Goal: Transaction & Acquisition: Purchase product/service

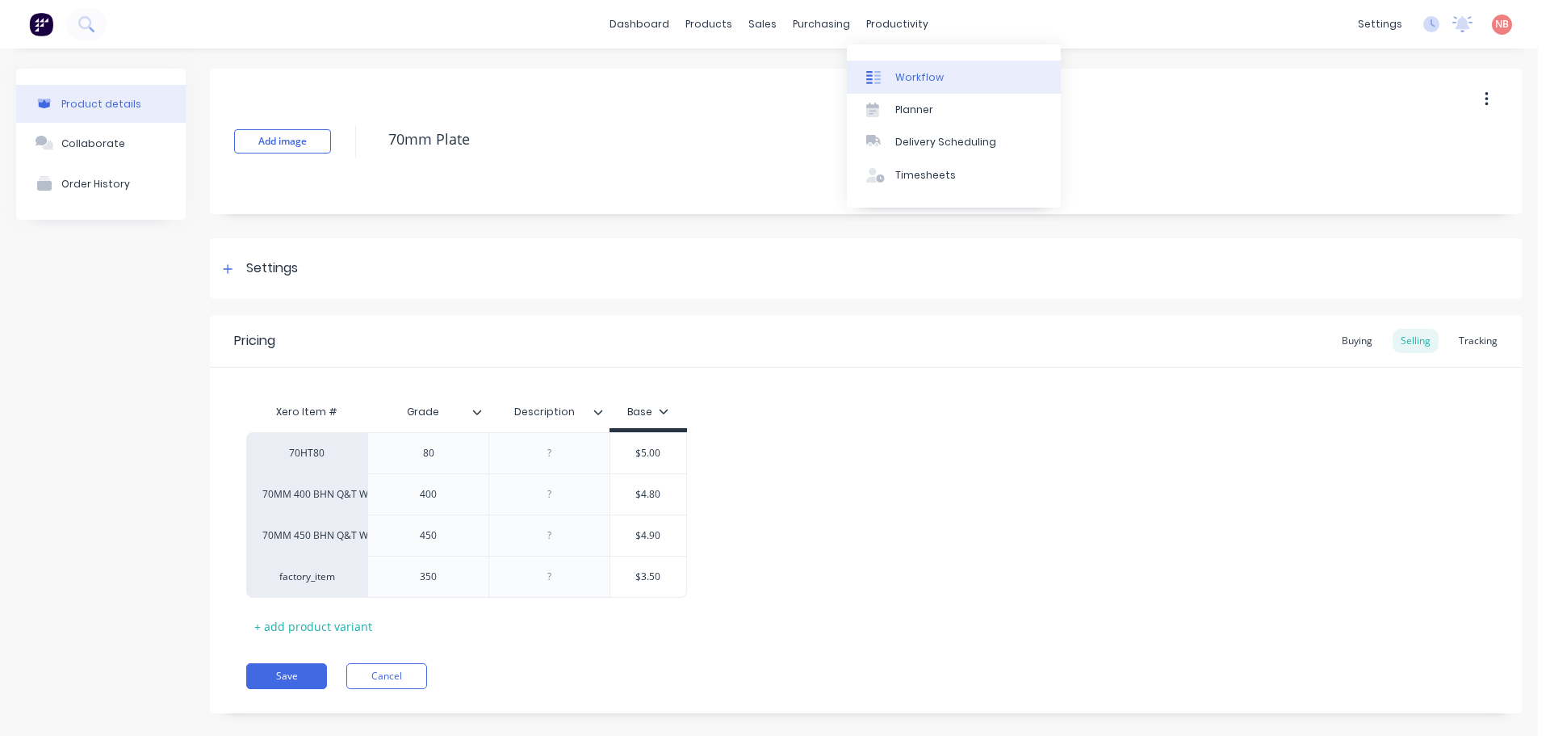
click at [898, 65] on link "Workflow" at bounding box center [954, 77] width 214 height 32
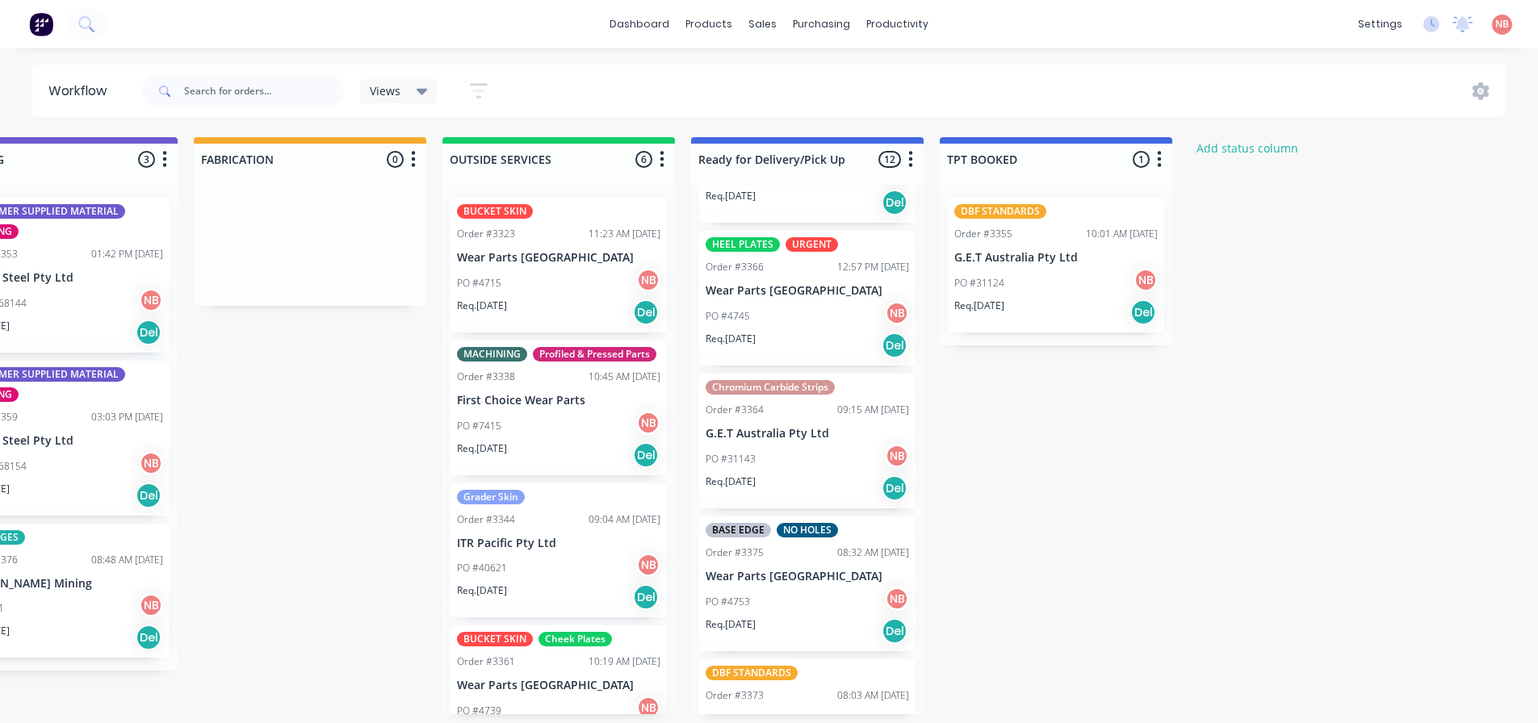
scroll to position [1088, 0]
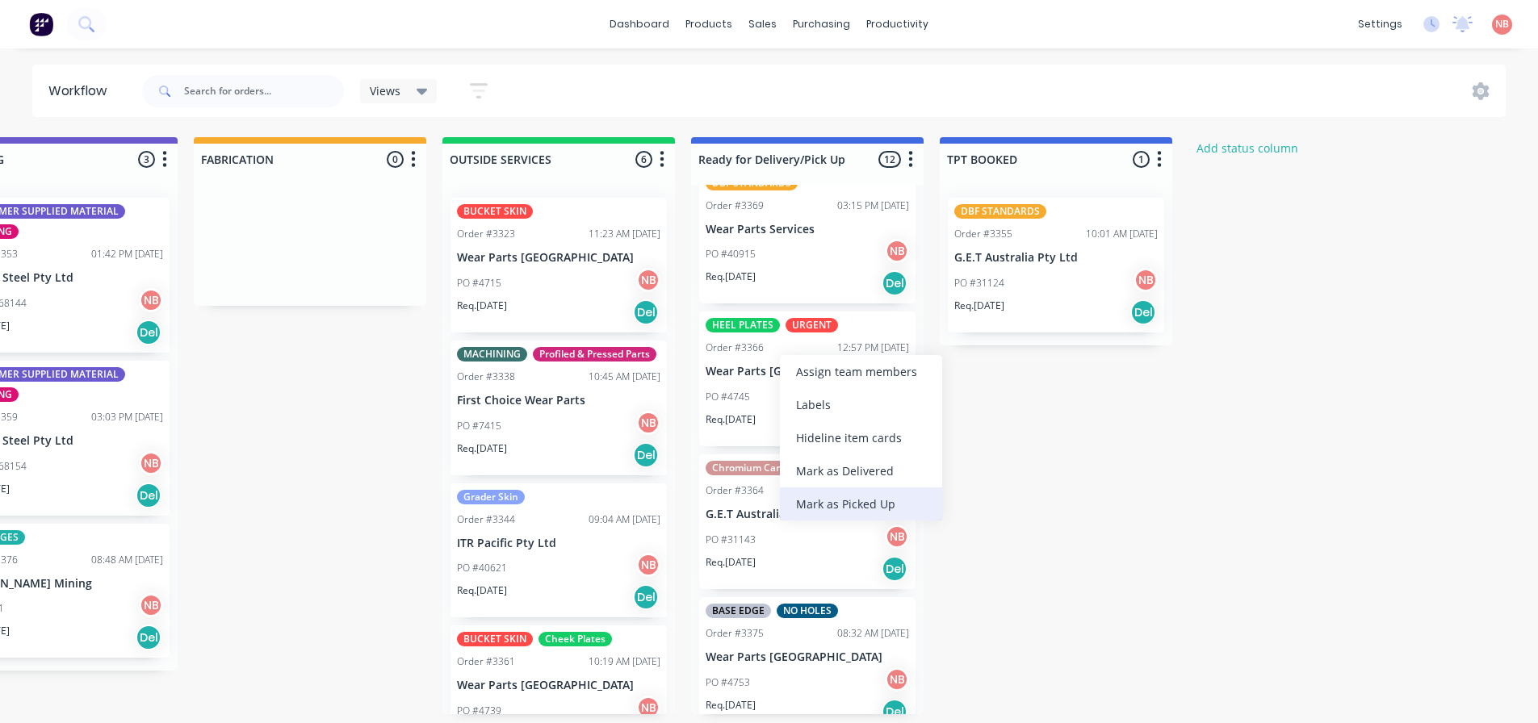
click at [827, 504] on div "Mark as Picked Up" at bounding box center [861, 504] width 162 height 33
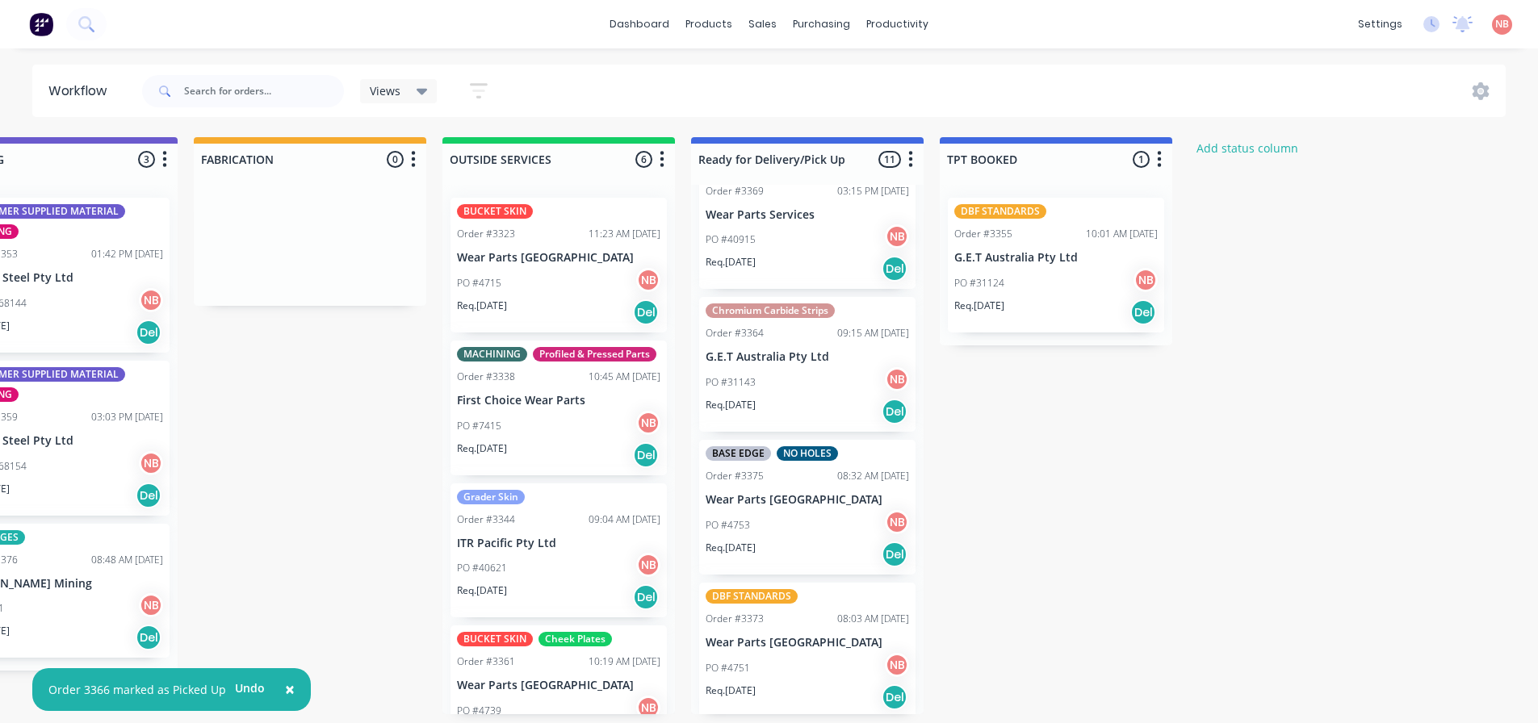
scroll to position [1107, 0]
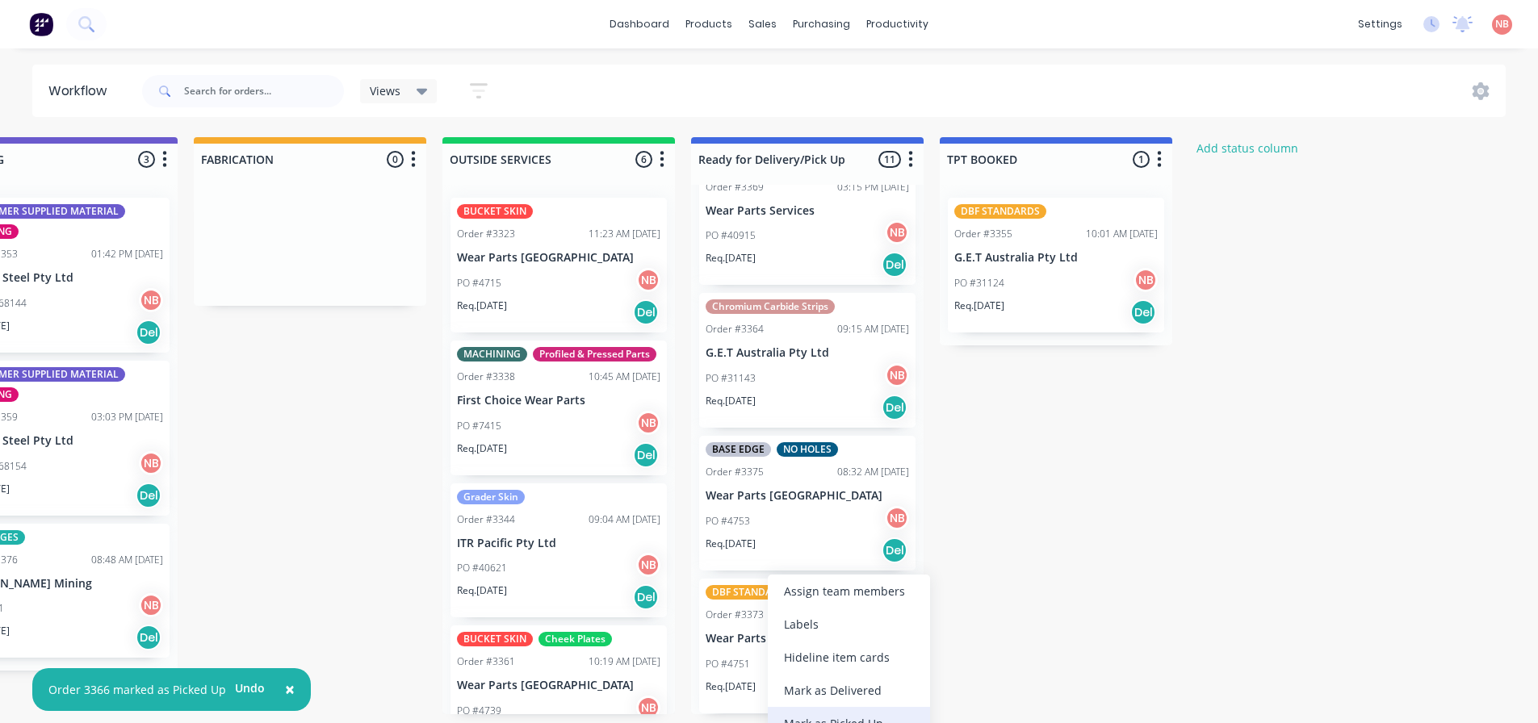
click at [803, 712] on div "Mark as Picked Up" at bounding box center [849, 723] width 162 height 33
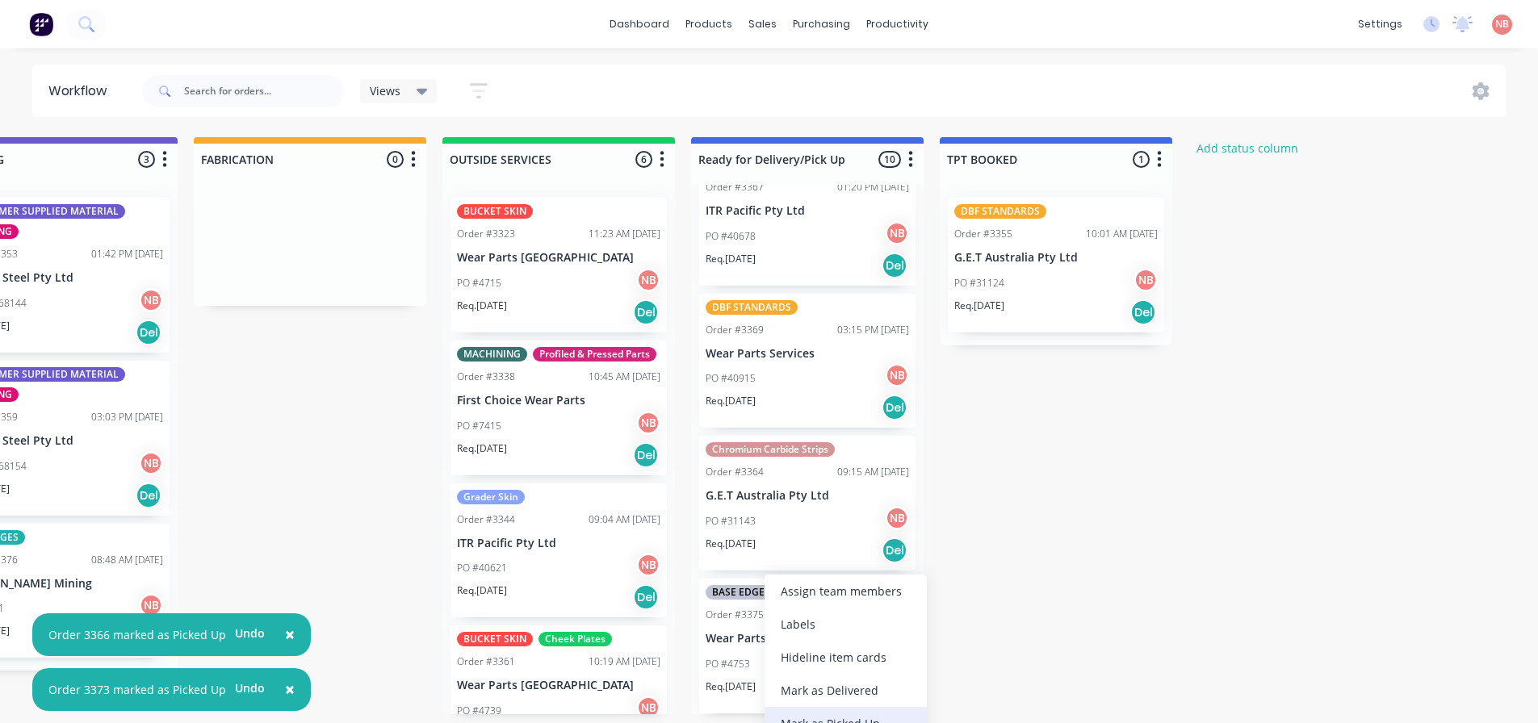
click at [792, 709] on div "Mark as Picked Up" at bounding box center [846, 723] width 162 height 33
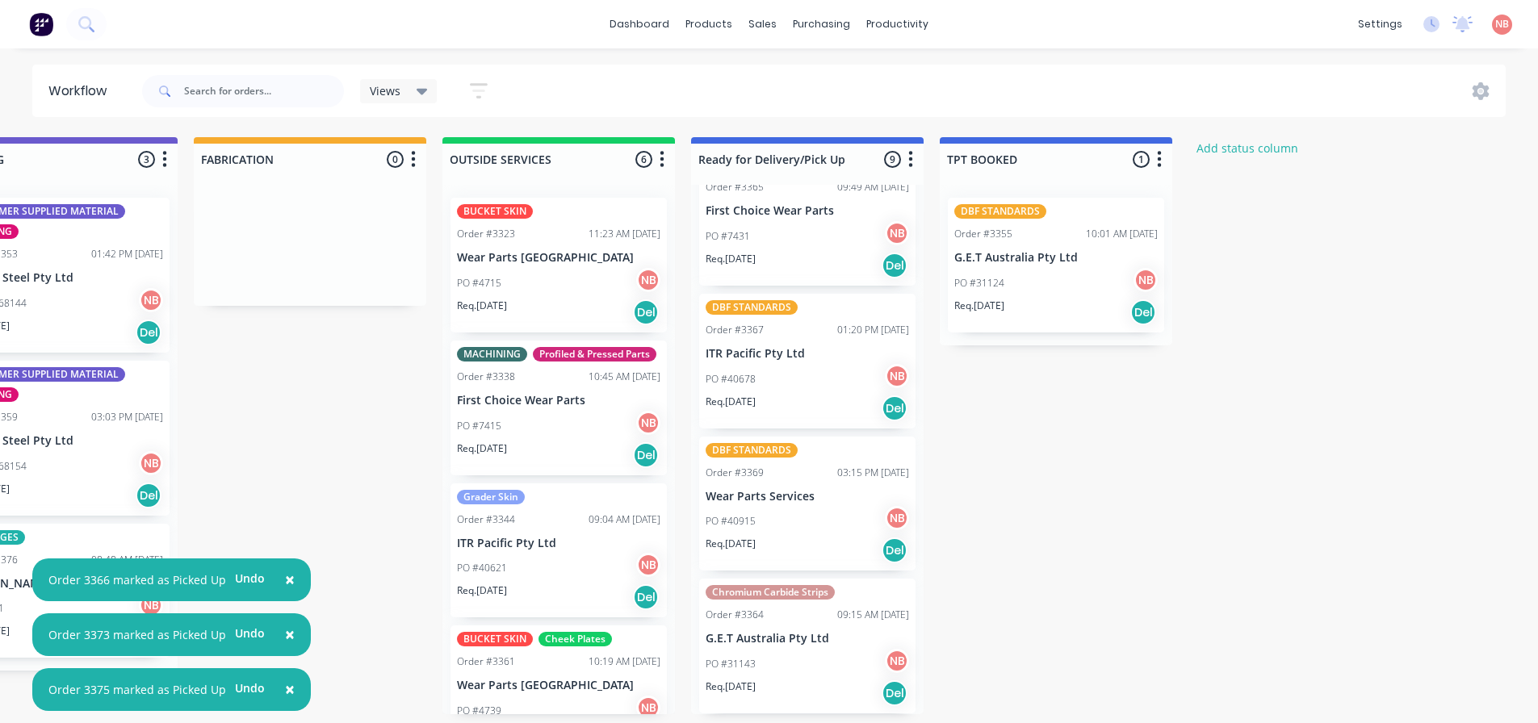
scroll to position [740, 0]
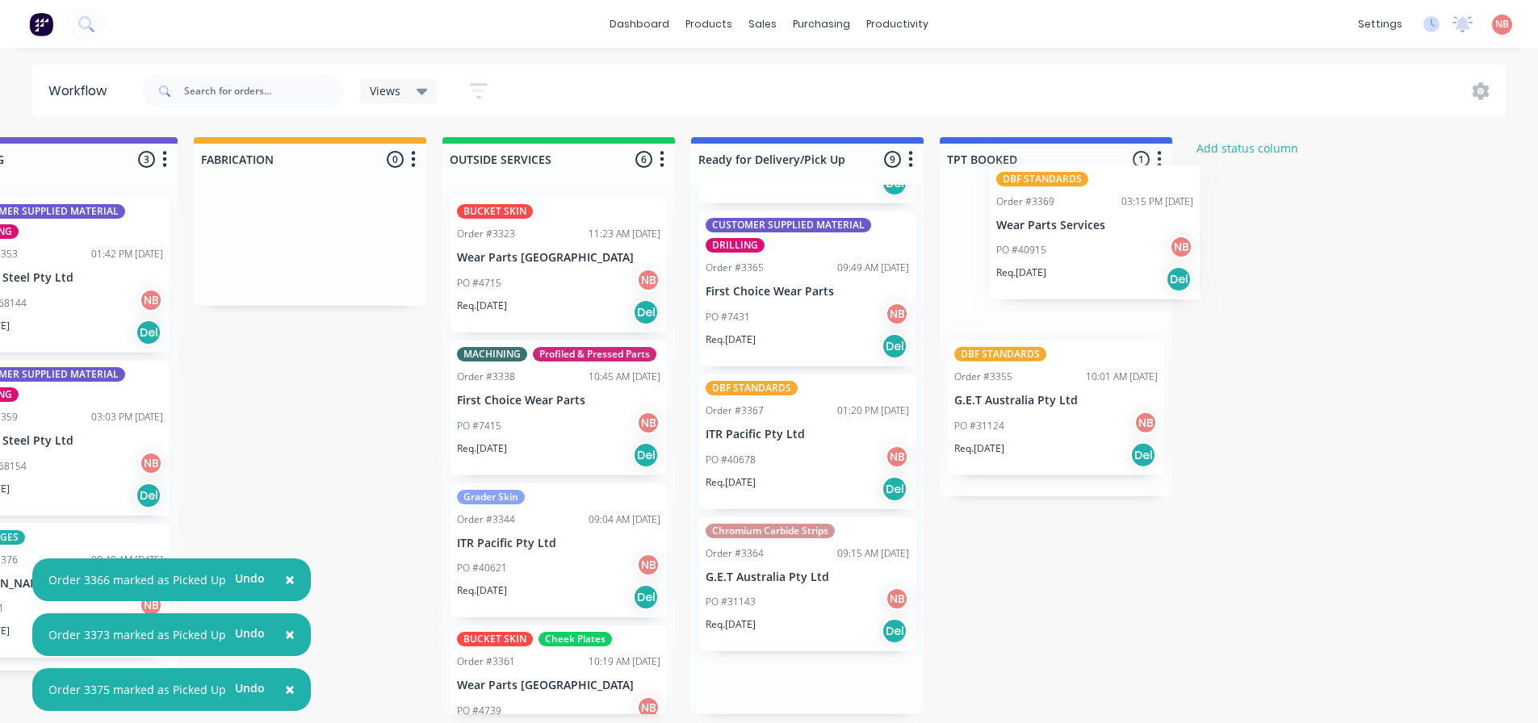
drag, startPoint x: 797, startPoint y: 585, endPoint x: 1087, endPoint y: 242, distance: 448.6
click at [1089, 230] on div "Submitted 0 Status colour #FF69B4 hex #FF69B4 Save Cancel Summaries Total order…" at bounding box center [250, 425] width 2693 height 577
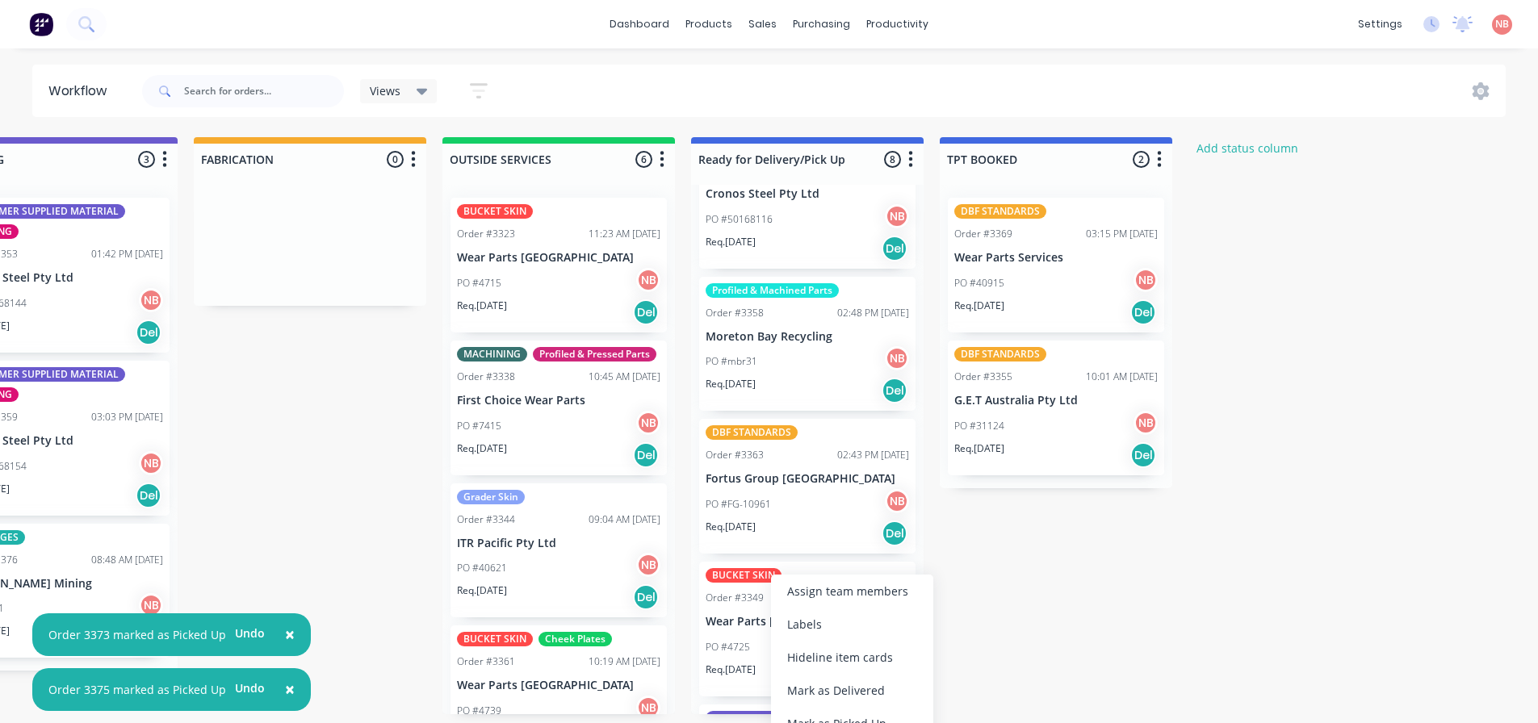
scroll to position [275, 0]
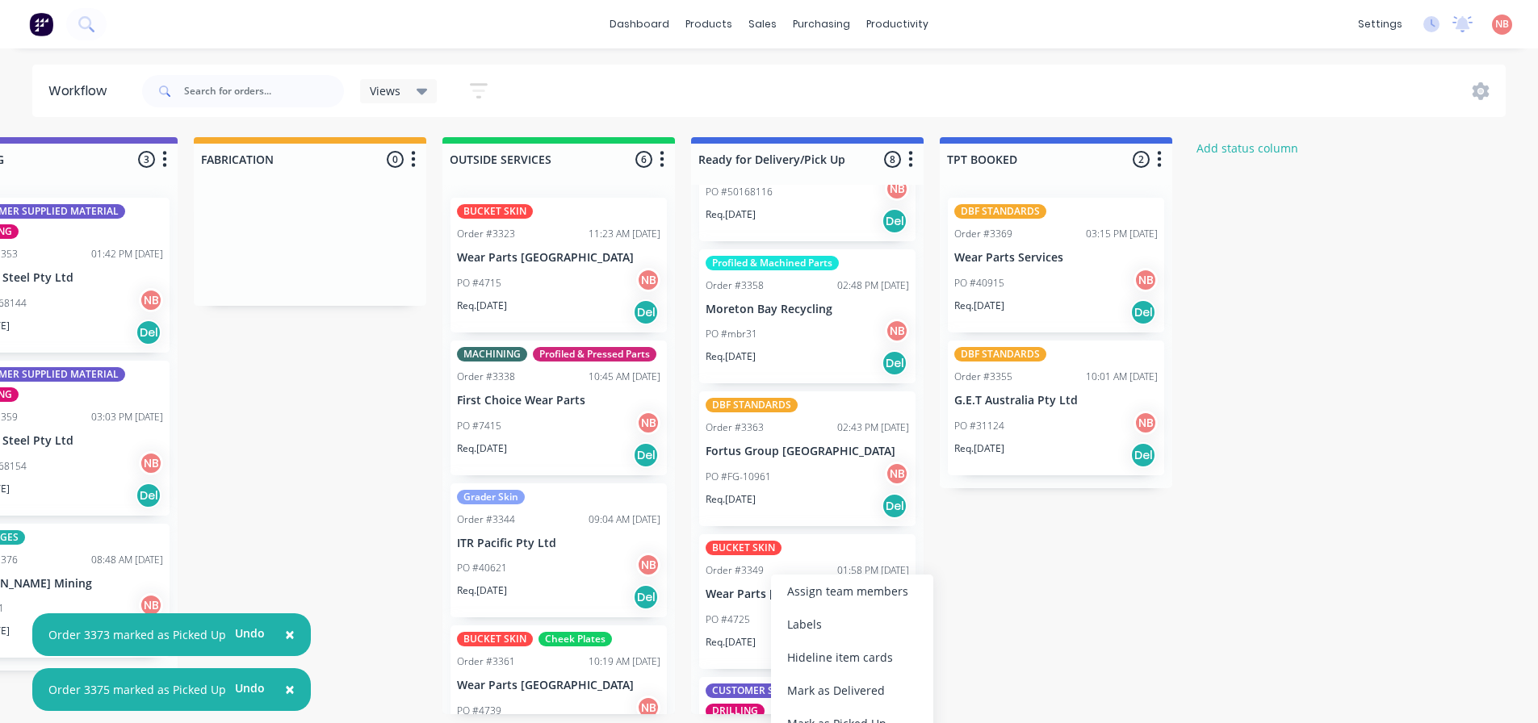
click at [1021, 586] on div "Submitted 0 Status colour #FF69B4 hex #FF69B4 Save Cancel Summaries Total order…" at bounding box center [250, 425] width 2693 height 577
click at [818, 706] on div "Mark as Picked Up" at bounding box center [863, 716] width 162 height 33
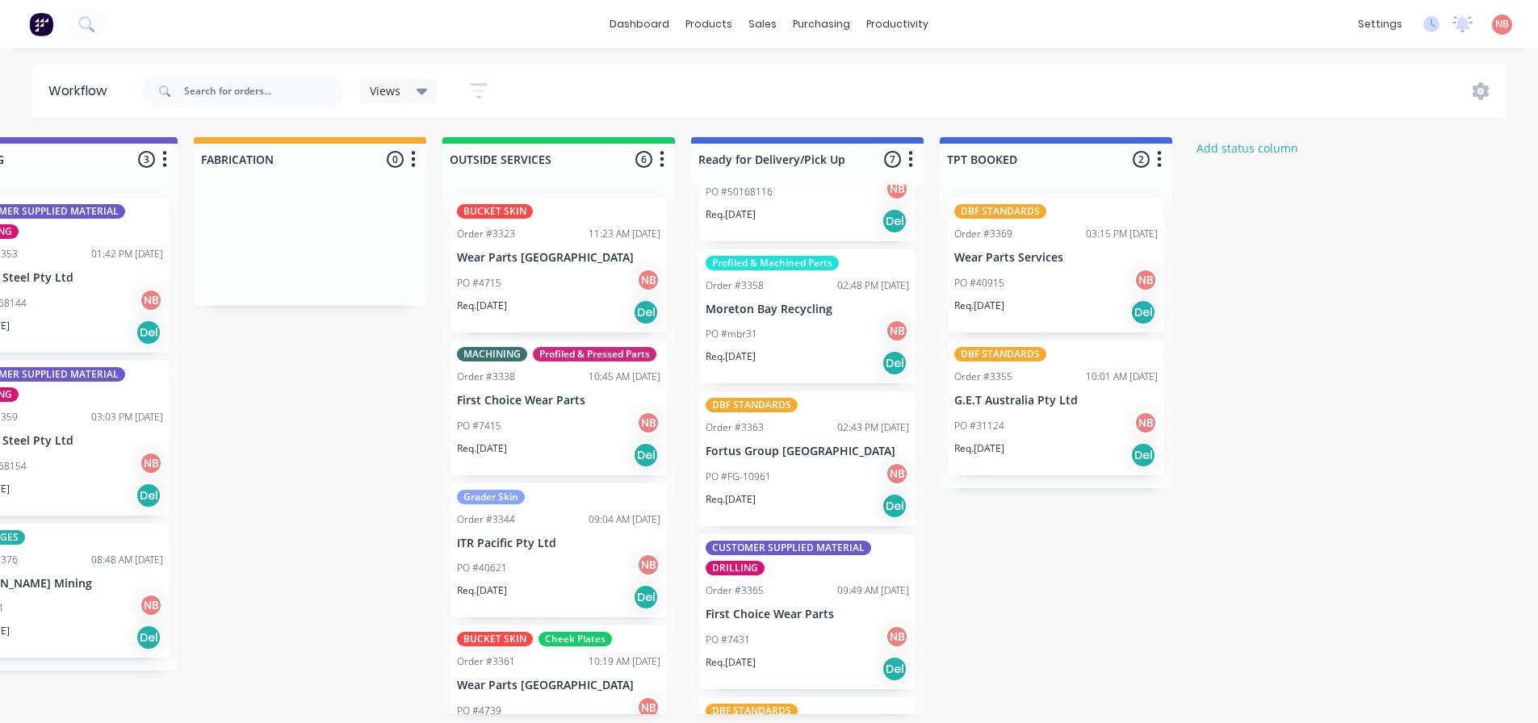
click at [75, 233] on div "CUSTOMER SUPPLIED MATERIAL DRILLING" at bounding box center [61, 221] width 203 height 35
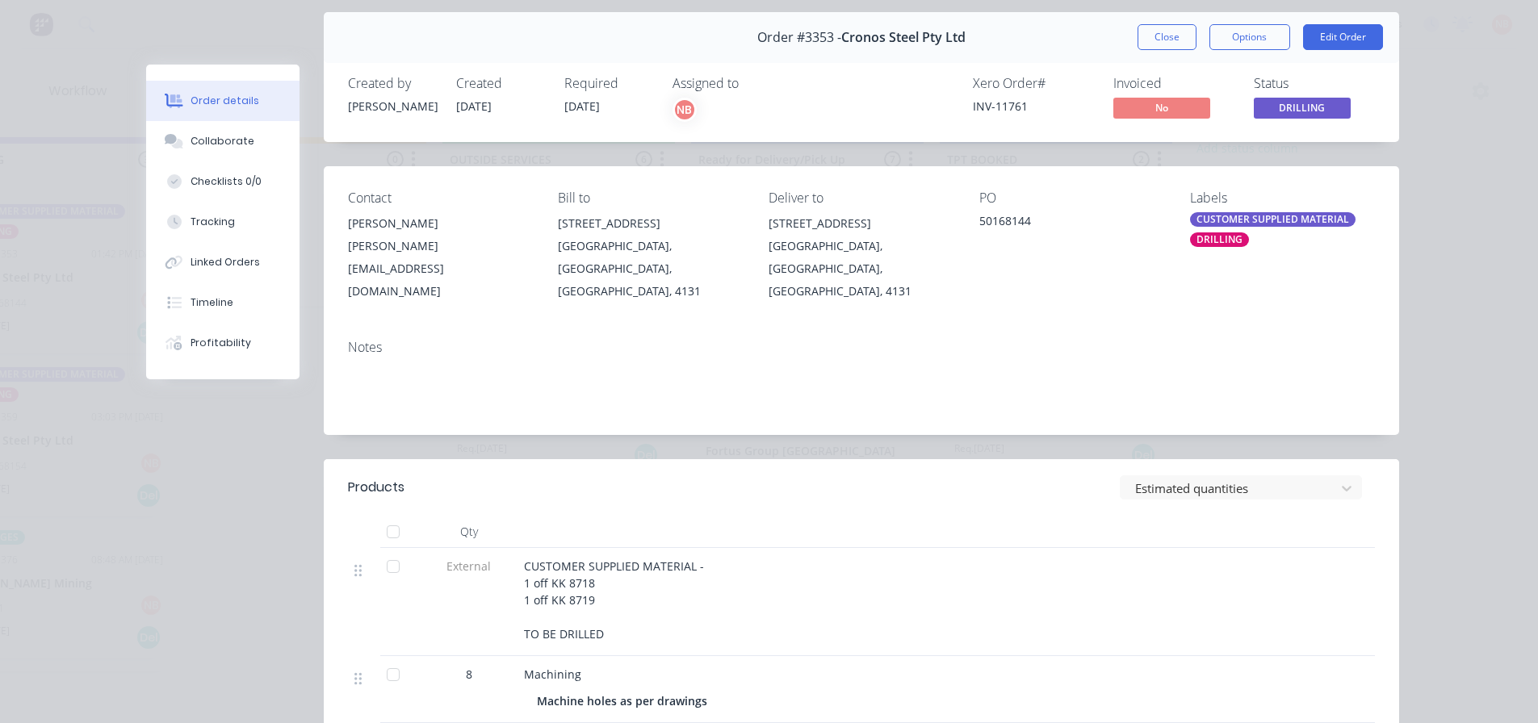
scroll to position [81, 0]
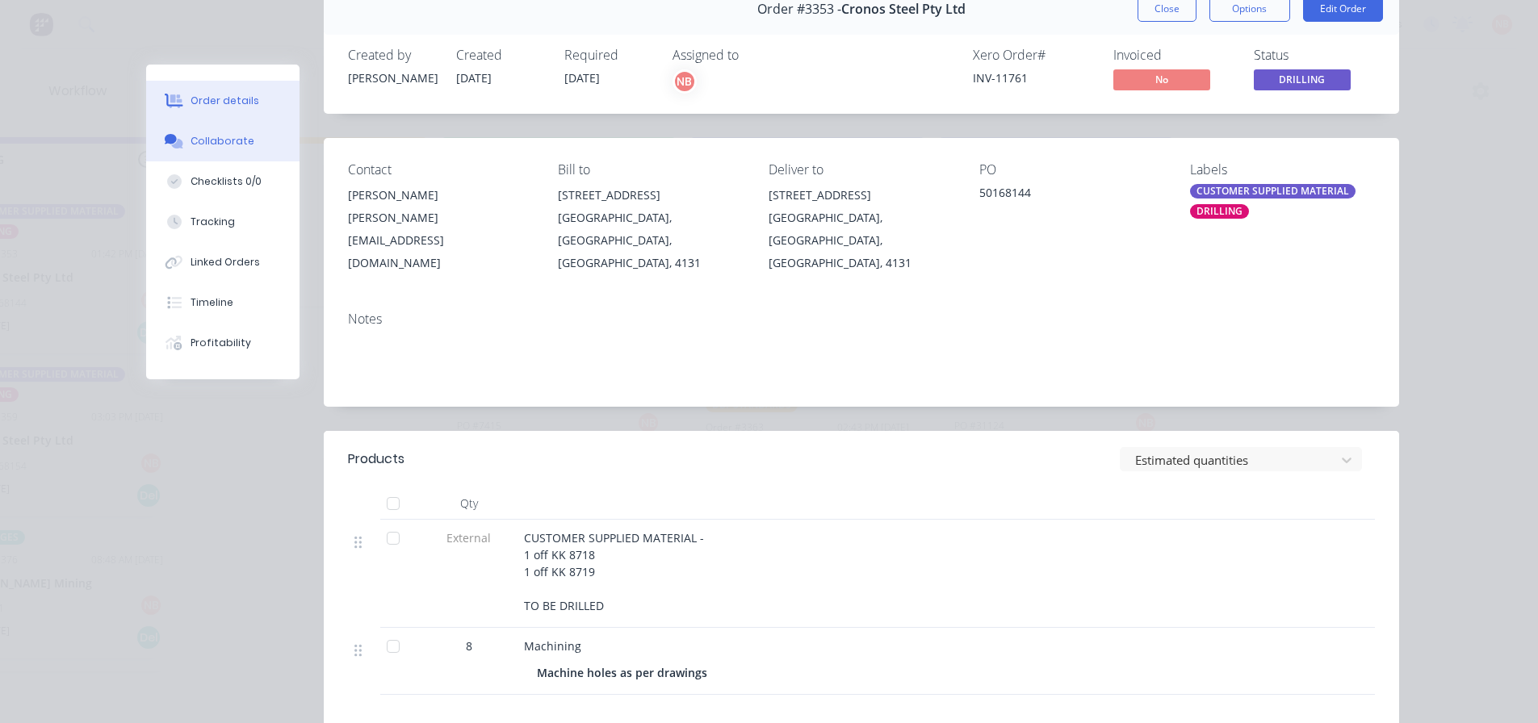
click at [233, 153] on button "Collaborate" at bounding box center [222, 141] width 153 height 40
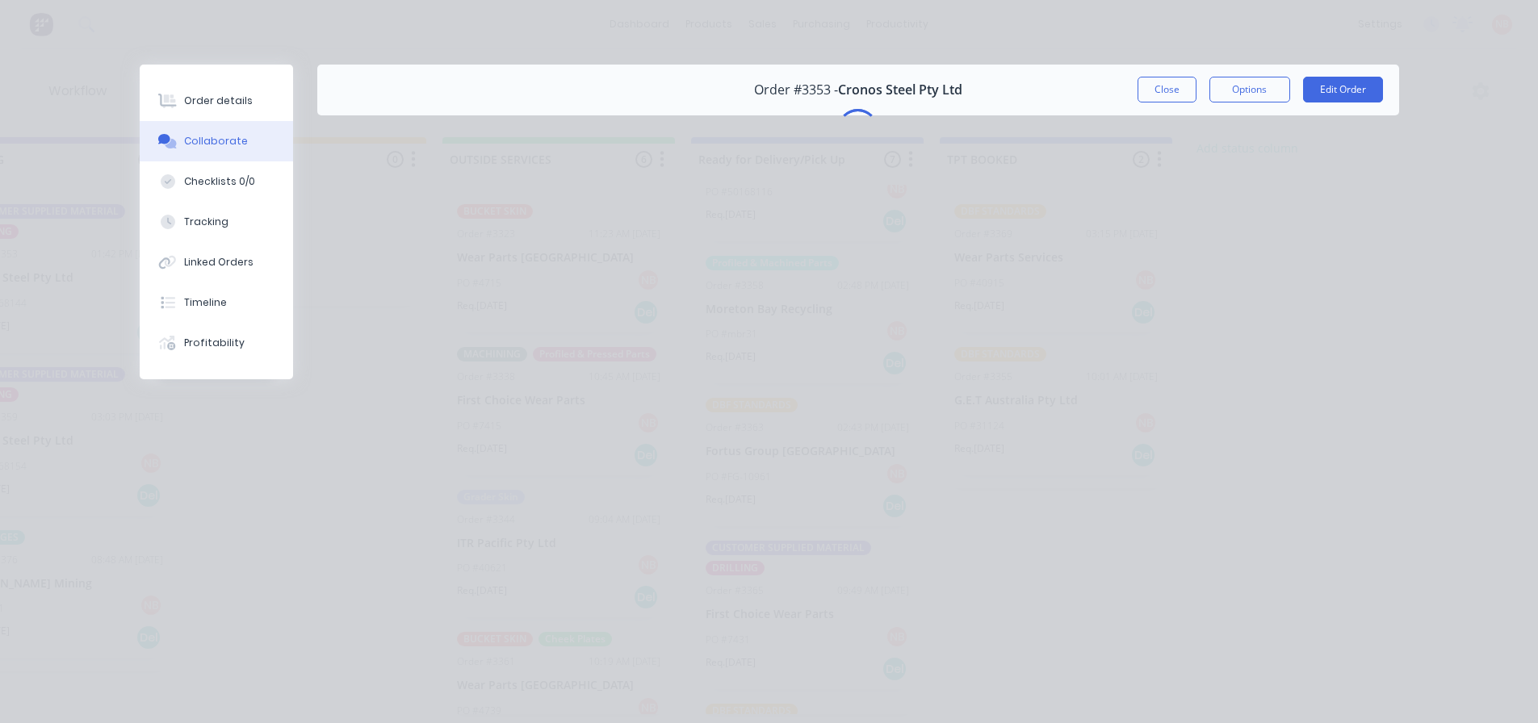
scroll to position [0, 0]
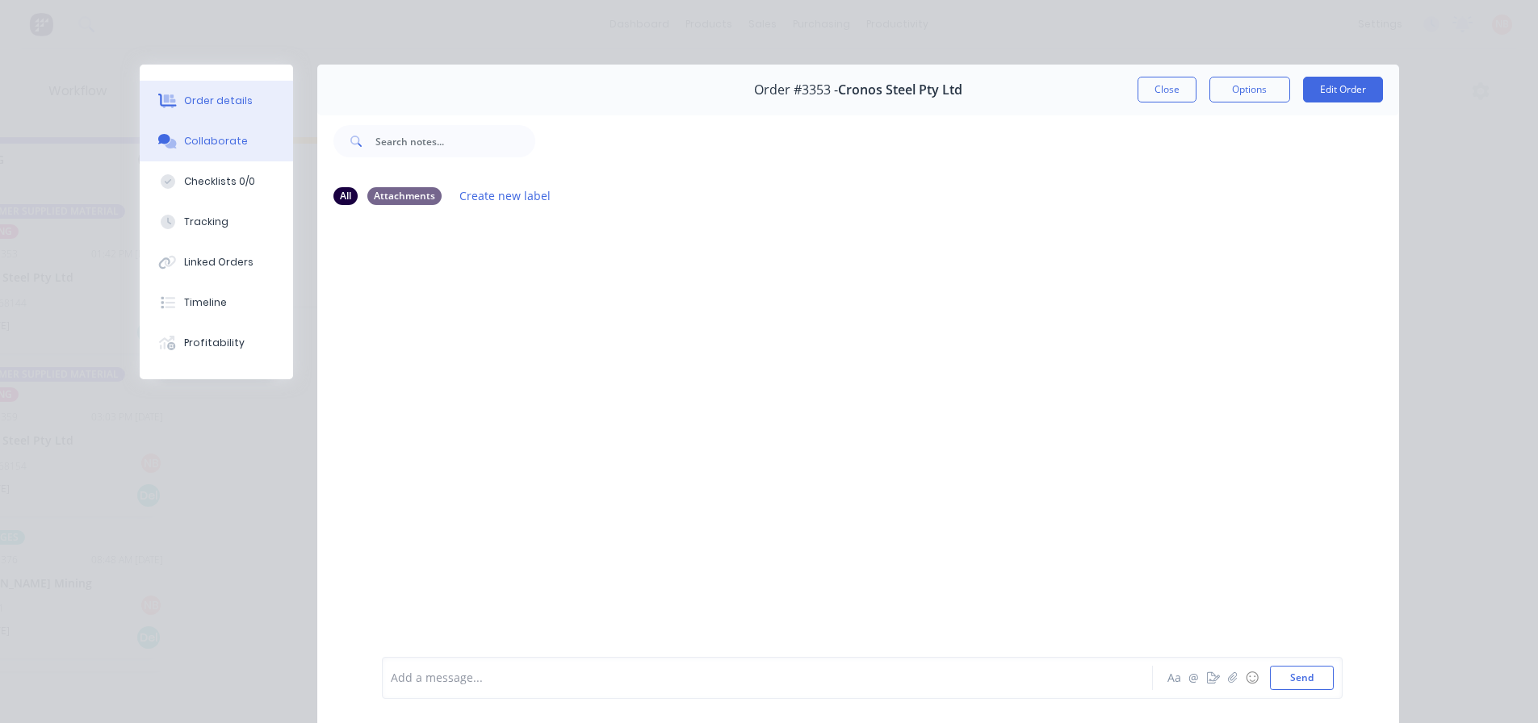
click at [237, 103] on div "Order details" at bounding box center [218, 101] width 69 height 15
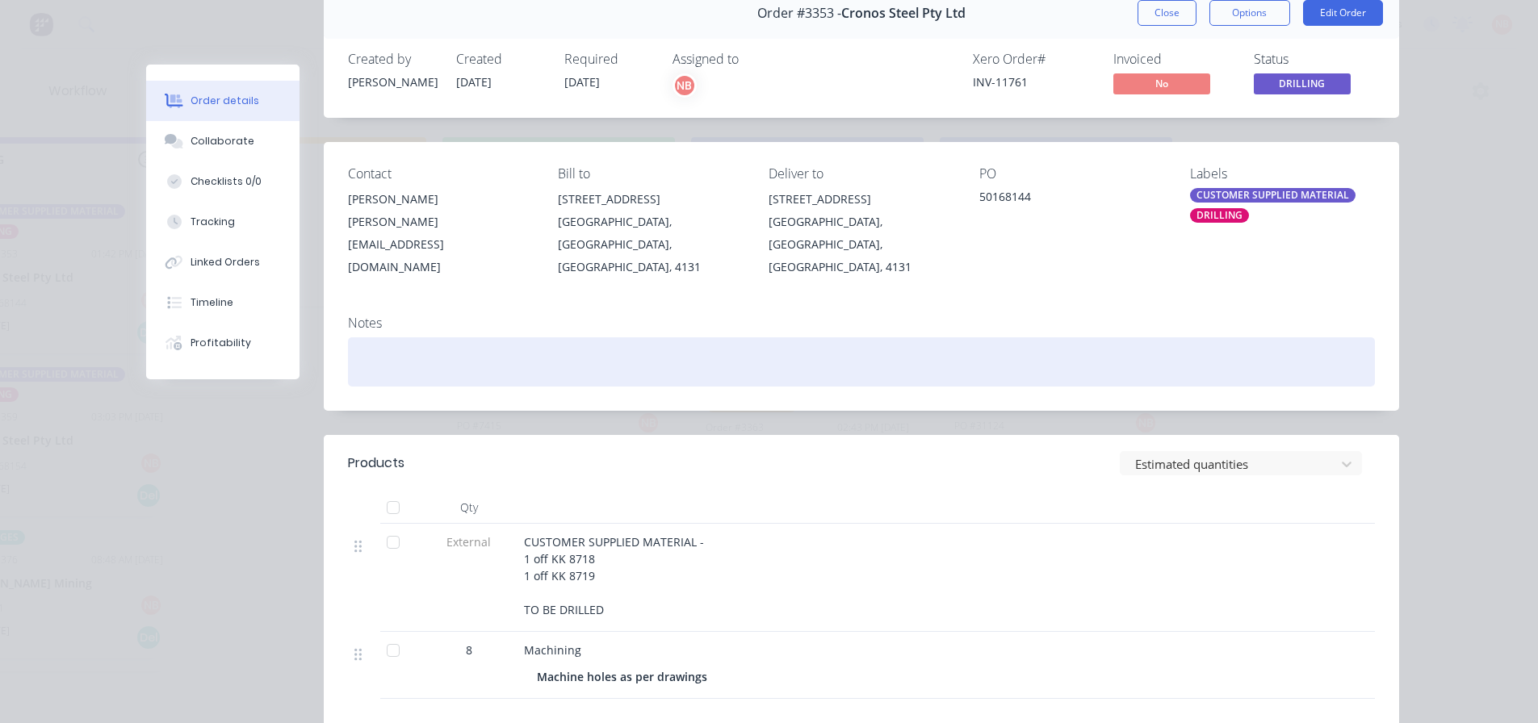
scroll to position [81, 0]
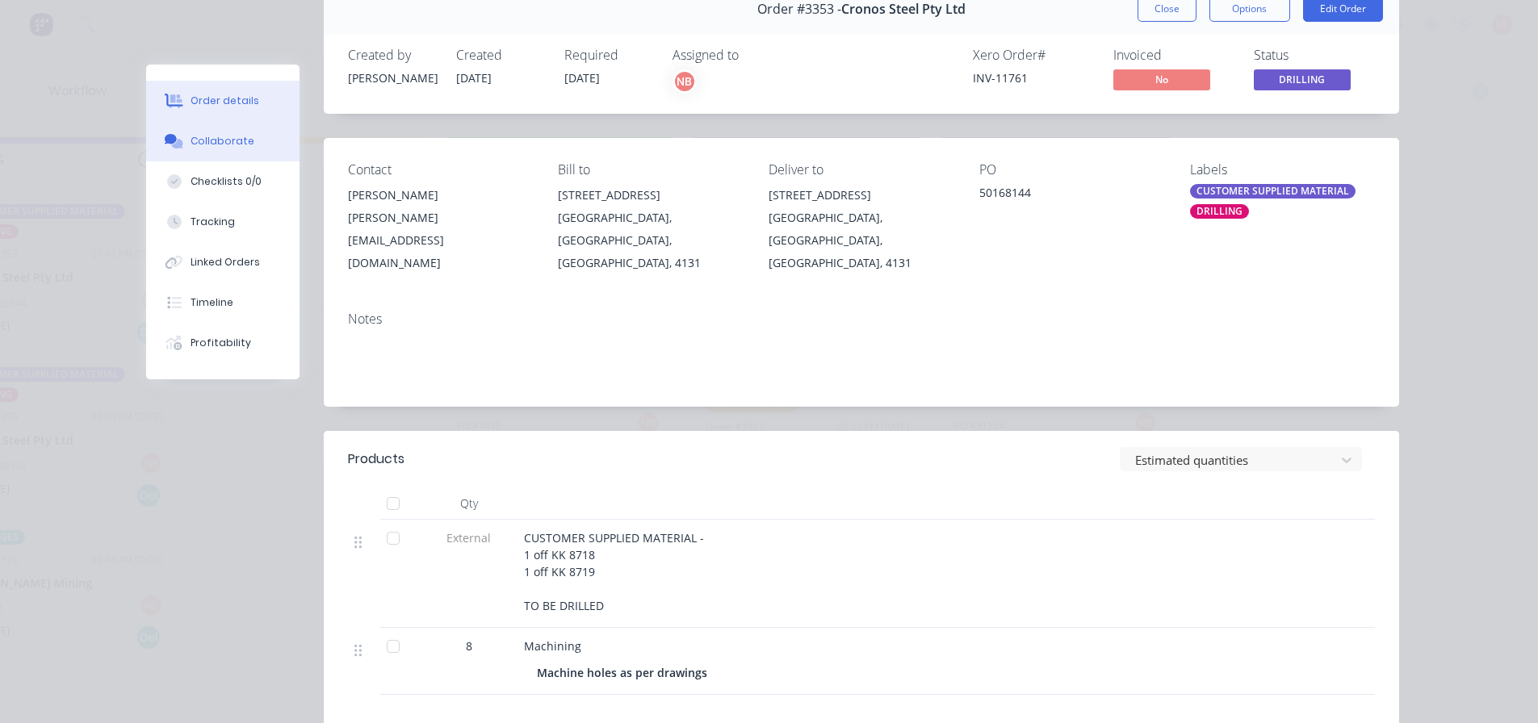
click at [216, 152] on button "Collaborate" at bounding box center [222, 141] width 153 height 40
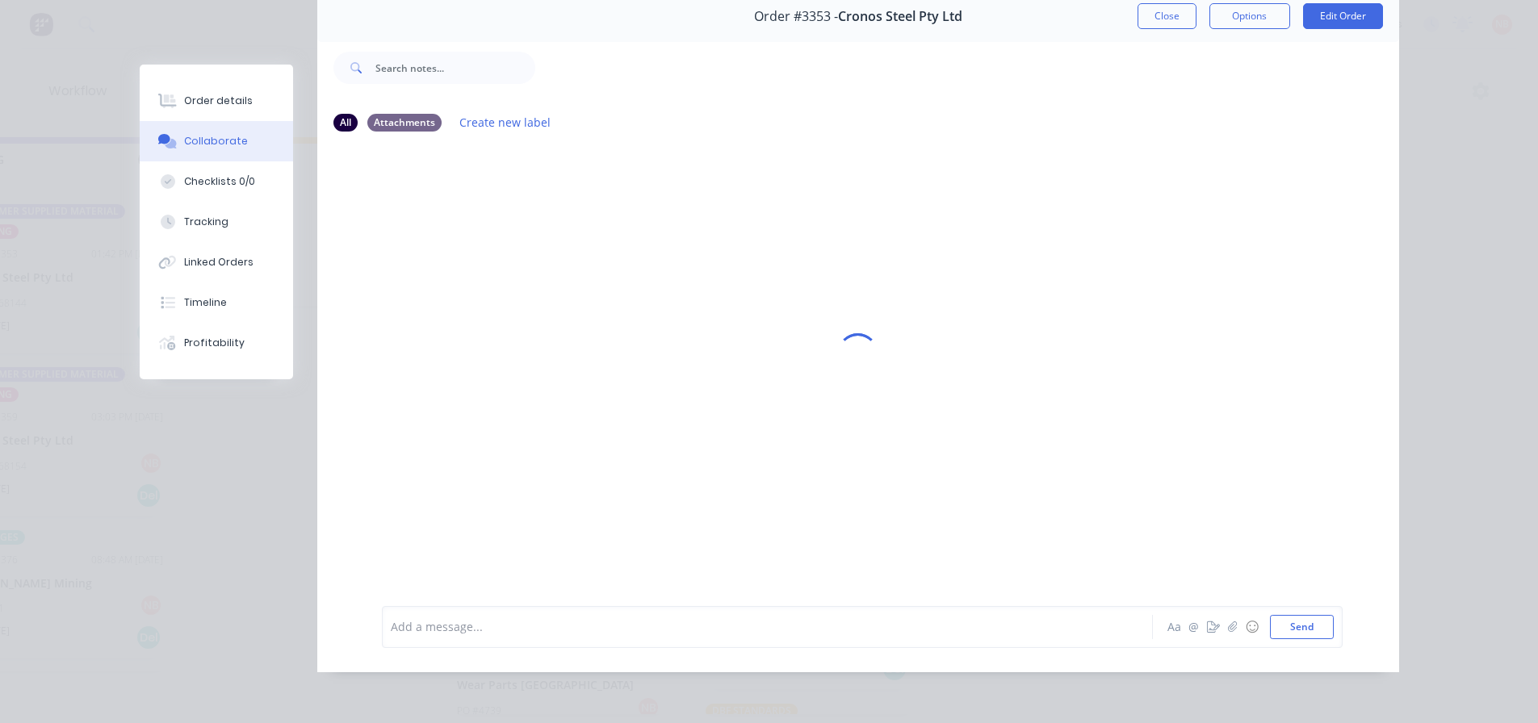
scroll to position [0, 0]
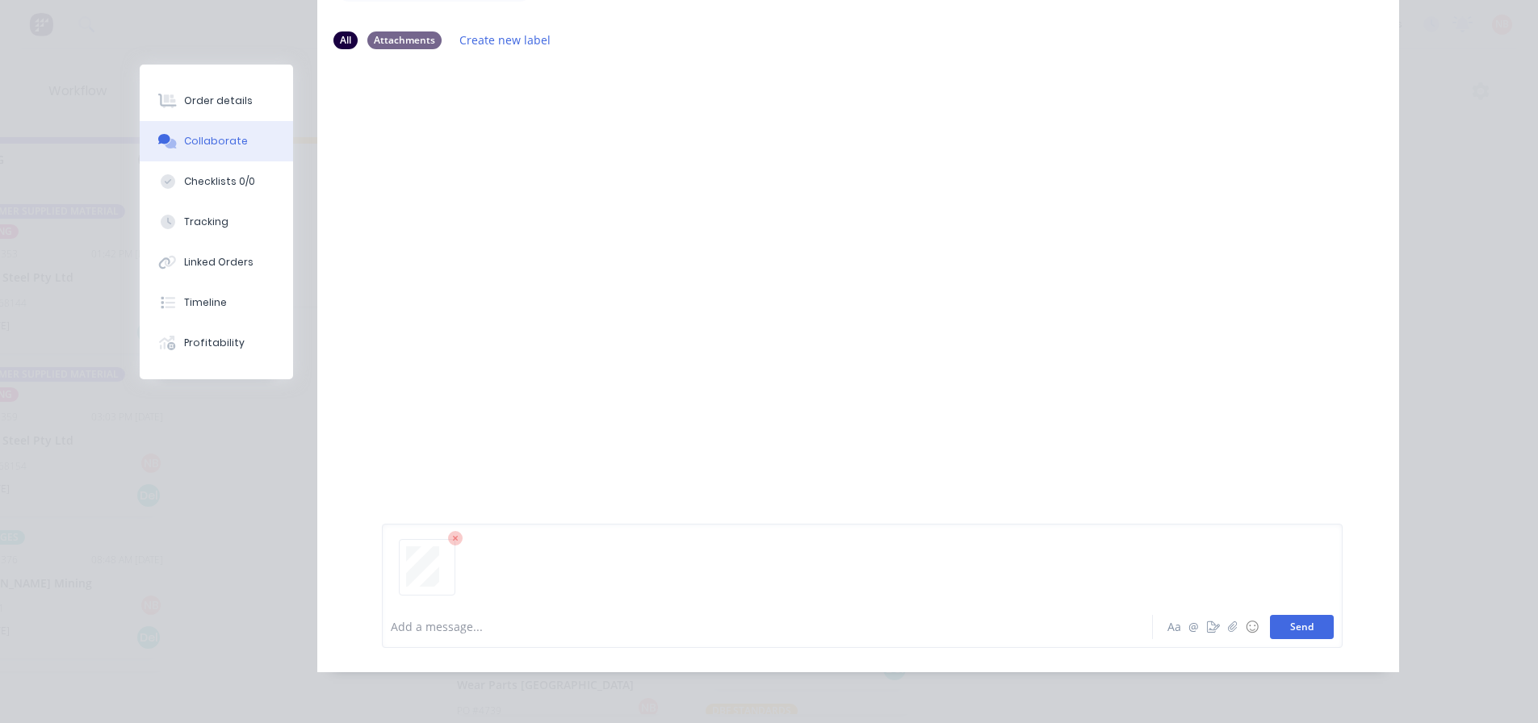
click at [1306, 625] on button "Send" at bounding box center [1302, 627] width 64 height 24
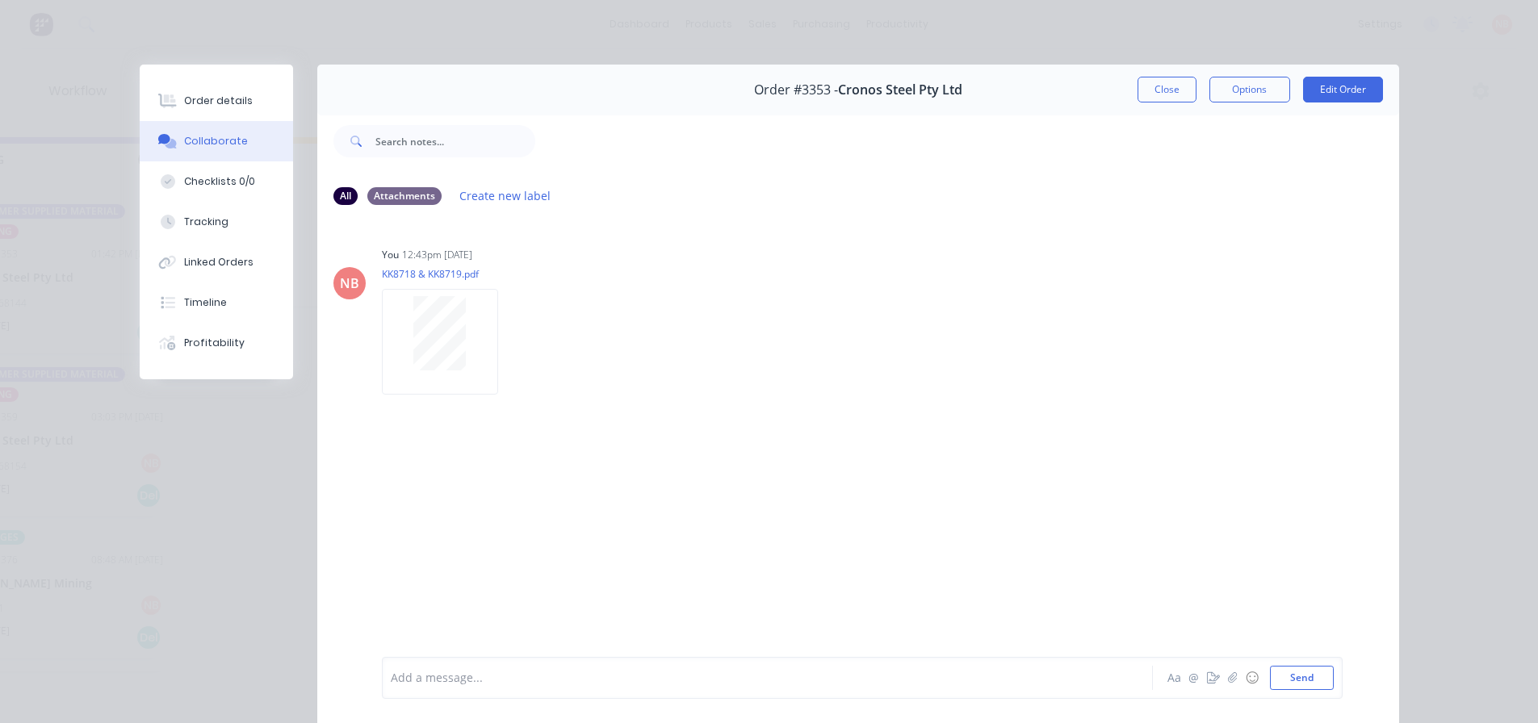
drag, startPoint x: 1164, startPoint y: 87, endPoint x: 1033, endPoint y: 83, distance: 131.7
click at [1164, 87] on button "Close" at bounding box center [1167, 90] width 59 height 26
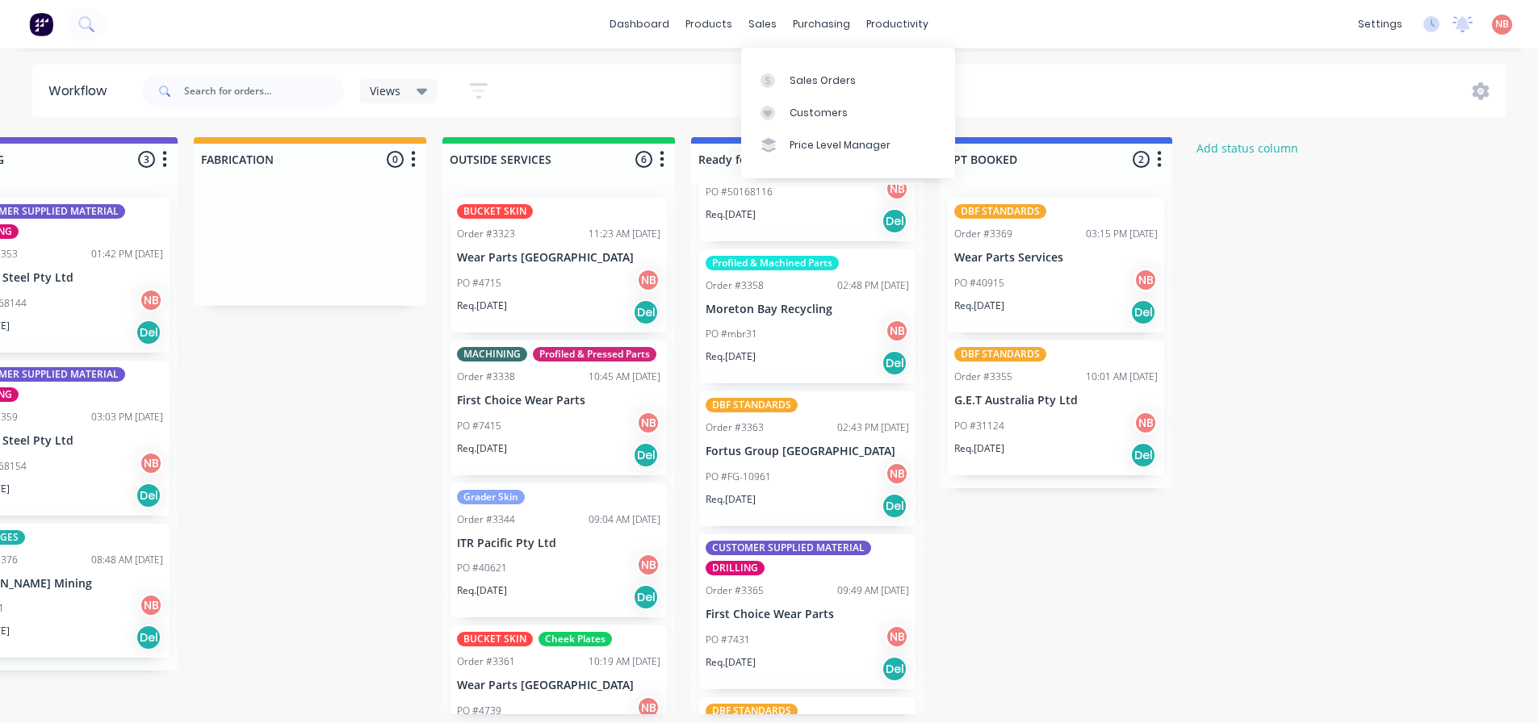
click at [780, 60] on div "Sales Orders Customers Price Level Manager" at bounding box center [848, 113] width 214 height 130
click at [780, 73] on div at bounding box center [773, 80] width 24 height 15
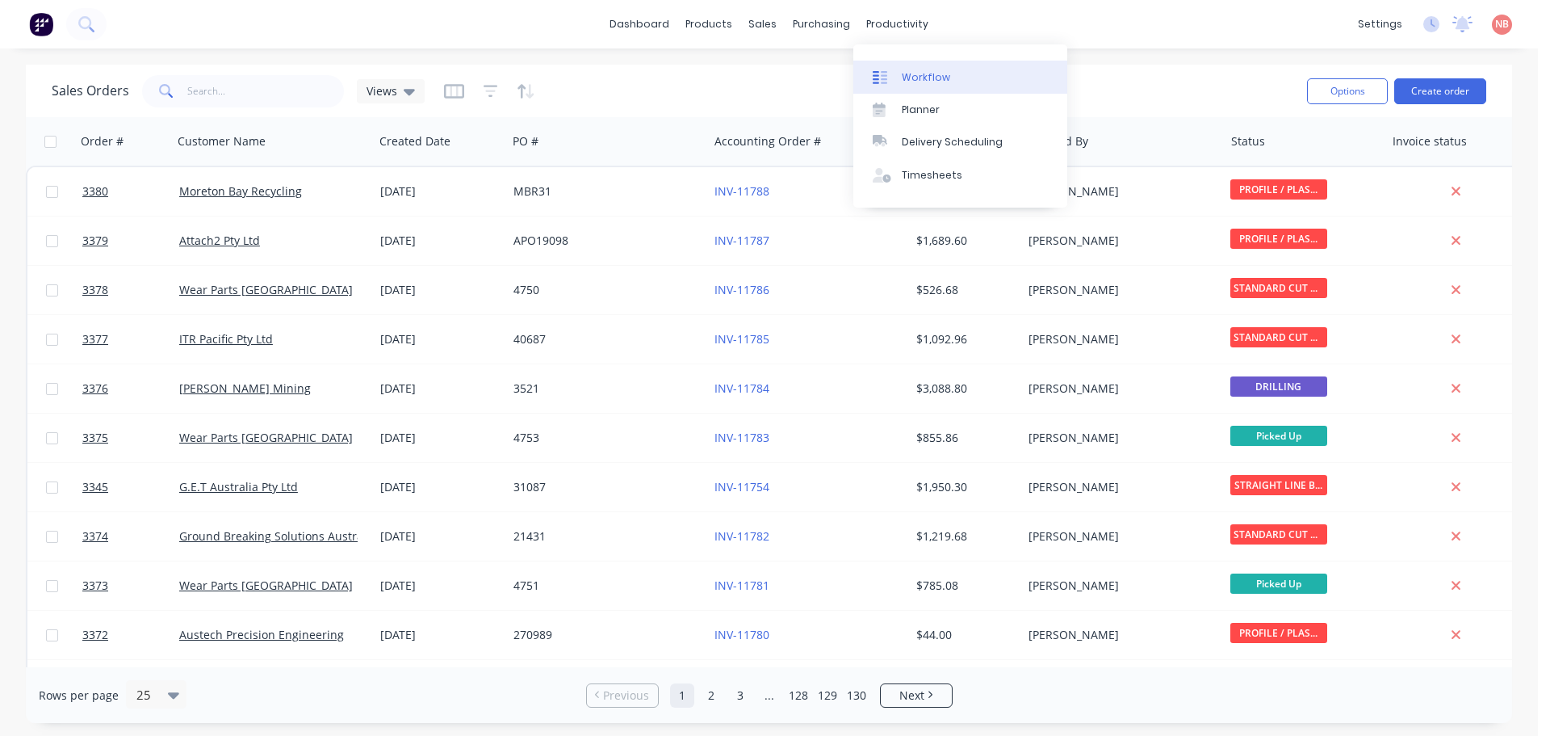
click at [919, 69] on link "Workflow" at bounding box center [960, 77] width 214 height 32
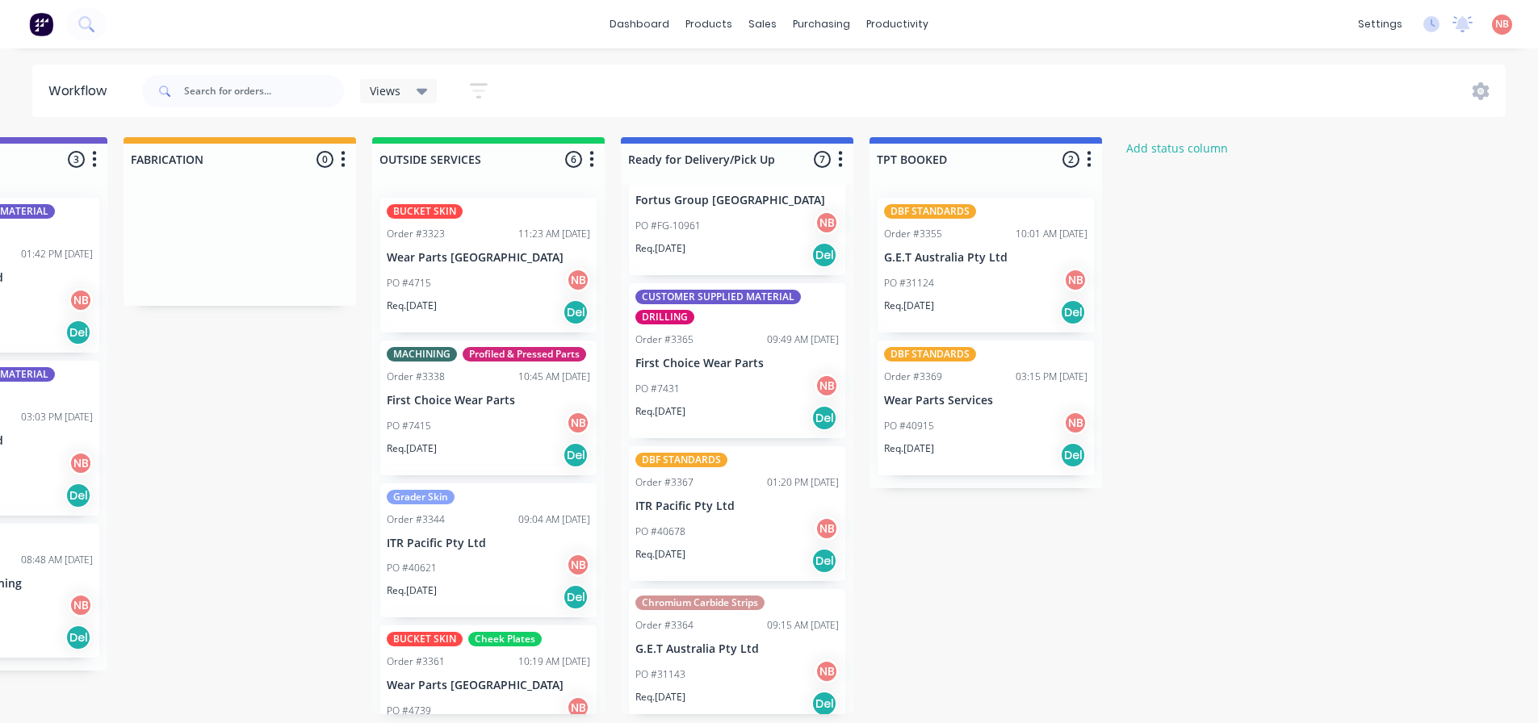
scroll to position [536, 0]
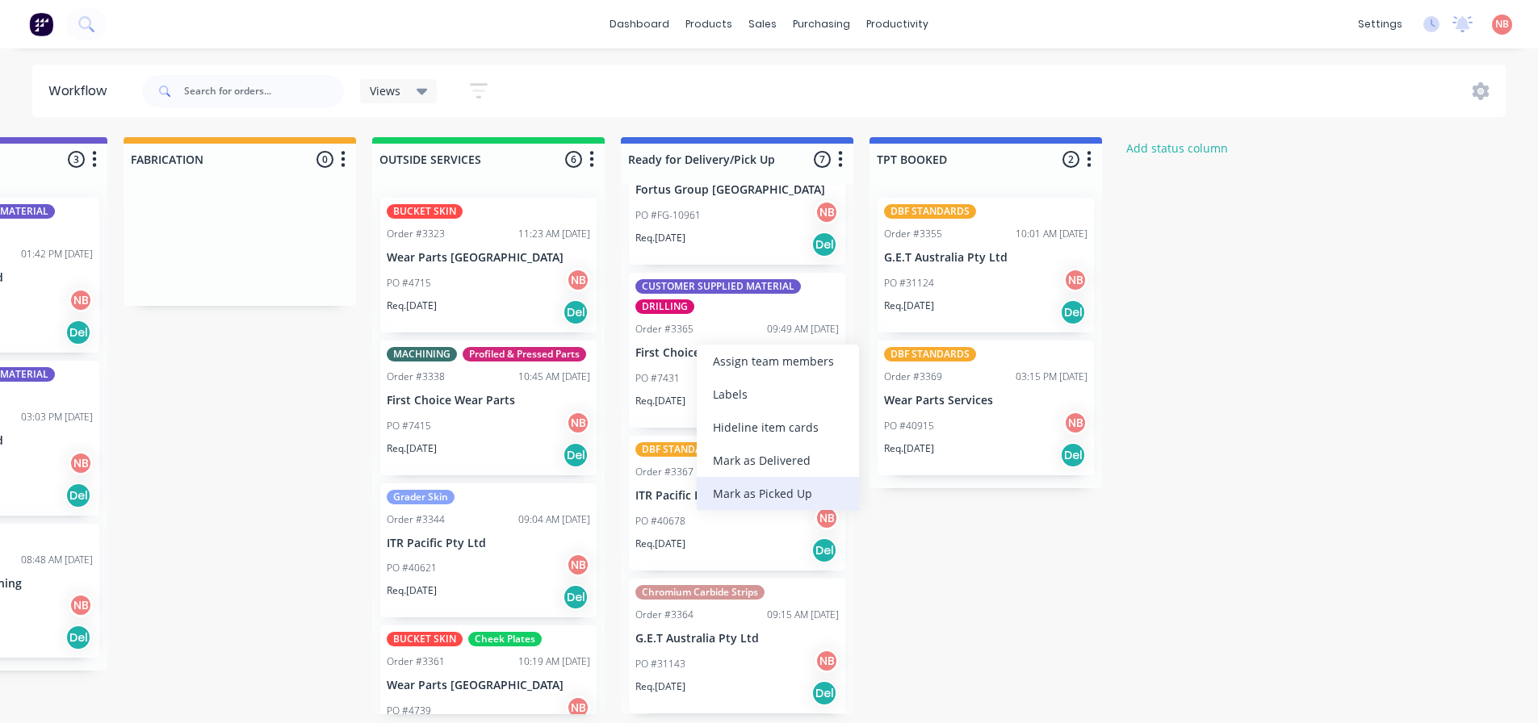
click at [784, 492] on div "Mark as Picked Up" at bounding box center [778, 493] width 162 height 33
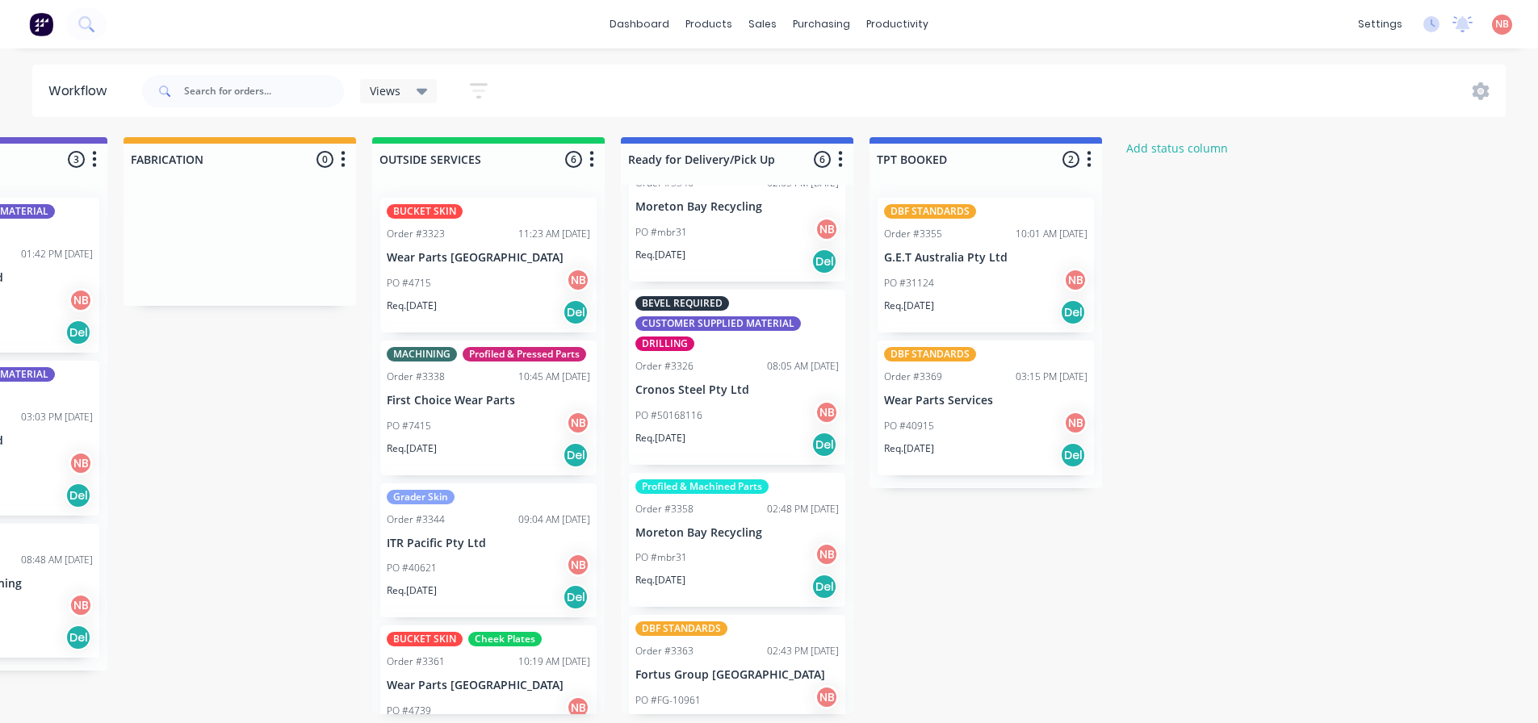
scroll to position [0, 0]
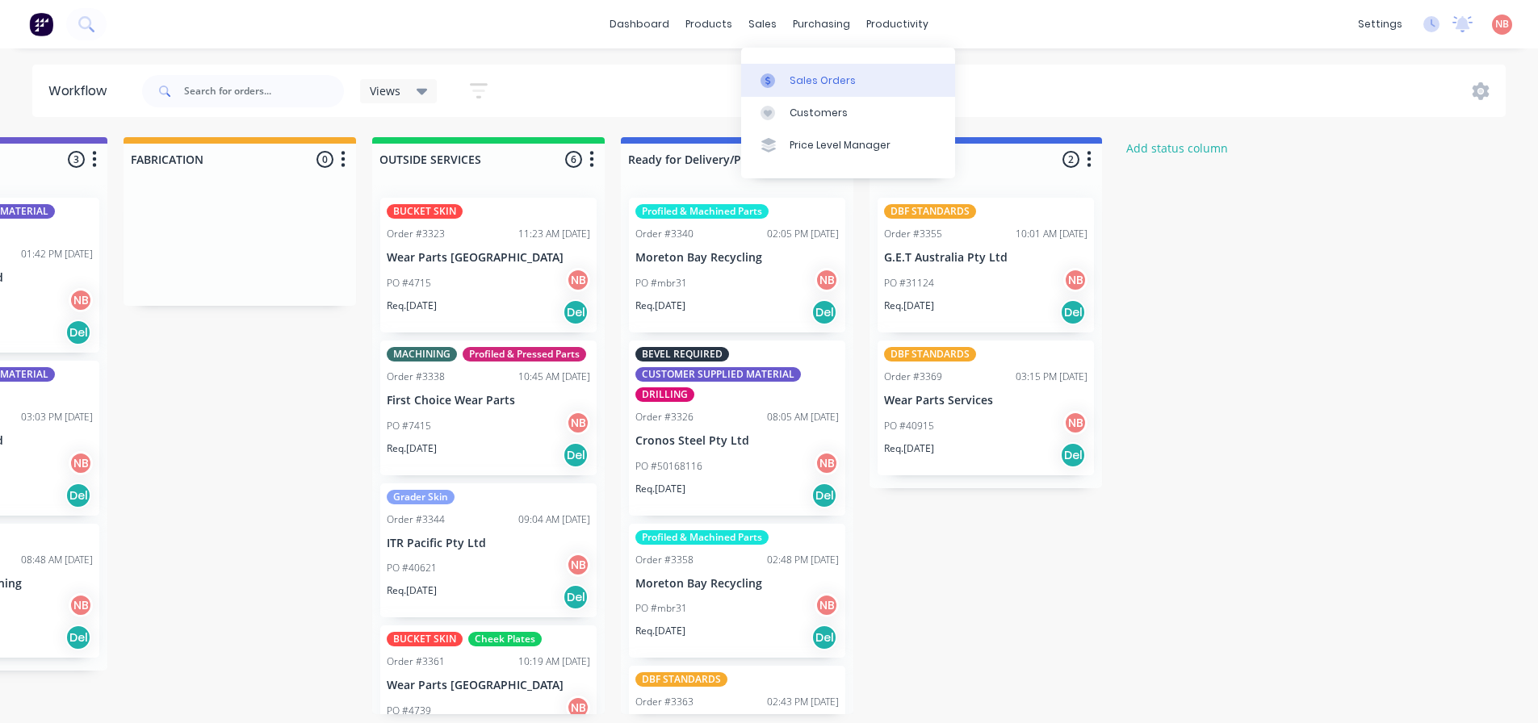
click at [773, 73] on icon at bounding box center [768, 80] width 15 height 15
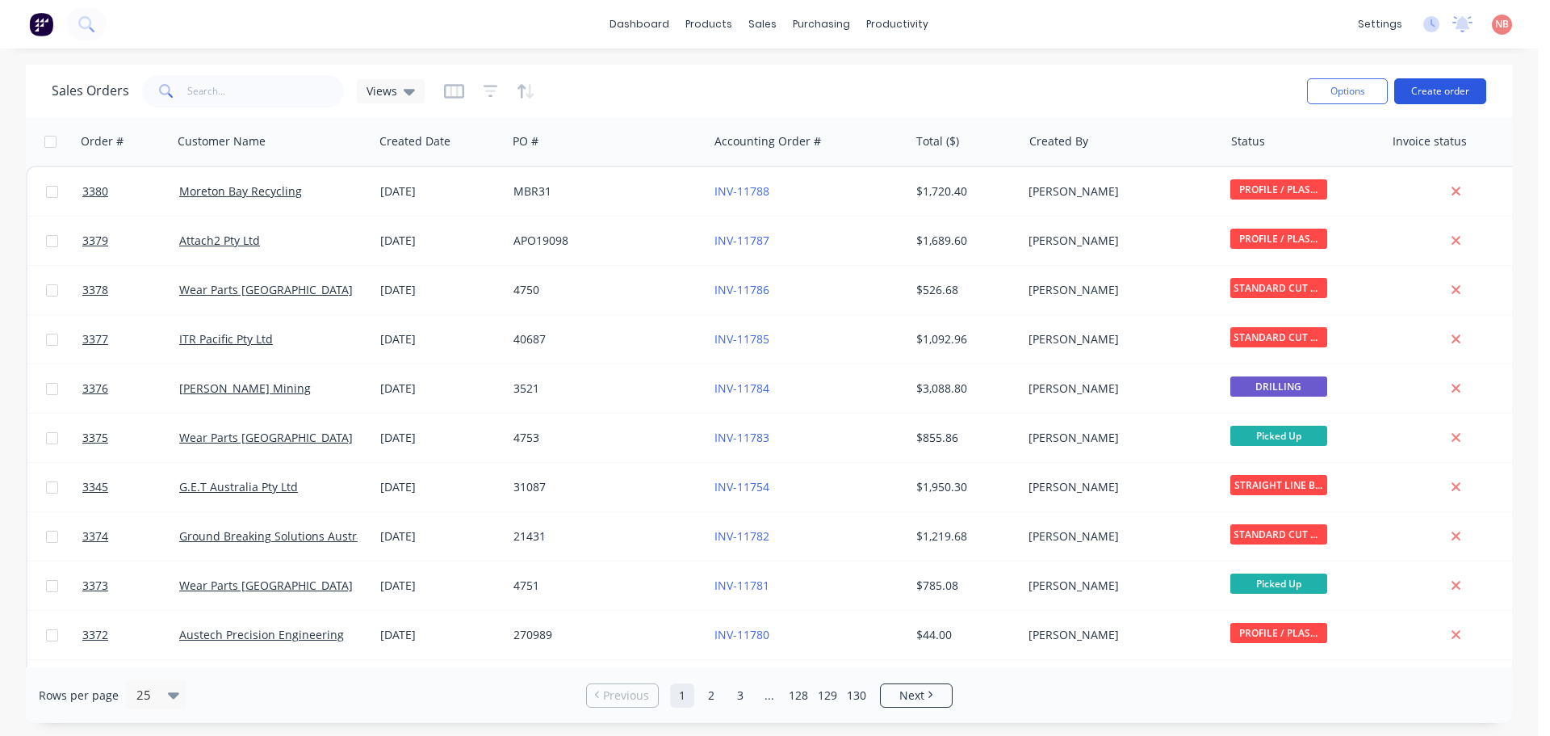
click at [1427, 97] on button "Create order" at bounding box center [1440, 91] width 92 height 26
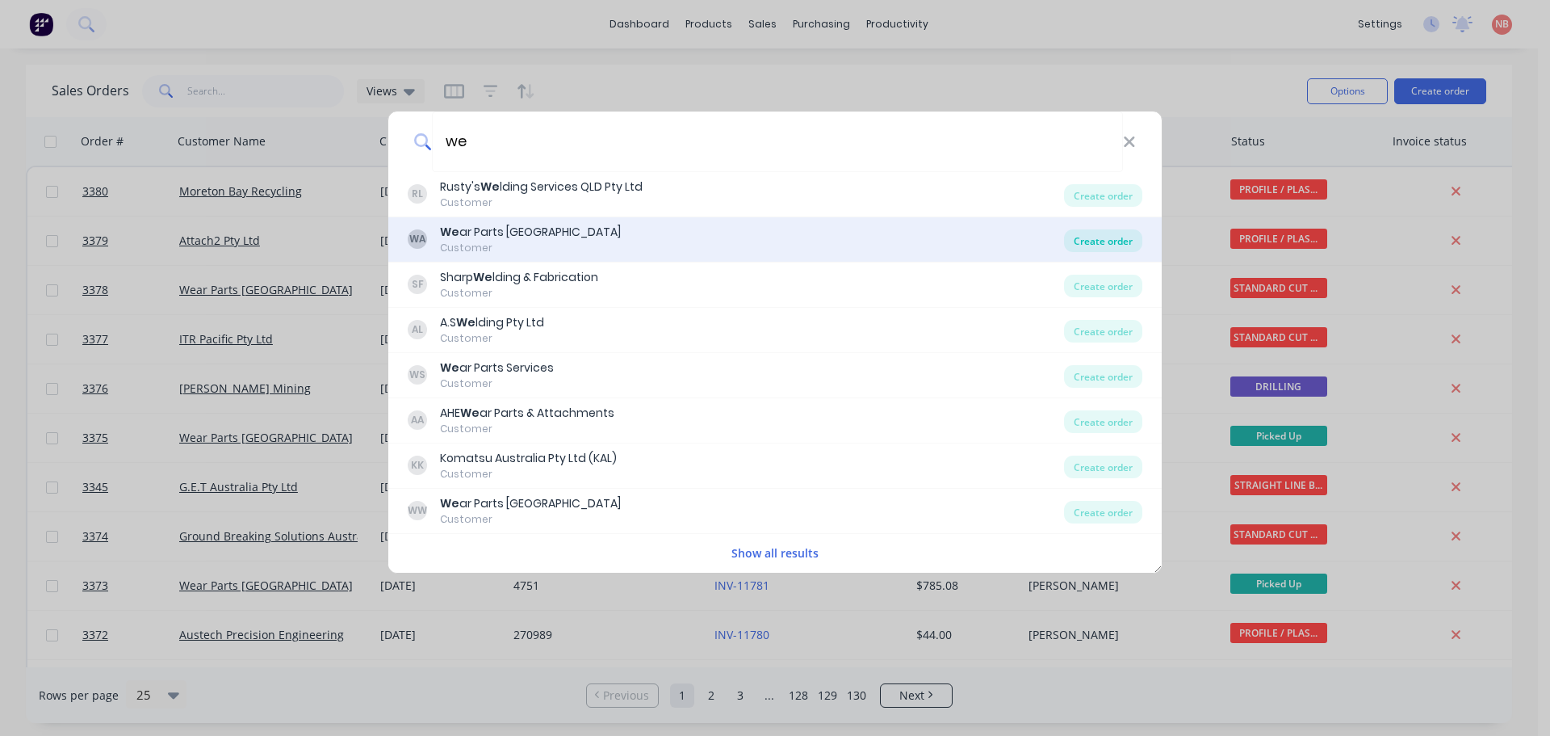
type input "we"
click at [1128, 239] on div "Create order" at bounding box center [1103, 240] width 78 height 23
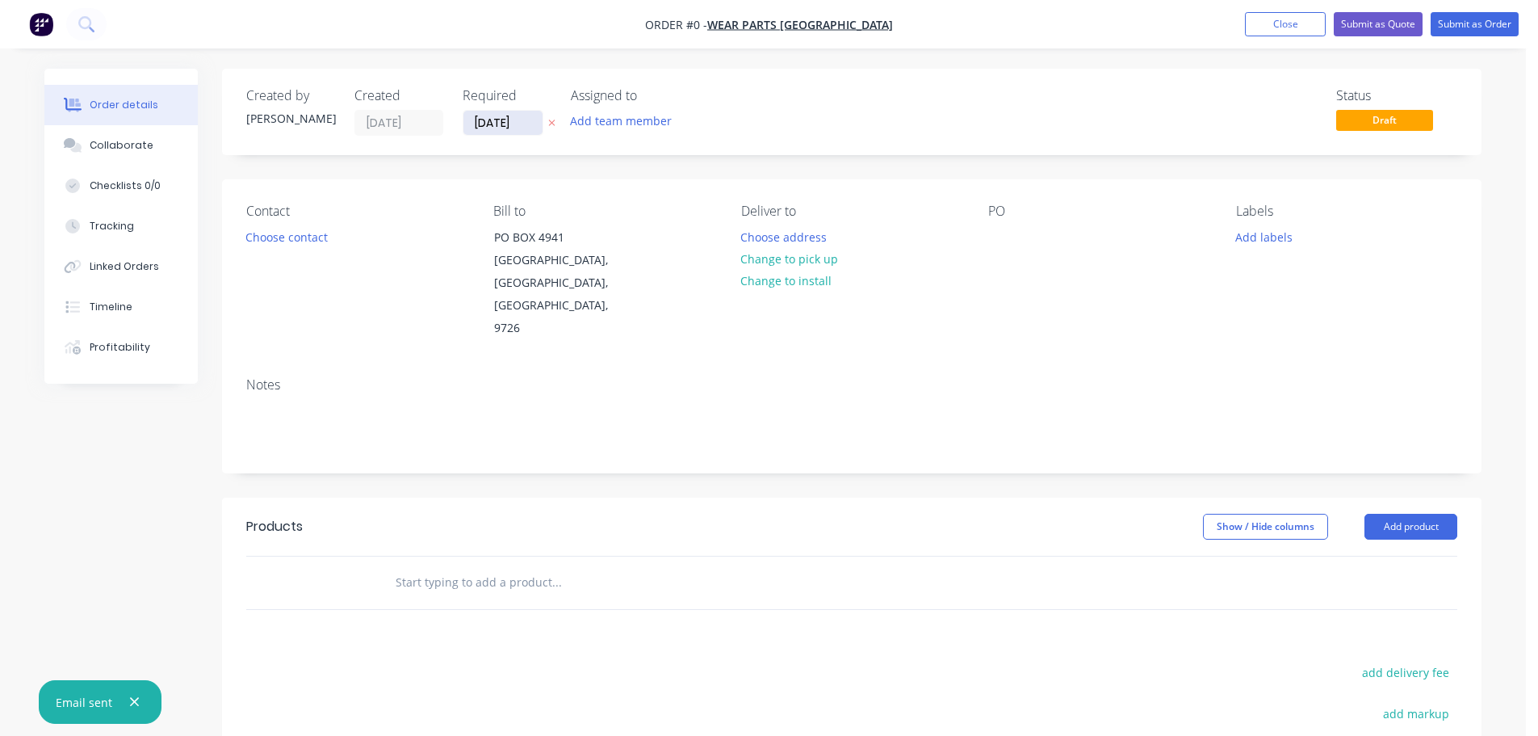
click at [495, 125] on input "[DATE]" at bounding box center [502, 123] width 79 height 24
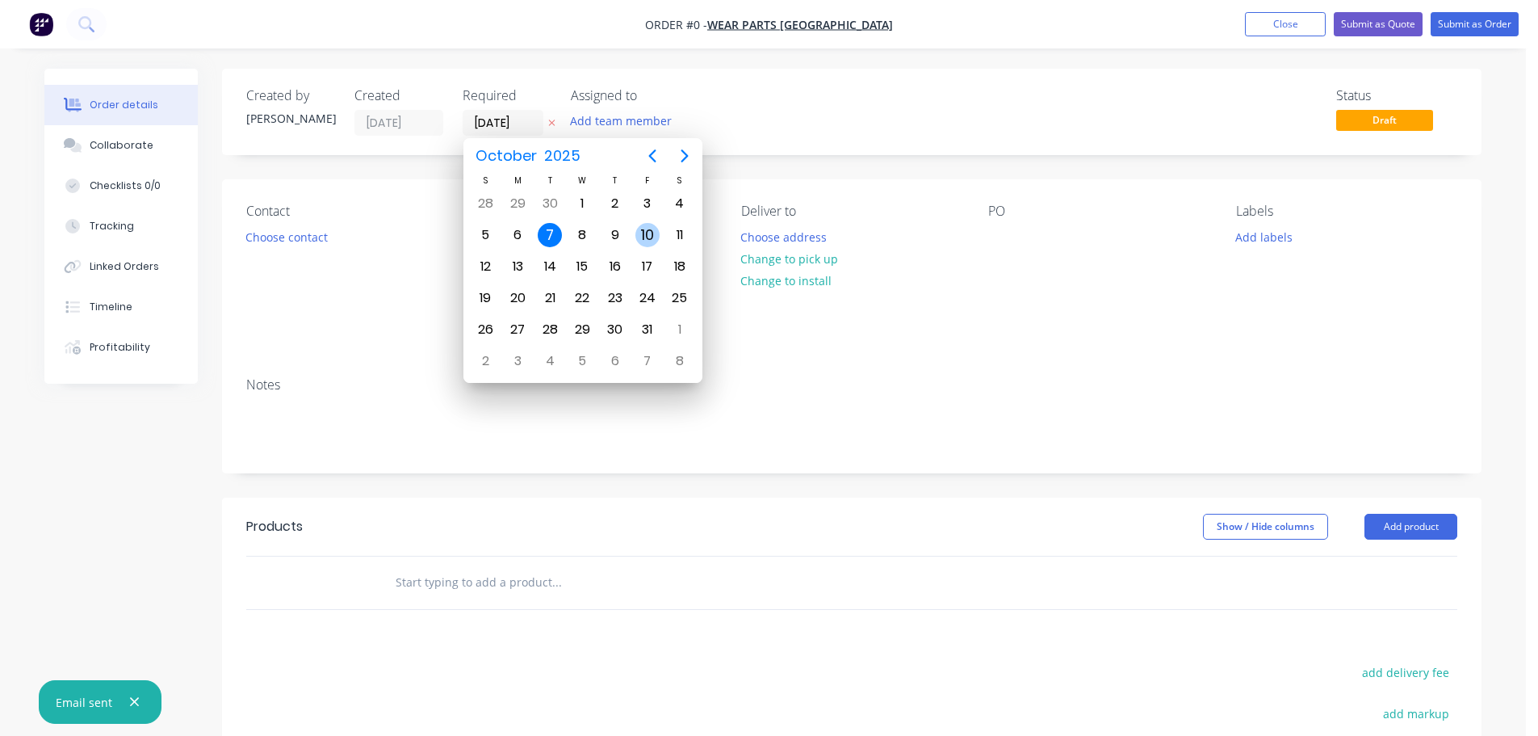
click at [648, 232] on div "10" at bounding box center [647, 235] width 24 height 24
type input "[DATE]"
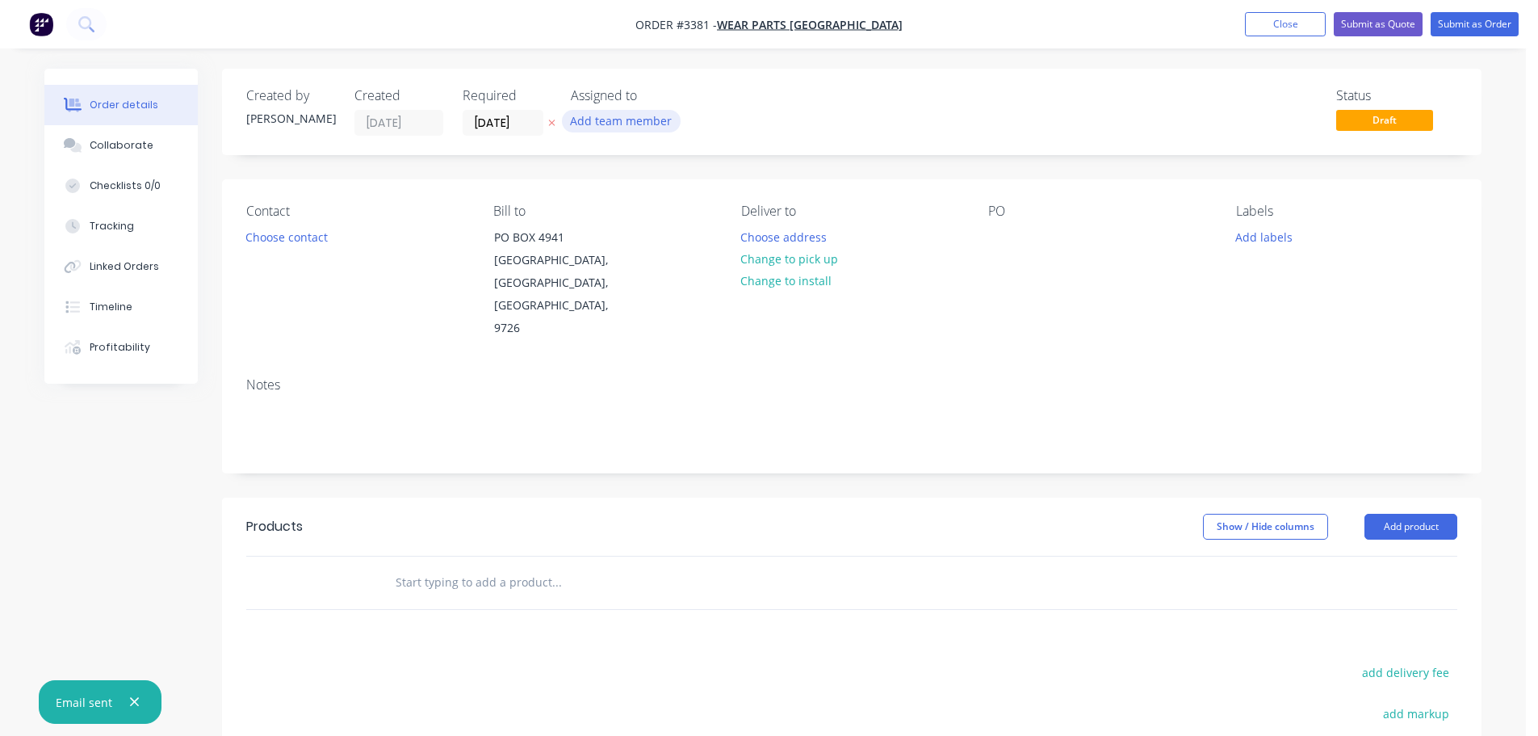
click at [607, 121] on button "Add team member" at bounding box center [621, 121] width 119 height 22
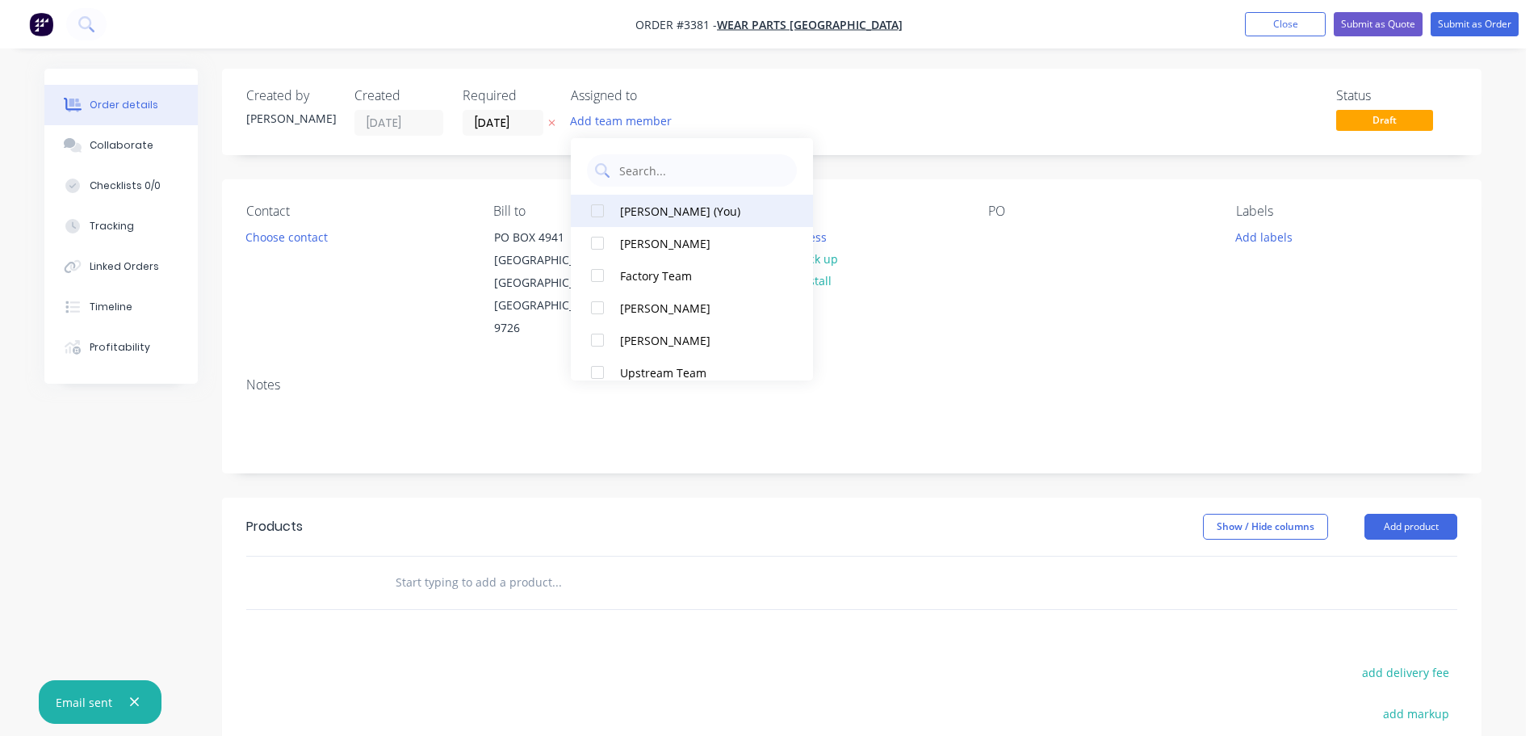
click at [660, 208] on div "[PERSON_NAME] (You)" at bounding box center [700, 211] width 161 height 17
click at [257, 239] on button "Choose contact" at bounding box center [286, 236] width 99 height 22
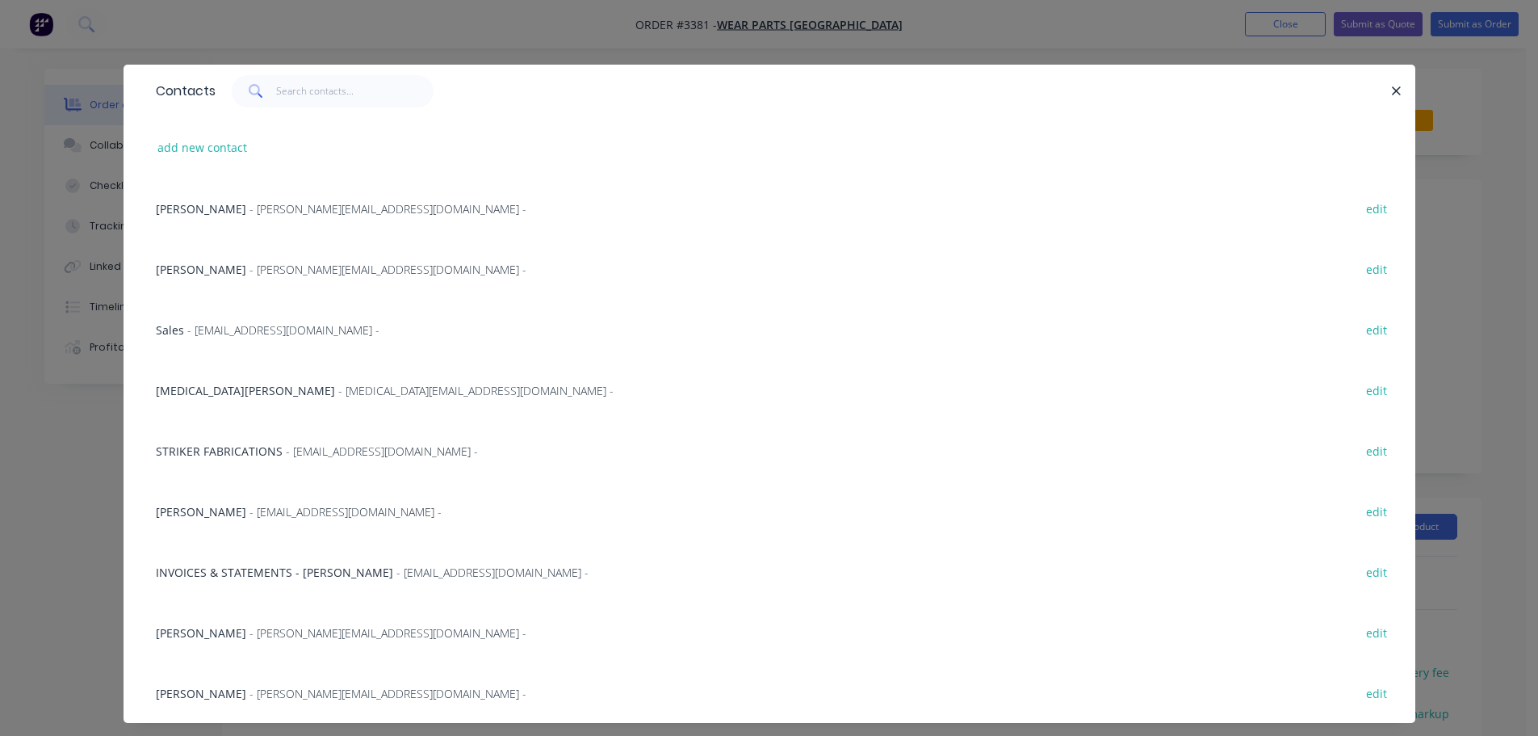
click at [338, 383] on span "- [MEDICAL_DATA][EMAIL_ADDRESS][DOMAIN_NAME] -" at bounding box center [475, 390] width 275 height 15
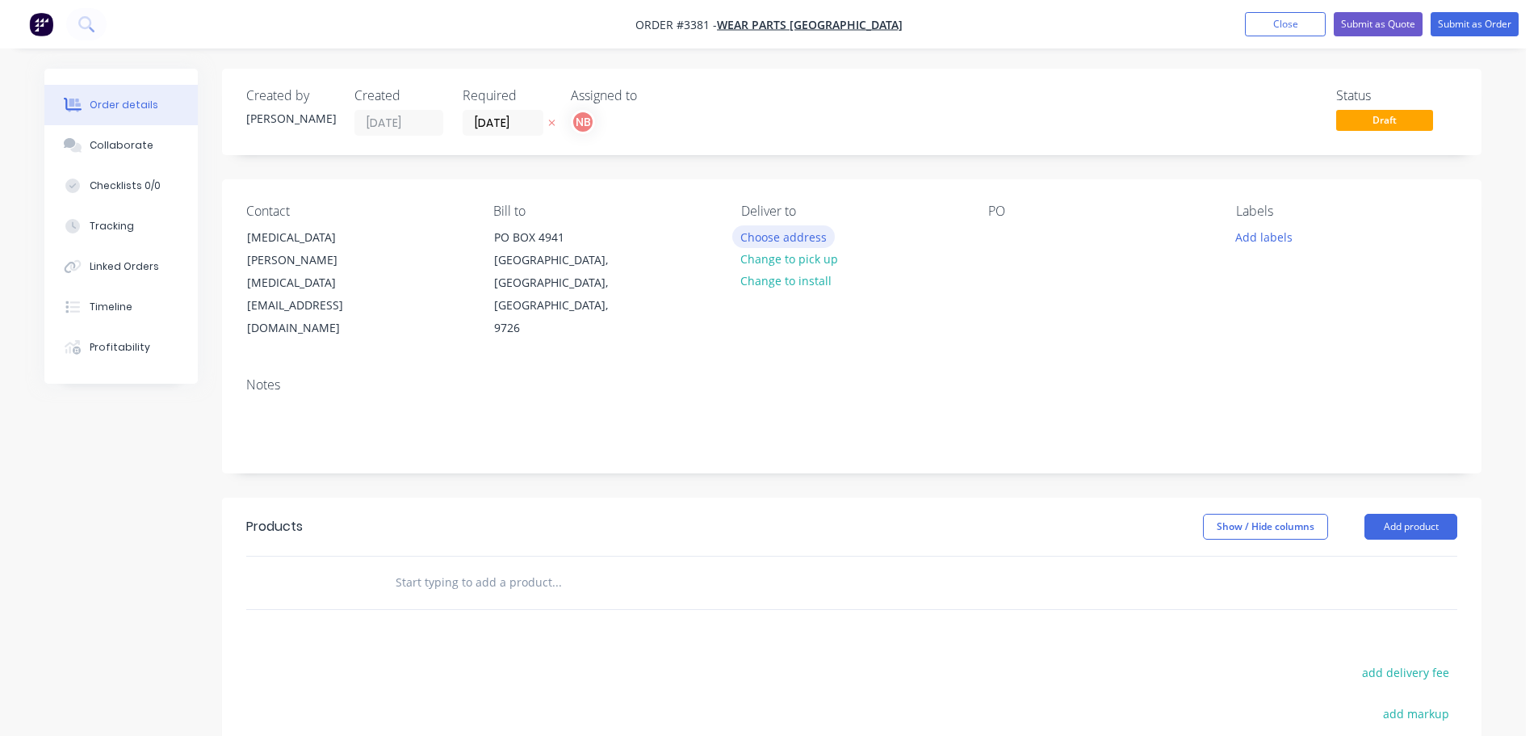
click at [771, 229] on button "Choose address" at bounding box center [783, 236] width 103 height 22
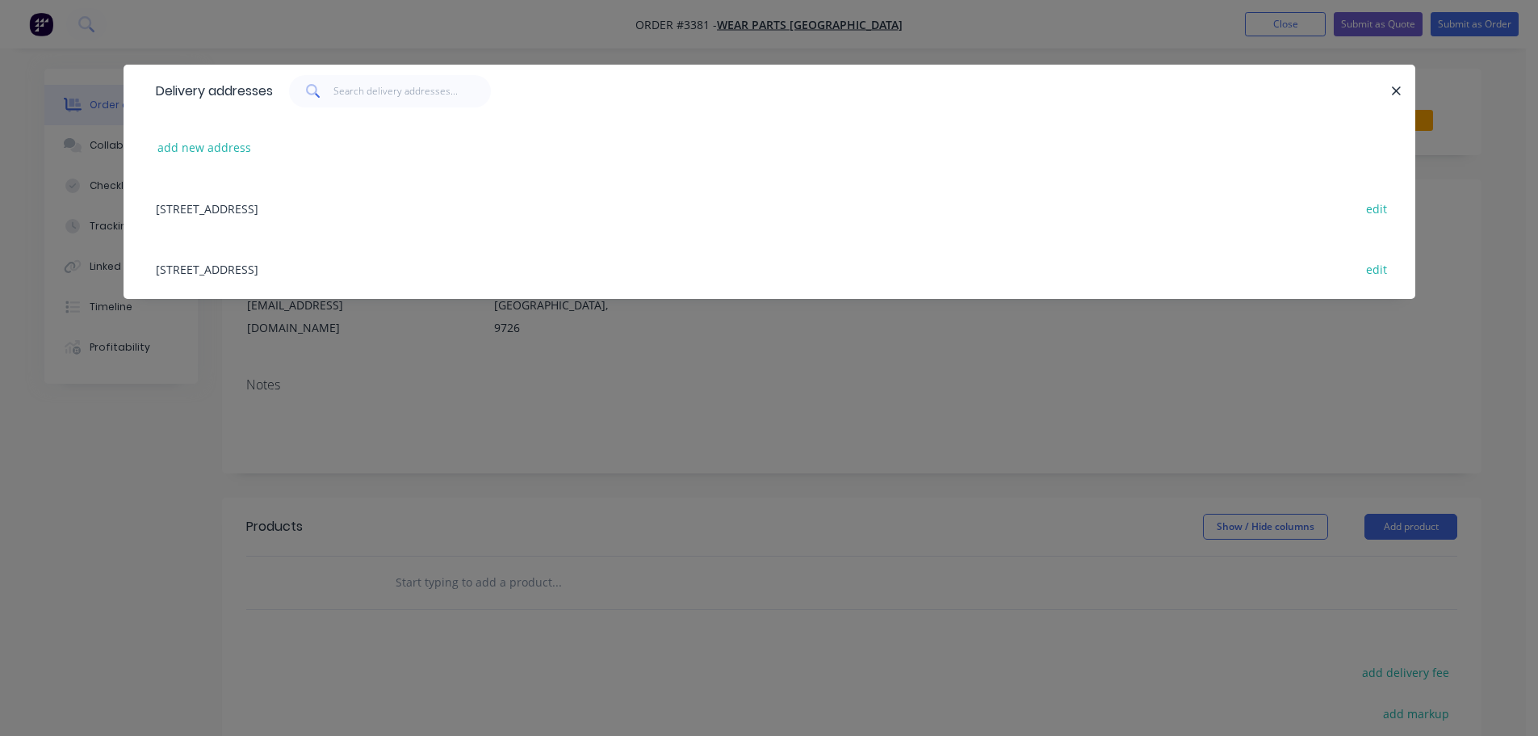
click at [493, 274] on div "[STREET_ADDRESS] edit" at bounding box center [769, 268] width 1243 height 61
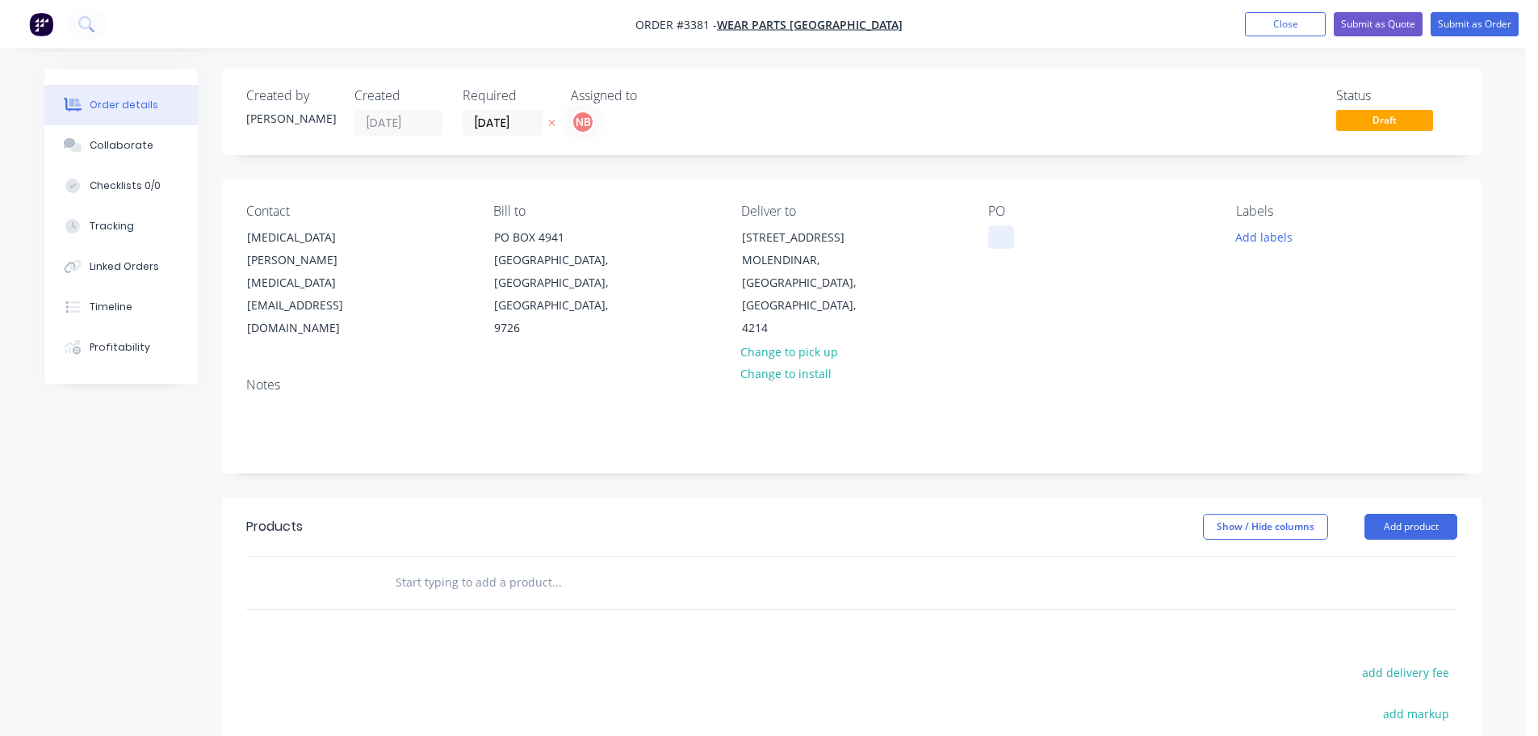
click at [1000, 238] on div at bounding box center [1001, 236] width 26 height 23
click at [1277, 246] on button "Add labels" at bounding box center [1263, 236] width 74 height 22
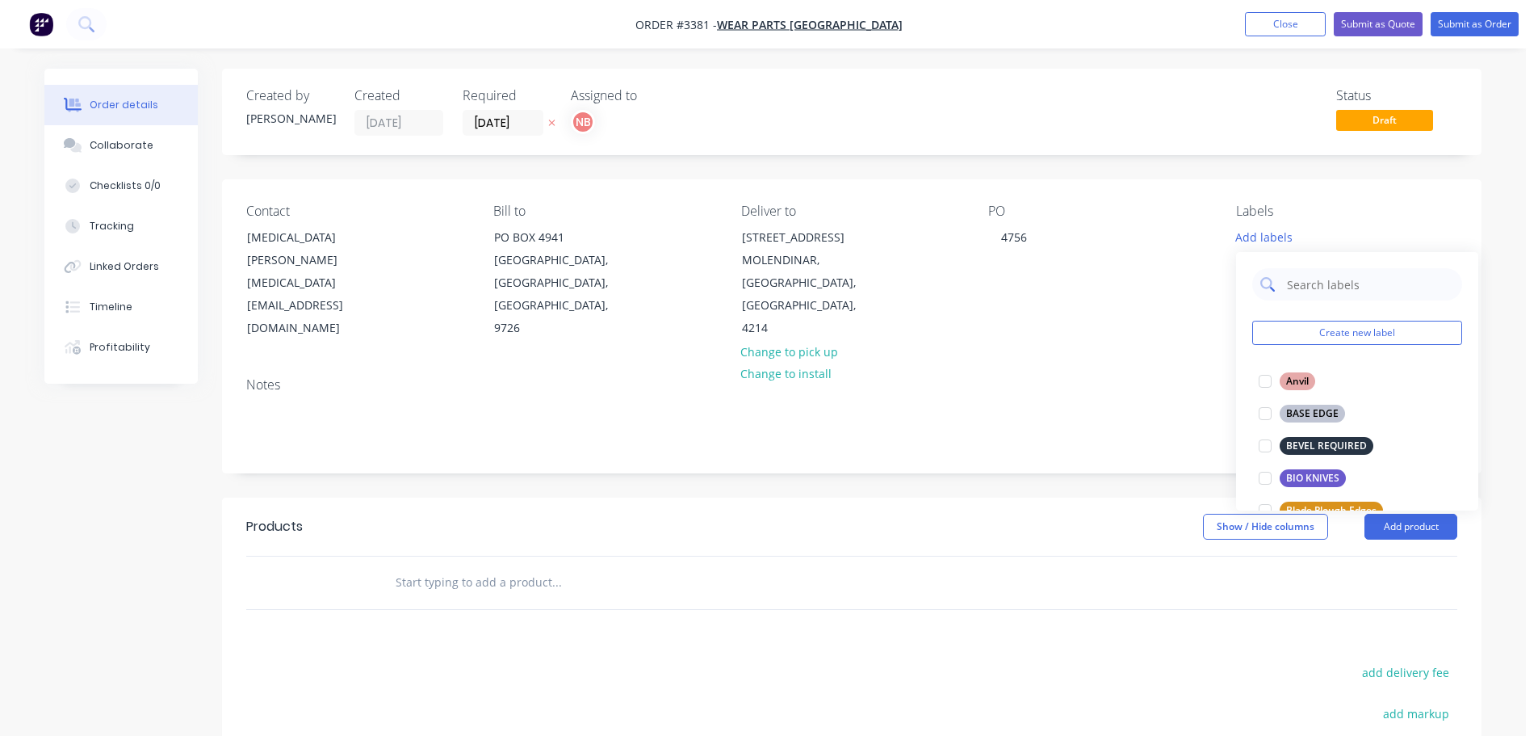
click at [1304, 289] on input "text" at bounding box center [1369, 284] width 169 height 32
click at [1381, 286] on input "text" at bounding box center [1369, 284] width 169 height 32
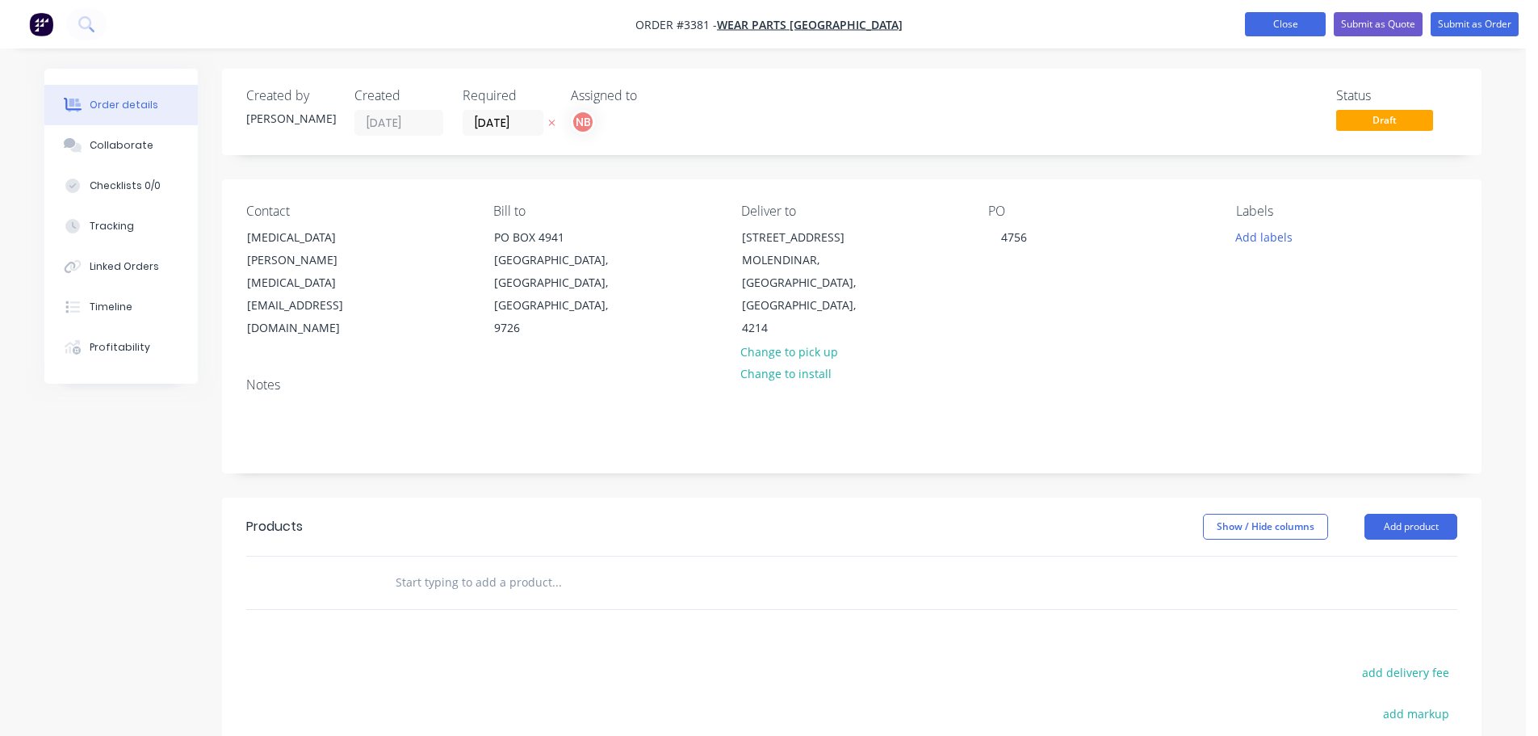
click at [1272, 28] on button "Close" at bounding box center [1285, 24] width 81 height 24
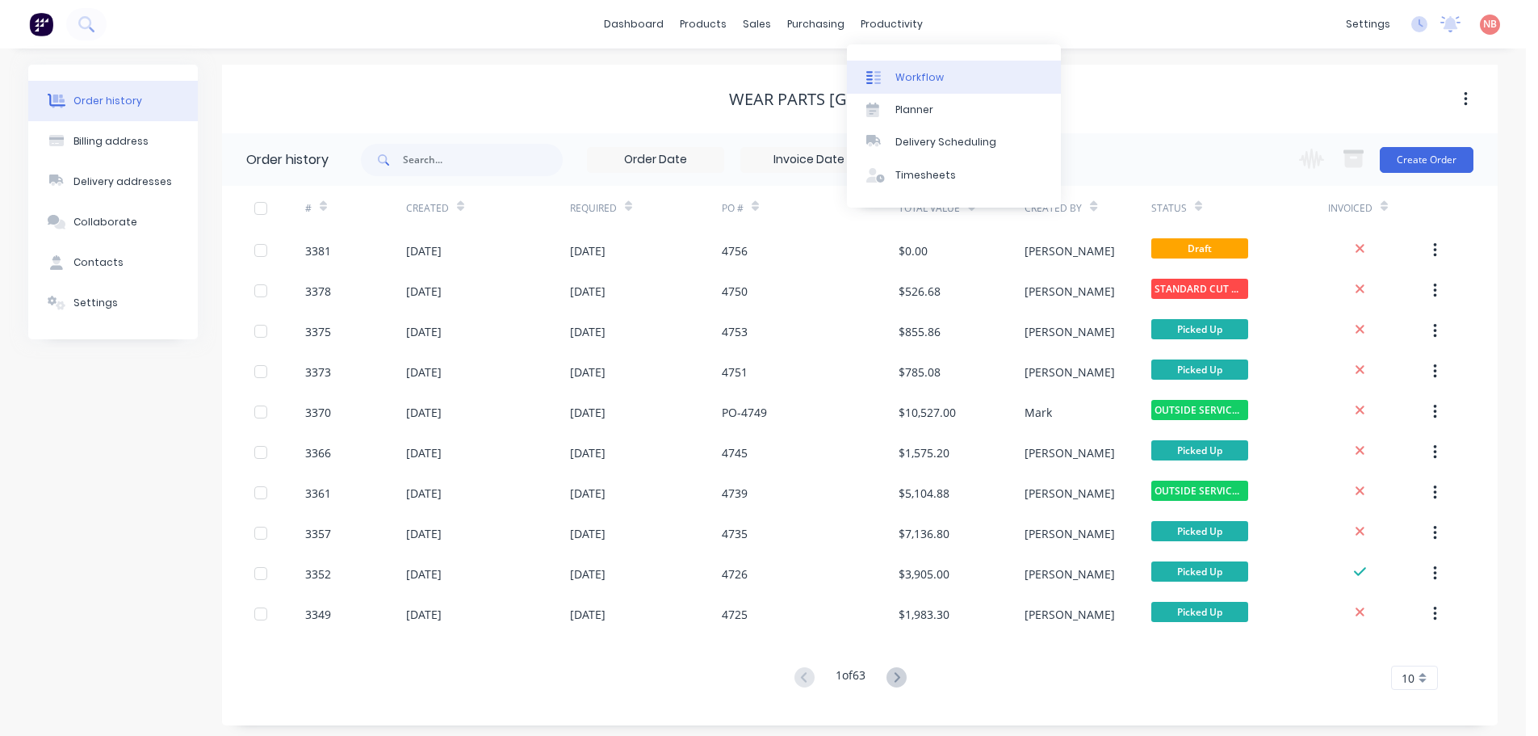
click at [887, 76] on div at bounding box center [878, 77] width 24 height 15
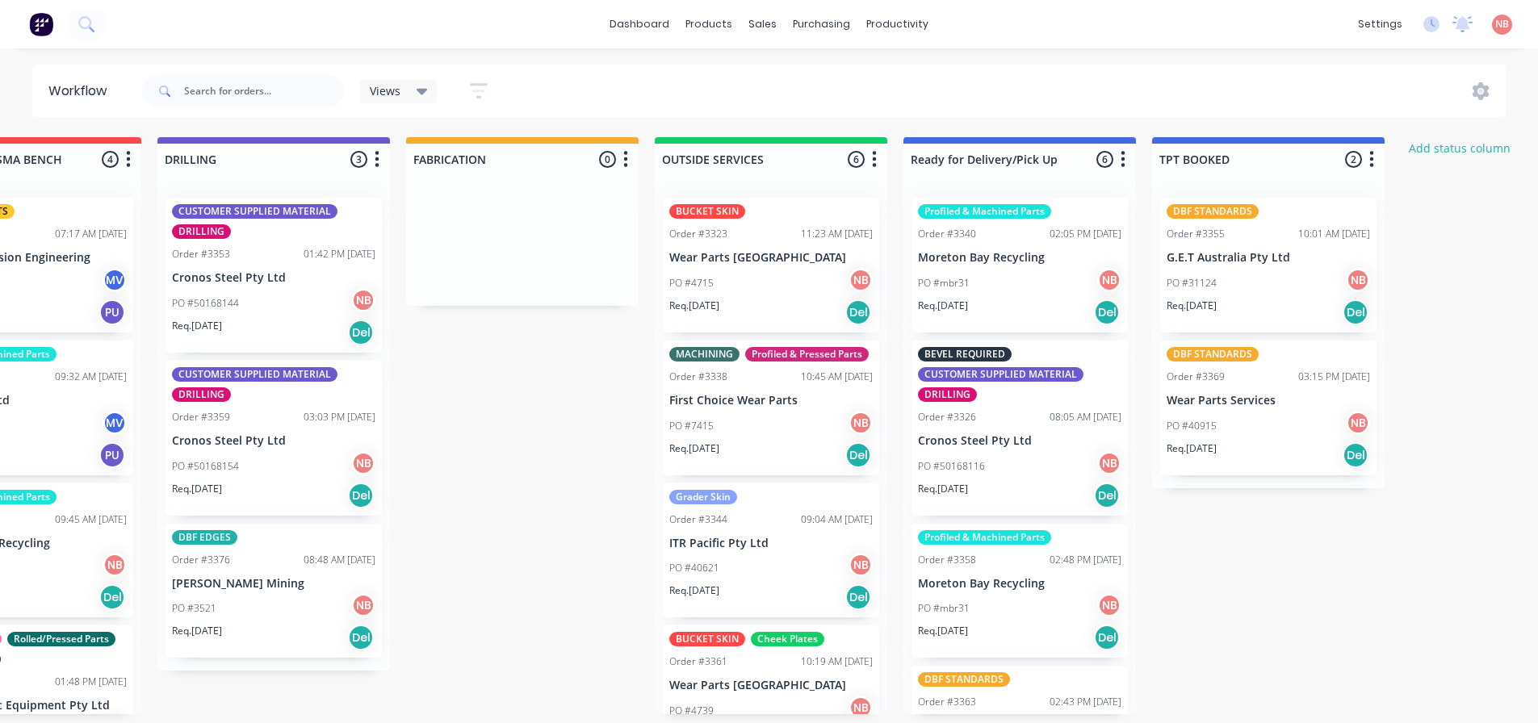
scroll to position [0, 1075]
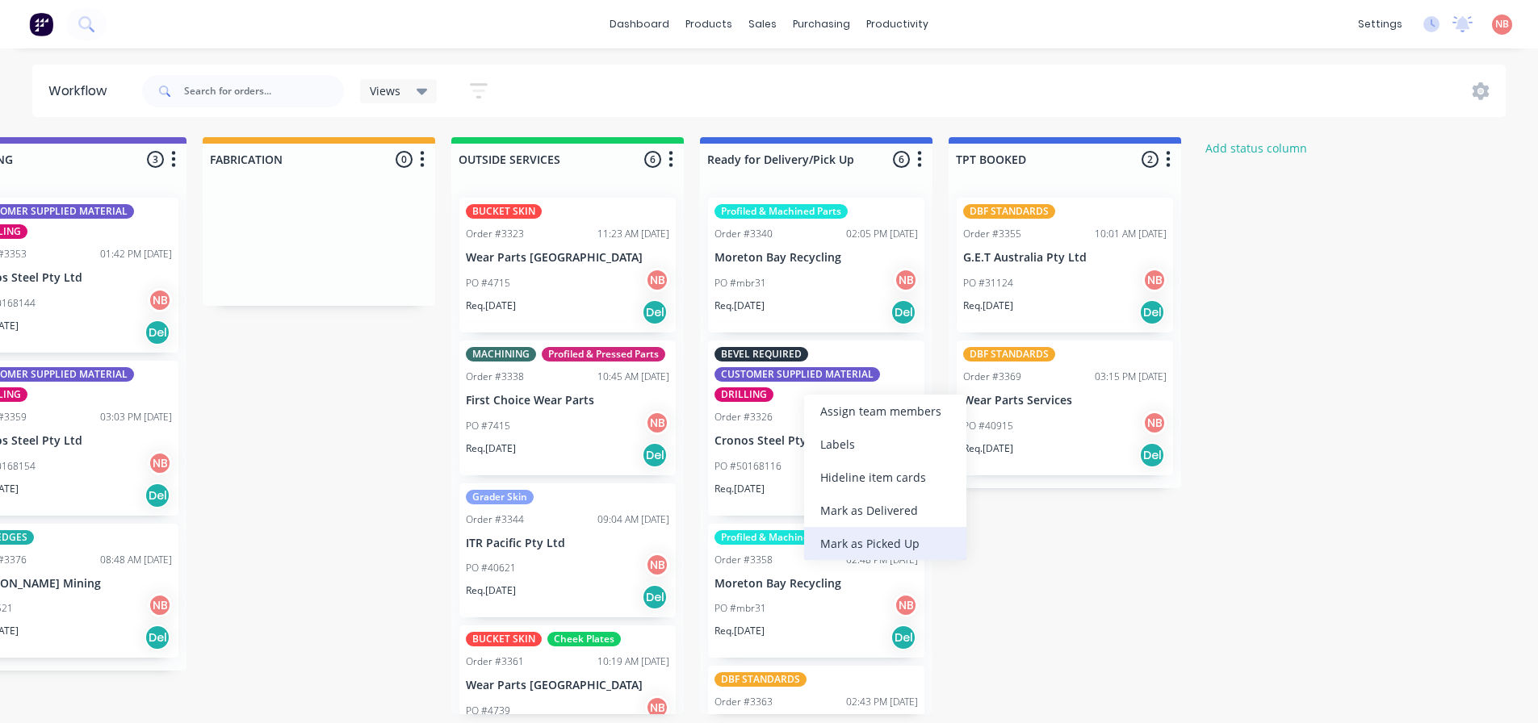
click at [844, 534] on div "Mark as Picked Up" at bounding box center [885, 543] width 162 height 33
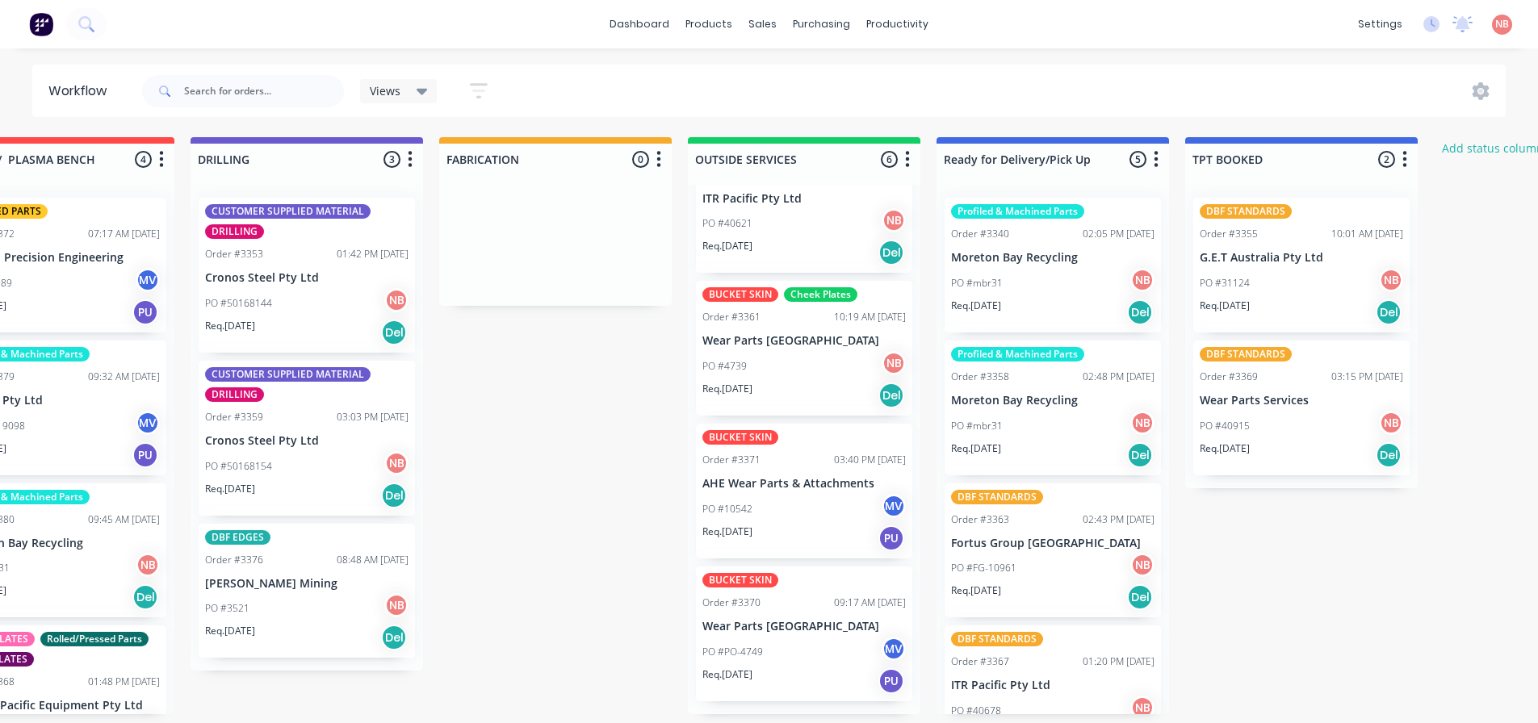
scroll to position [353, 0]
click at [803, 521] on div "PO #10542 MV" at bounding box center [803, 509] width 203 height 31
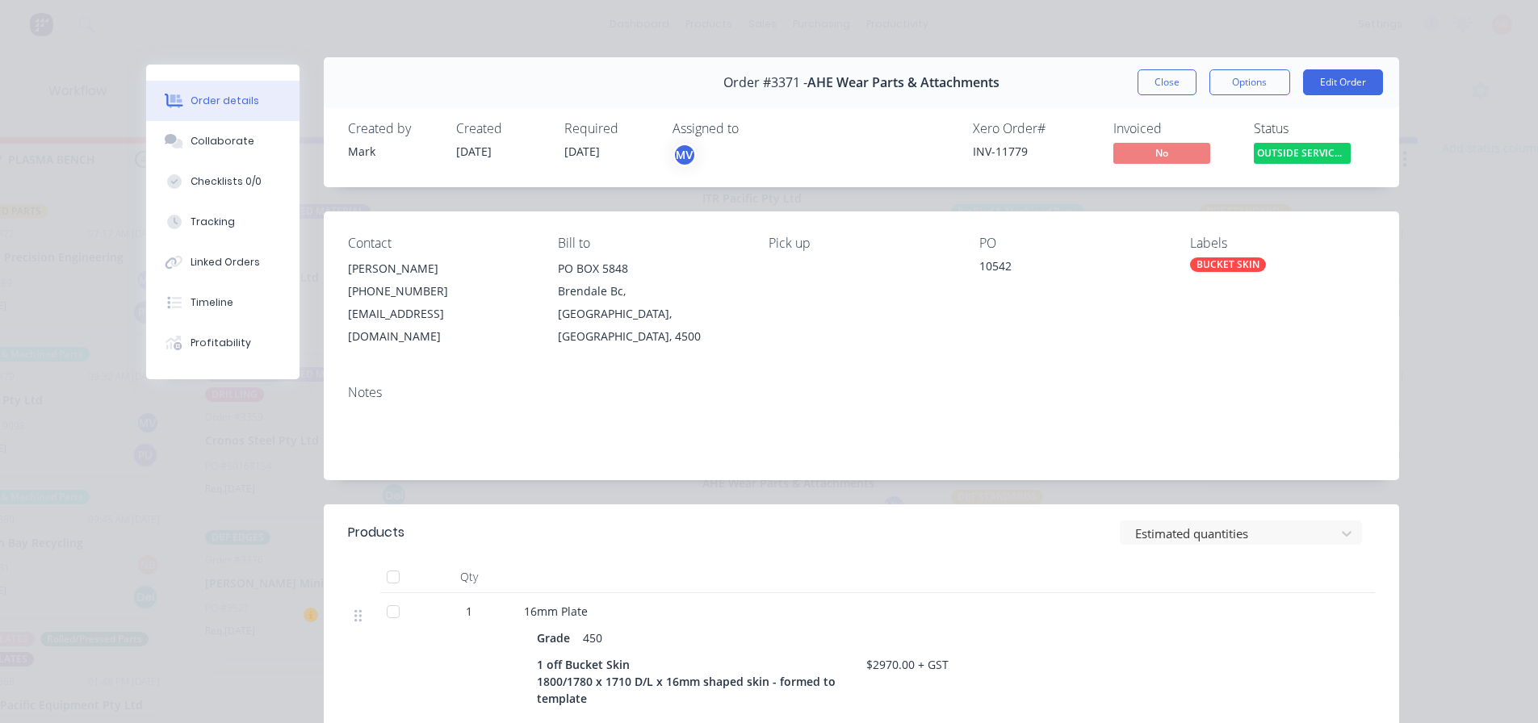
scroll to position [0, 0]
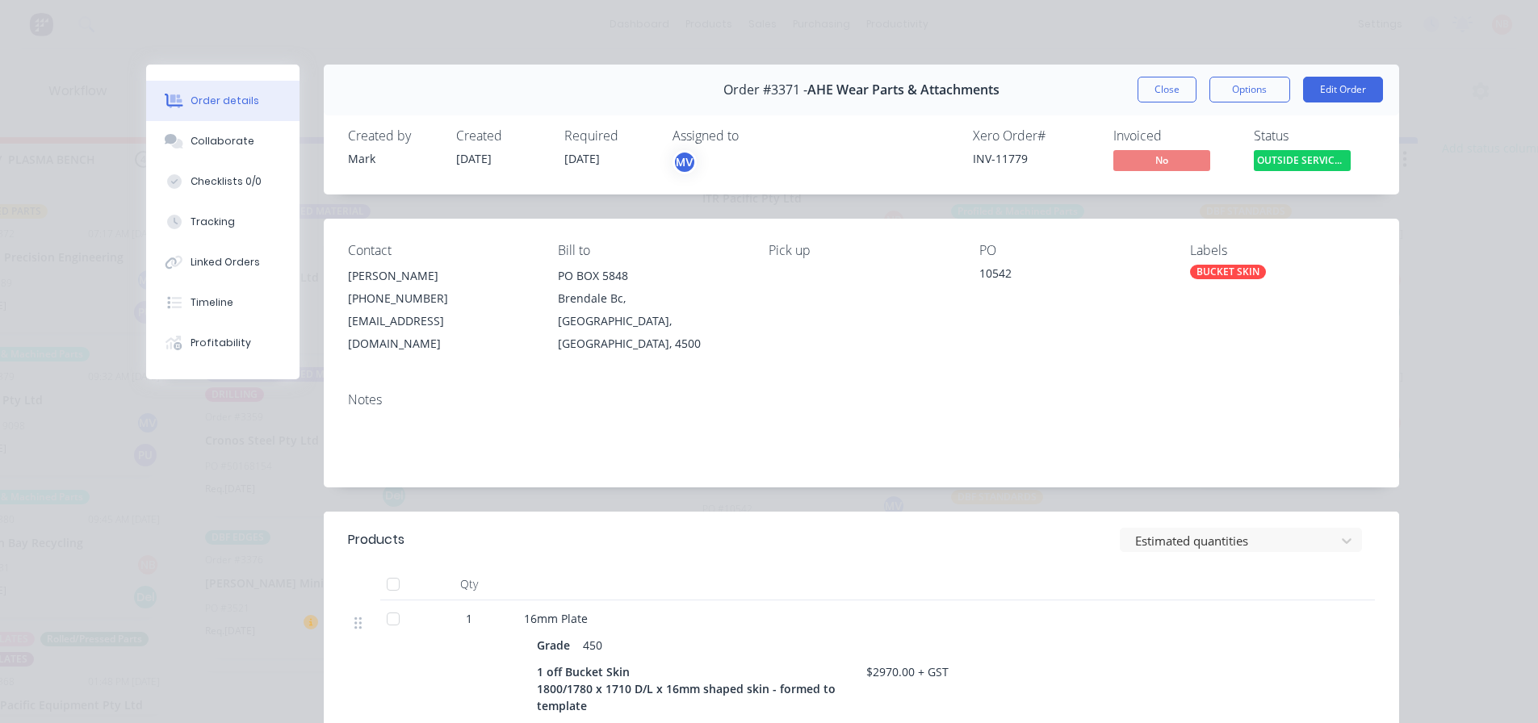
drag, startPoint x: 1172, startPoint y: 92, endPoint x: 1176, endPoint y: 111, distance: 19.0
click at [1172, 92] on button "Close" at bounding box center [1167, 90] width 59 height 26
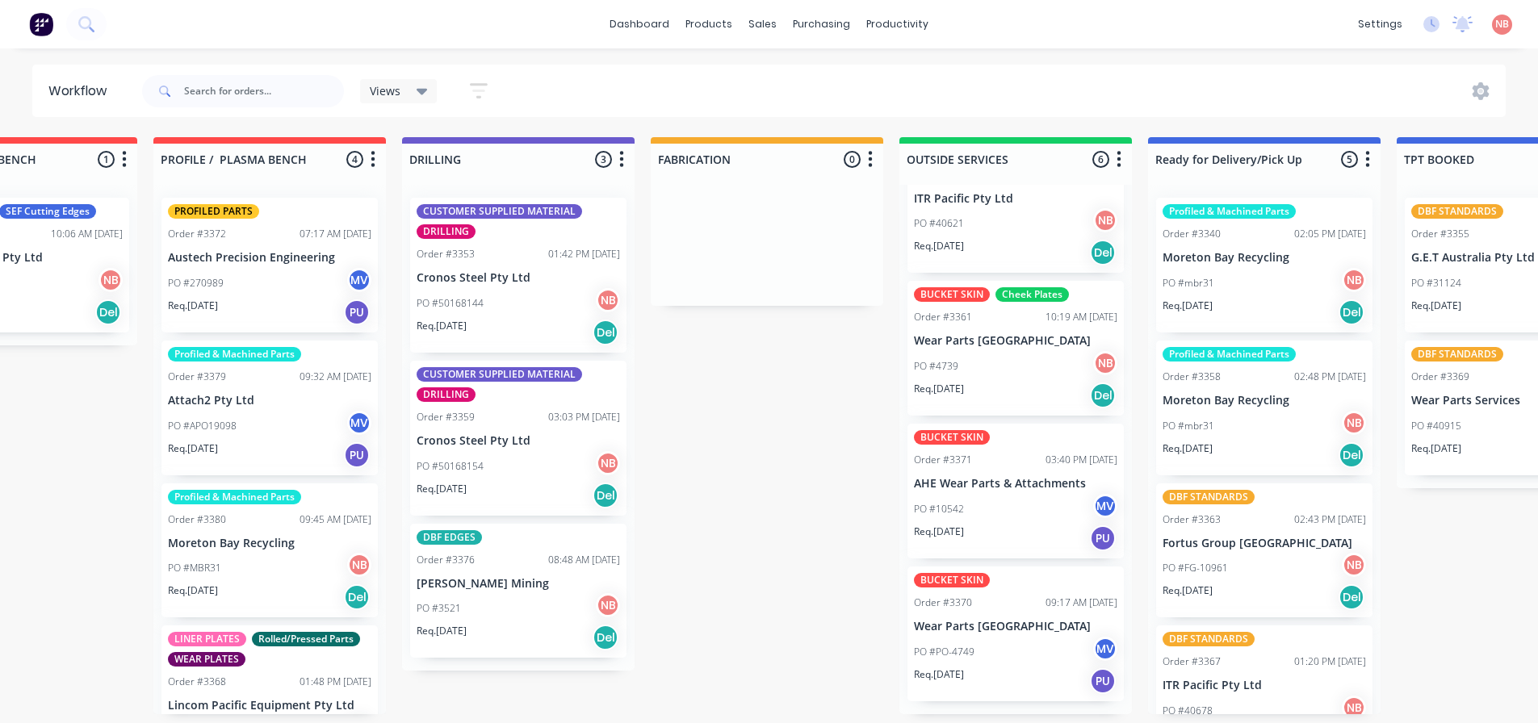
scroll to position [3, 795]
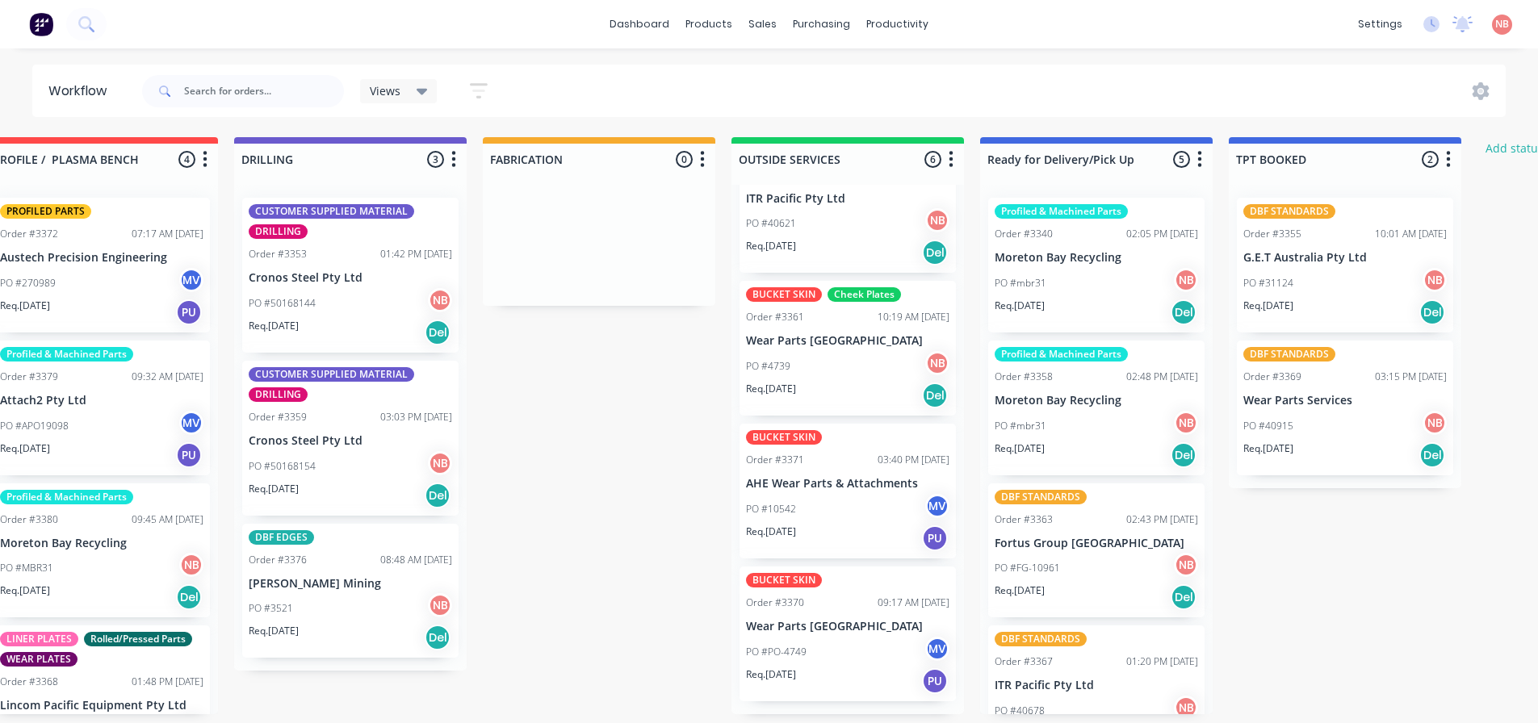
click at [833, 505] on div "PO #10542 MV" at bounding box center [847, 509] width 203 height 31
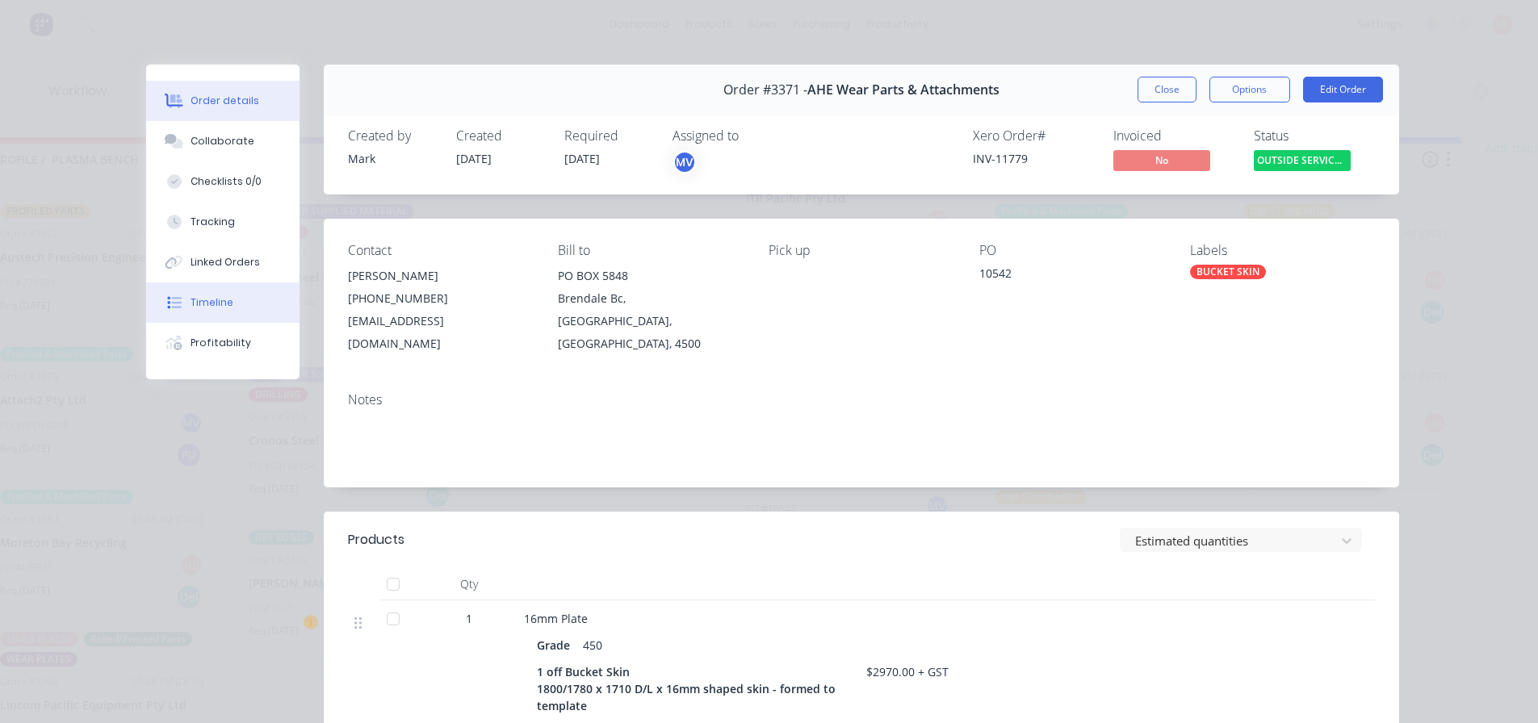
click at [237, 296] on button "Timeline" at bounding box center [222, 303] width 153 height 40
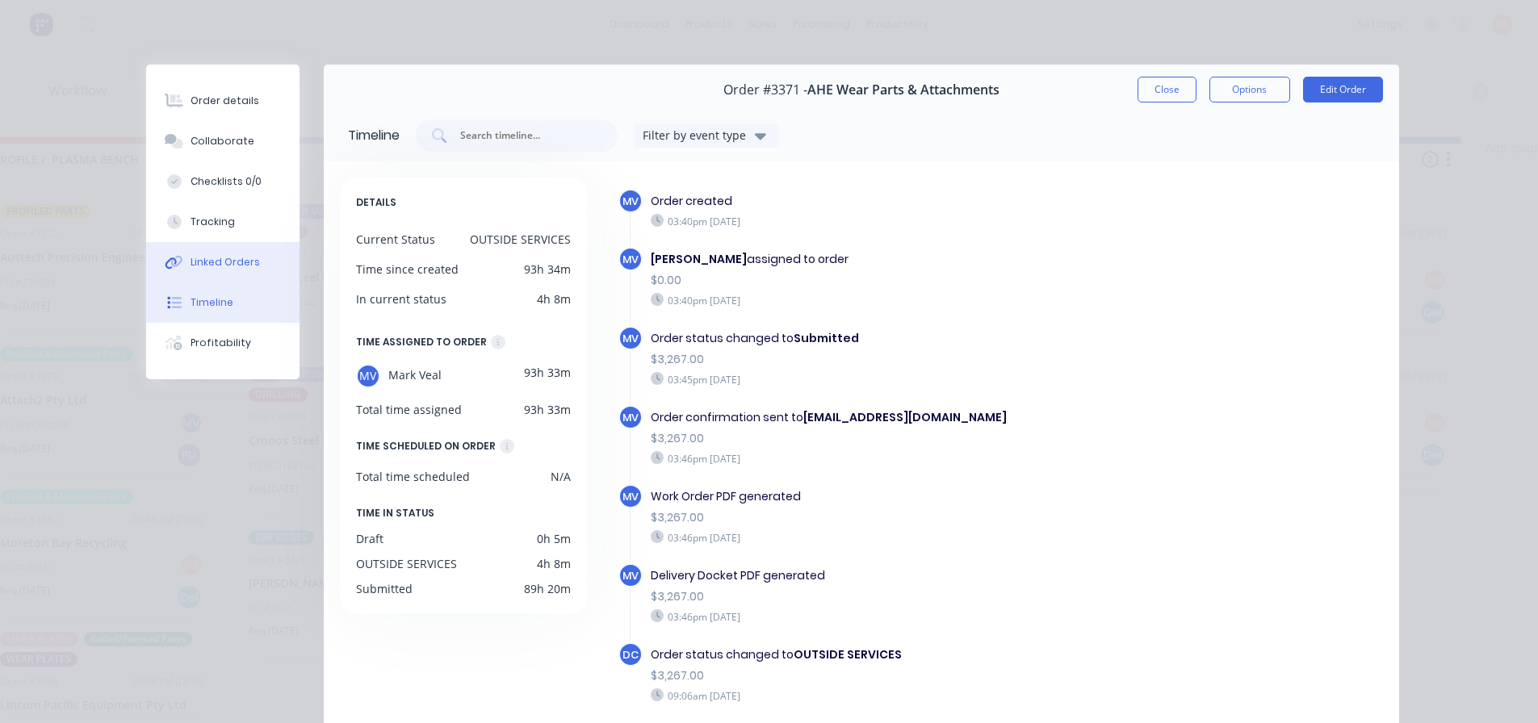
click at [215, 258] on div "Linked Orders" at bounding box center [225, 262] width 69 height 15
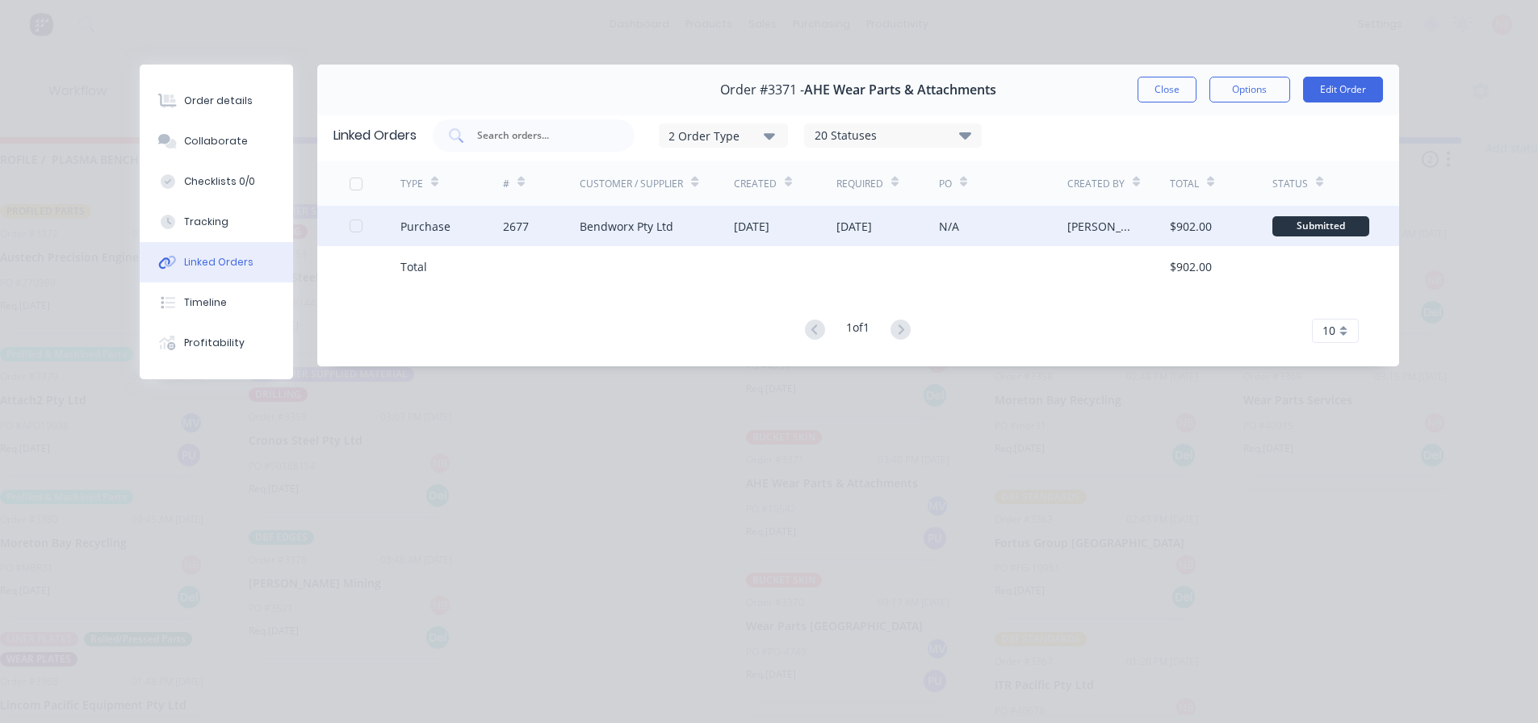
click at [665, 216] on div "Bendworx Pty Ltd" at bounding box center [657, 226] width 154 height 40
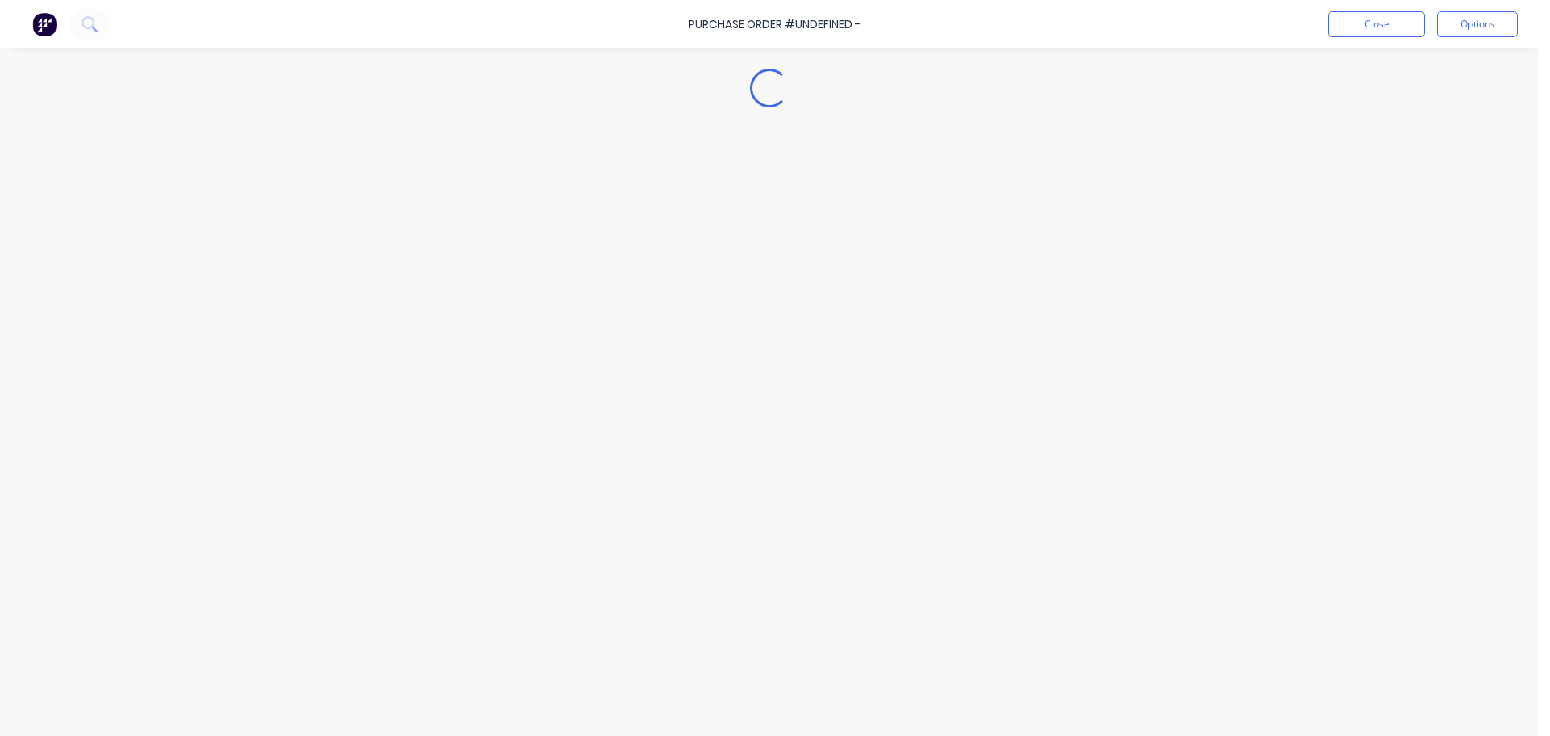
type textarea "x"
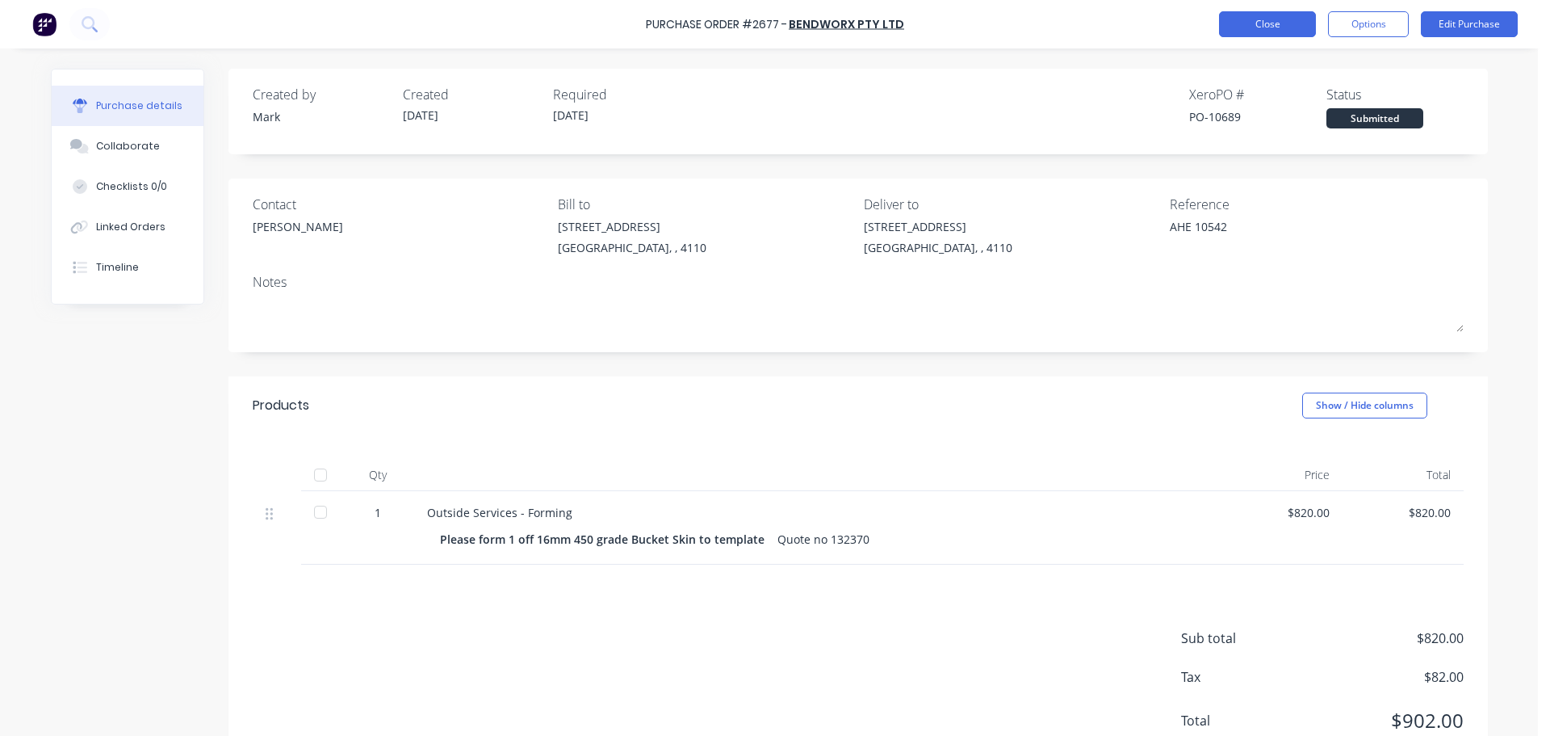
click at [1275, 22] on button "Close" at bounding box center [1267, 24] width 97 height 26
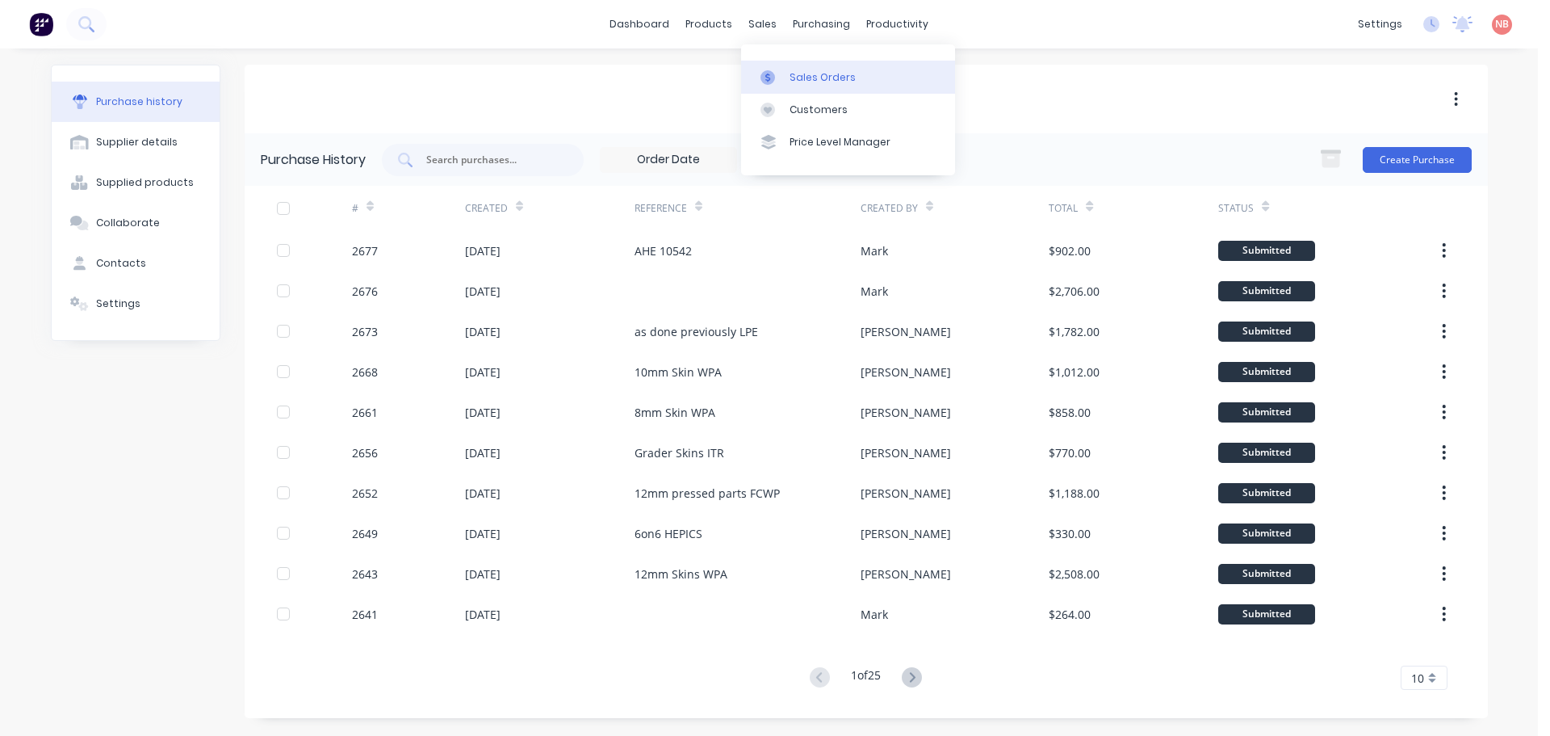
click at [811, 70] on div "Sales Orders" at bounding box center [823, 77] width 66 height 15
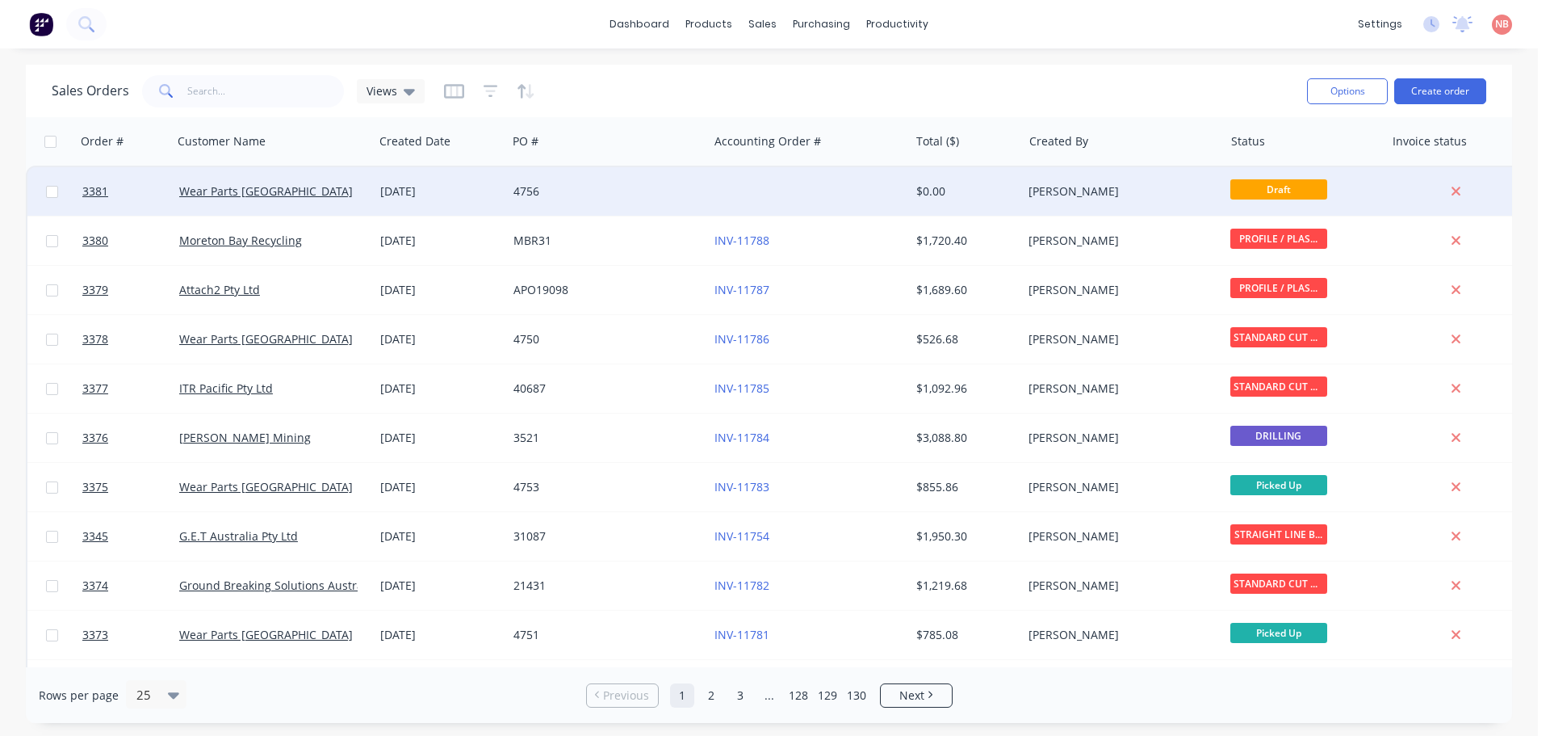
click at [749, 194] on div at bounding box center [808, 191] width 201 height 48
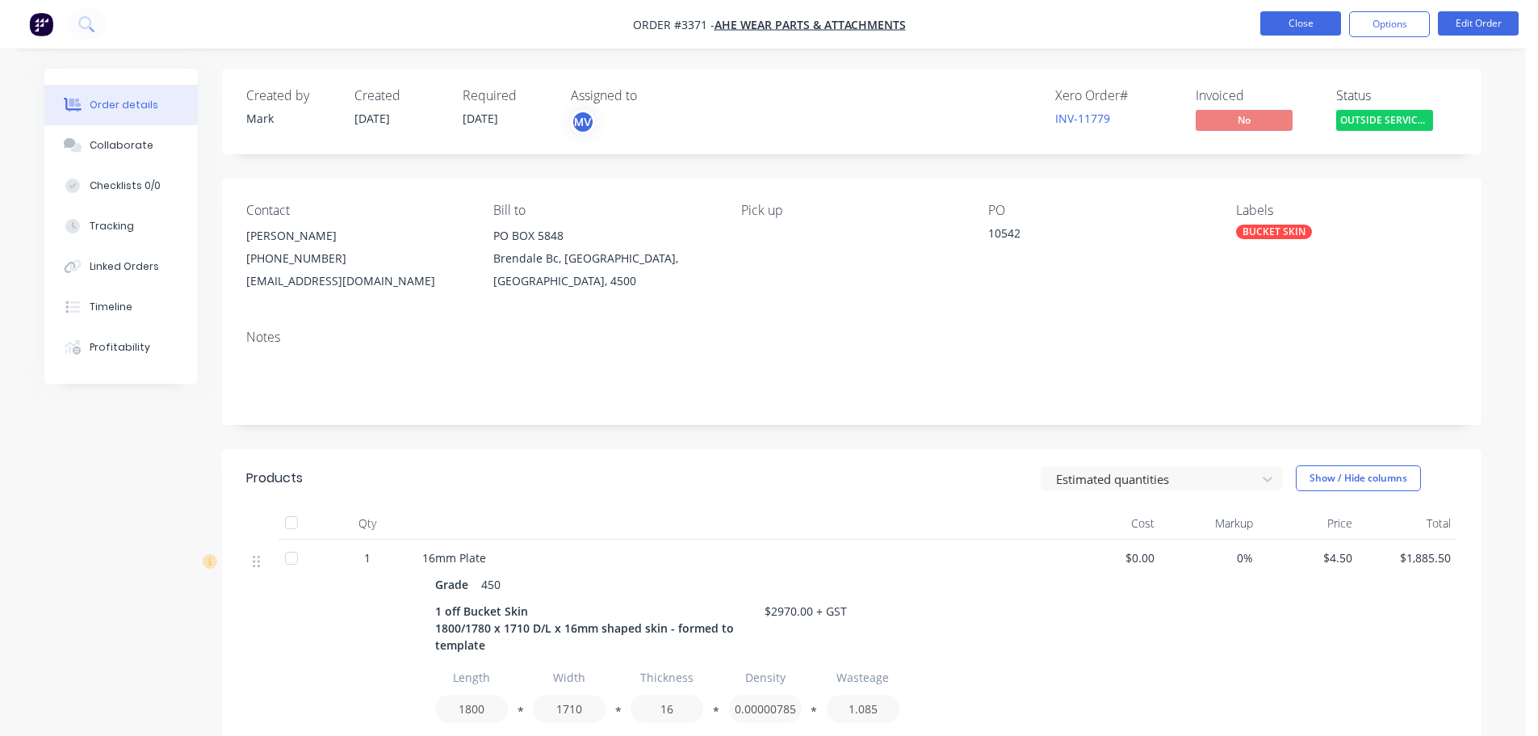
click at [1277, 31] on button "Close" at bounding box center [1300, 23] width 81 height 24
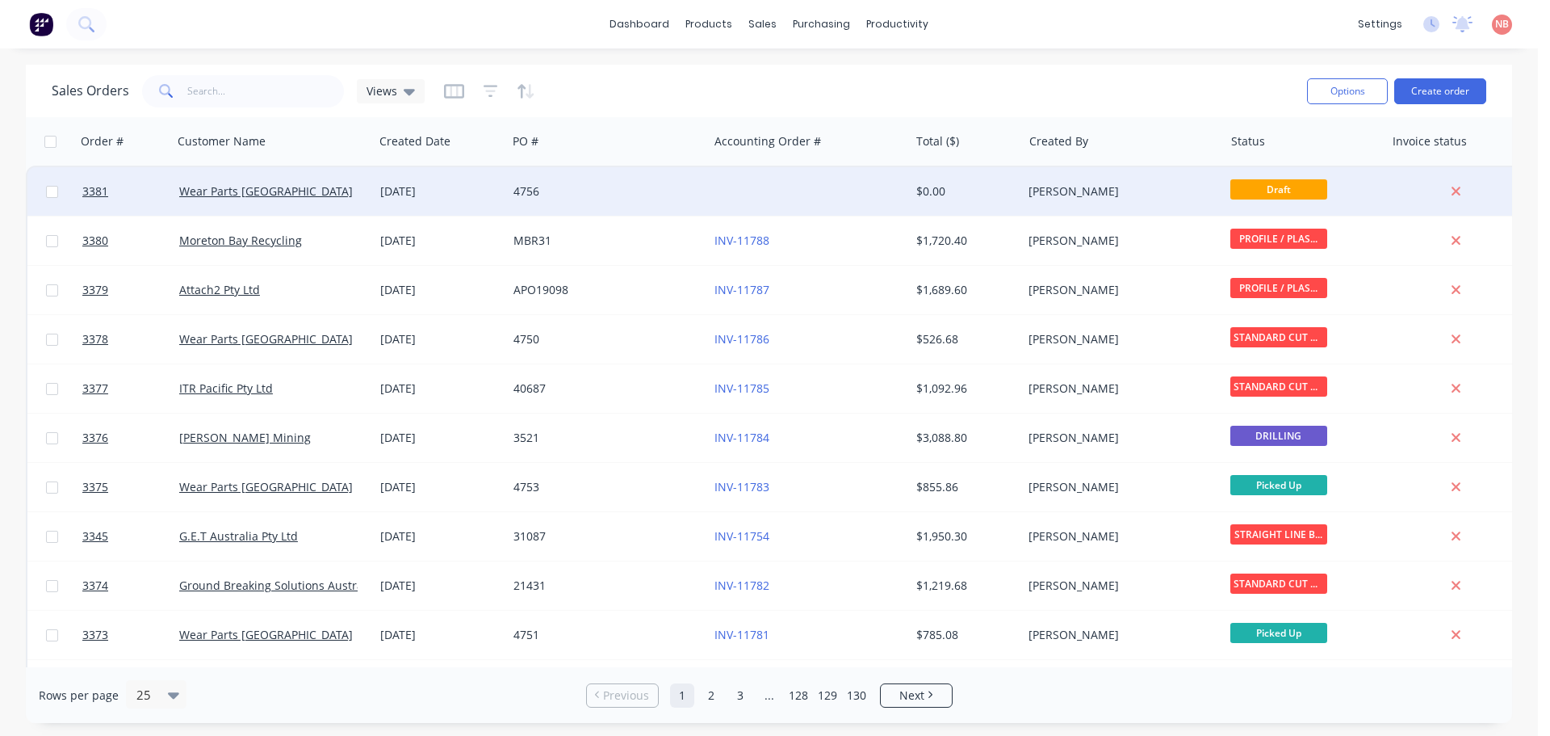
click at [843, 191] on div at bounding box center [808, 191] width 201 height 48
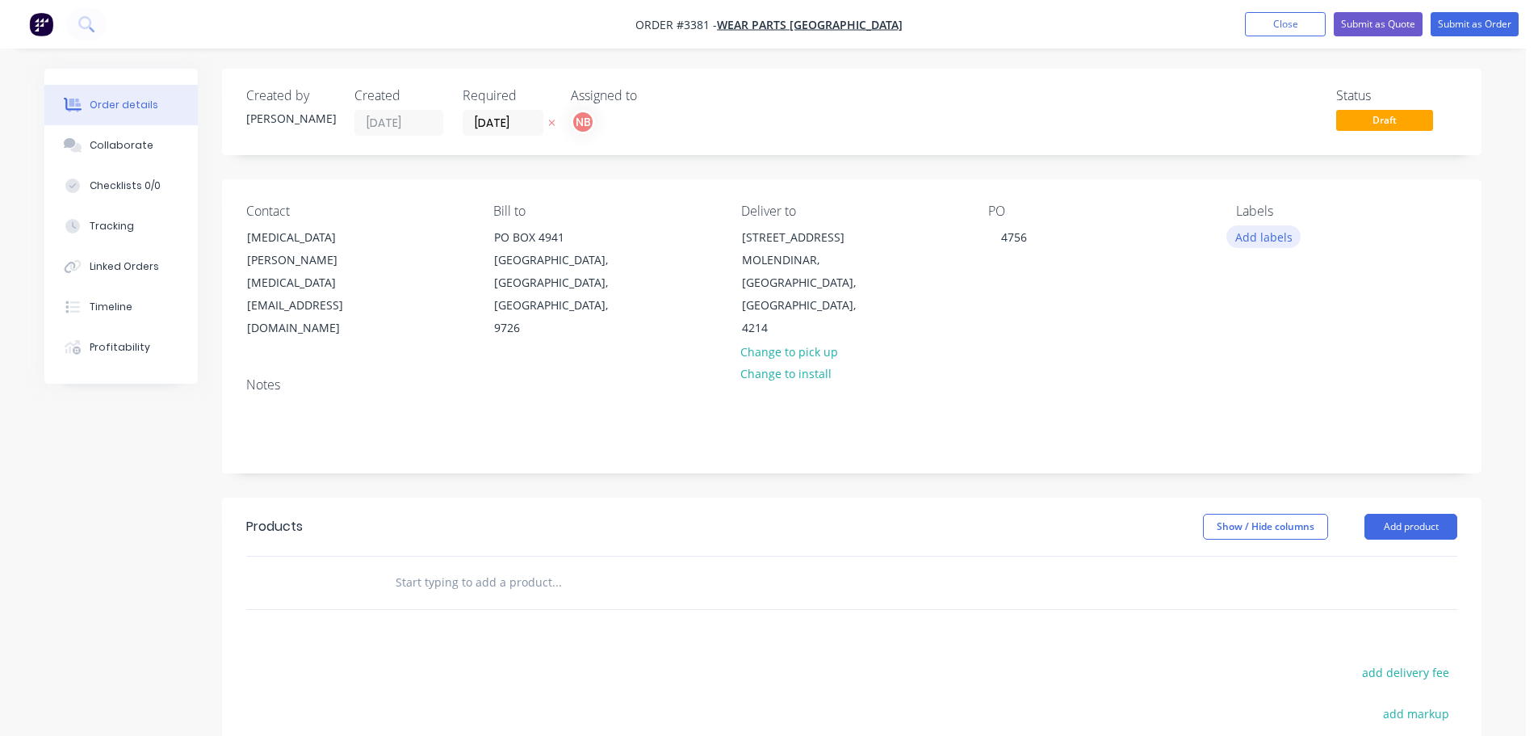
click at [1275, 232] on button "Add labels" at bounding box center [1263, 236] width 74 height 22
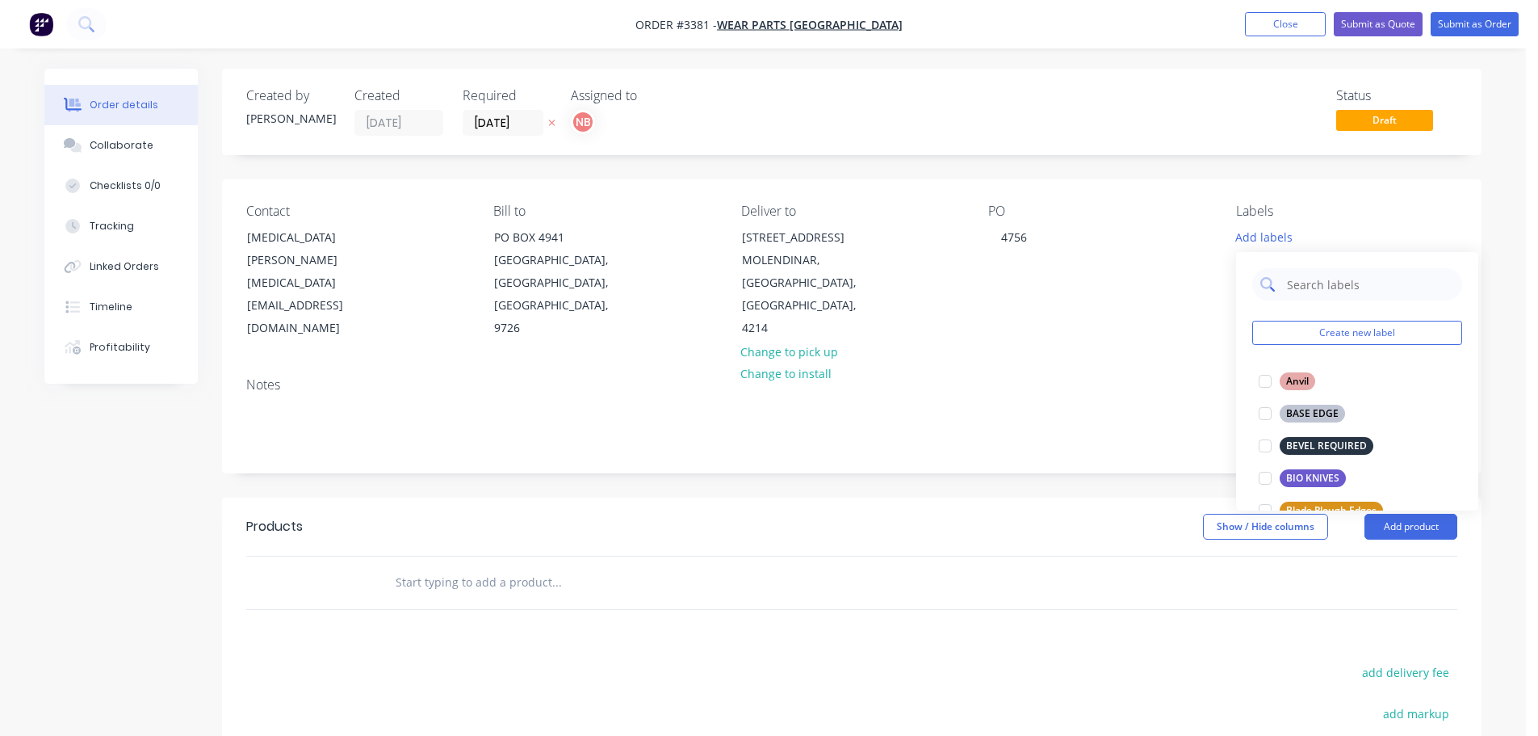
click at [1290, 283] on input "text" at bounding box center [1369, 284] width 169 height 32
type input "hee"
click at [1313, 413] on div "HEEL PLATES" at bounding box center [1317, 414] width 74 height 18
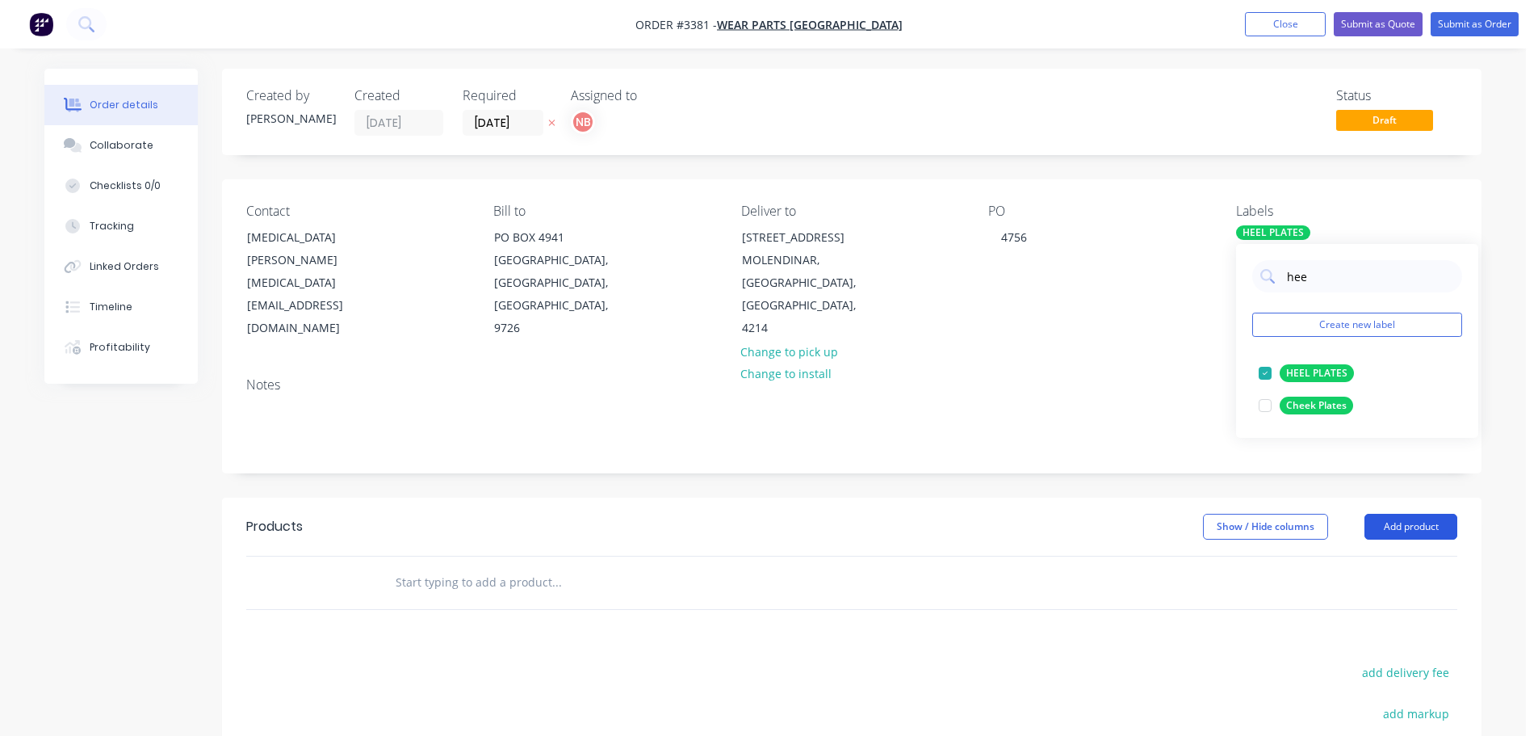
click at [1400, 531] on button "Add product" at bounding box center [1411, 527] width 93 height 26
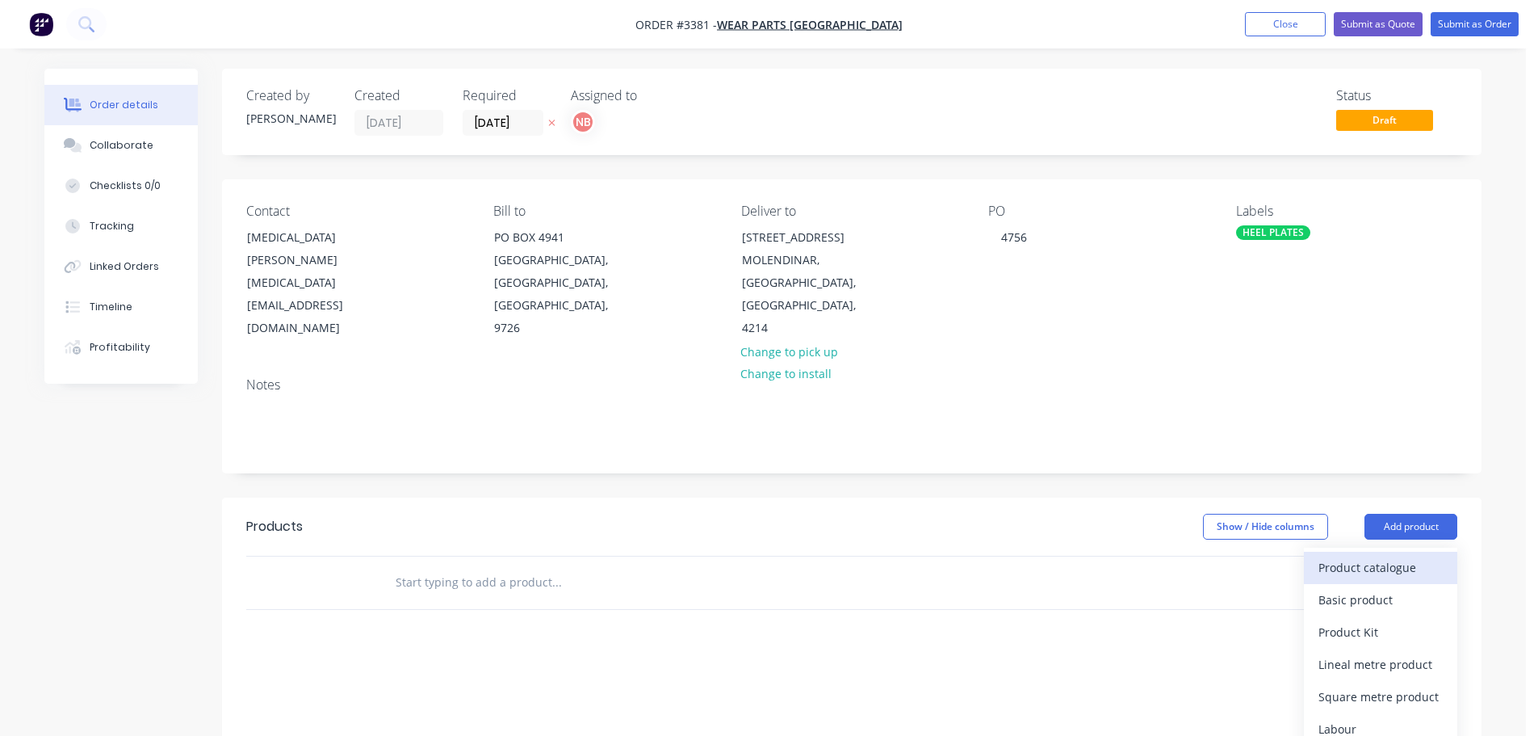
click at [1383, 568] on div "Product catalogue" at bounding box center [1380, 566] width 124 height 23
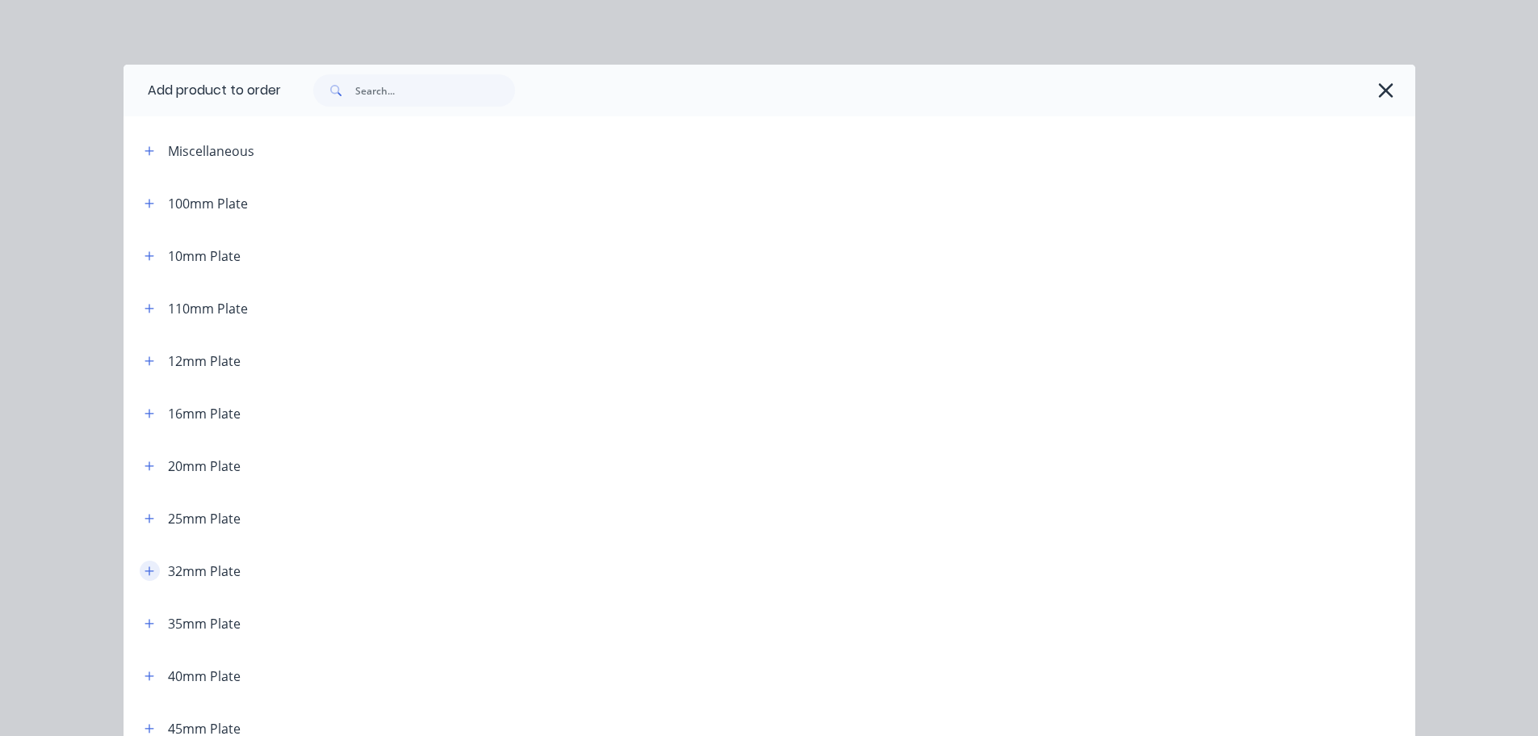
click at [145, 571] on icon "button" at bounding box center [149, 570] width 9 height 9
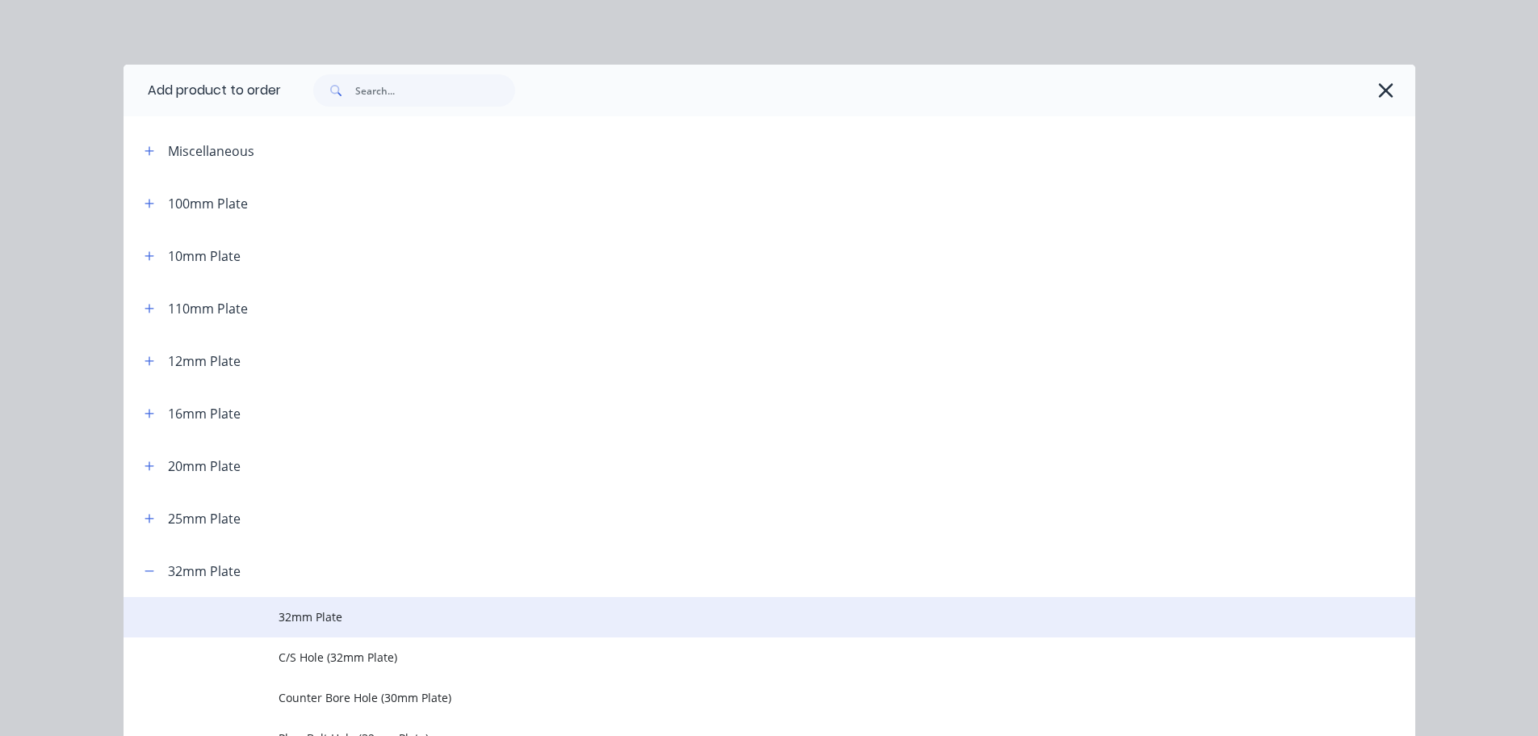
click at [312, 615] on span "32mm Plate" at bounding box center [733, 616] width 909 height 17
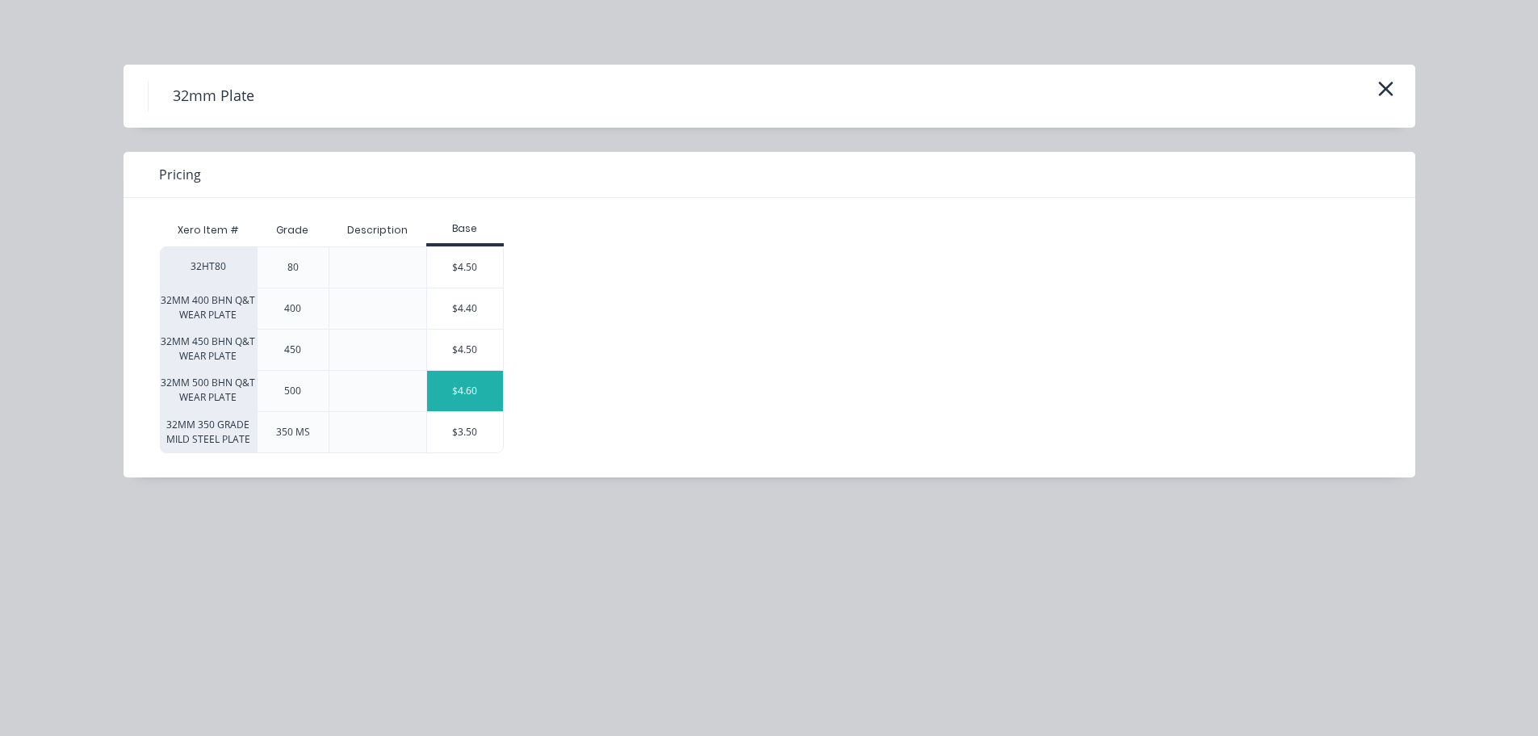
click at [471, 386] on div "$4.60" at bounding box center [465, 391] width 76 height 40
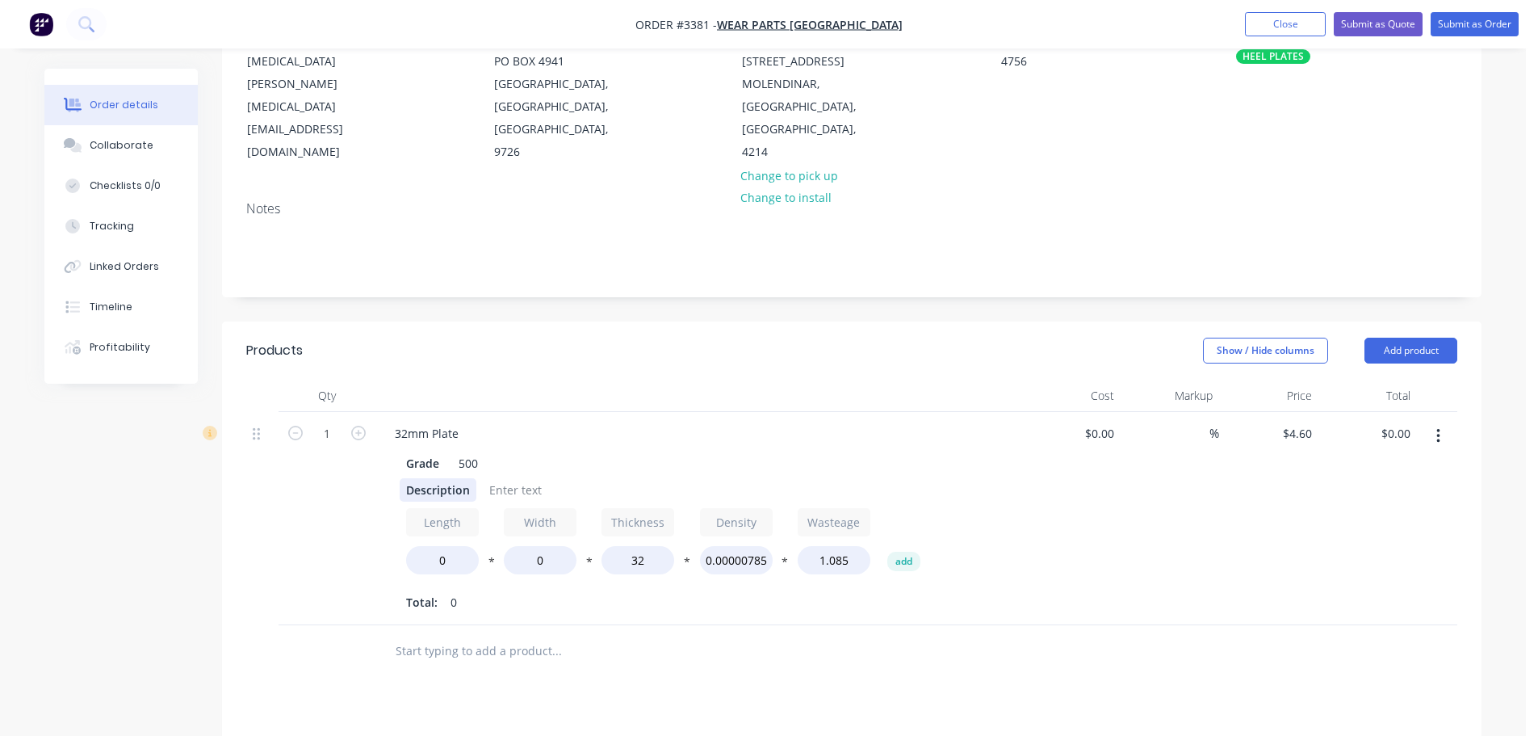
scroll to position [242, 0]
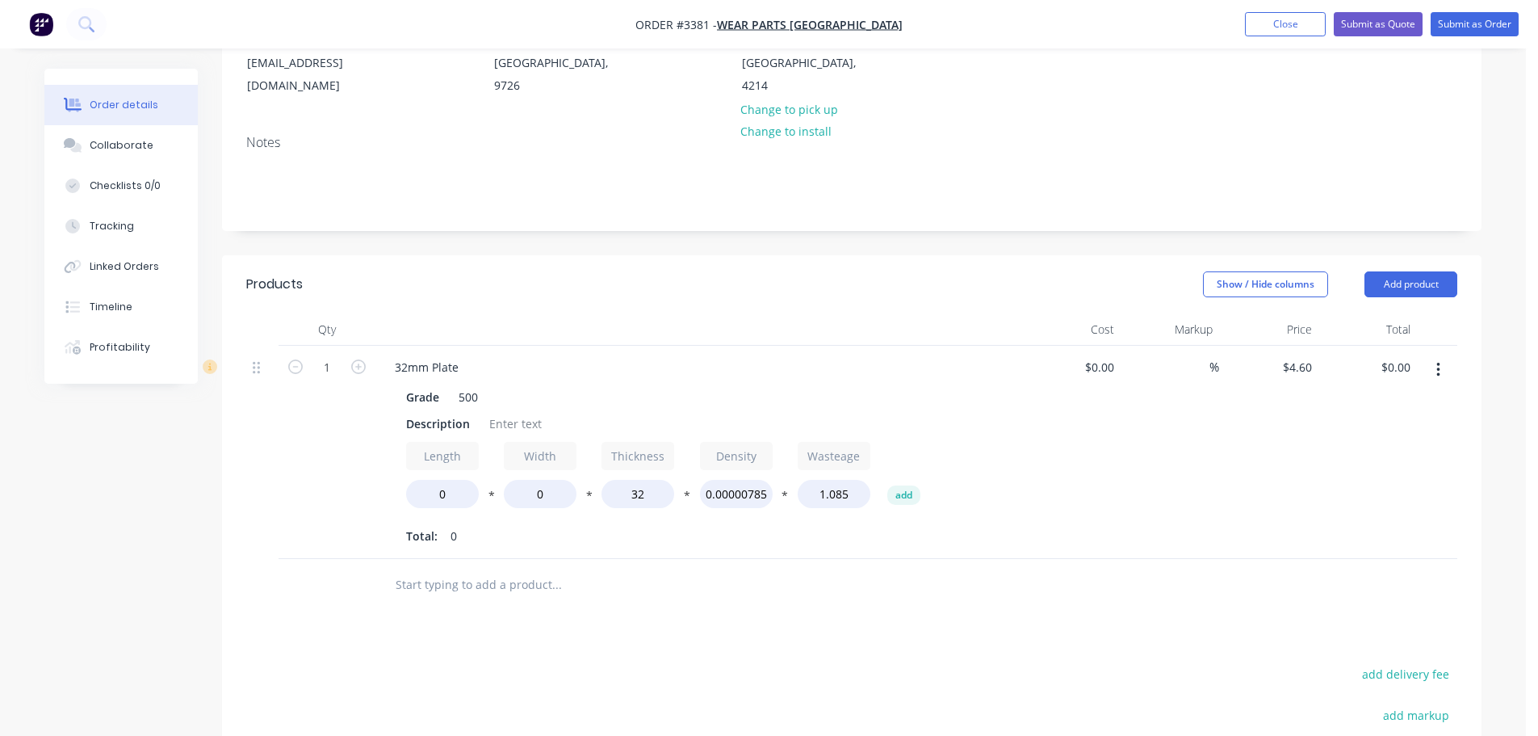
click at [328, 354] on div "1" at bounding box center [327, 366] width 42 height 24
click at [351, 365] on icon "button" at bounding box center [358, 366] width 15 height 15
type input "2"
click at [431, 431] on div "Description" at bounding box center [438, 423] width 77 height 23
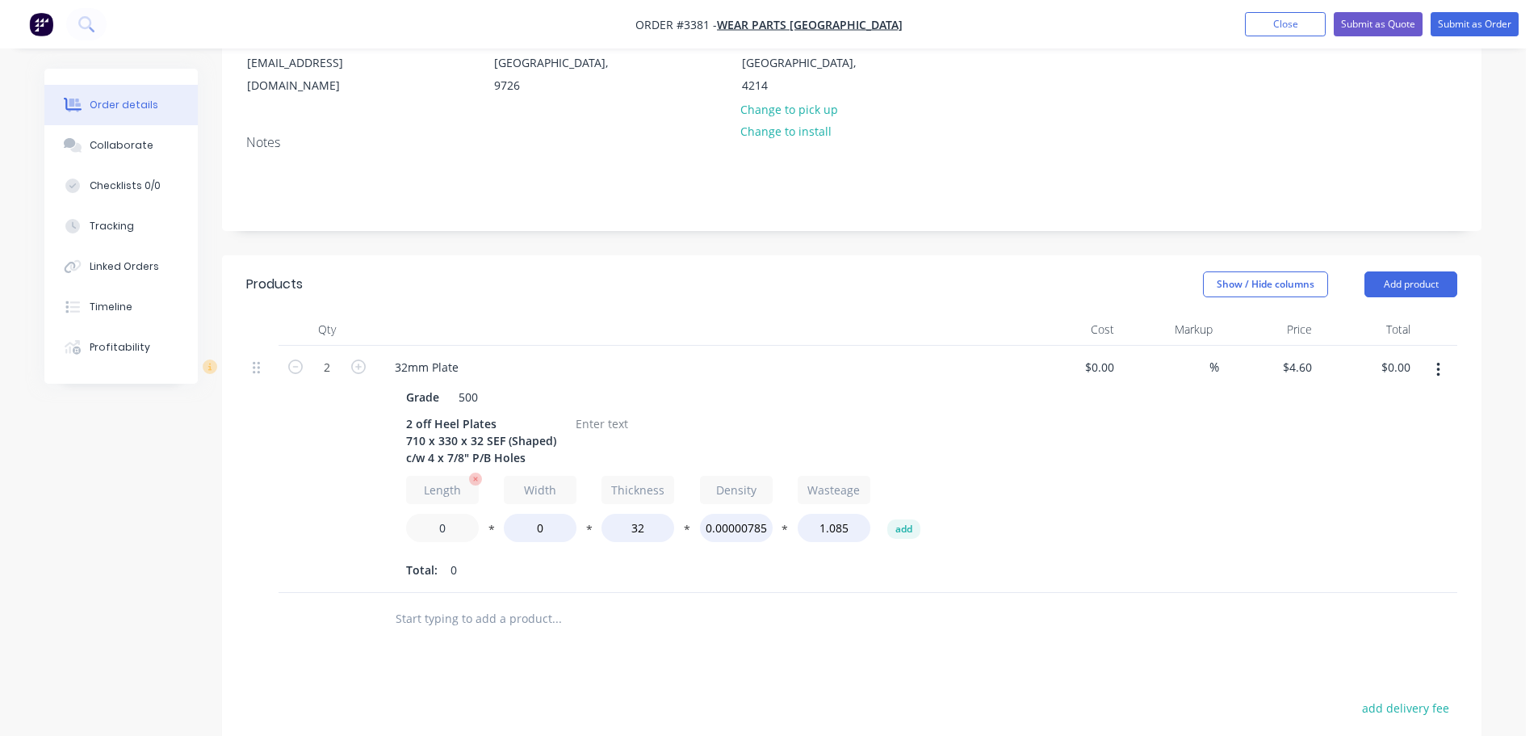
click at [437, 526] on input "0" at bounding box center [442, 528] width 73 height 28
type input "710"
click at [523, 530] on input "0" at bounding box center [540, 528] width 73 height 28
type input "330"
type input "$588.80"
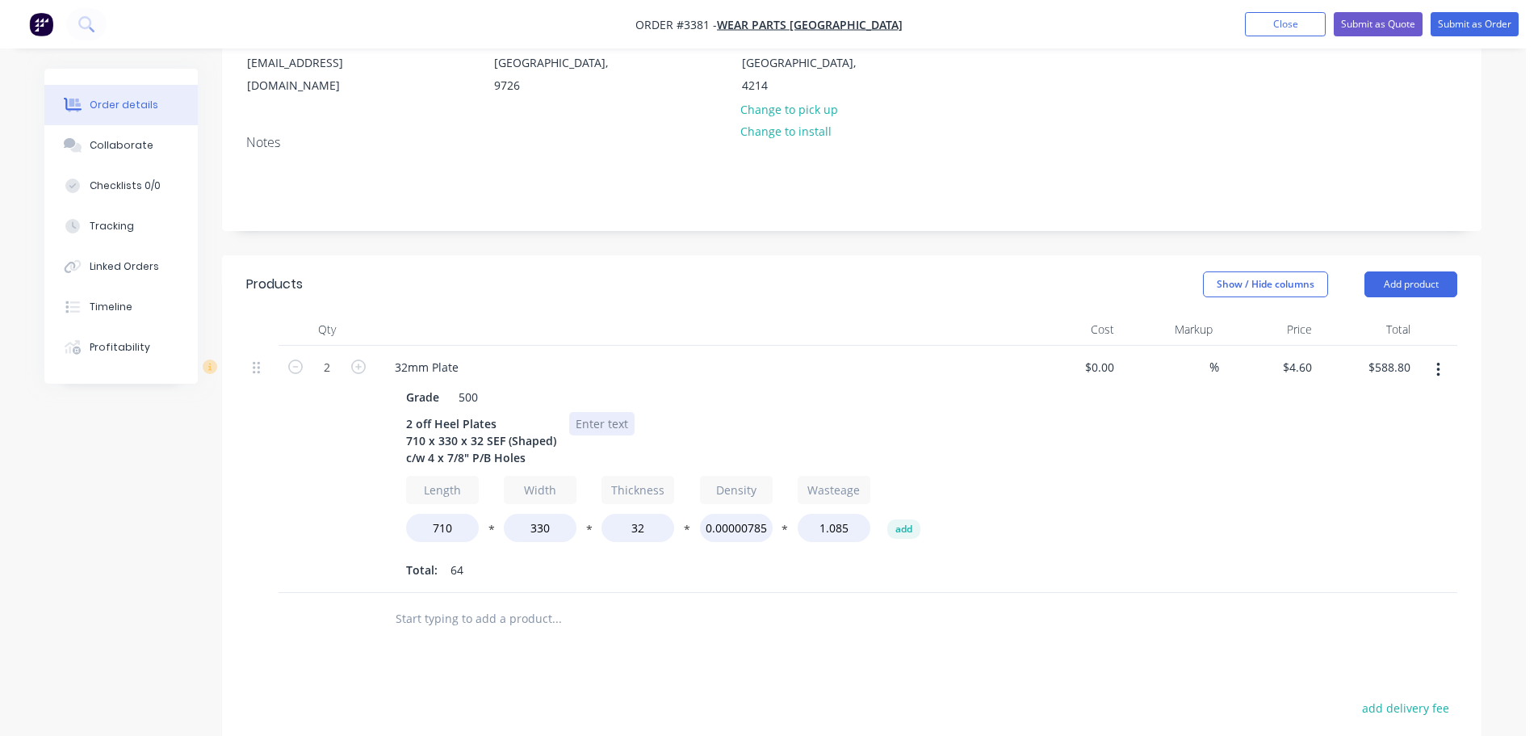
click at [598, 426] on div at bounding box center [601, 423] width 65 height 23
click at [1413, 279] on button "Add product" at bounding box center [1411, 284] width 93 height 26
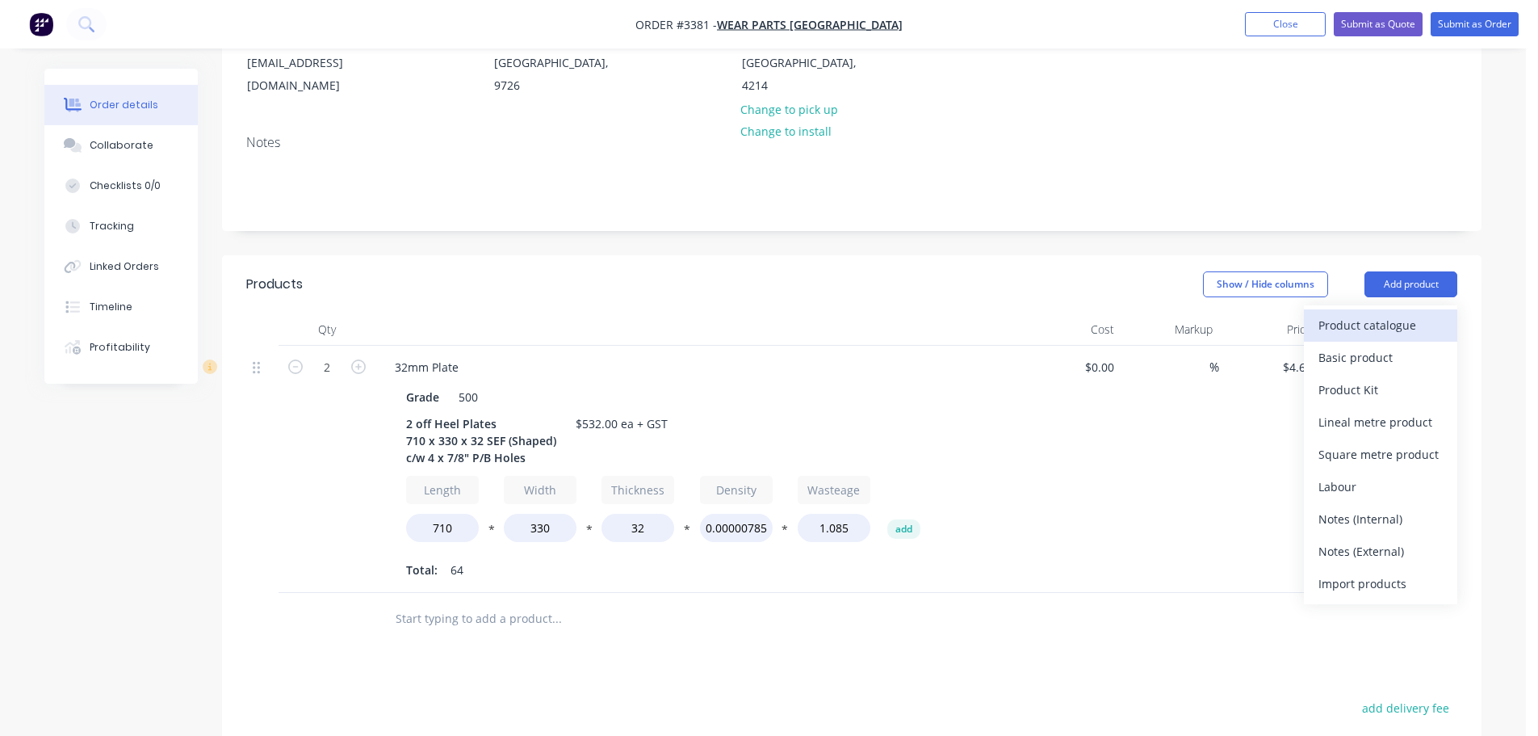
click at [1352, 333] on div "Product catalogue" at bounding box center [1380, 324] width 124 height 23
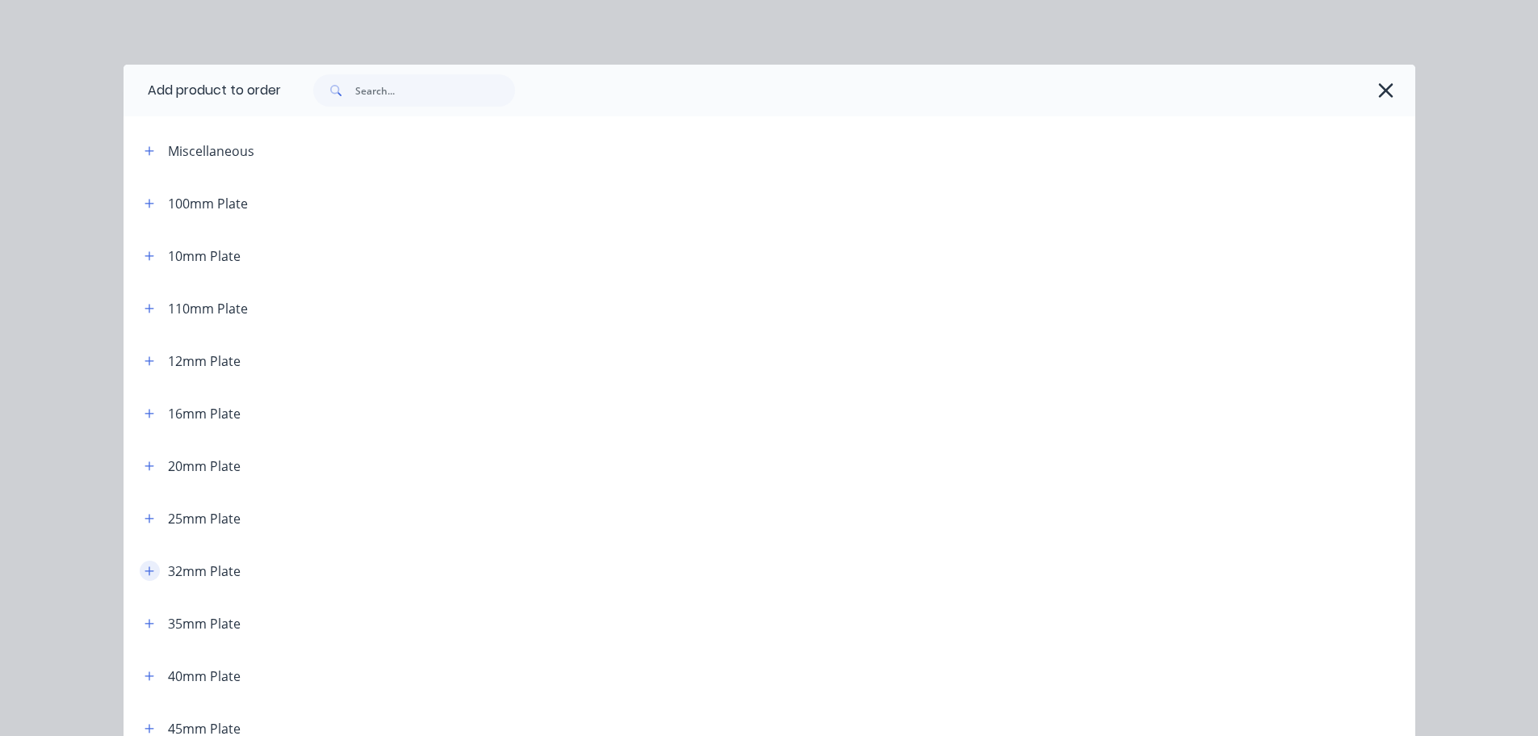
click at [145, 575] on icon "button" at bounding box center [150, 570] width 10 height 11
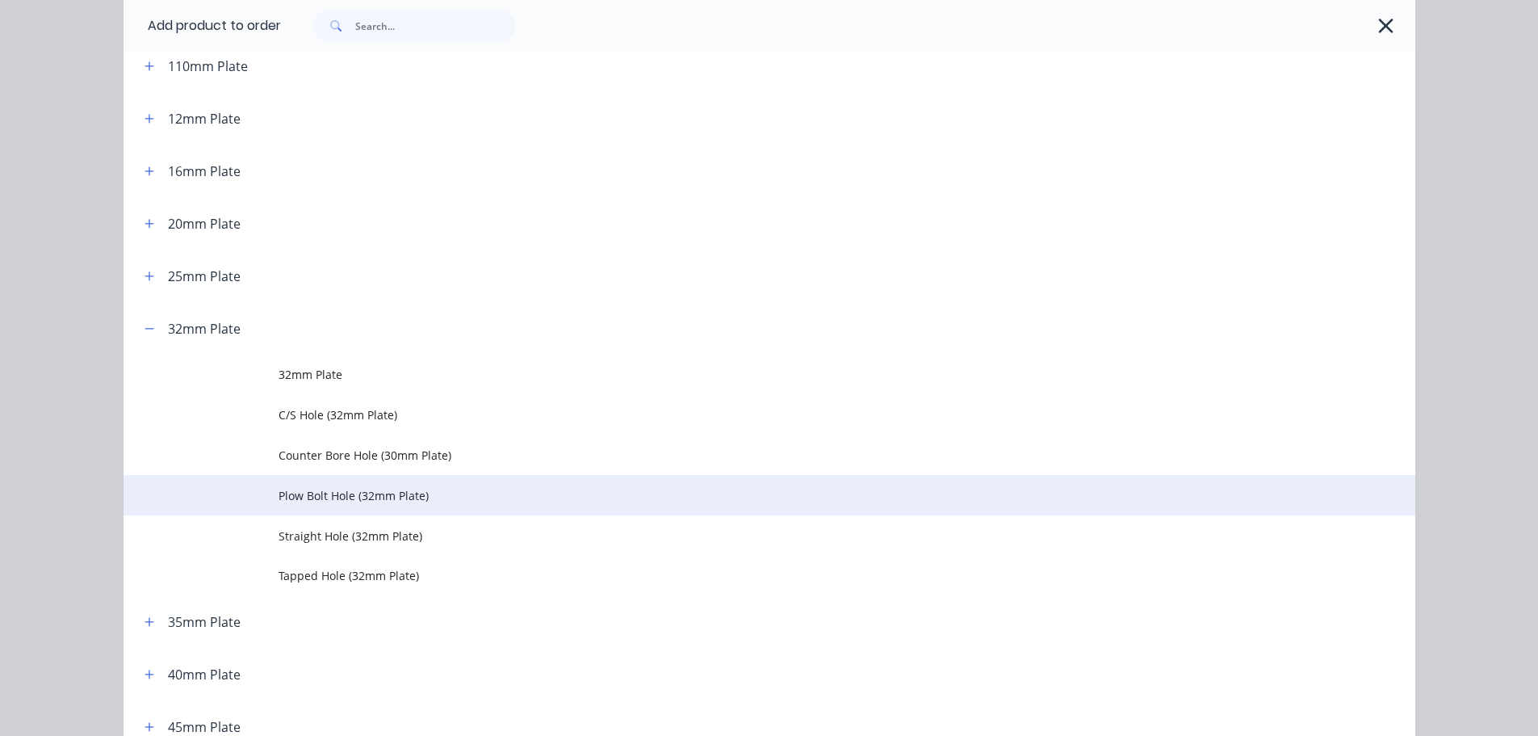
click at [299, 506] on td "Plow Bolt Hole (32mm Plate)" at bounding box center [847, 495] width 1137 height 40
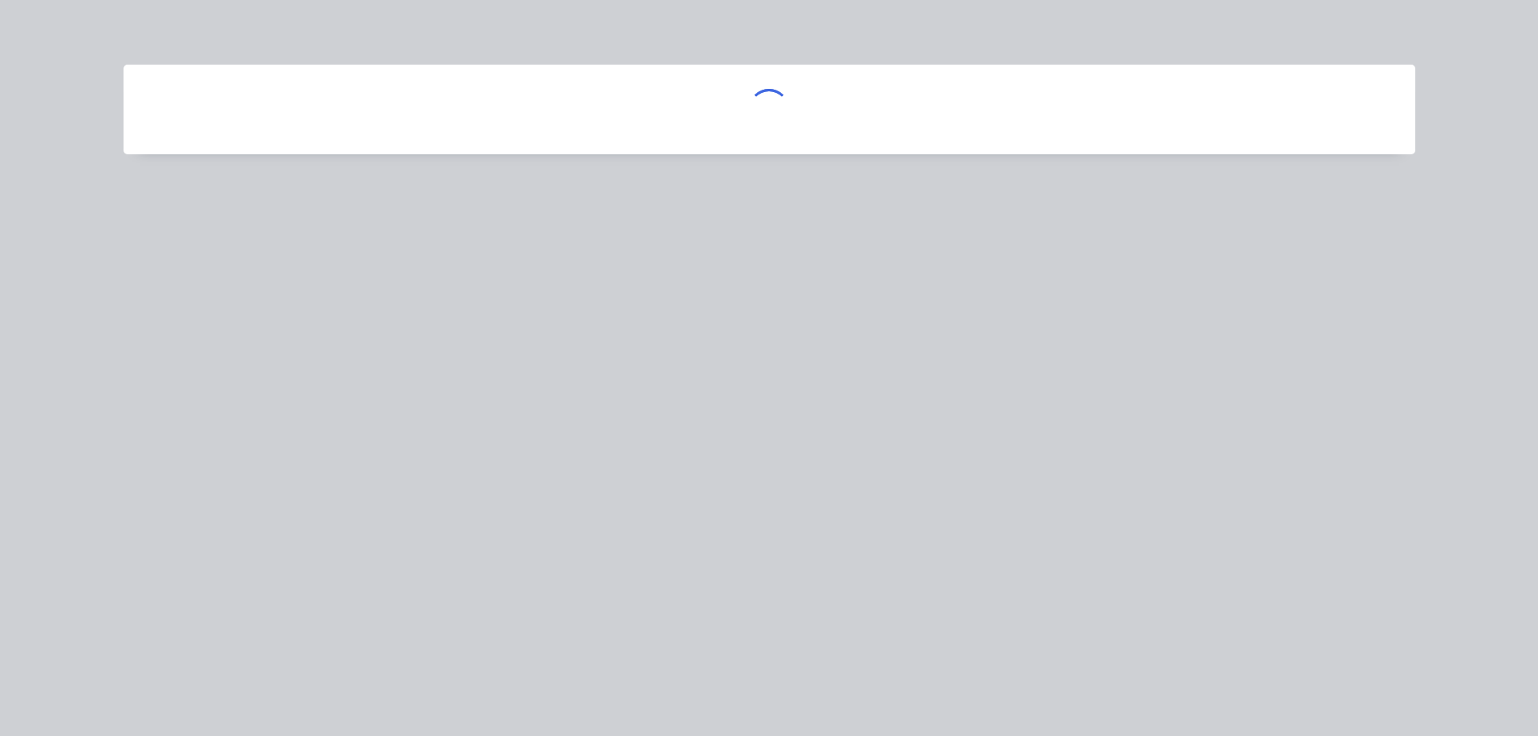
scroll to position [0, 0]
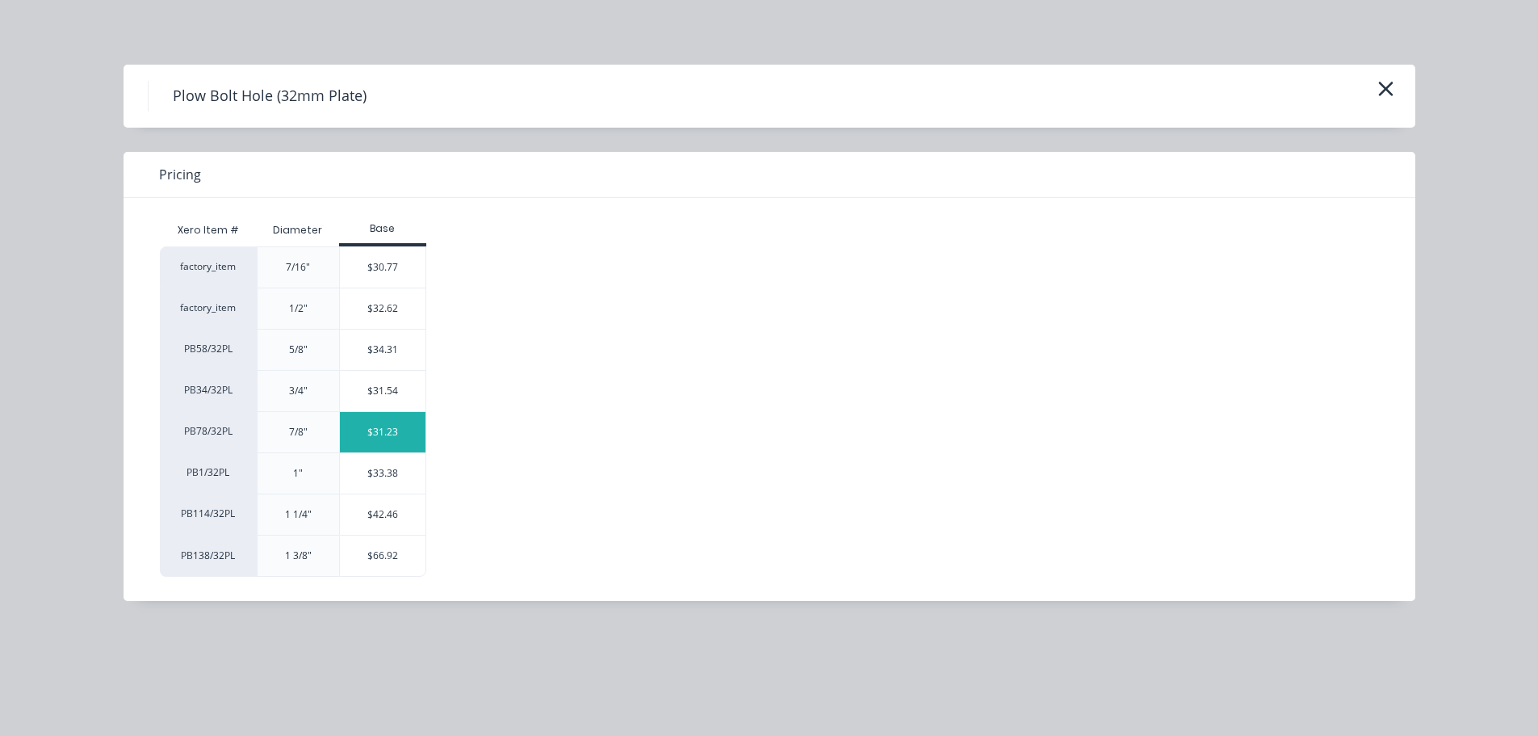
click at [367, 435] on div "$31.23" at bounding box center [383, 432] width 86 height 40
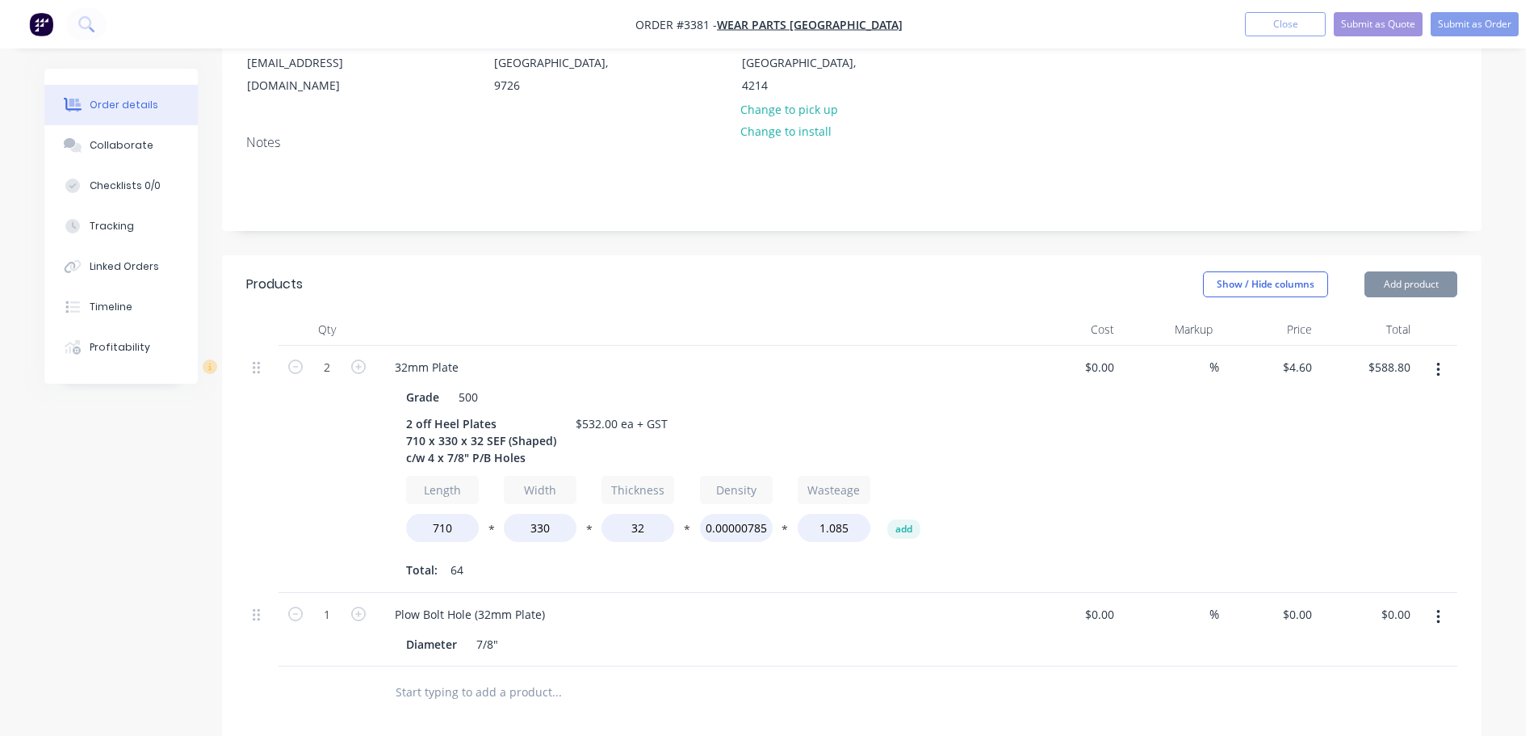
type input "$31.23"
click at [331, 612] on input "1" at bounding box center [327, 614] width 42 height 24
type input "8"
type input "$249.84"
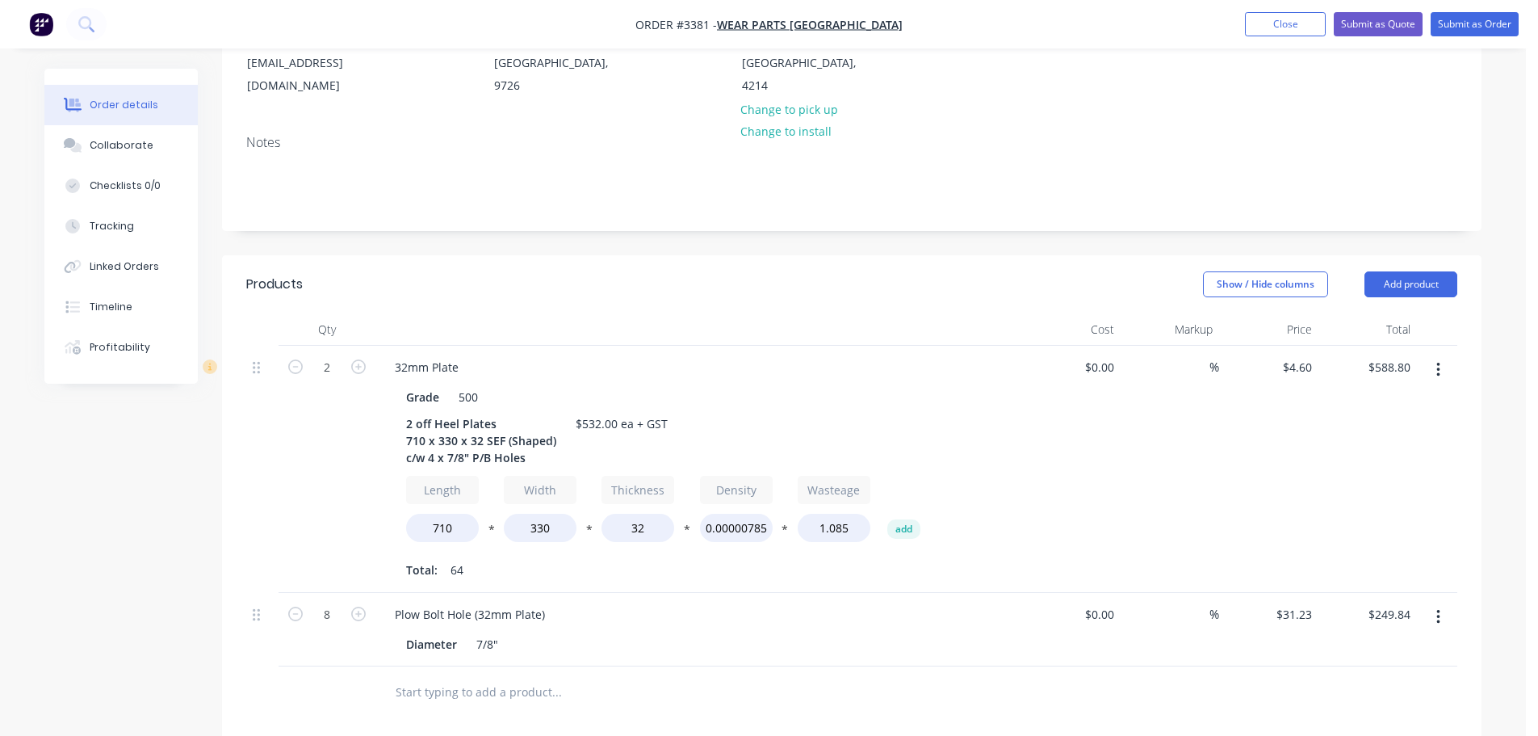
click at [871, 303] on header "Products Show / Hide columns Add product" at bounding box center [852, 284] width 1260 height 58
click at [1395, 280] on button "Add product" at bounding box center [1411, 284] width 93 height 26
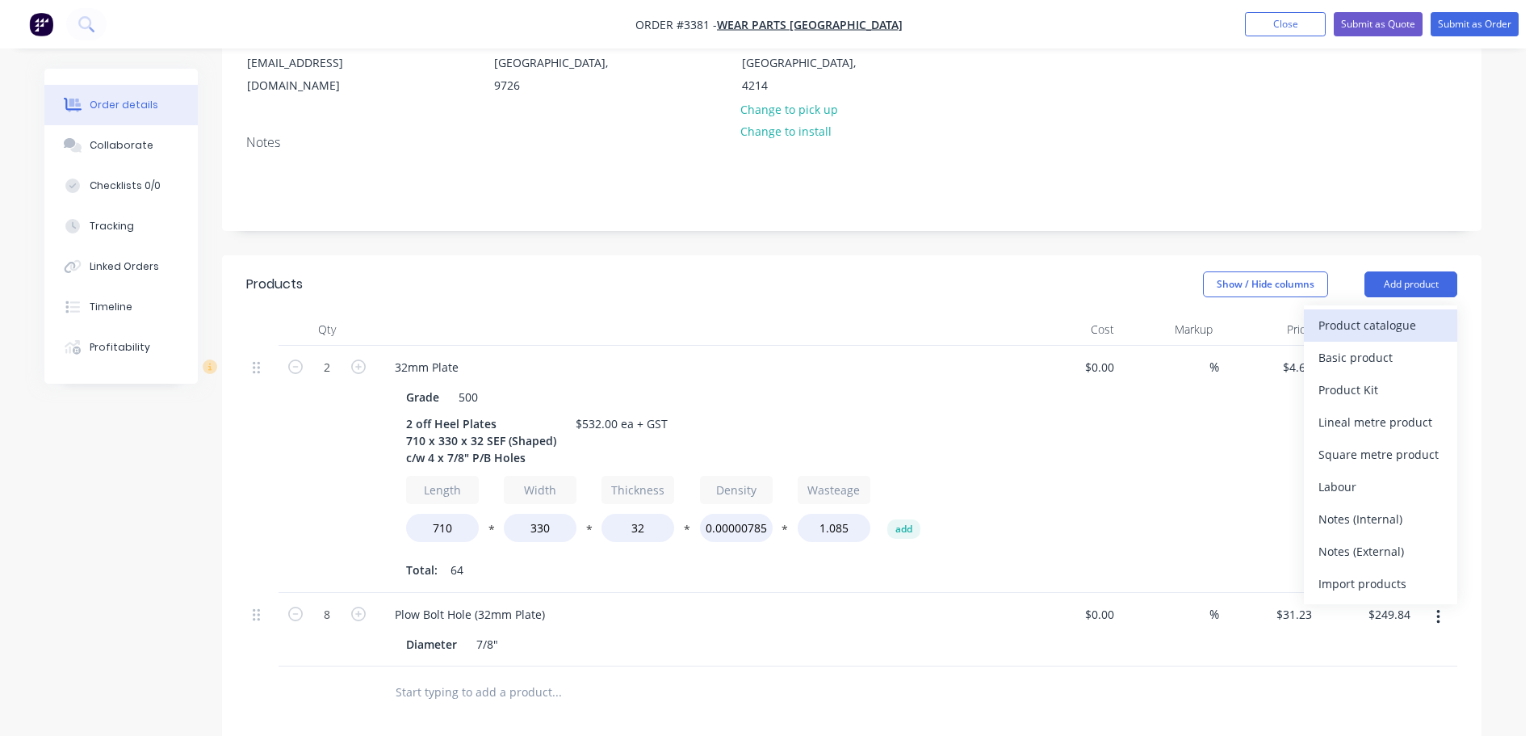
click at [1377, 317] on div "Product catalogue" at bounding box center [1380, 324] width 124 height 23
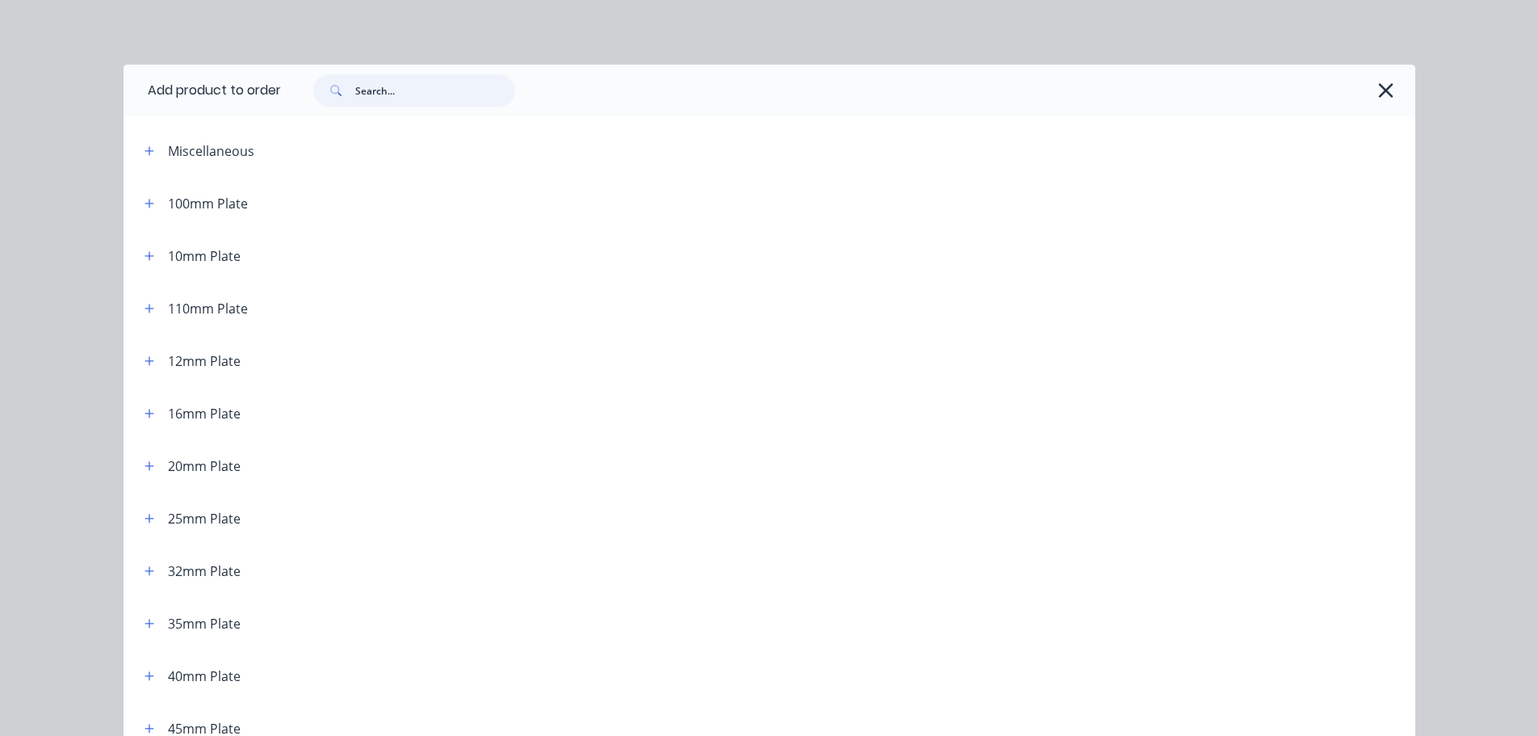
click at [429, 93] on input "text" at bounding box center [435, 90] width 160 height 32
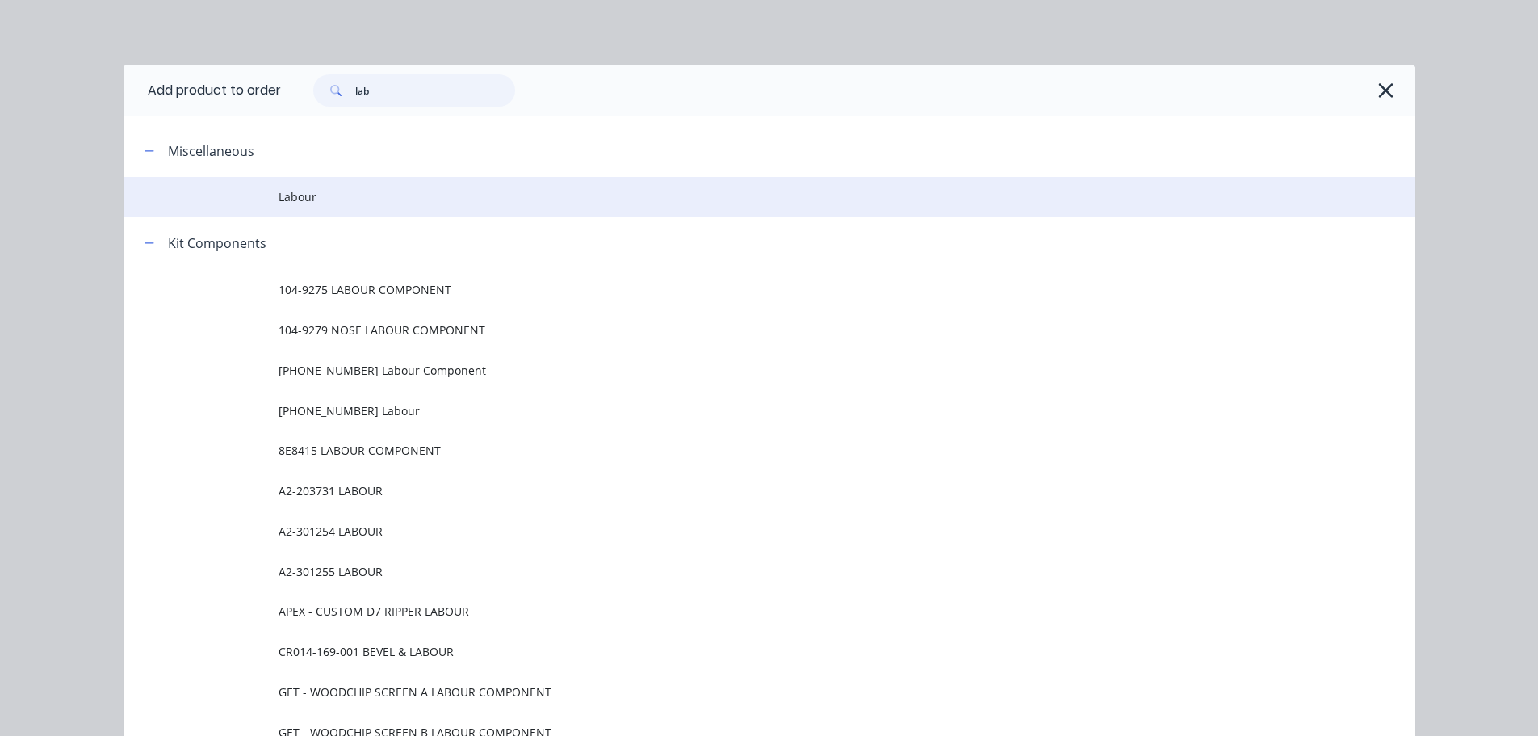
type input "lab"
click at [325, 206] on td "Labour" at bounding box center [847, 197] width 1137 height 40
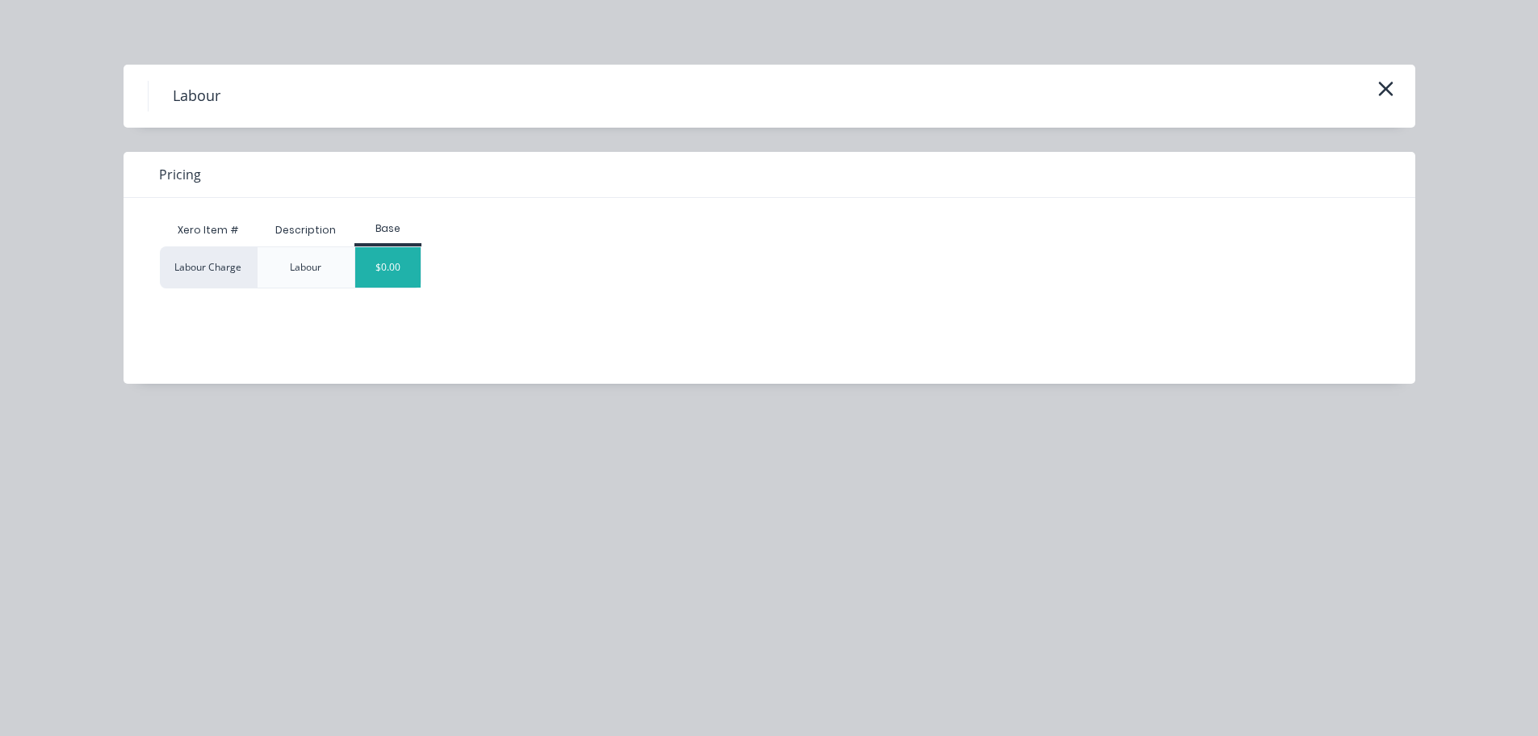
click at [405, 270] on div "$0.00" at bounding box center [387, 267] width 65 height 40
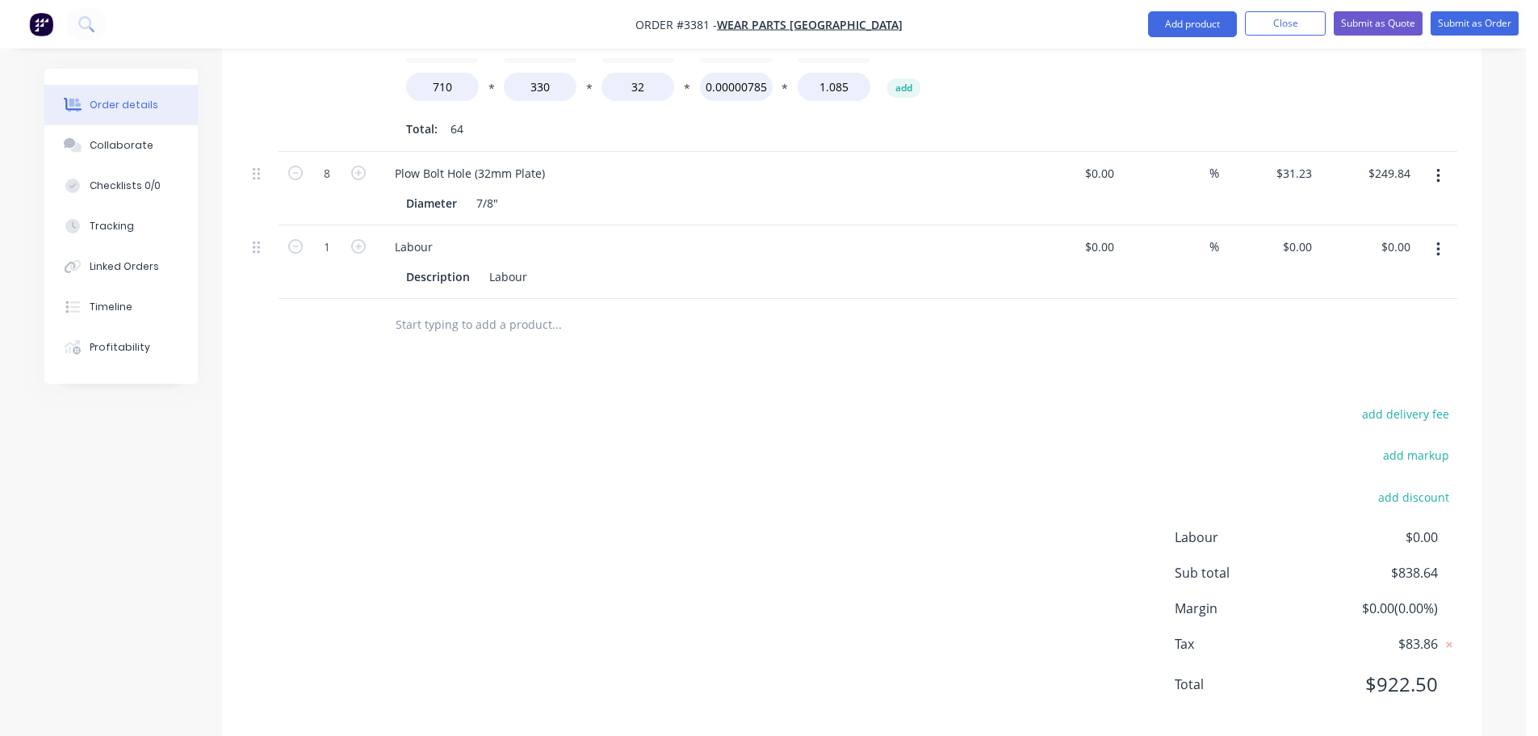
scroll to position [711, 0]
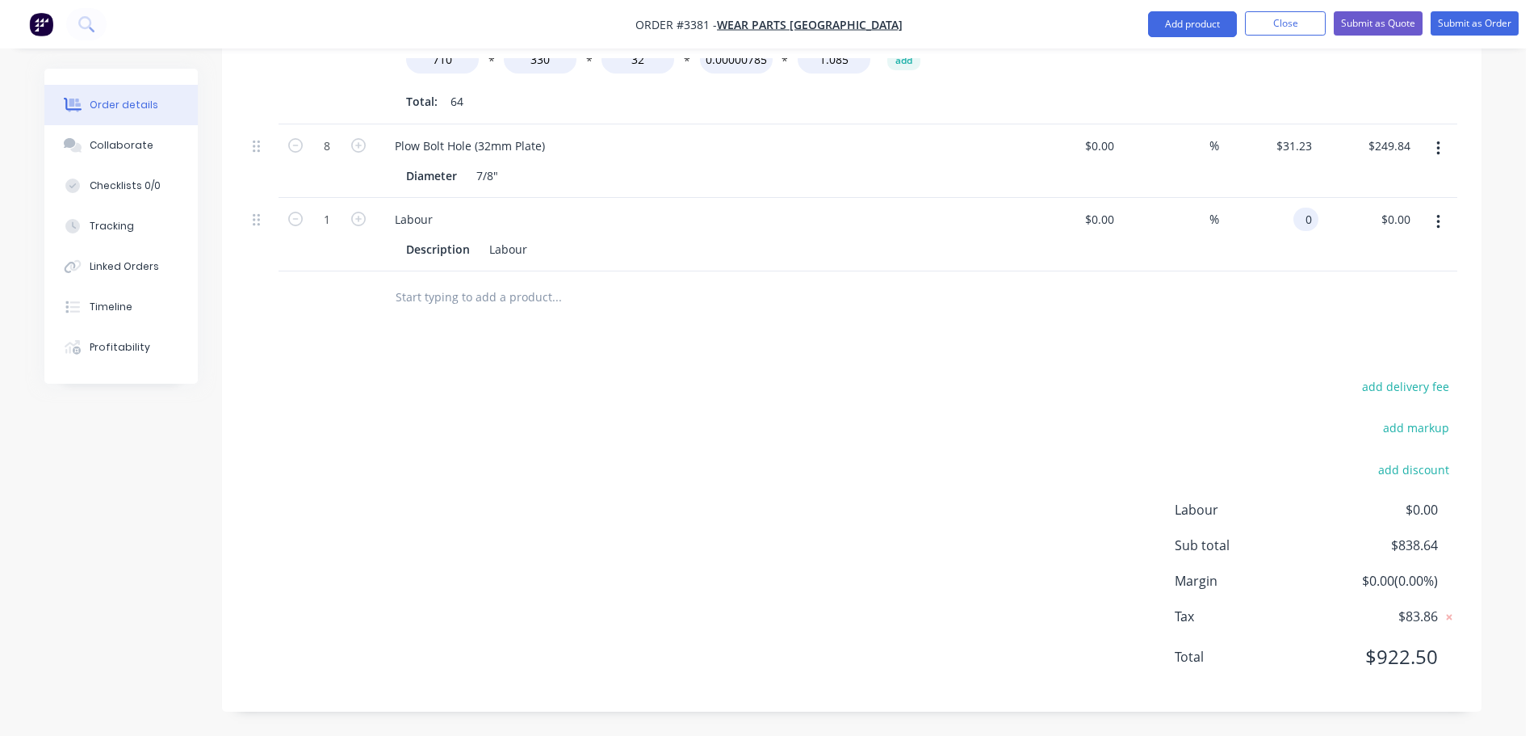
click at [1302, 222] on input "0" at bounding box center [1309, 219] width 19 height 23
type input "$225.36"
click at [1180, 296] on div at bounding box center [851, 297] width 1211 height 52
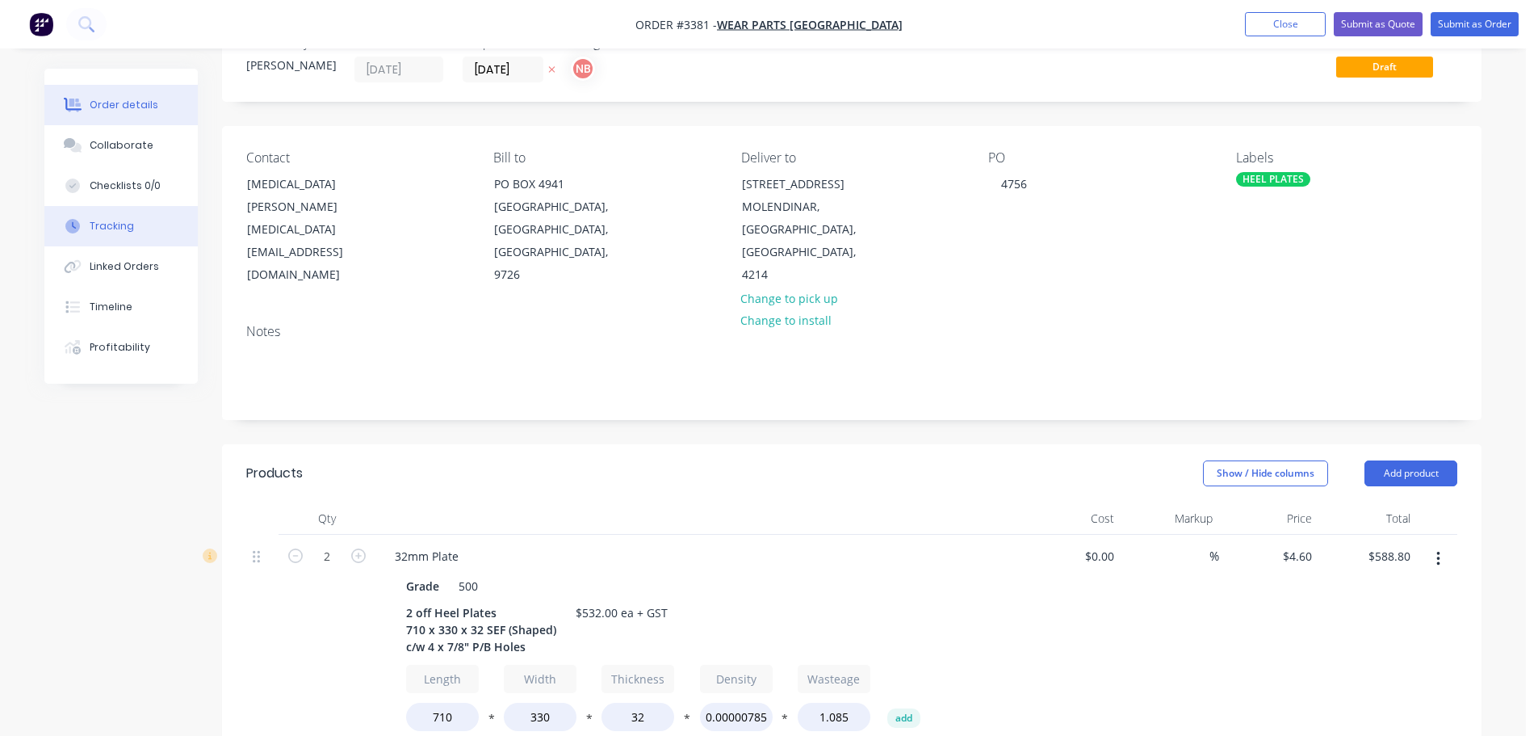
scroll to position [0, 0]
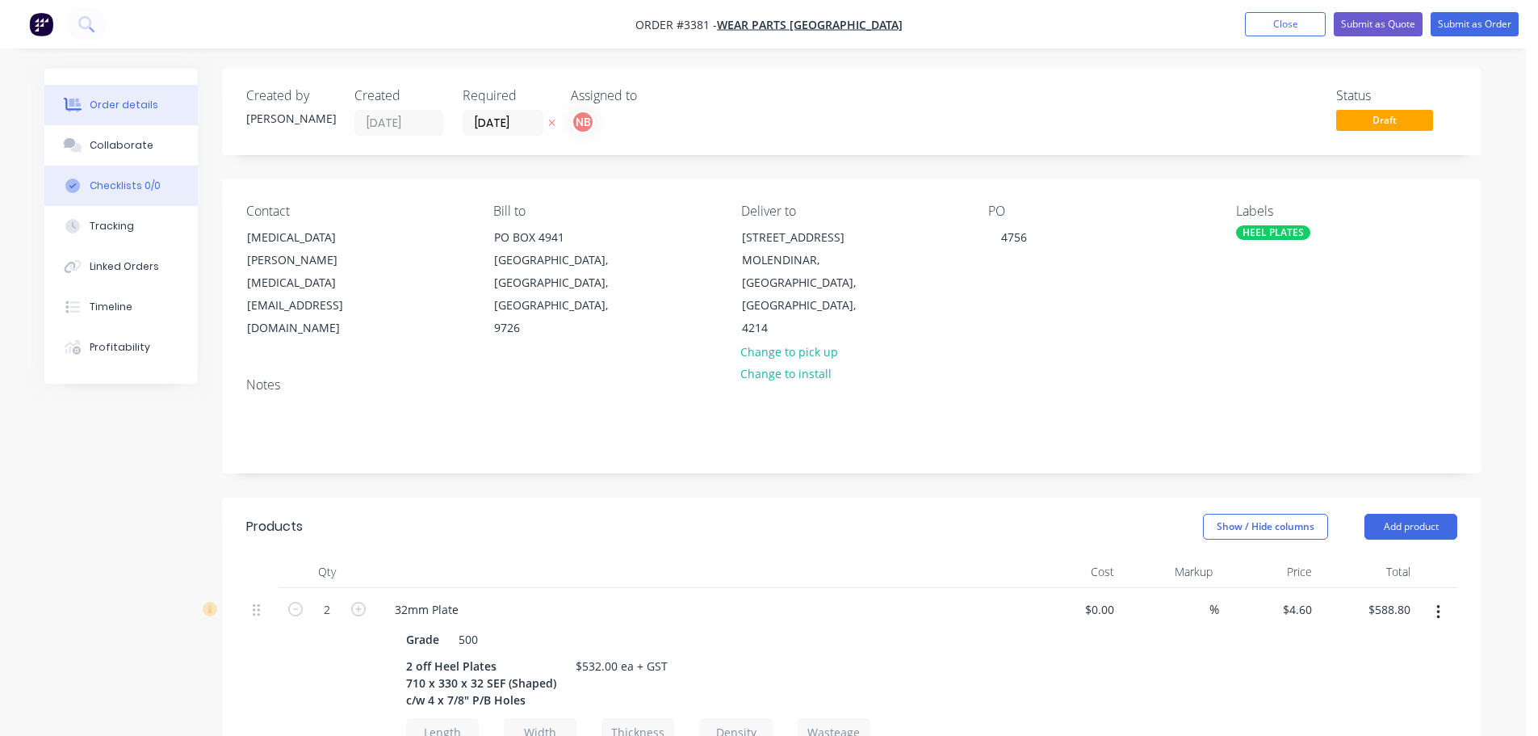
drag, startPoint x: 124, startPoint y: 132, endPoint x: 142, endPoint y: 166, distance: 37.6
click at [124, 132] on button "Collaborate" at bounding box center [120, 145] width 153 height 40
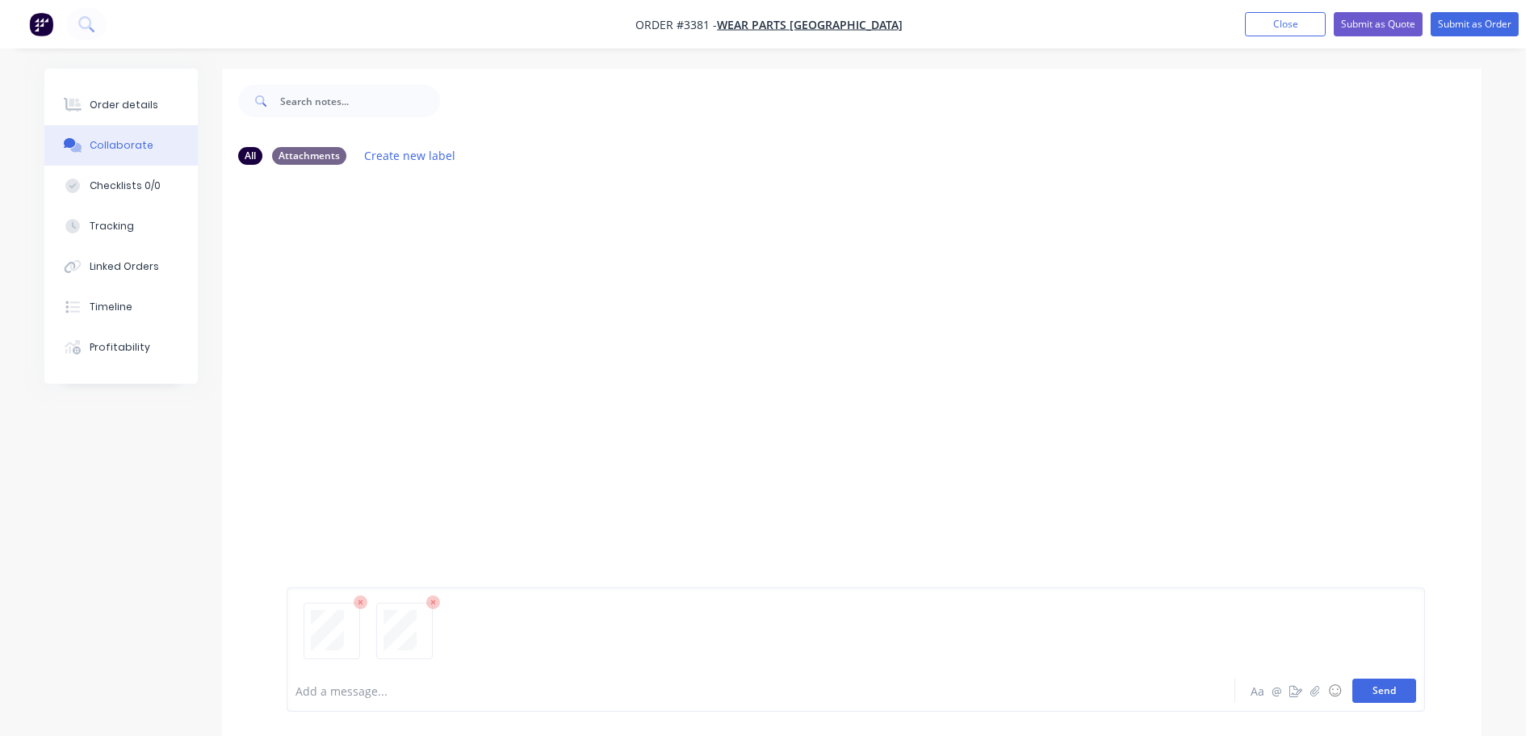
click at [1375, 690] on button "Send" at bounding box center [1384, 690] width 64 height 24
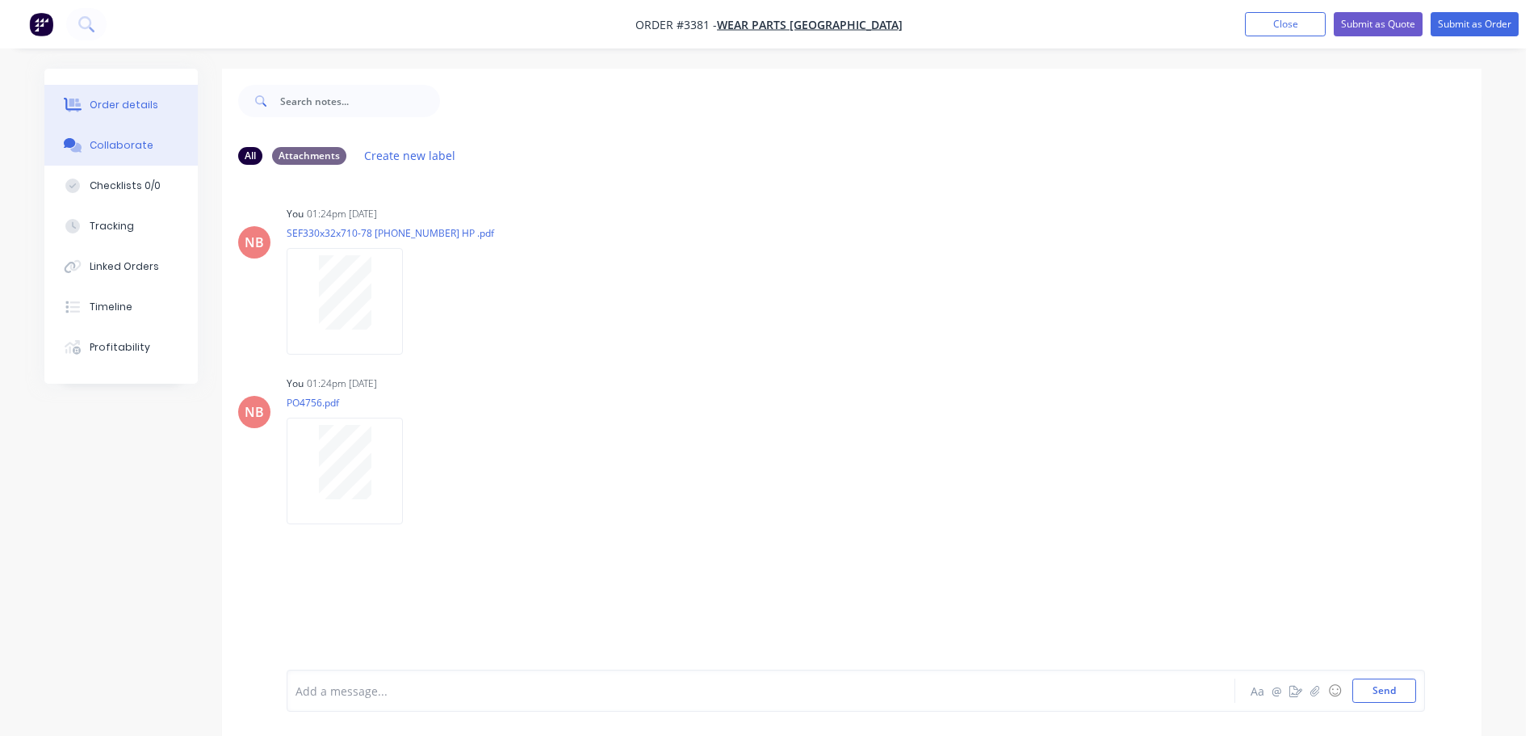
click at [119, 102] on div "Order details" at bounding box center [124, 105] width 69 height 15
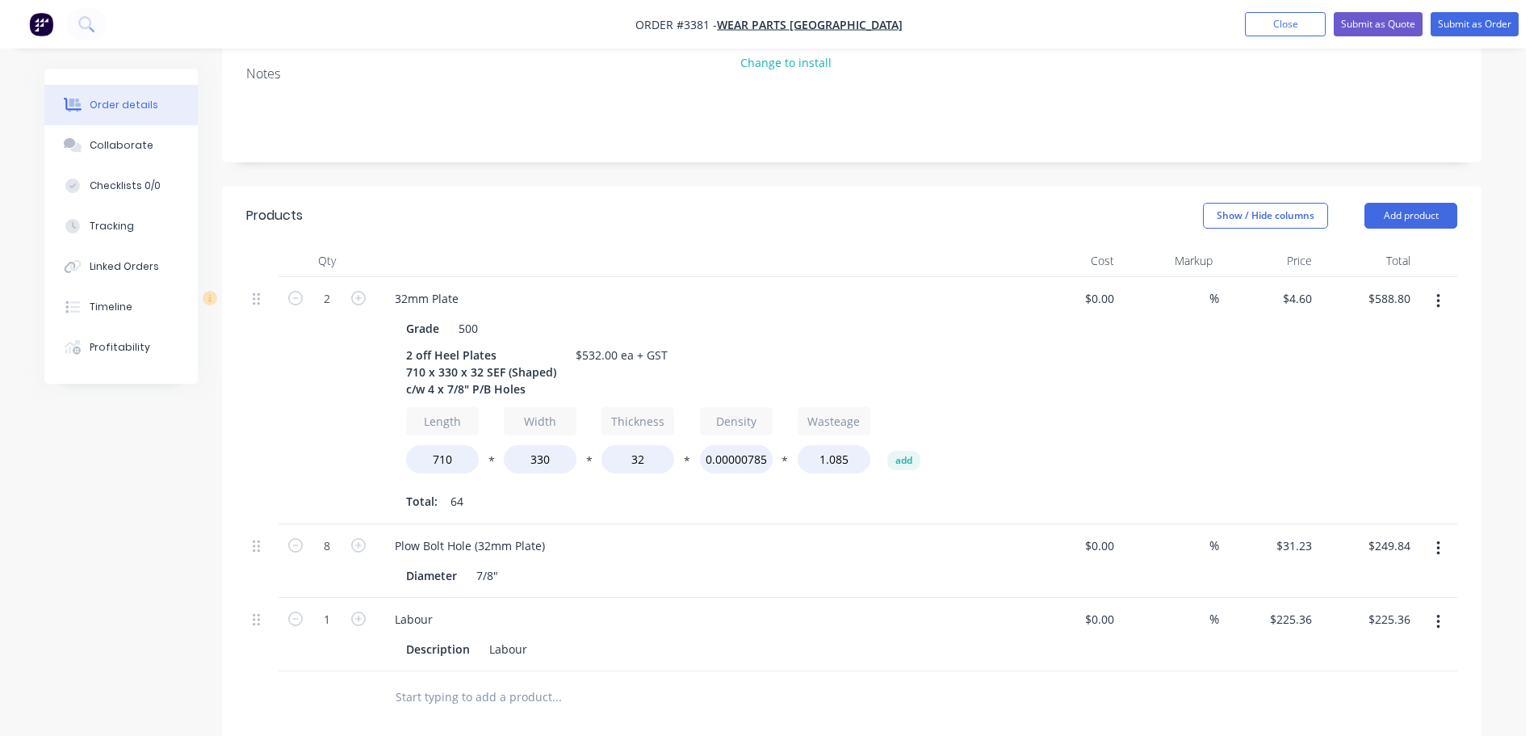
scroll to position [323, 0]
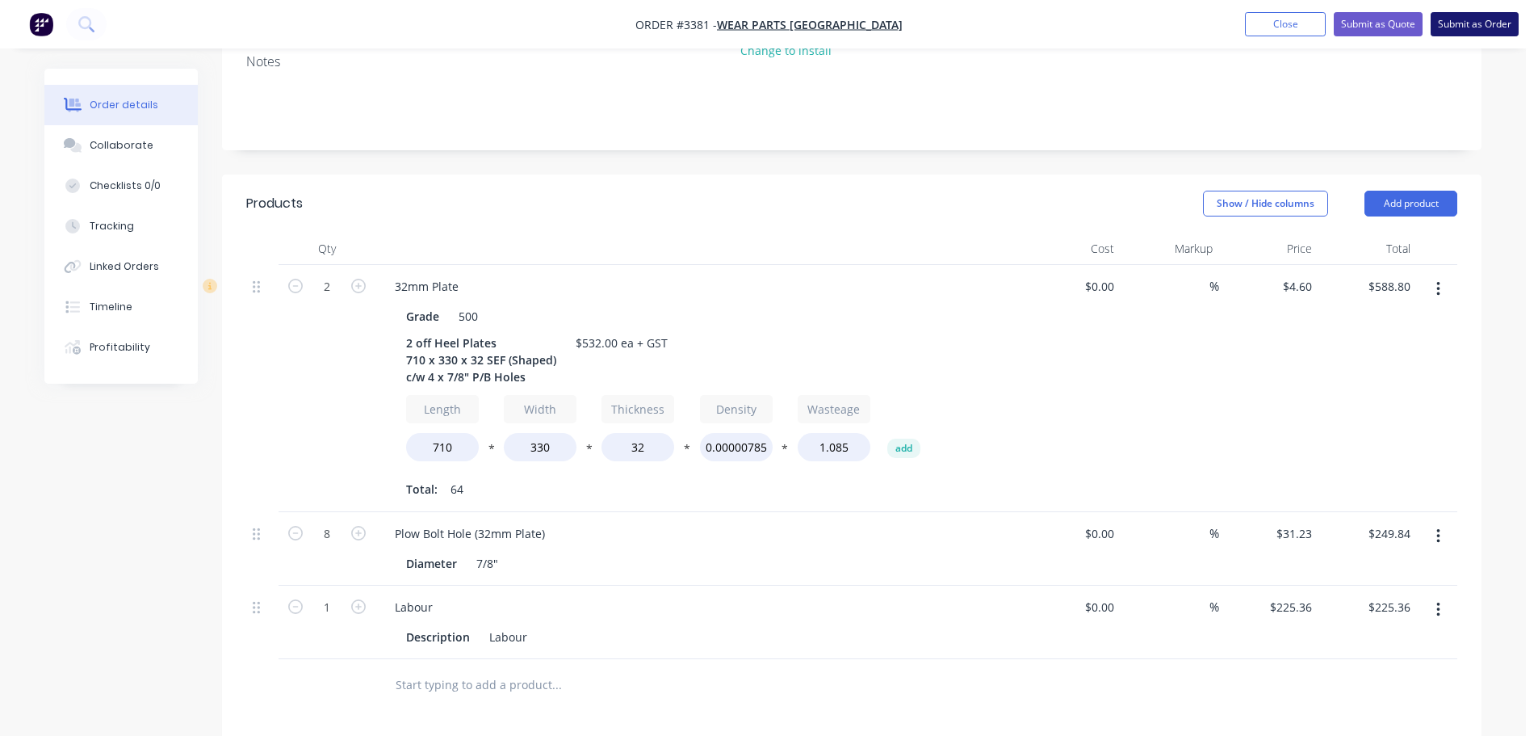
click at [1451, 16] on button "Submit as Order" at bounding box center [1475, 24] width 88 height 24
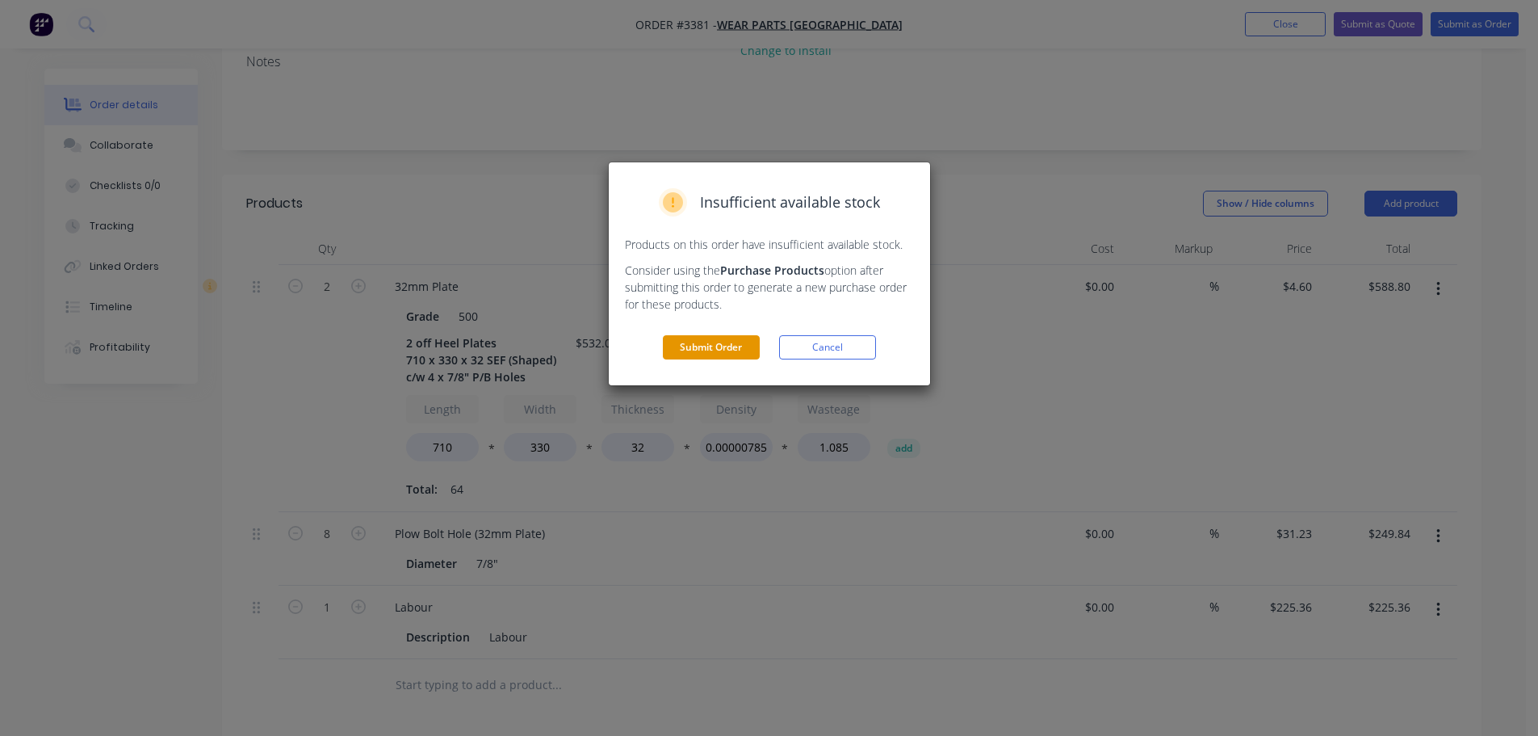
click at [723, 359] on button "Submit Order" at bounding box center [711, 347] width 97 height 24
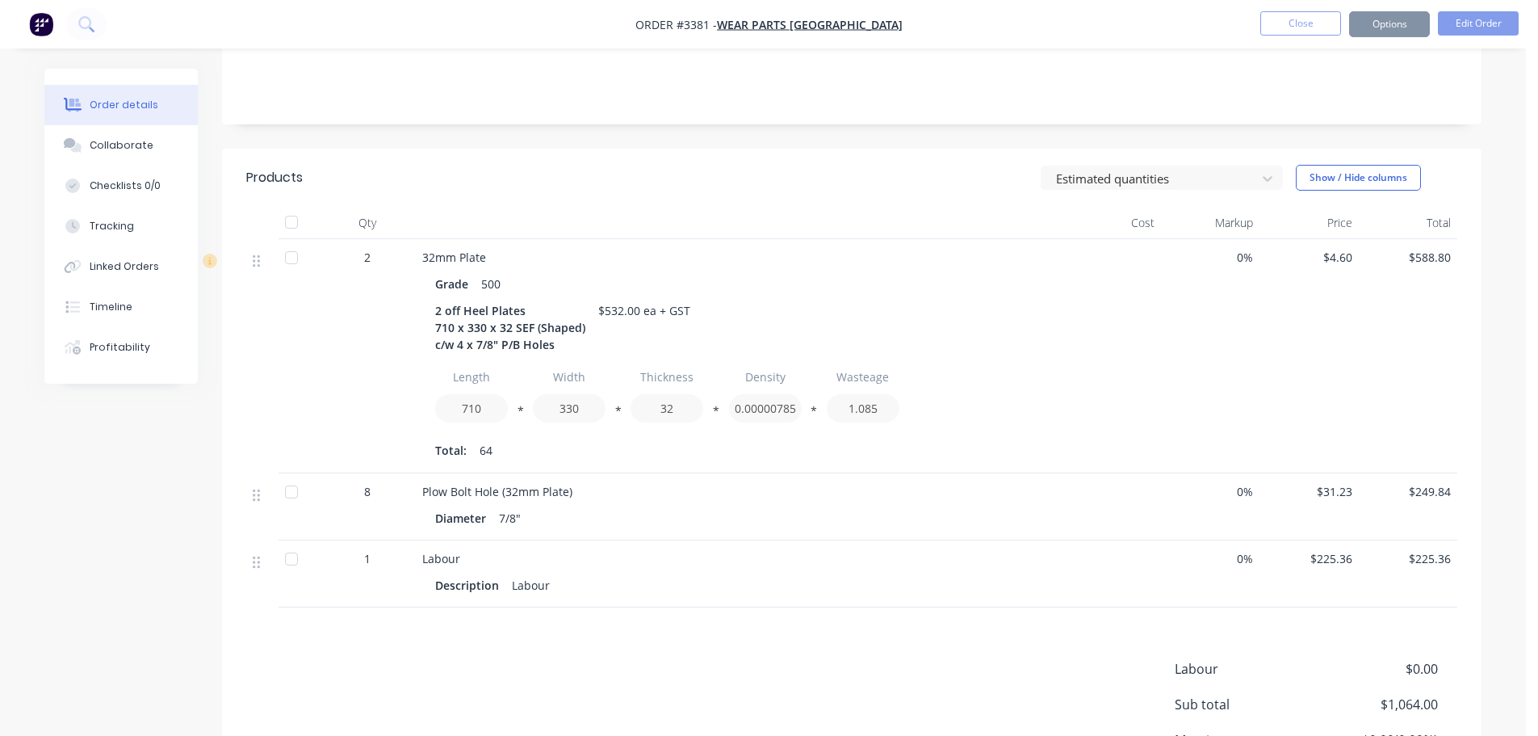
scroll to position [322, 0]
click at [1369, 35] on button "Options" at bounding box center [1389, 24] width 81 height 26
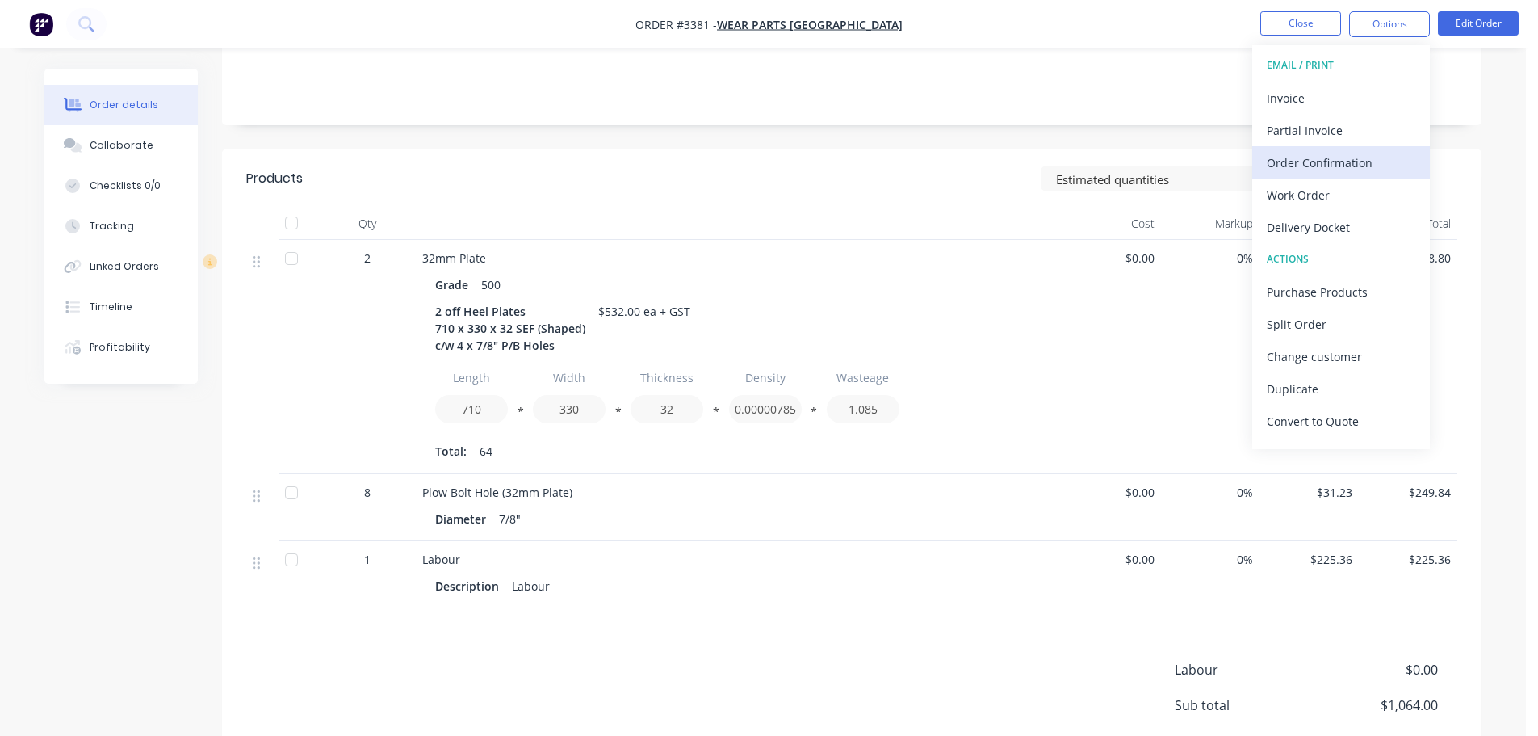
click at [1316, 171] on div "Order Confirmation" at bounding box center [1341, 162] width 149 height 23
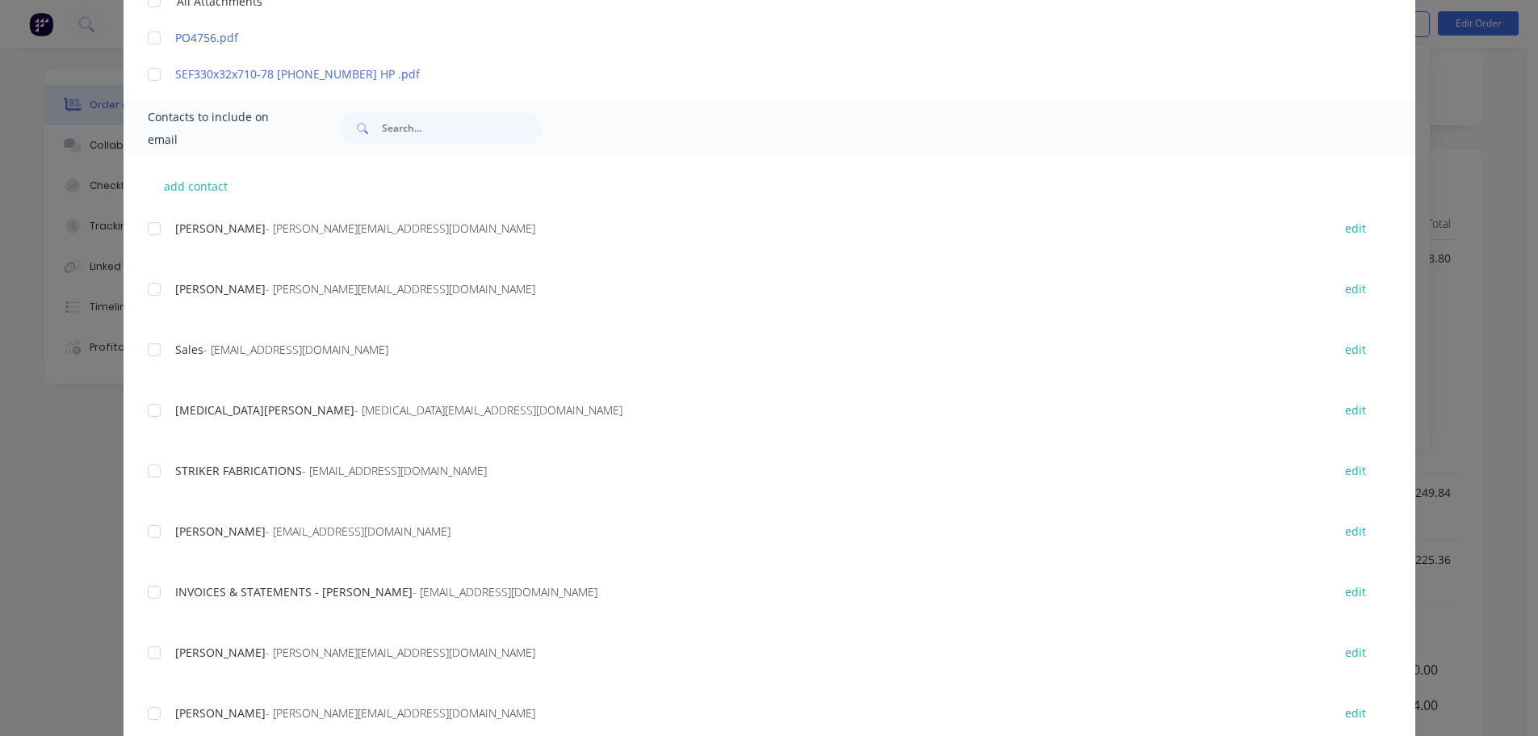
drag, startPoint x: 152, startPoint y: 413, endPoint x: 164, endPoint y: 402, distance: 16.0
click at [153, 412] on div at bounding box center [154, 410] width 32 height 32
type textarea "Thank you for your order! Click 'view my order' to see your order confirmation.…"
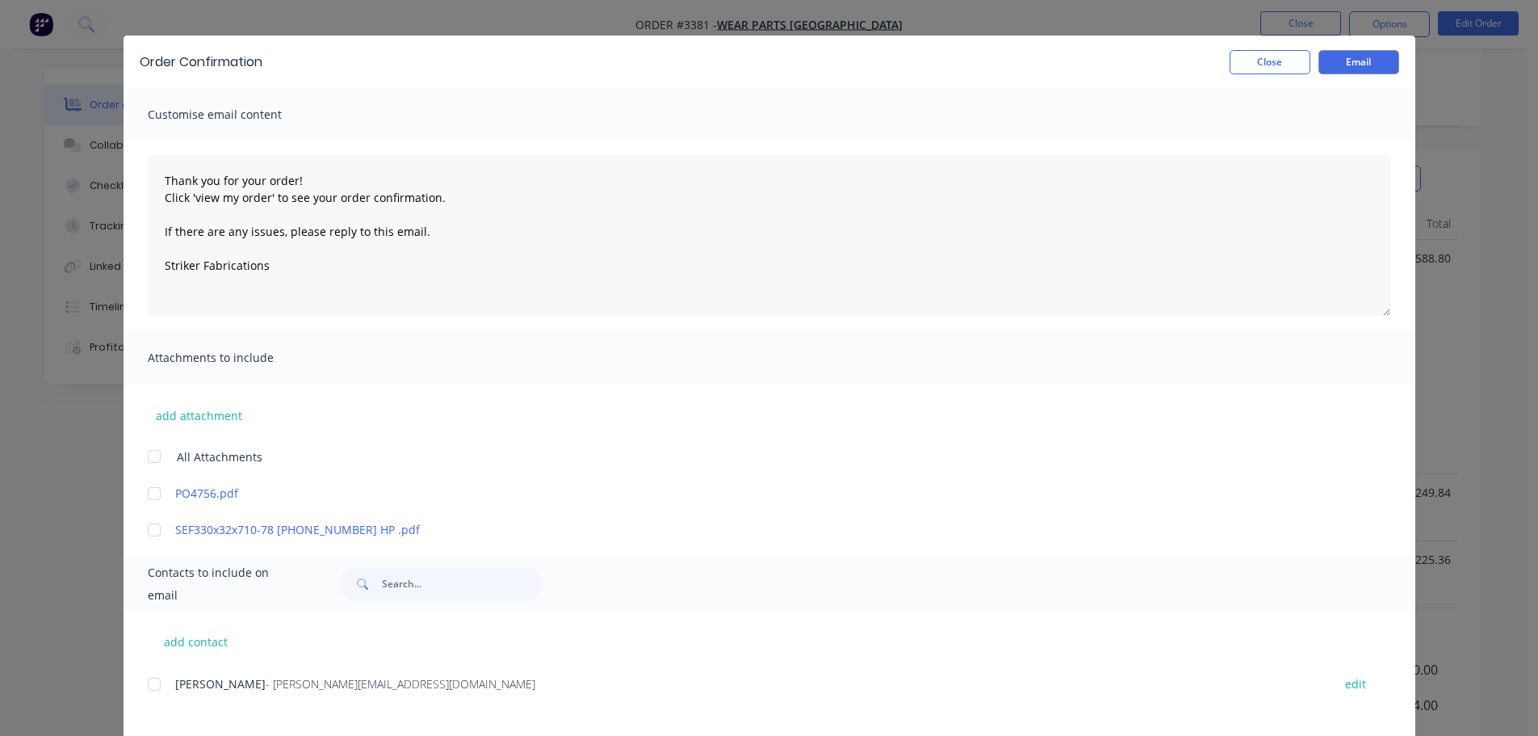
scroll to position [0, 0]
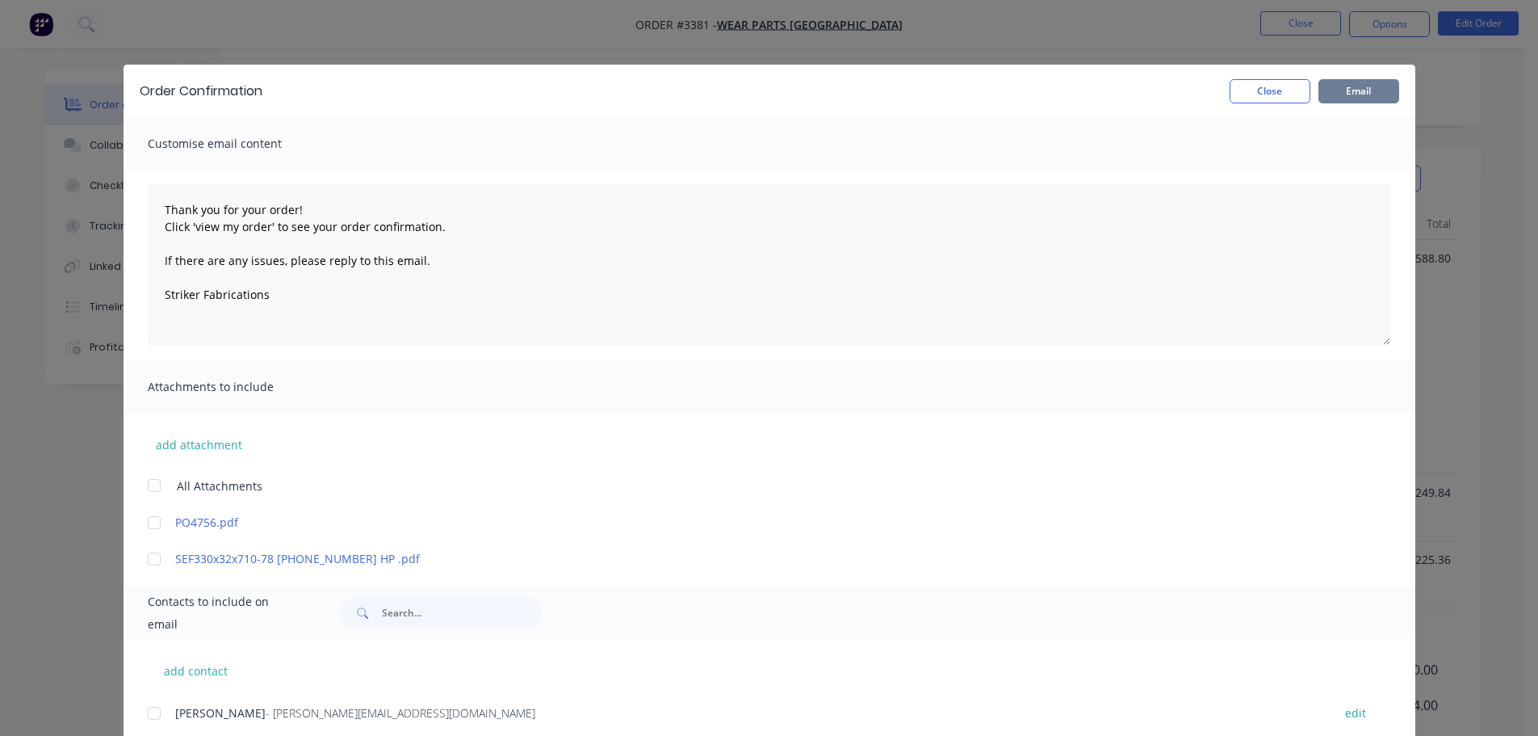
click at [1356, 94] on button "Email" at bounding box center [1358, 91] width 81 height 24
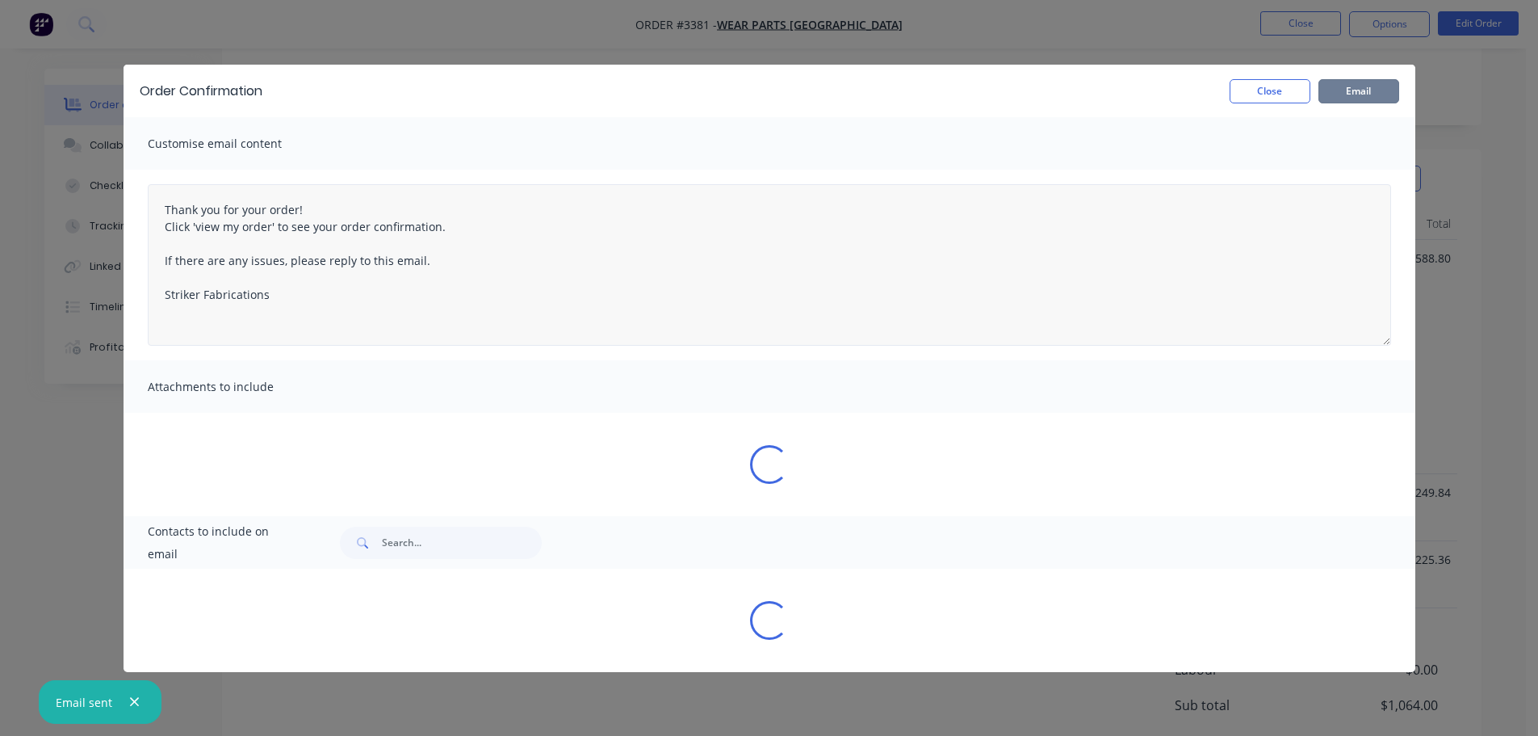
type textarea "Thank you for your order! Click 'view my order' to see your order confirmation.…"
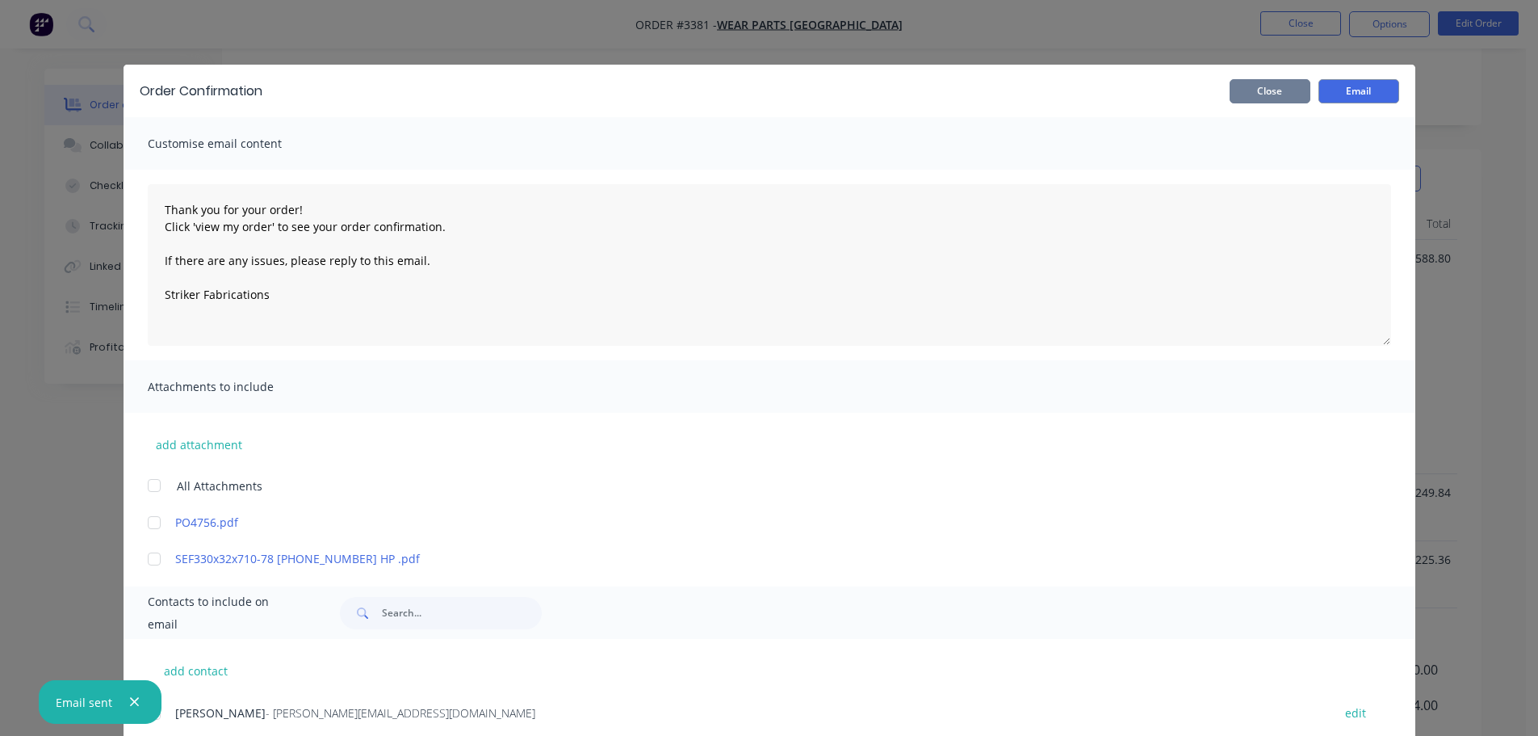
click at [1269, 97] on button "Close" at bounding box center [1270, 91] width 81 height 24
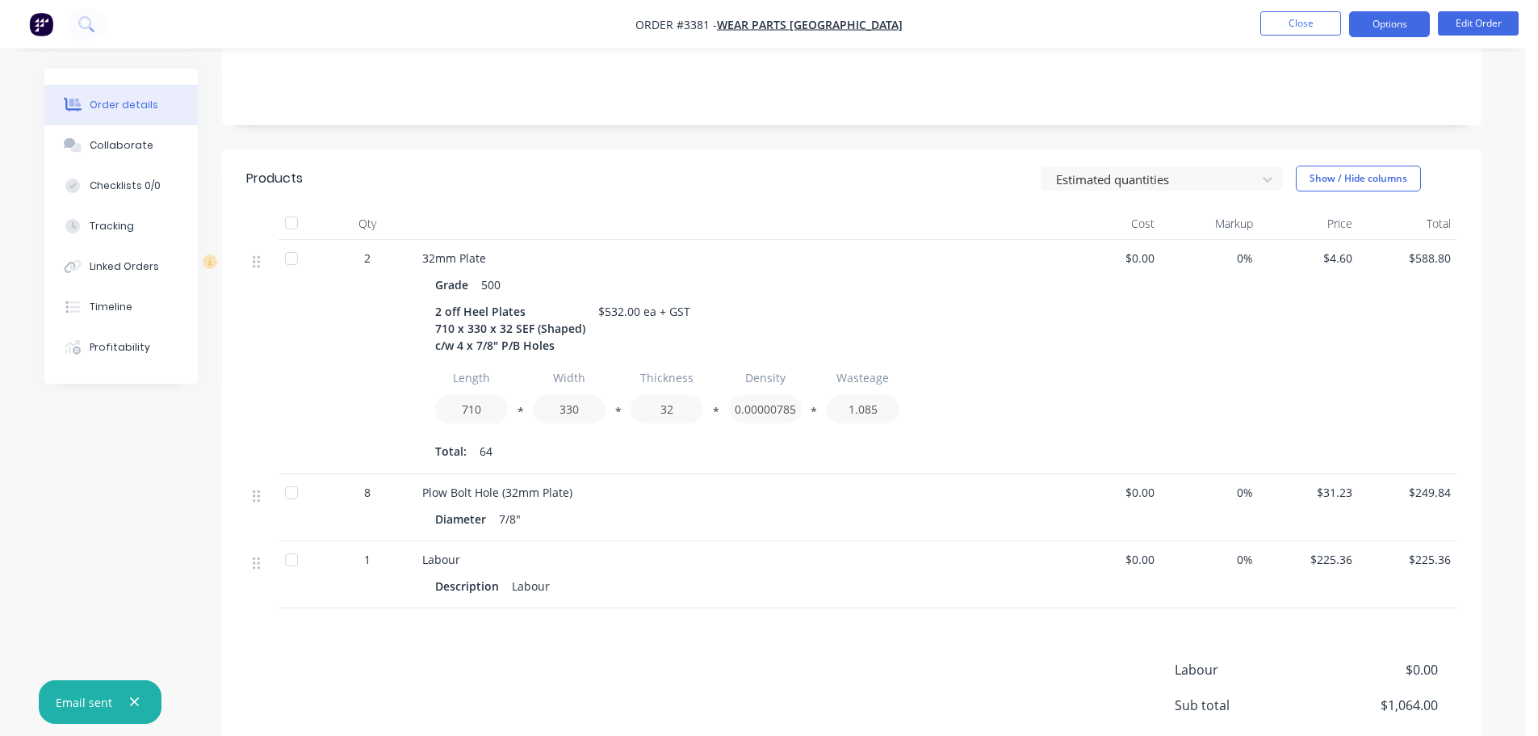
drag, startPoint x: 1398, startPoint y: 14, endPoint x: 1386, endPoint y: 31, distance: 21.1
click at [1397, 15] on button "Options" at bounding box center [1389, 24] width 81 height 26
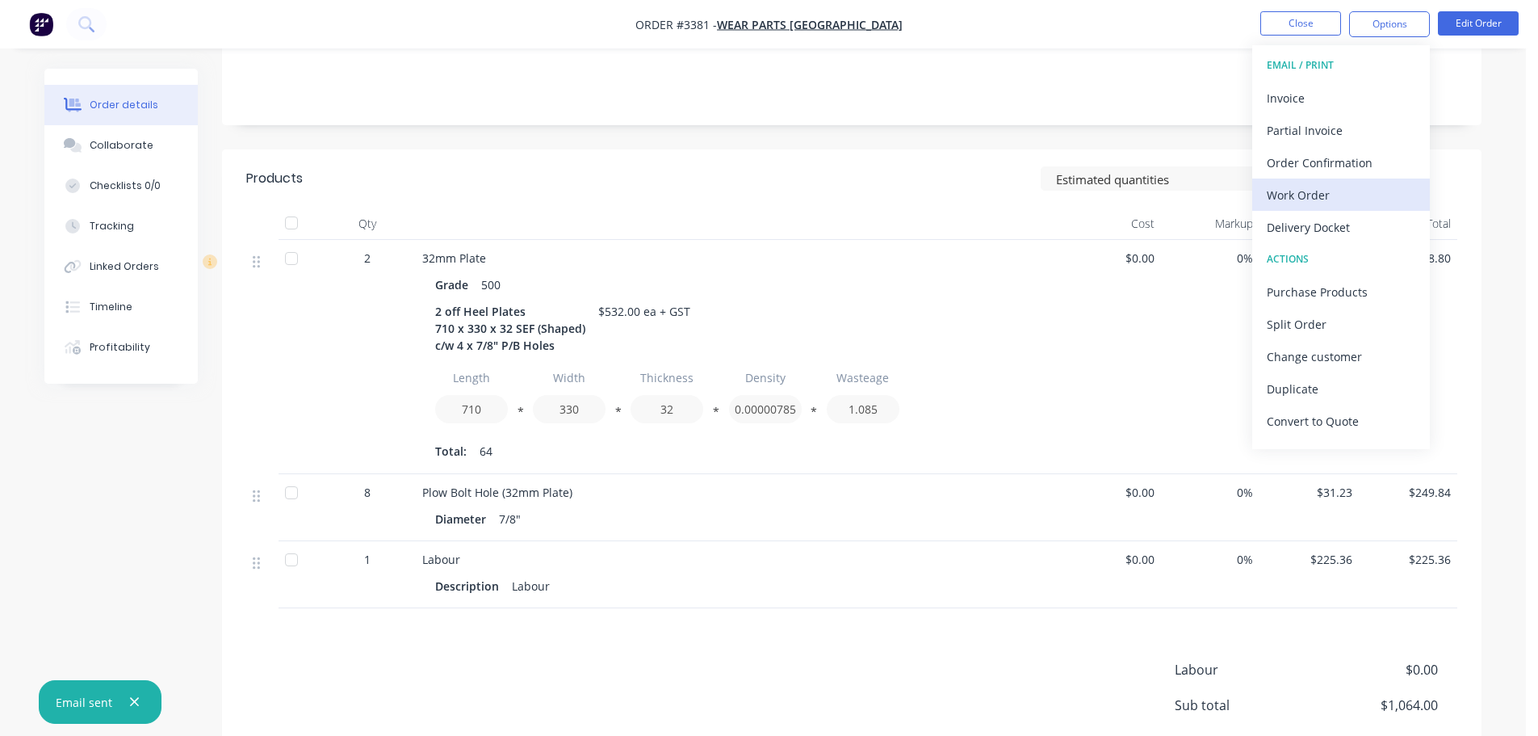
click at [1301, 191] on div "Work Order" at bounding box center [1341, 194] width 149 height 23
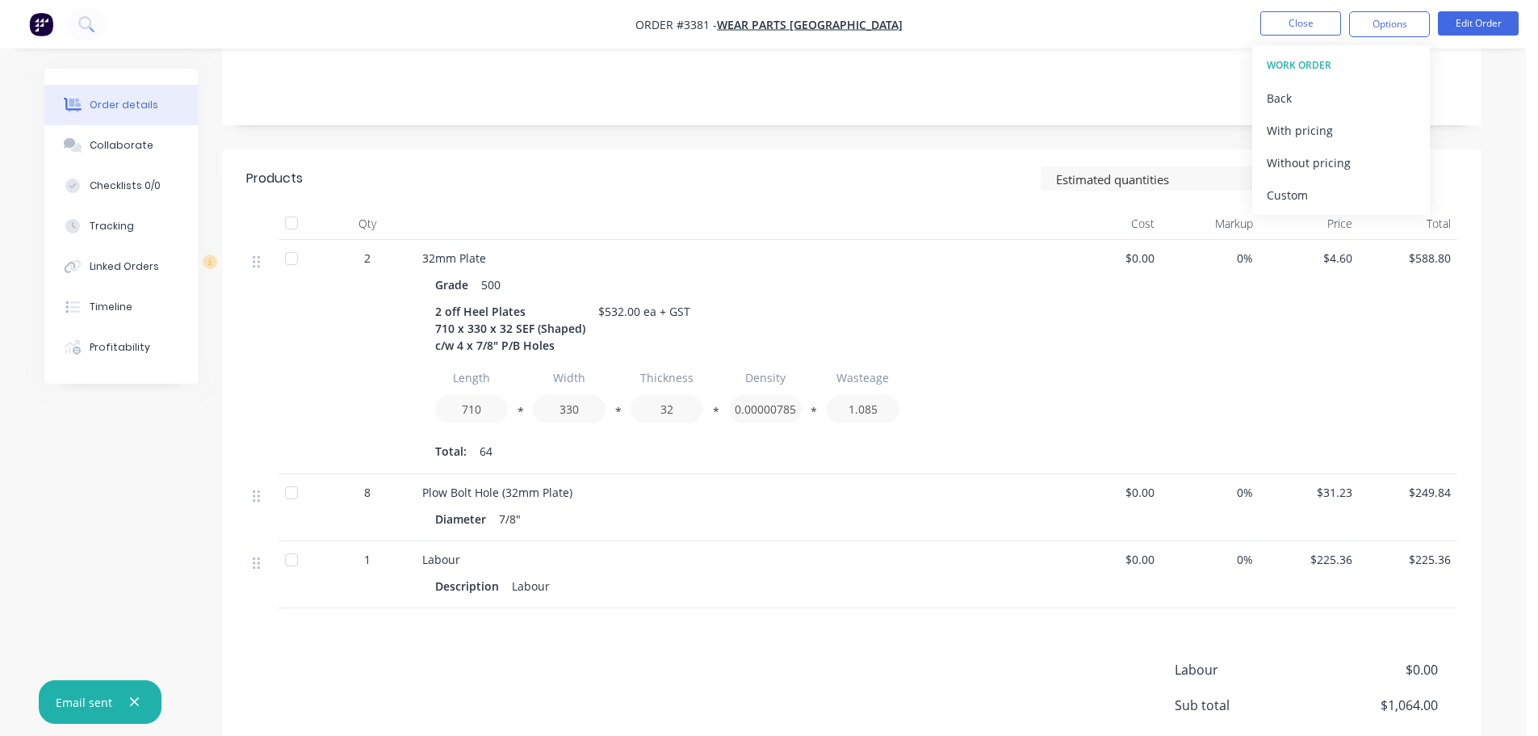
click at [1301, 191] on div "Custom" at bounding box center [1341, 194] width 149 height 23
click at [1300, 158] on div "Without pricing" at bounding box center [1341, 162] width 149 height 23
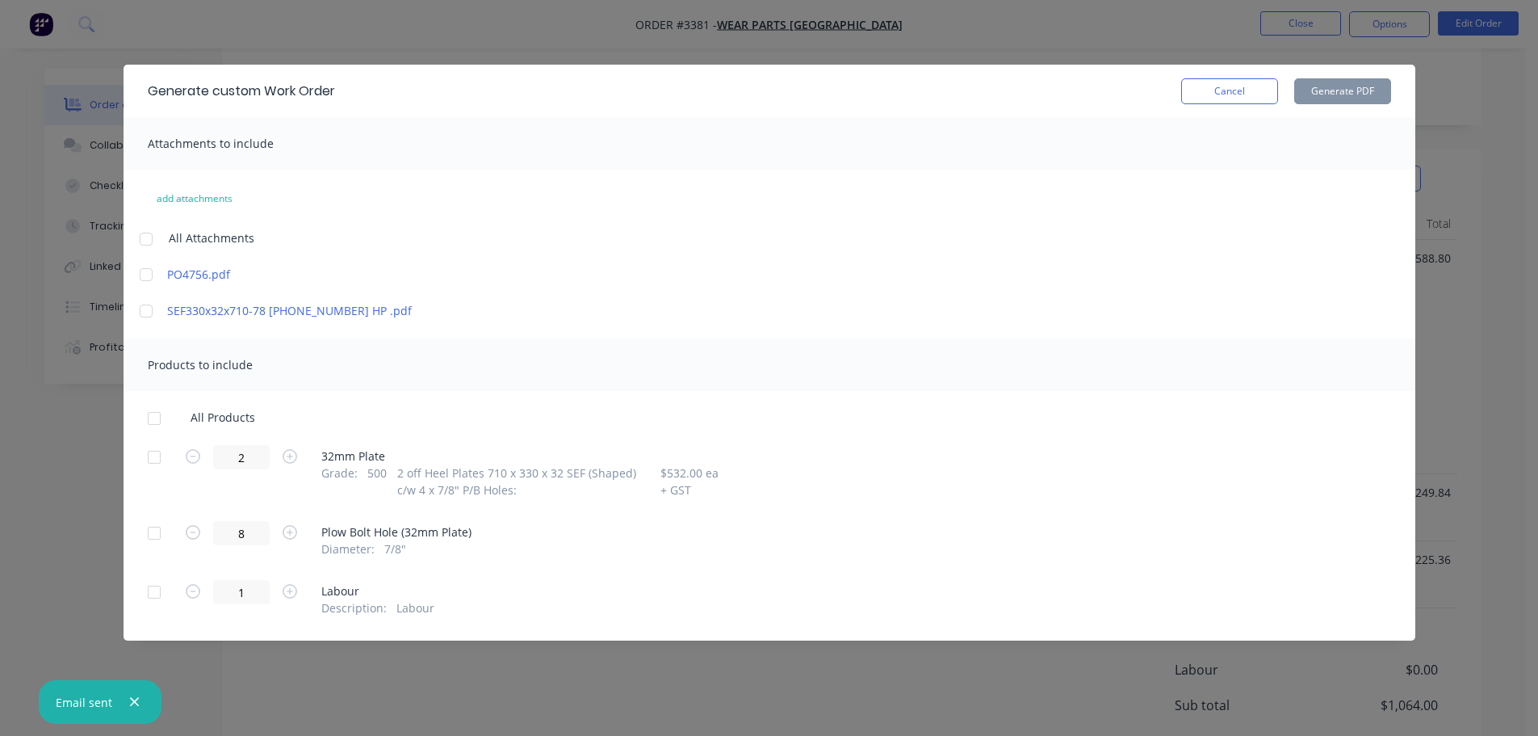
click at [161, 459] on div at bounding box center [154, 457] width 32 height 32
click at [1337, 99] on button "Generate PDF" at bounding box center [1342, 91] width 97 height 26
click at [1269, 93] on button "Cancel" at bounding box center [1229, 91] width 97 height 26
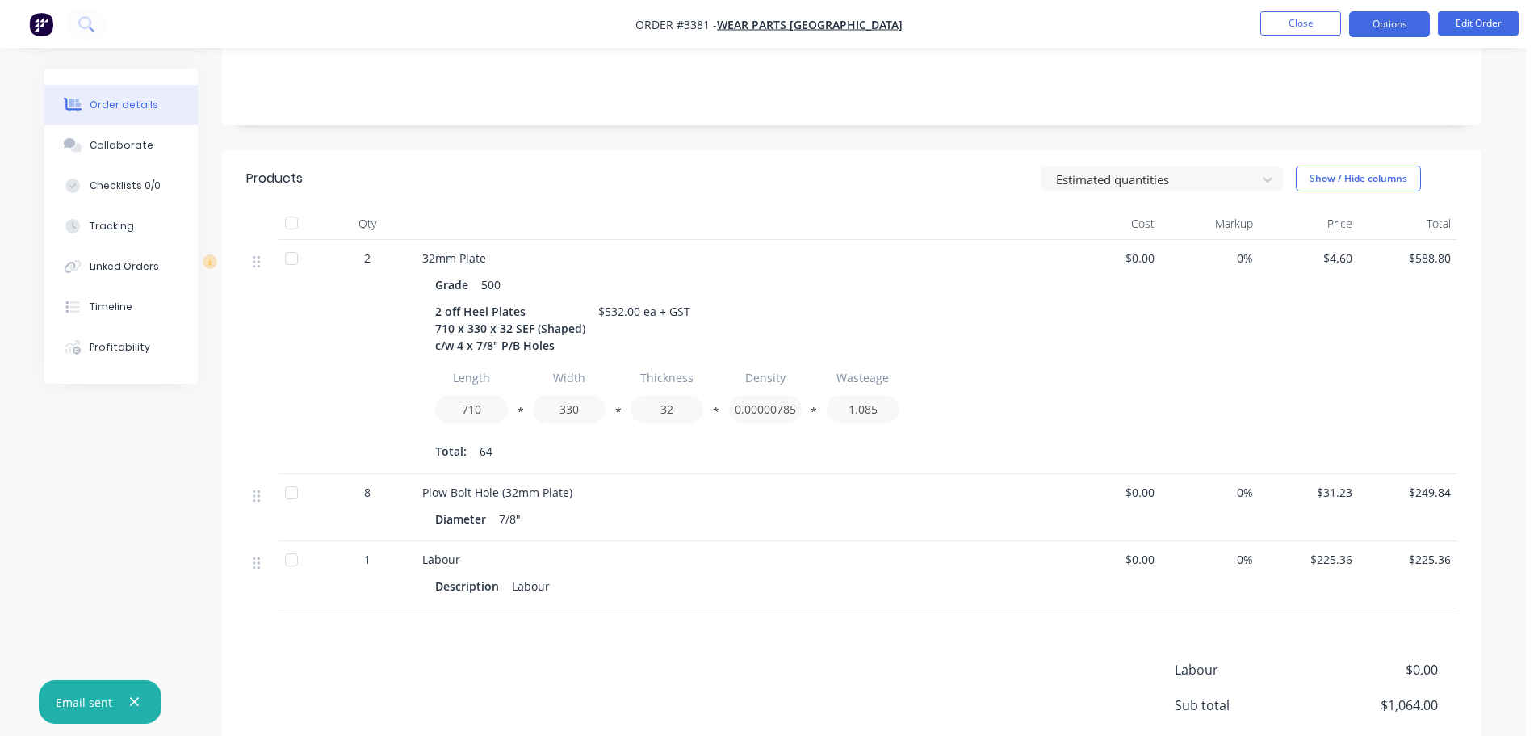
click at [1402, 30] on button "Options" at bounding box center [1389, 24] width 81 height 26
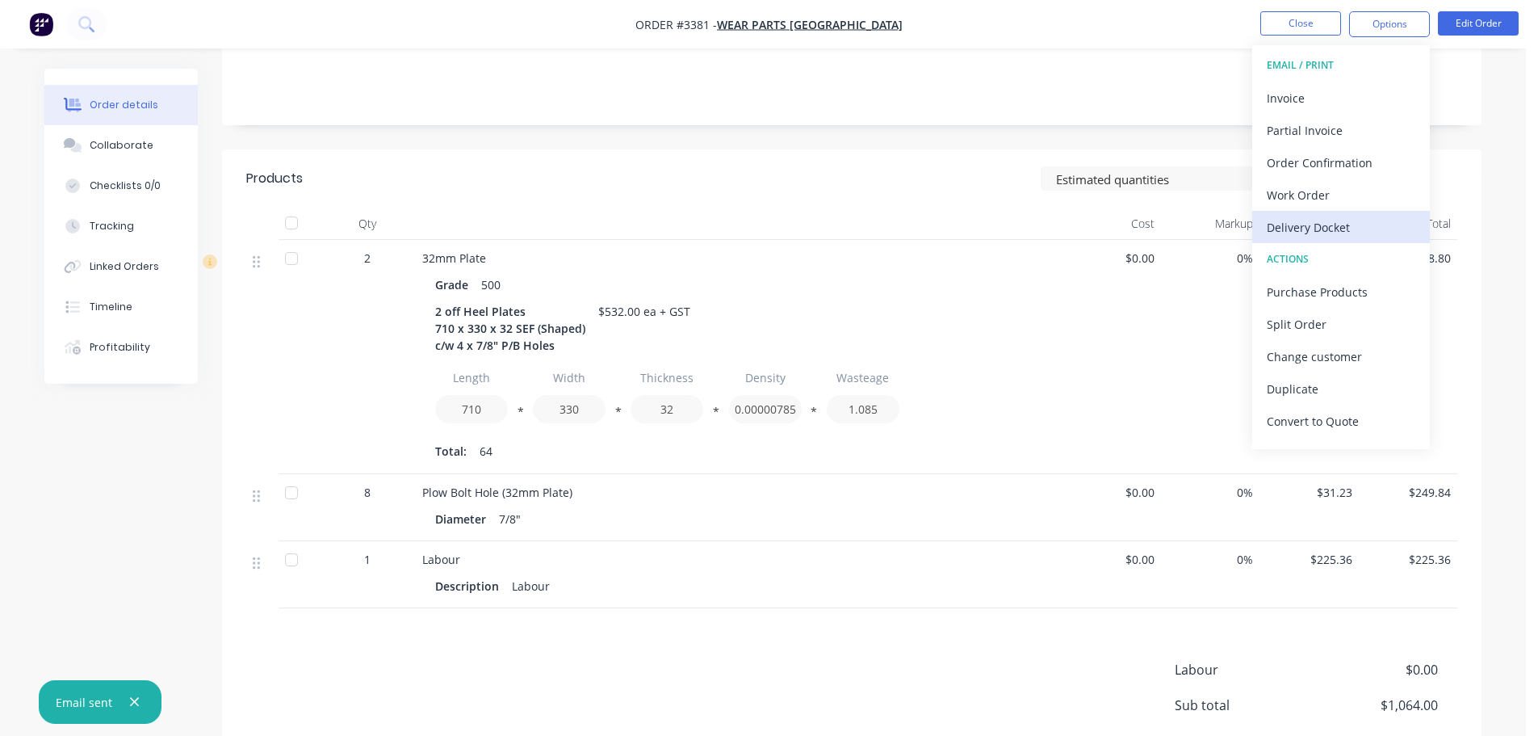
click at [1300, 226] on div "Delivery Docket" at bounding box center [1341, 227] width 149 height 23
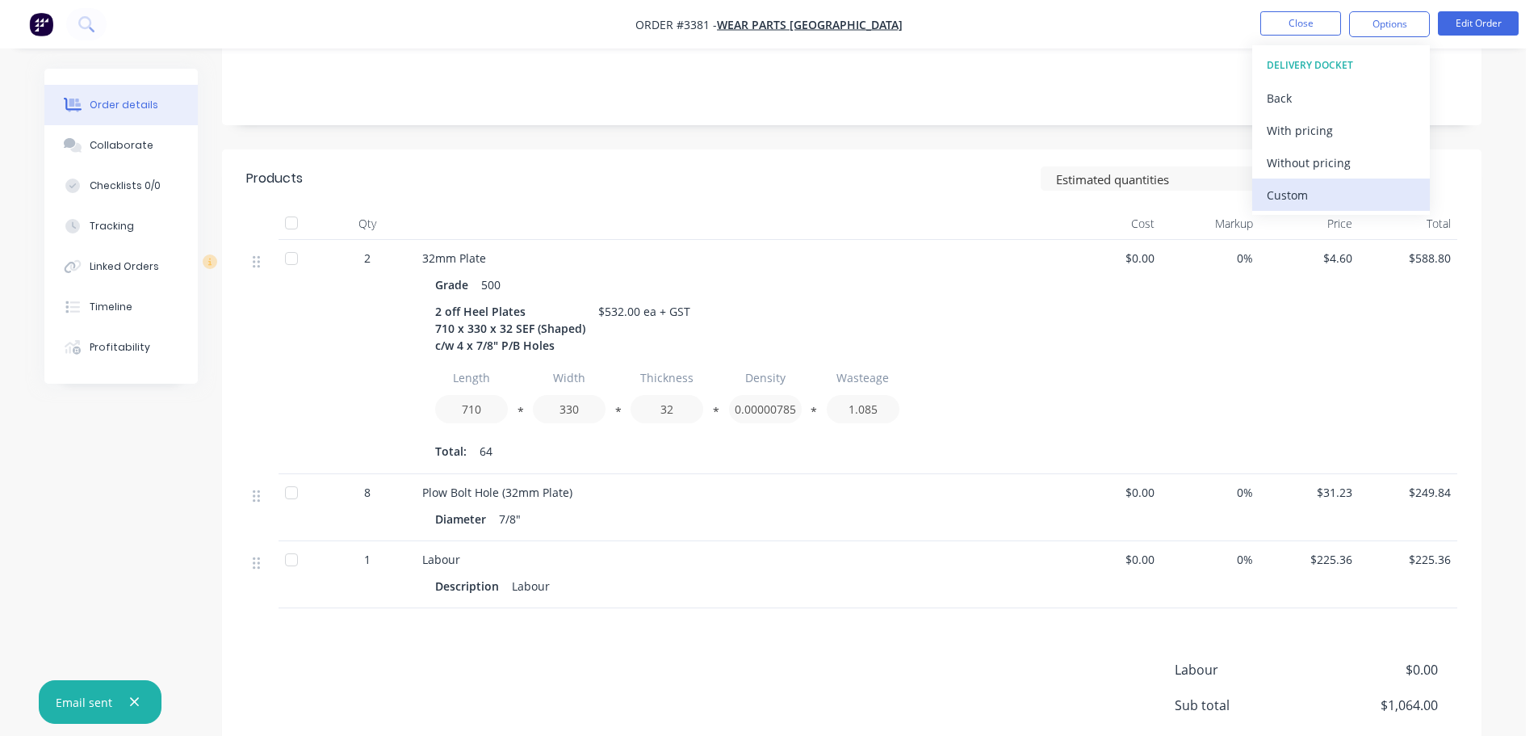
click at [1293, 190] on div "Custom" at bounding box center [1341, 194] width 149 height 23
click at [1294, 164] on div "Without pricing" at bounding box center [1341, 162] width 149 height 23
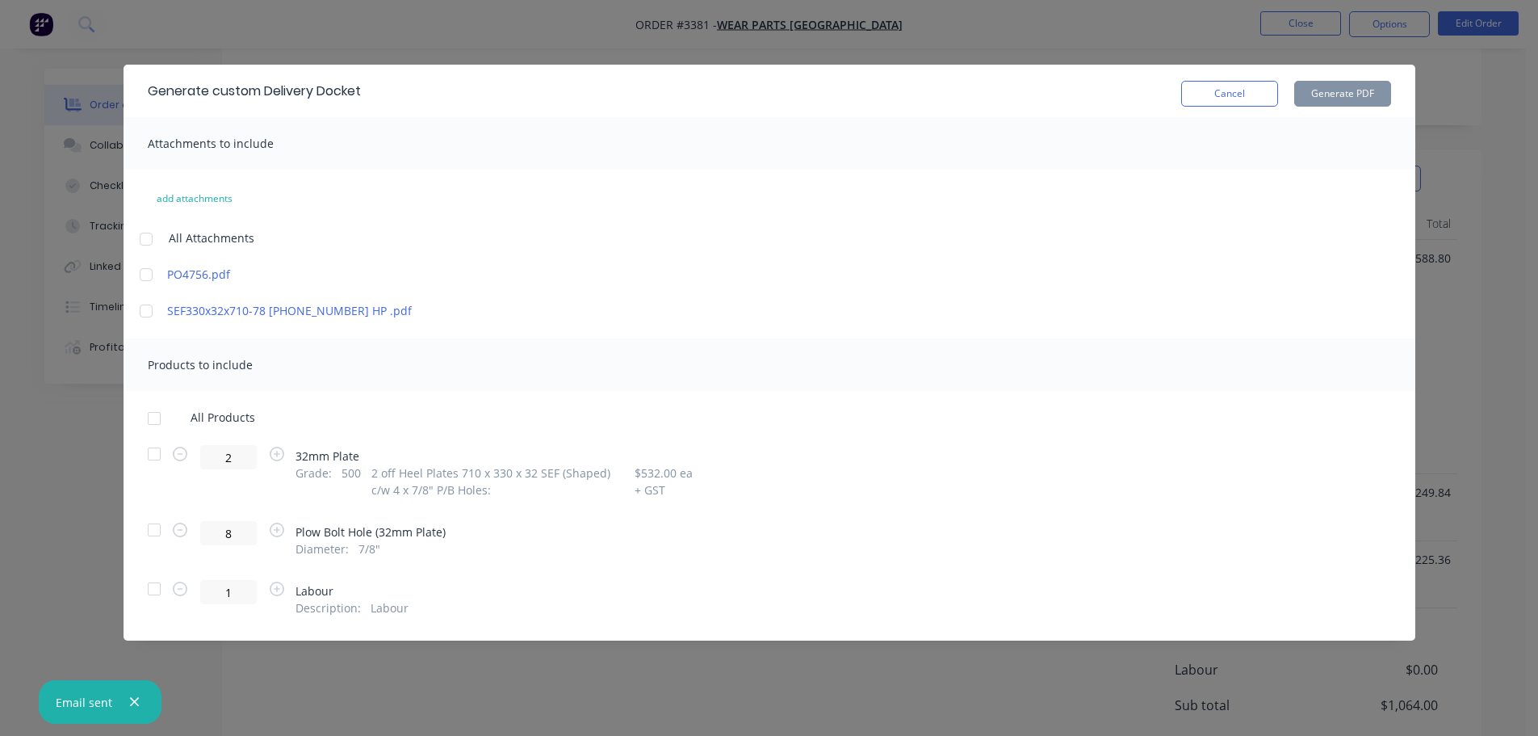
click at [157, 448] on div at bounding box center [154, 454] width 32 height 32
click at [1327, 98] on button "Generate PDF" at bounding box center [1342, 94] width 97 height 26
click at [1214, 91] on button "Cancel" at bounding box center [1229, 94] width 97 height 26
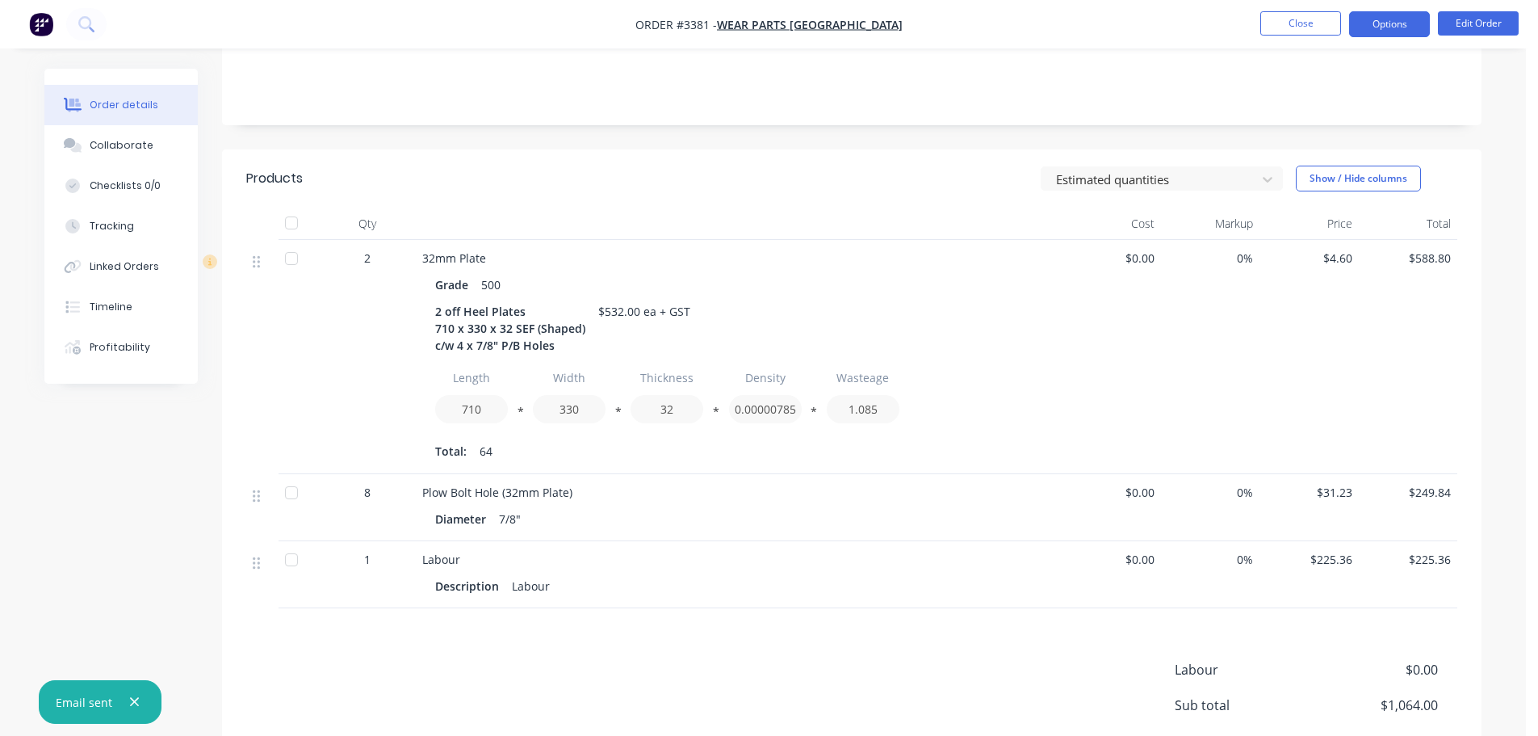
click at [1383, 27] on button "Options" at bounding box center [1389, 24] width 81 height 26
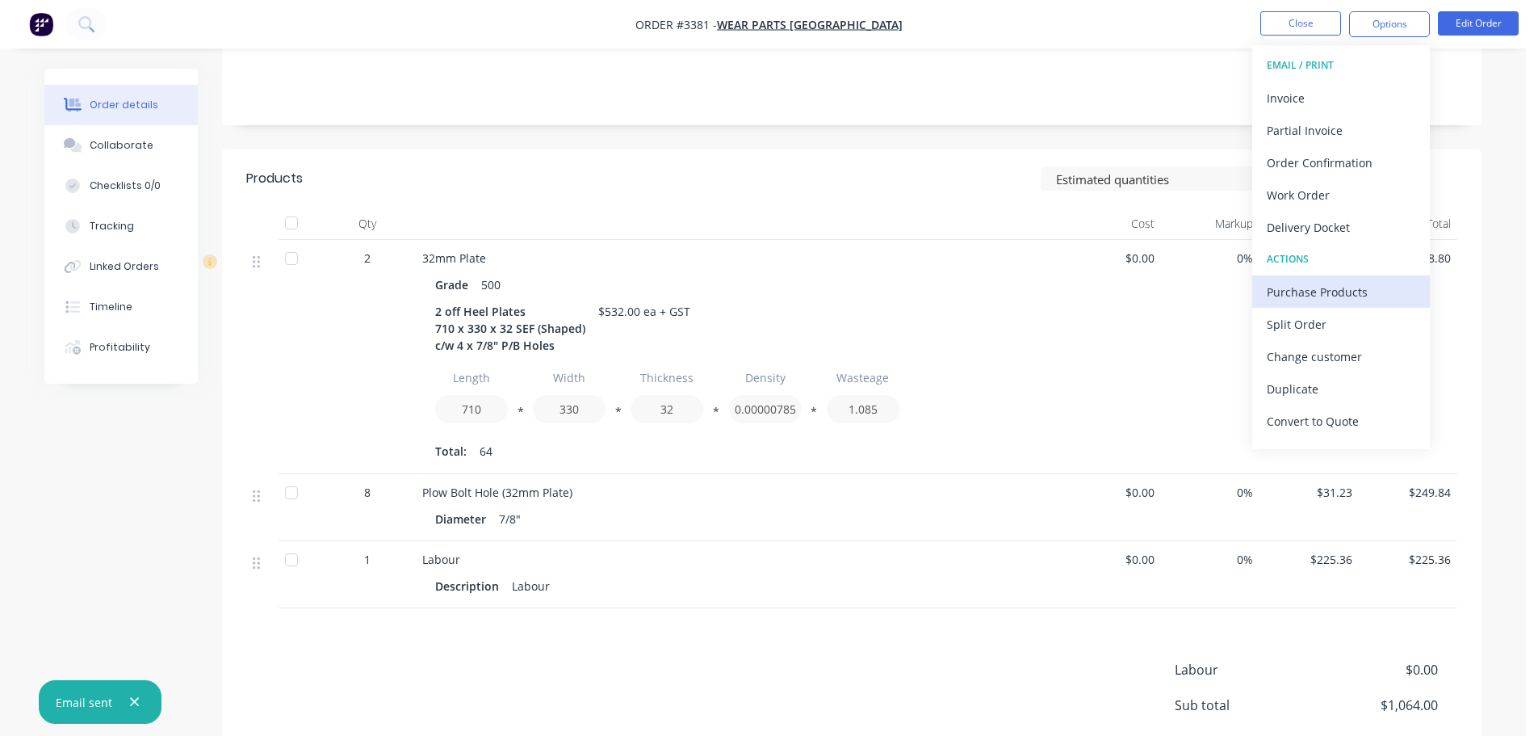
click at [1327, 300] on div "Purchase Products" at bounding box center [1341, 291] width 149 height 23
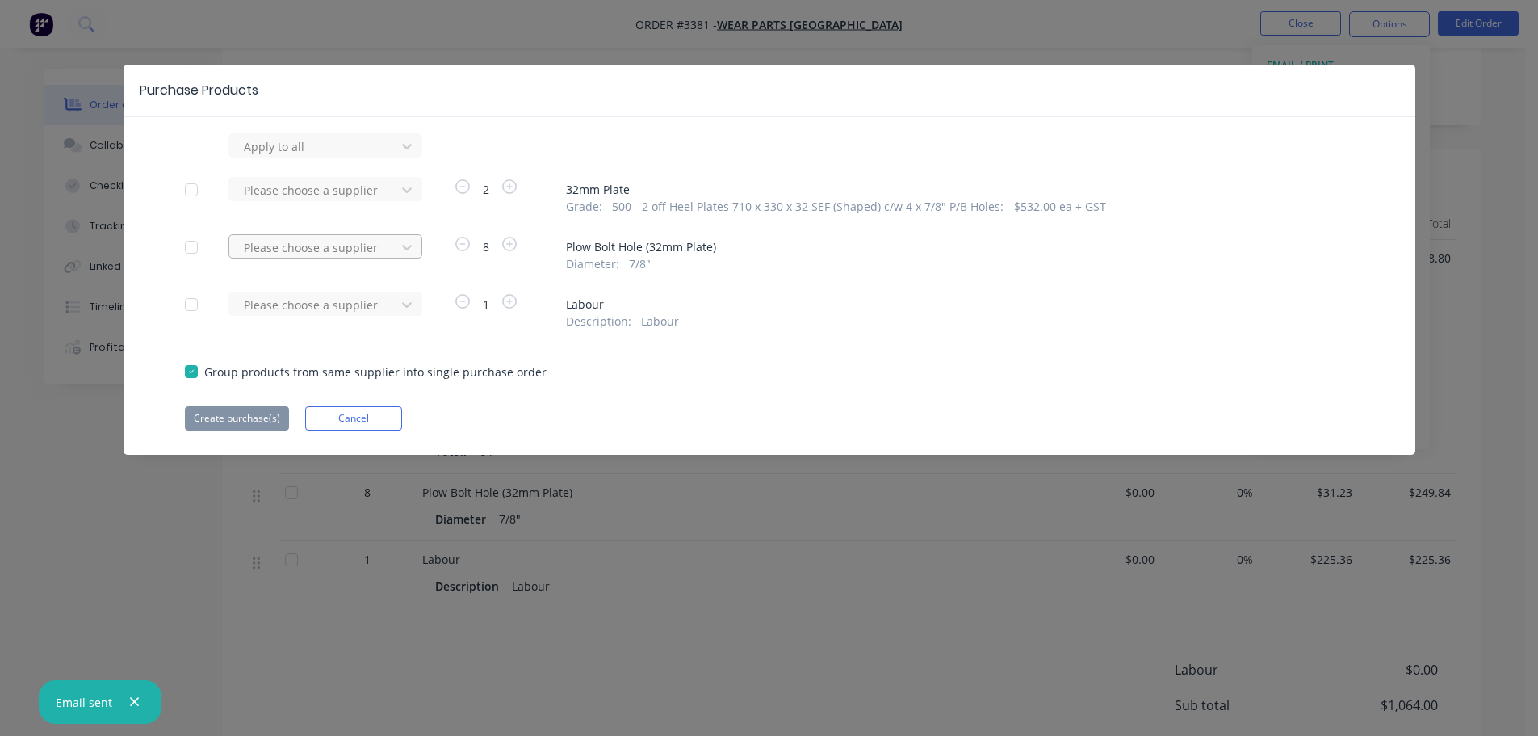
click at [311, 236] on div "Please choose a supplier" at bounding box center [314, 247] width 155 height 24
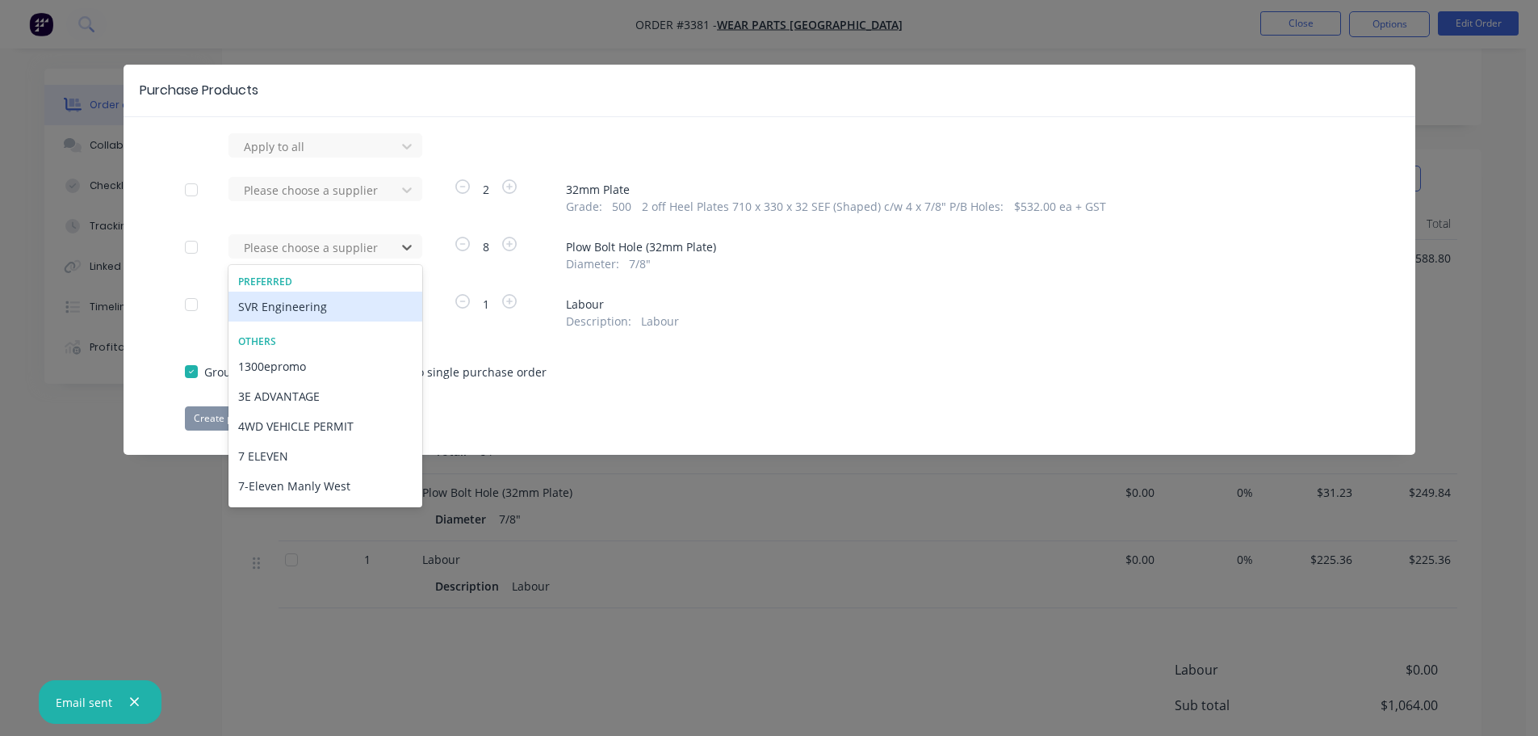
click at [304, 312] on div "SVR Engineering" at bounding box center [325, 306] width 194 height 30
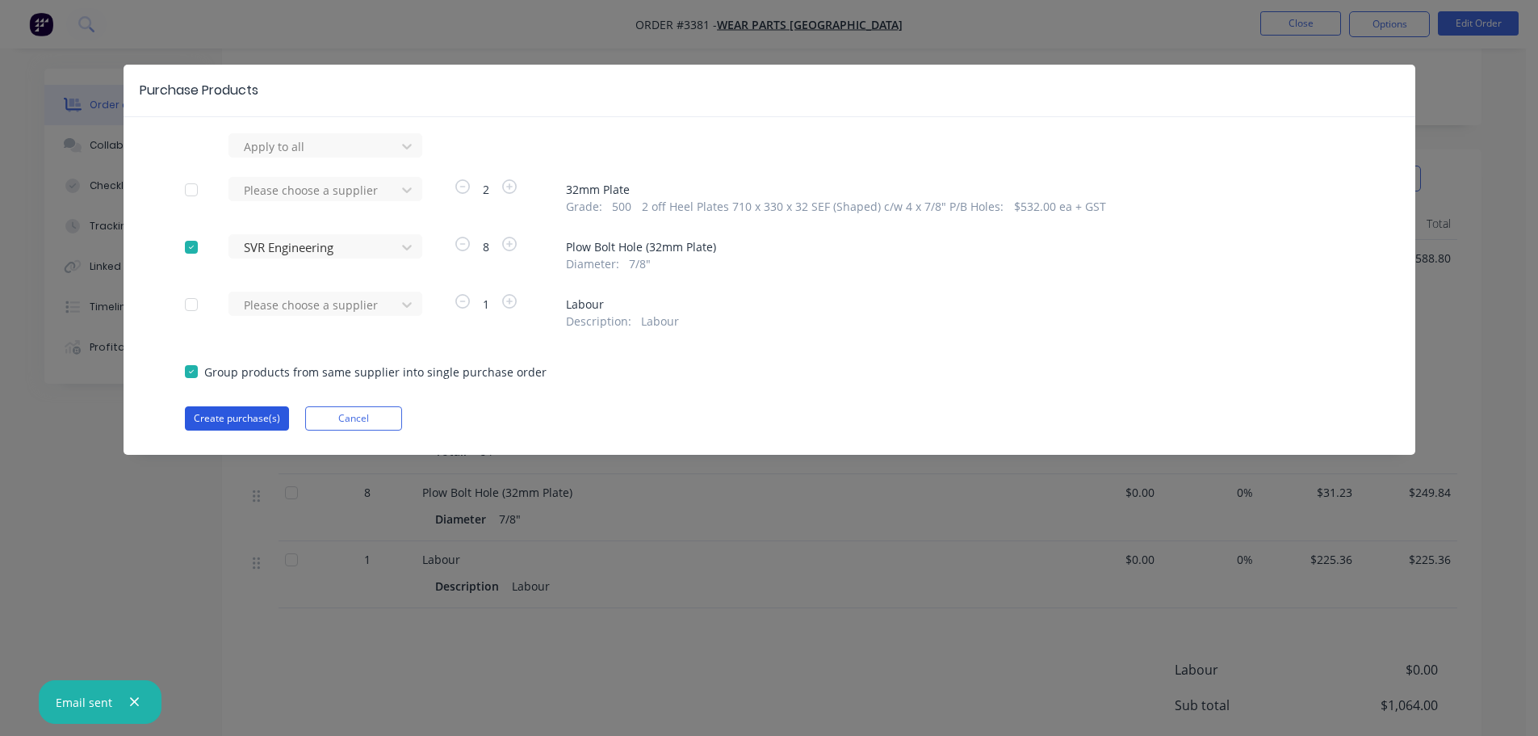
click at [261, 420] on button "Create purchase(s)" at bounding box center [237, 418] width 104 height 24
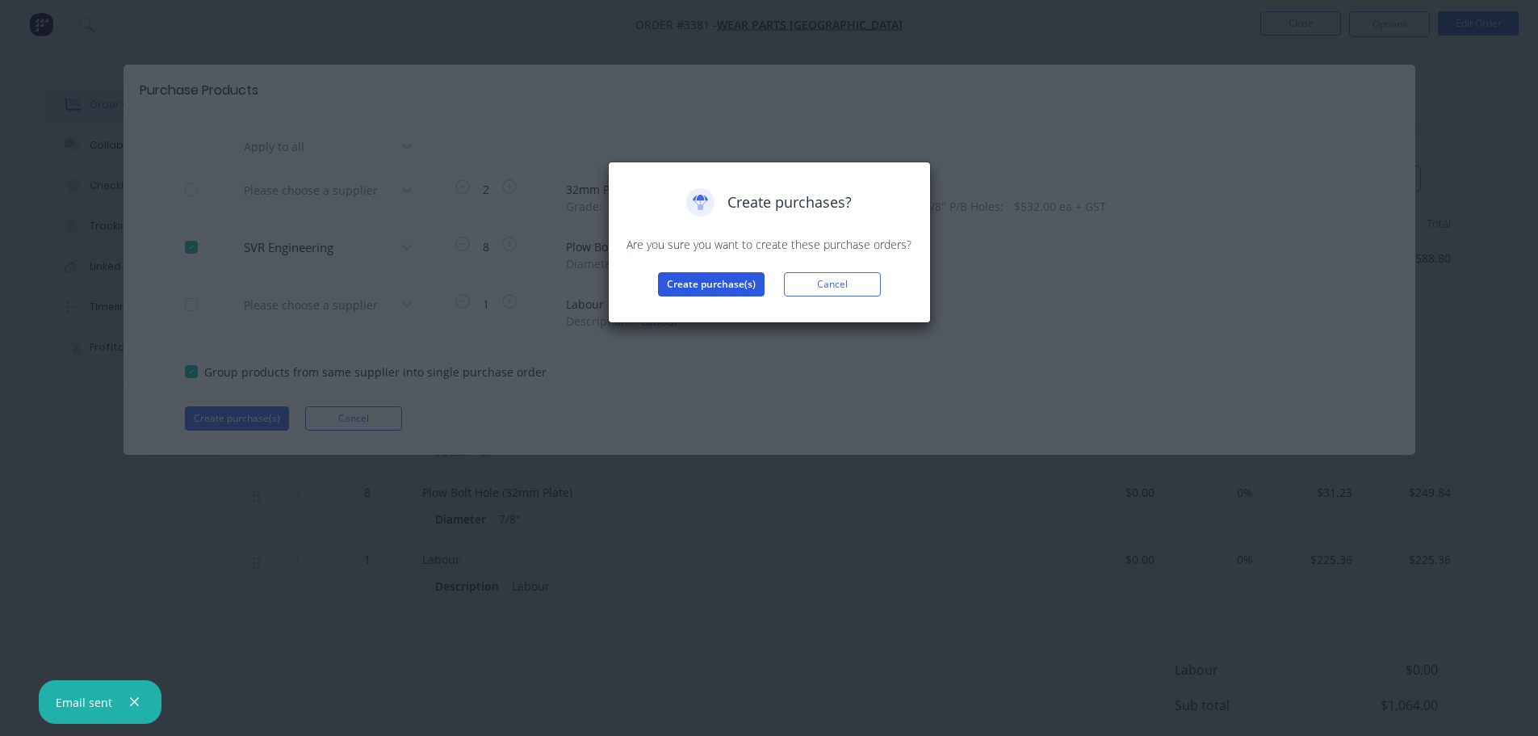
click at [700, 277] on button "Create purchase(s)" at bounding box center [711, 284] width 107 height 24
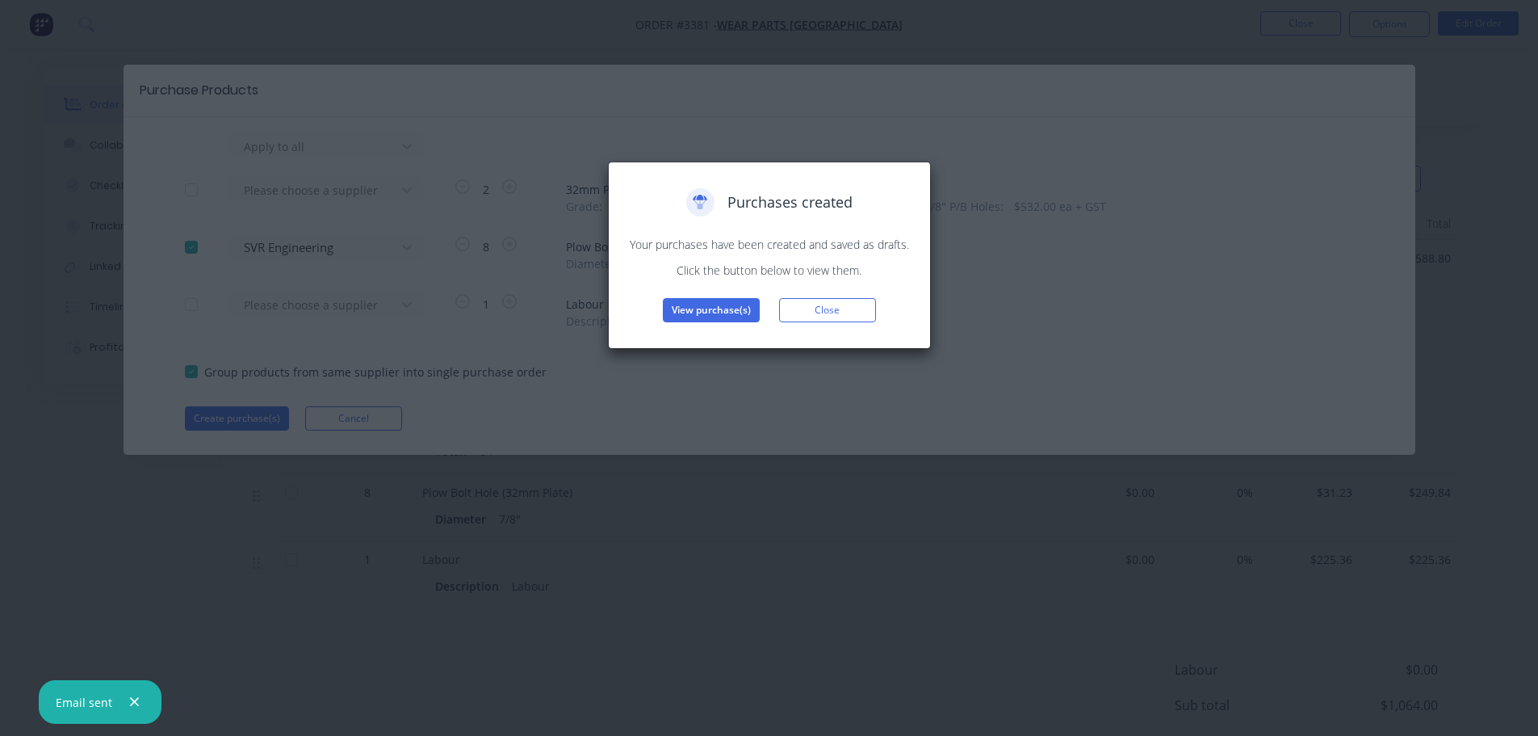
click at [714, 312] on button "View purchase(s)" at bounding box center [711, 310] width 97 height 24
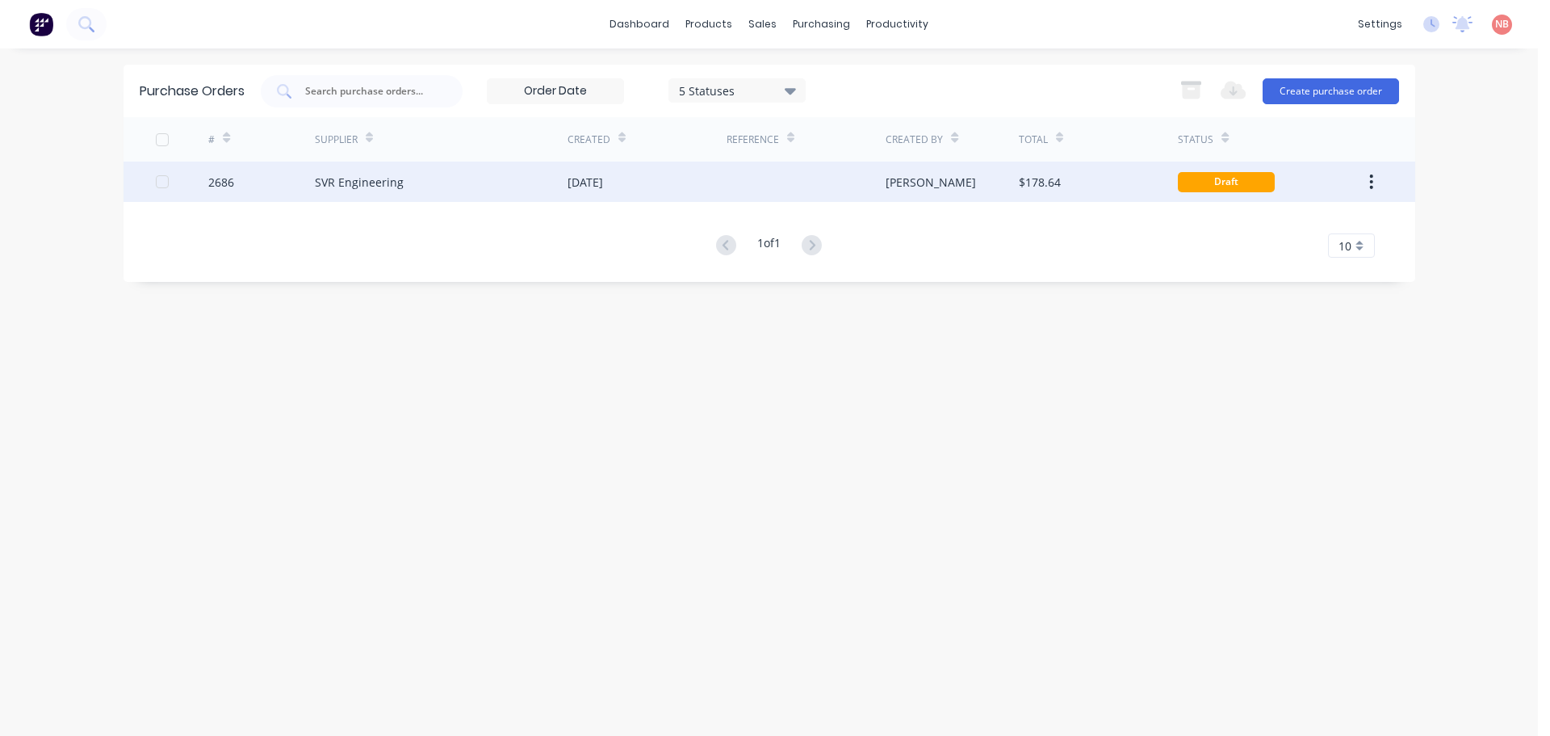
click at [643, 196] on div "[DATE]" at bounding box center [647, 181] width 159 height 40
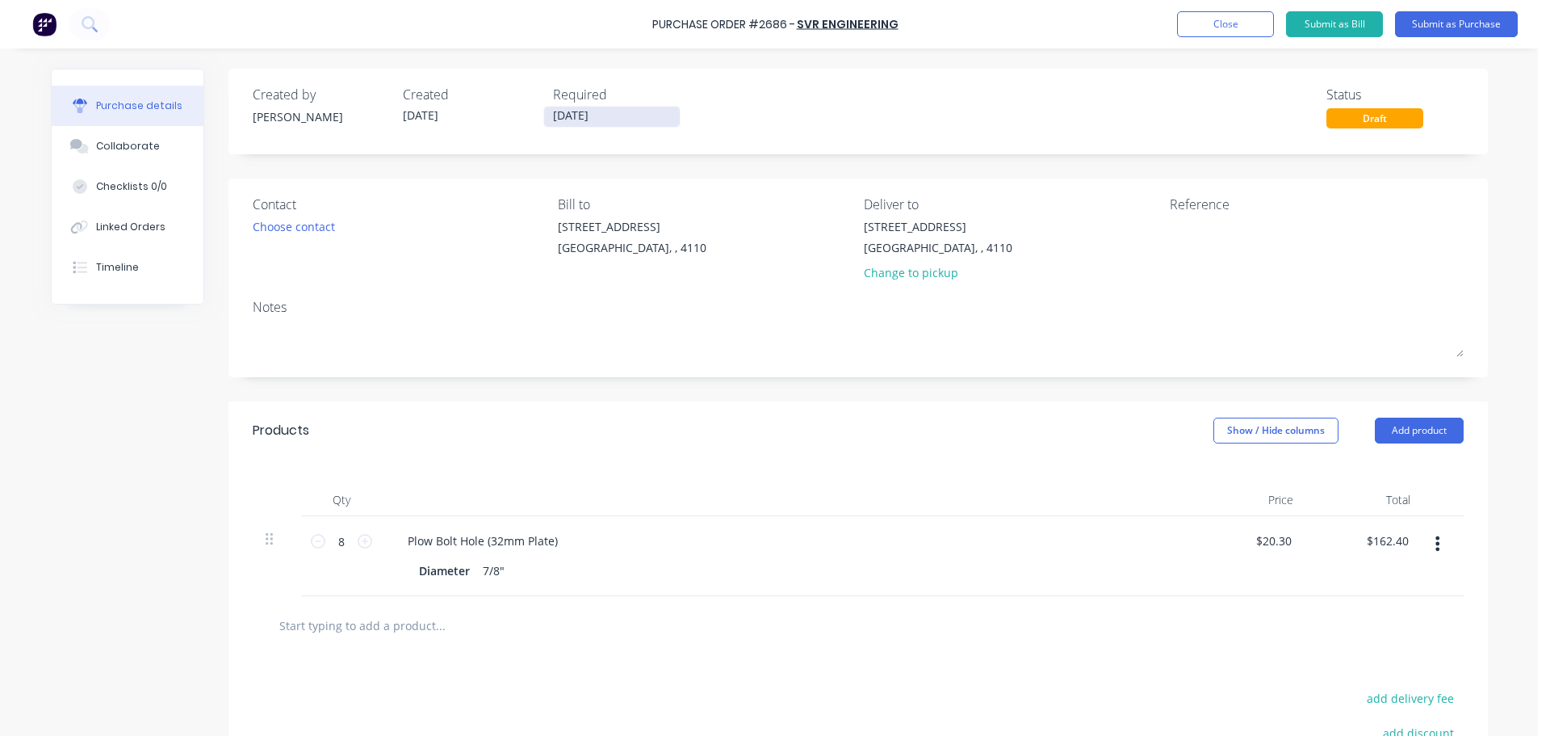
click at [589, 112] on input "[DATE]" at bounding box center [612, 117] width 136 height 20
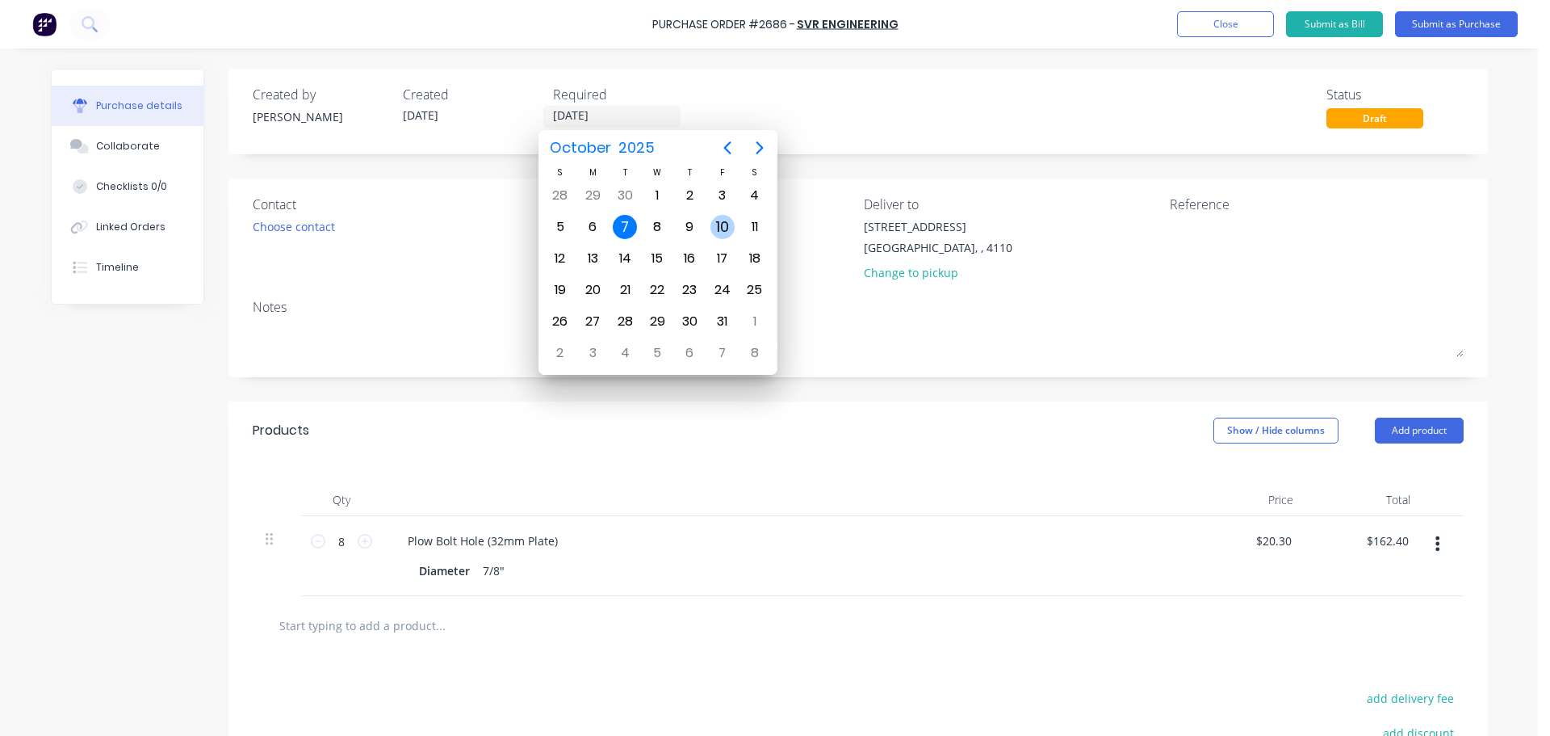
click at [718, 227] on div "10" at bounding box center [723, 227] width 24 height 24
type input "[DATE]"
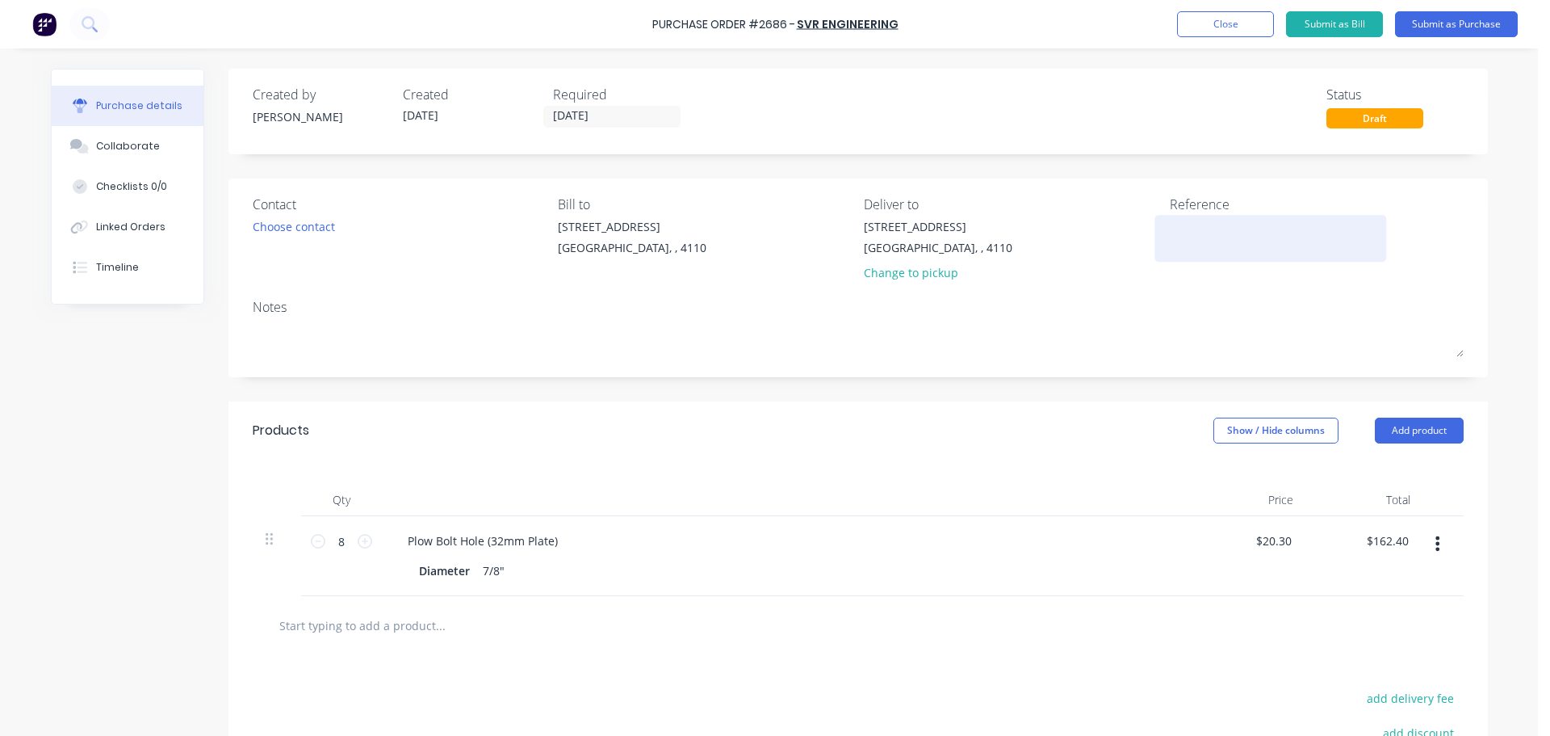
click at [1214, 225] on textarea at bounding box center [1271, 236] width 202 height 36
type textarea "WPA"
type textarea "x"
type textarea "WPA"
type textarea "x"
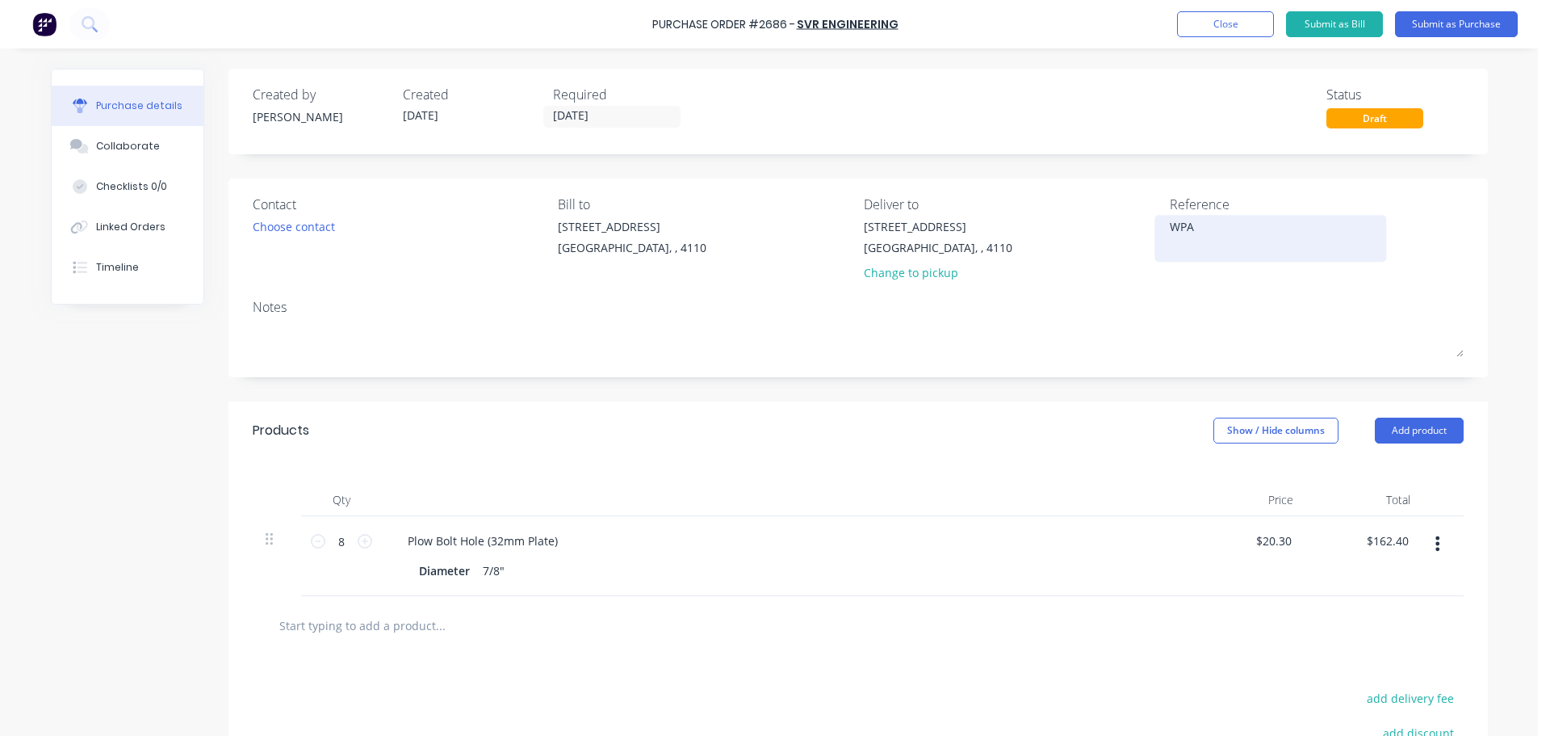
type textarea "WPA 4"
type textarea "x"
type textarea "WPA 47"
type textarea "x"
type textarea "WPA 475"
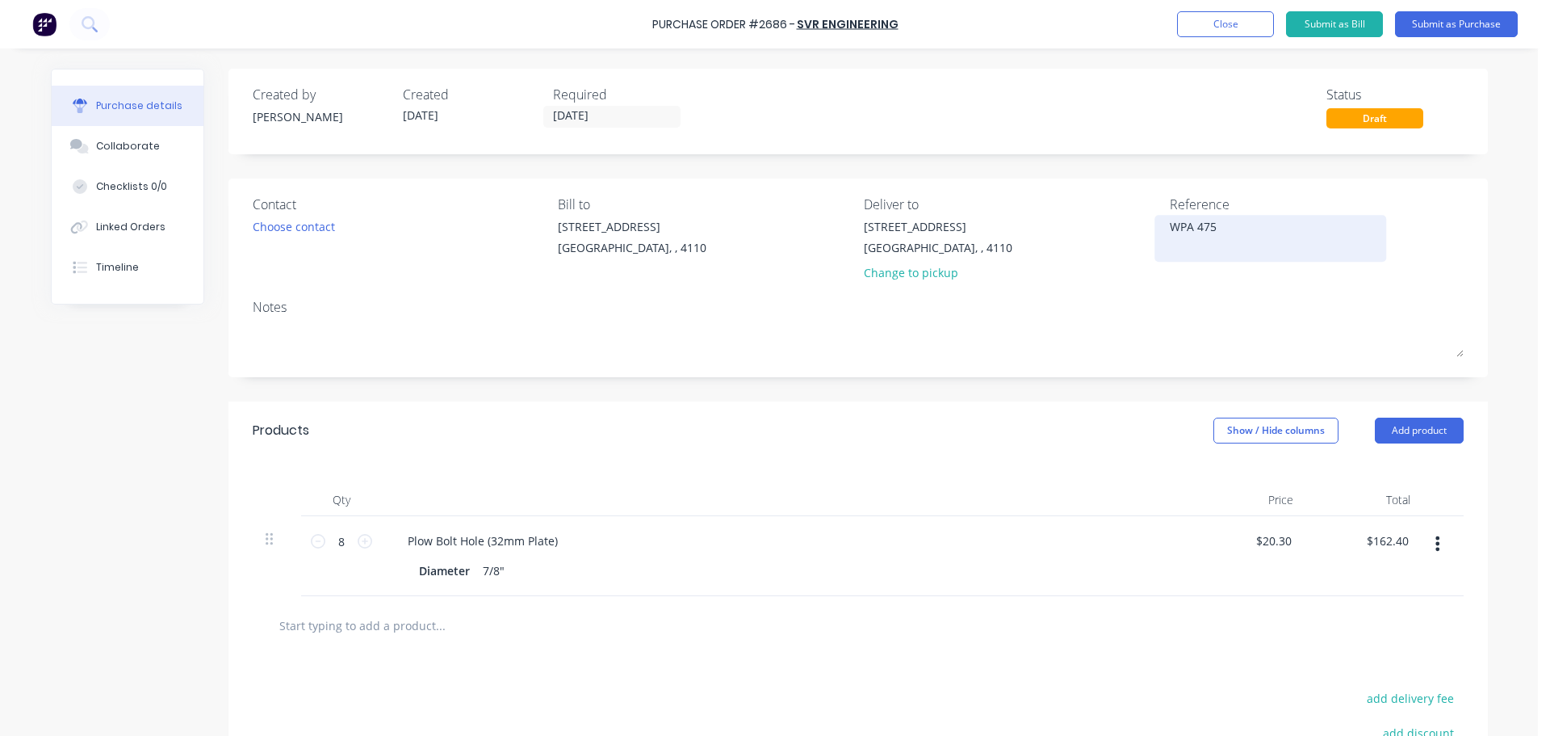
type textarea "x"
type textarea "WPA 4756"
type textarea "x"
type textarea "WPA 4756"
click at [1482, 29] on button "Submit as Purchase" at bounding box center [1456, 24] width 123 height 26
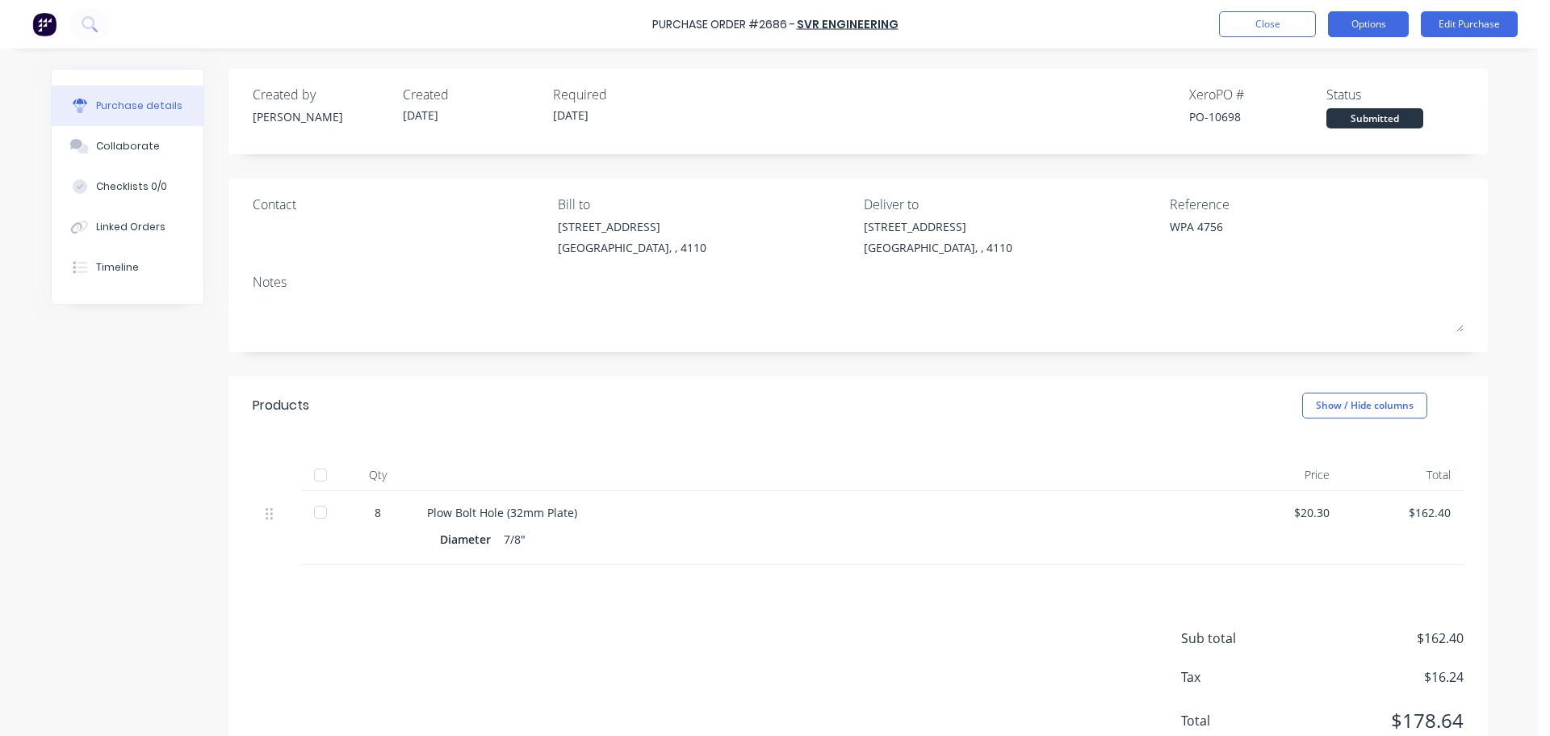
click at [1338, 35] on button "Options" at bounding box center [1368, 24] width 81 height 26
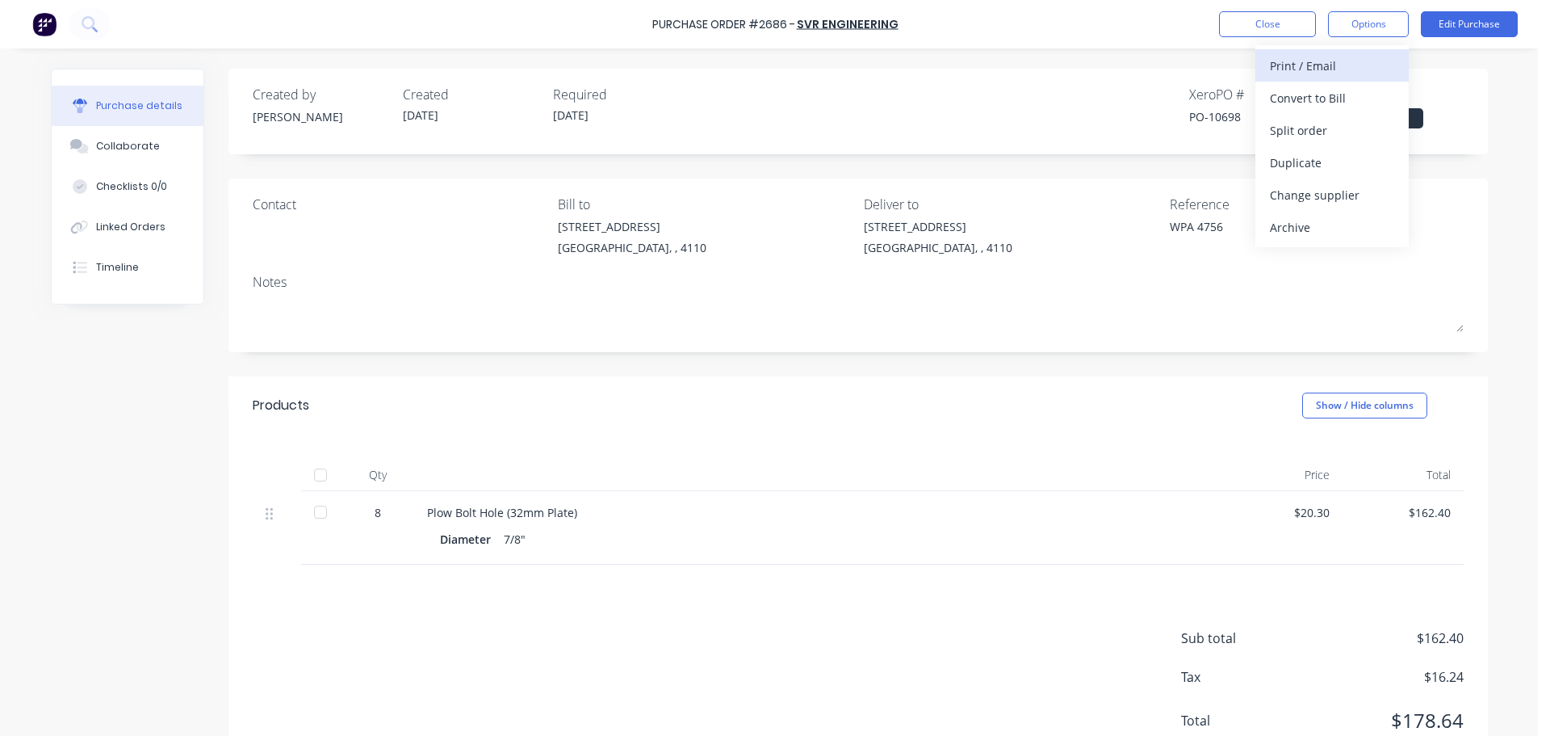
click at [1316, 71] on div "Print / Email" at bounding box center [1332, 65] width 124 height 23
click at [1311, 103] on div "With pricing" at bounding box center [1332, 97] width 124 height 23
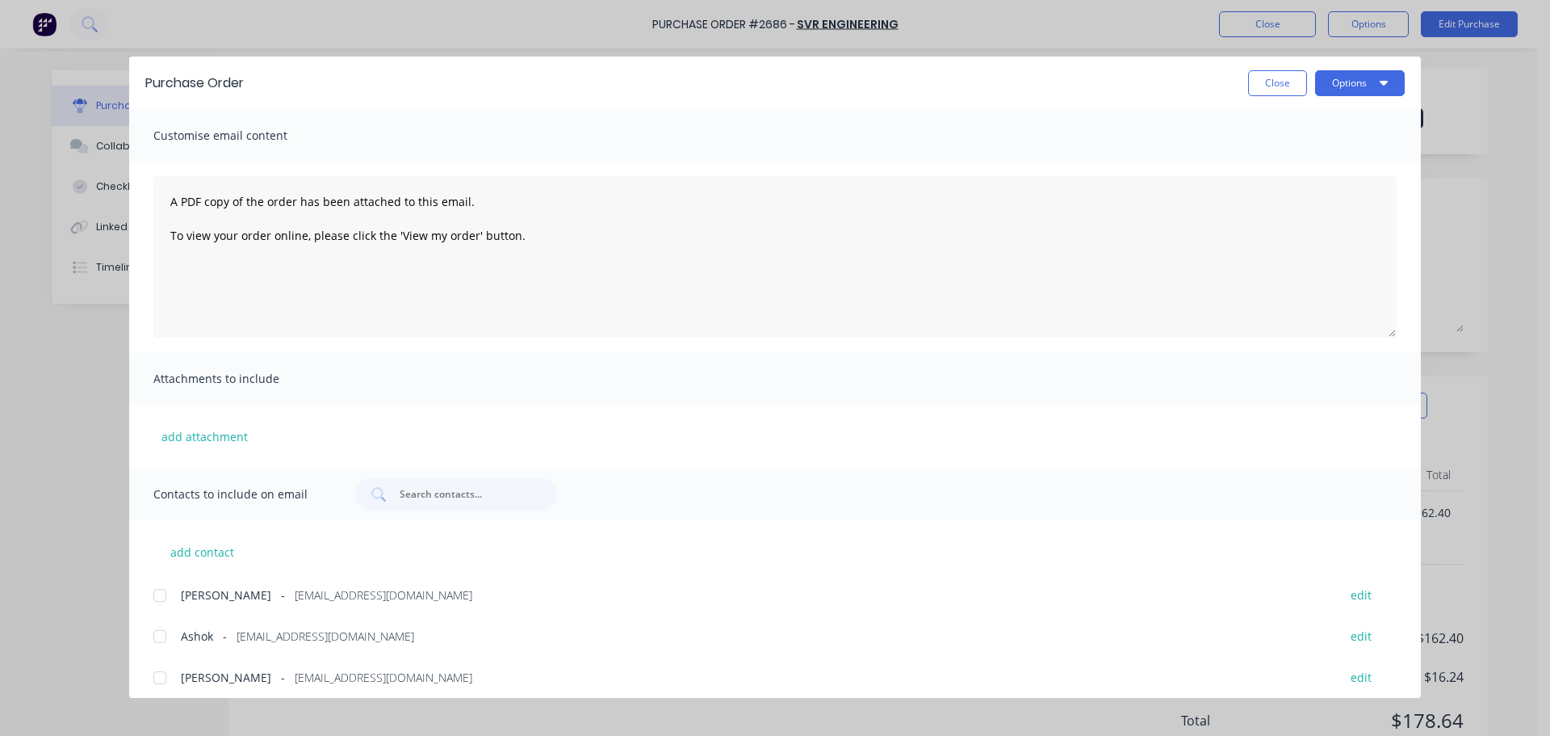
click at [161, 639] on div at bounding box center [160, 636] width 32 height 32
click at [1364, 86] on button "Options" at bounding box center [1360, 83] width 90 height 26
click at [1308, 161] on div "Print" at bounding box center [1328, 156] width 124 height 23
click at [1390, 85] on button "Options" at bounding box center [1360, 83] width 90 height 26
click at [1338, 182] on div "Email" at bounding box center [1328, 188] width 124 height 23
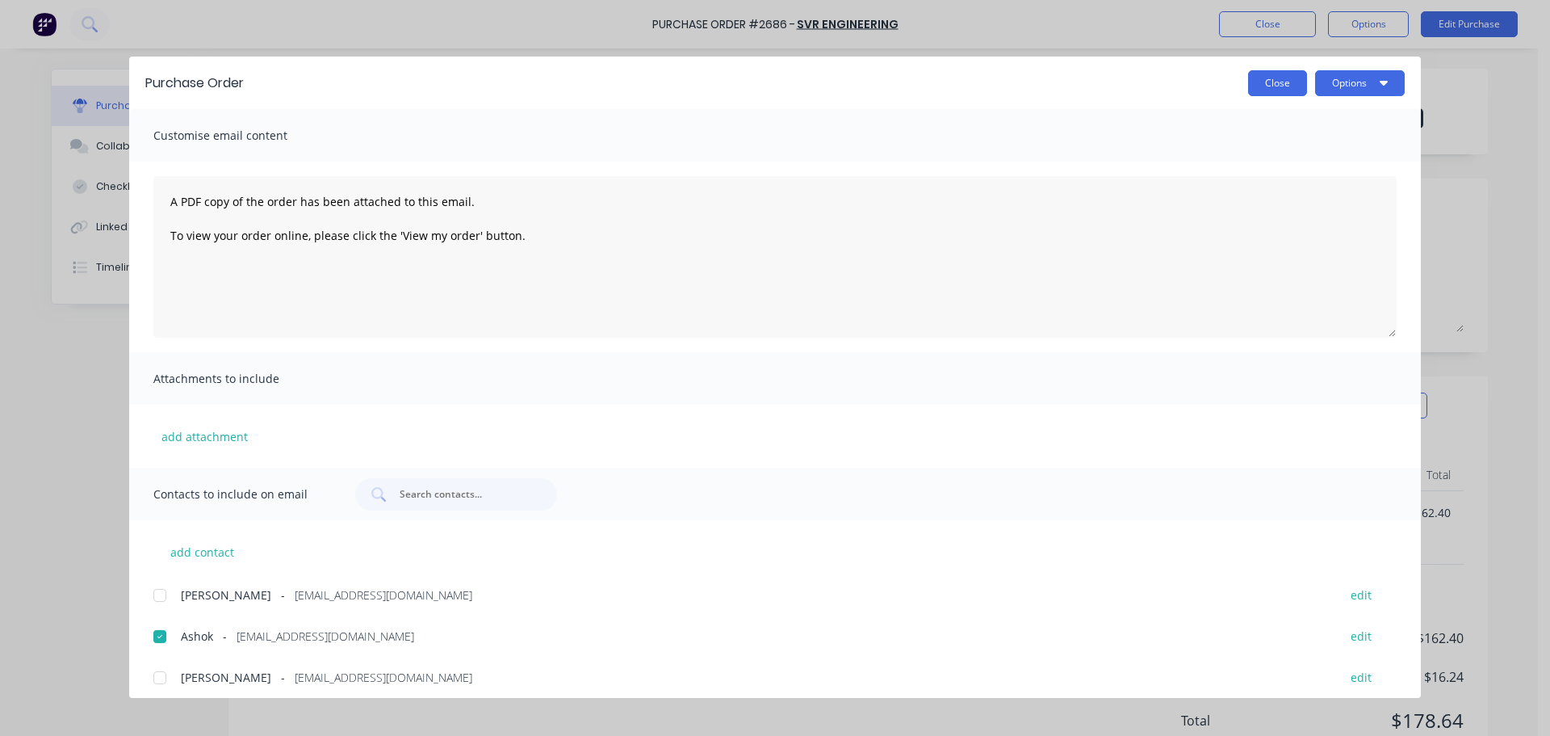
click at [1261, 75] on button "Close" at bounding box center [1277, 83] width 59 height 26
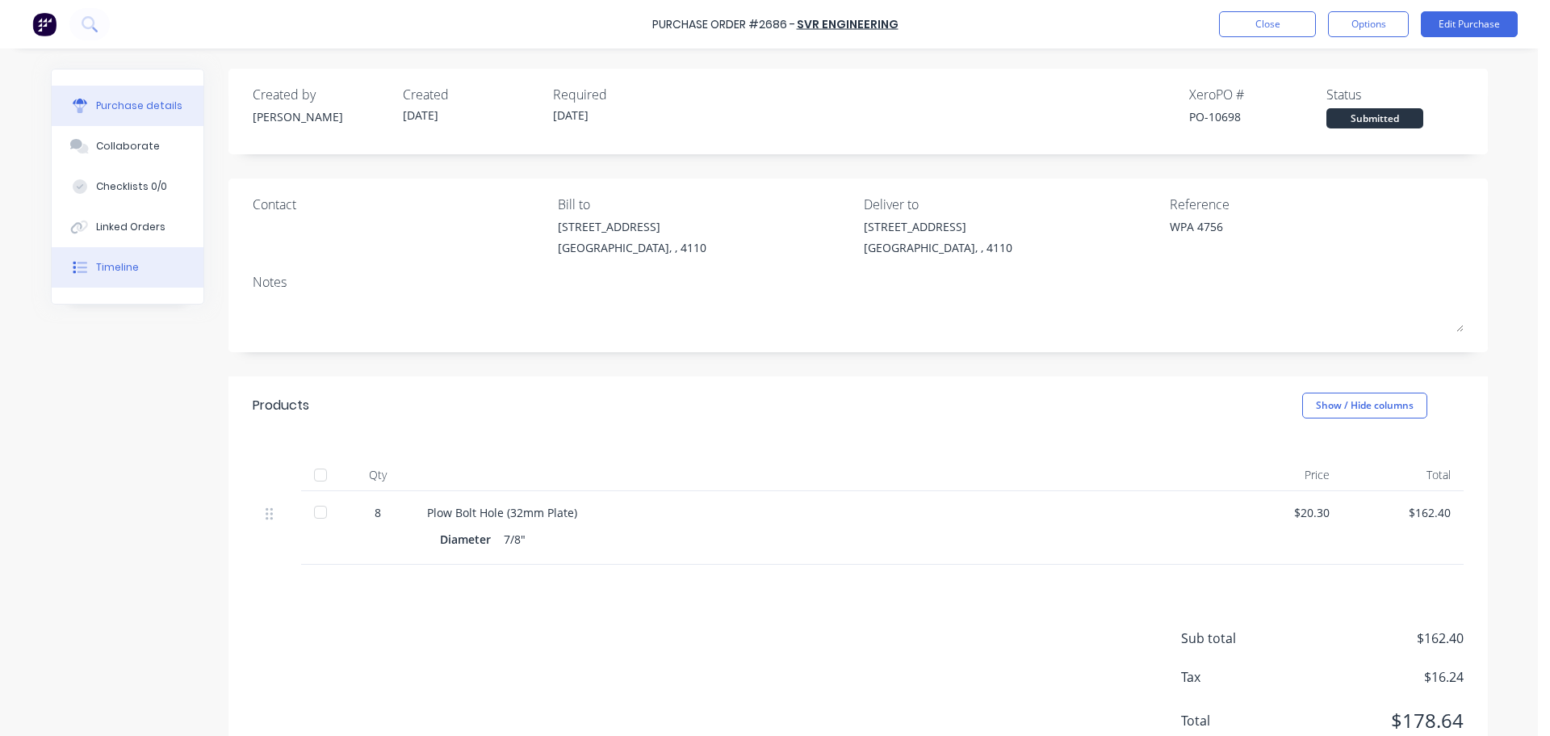
click at [99, 252] on button "Timeline" at bounding box center [128, 267] width 152 height 40
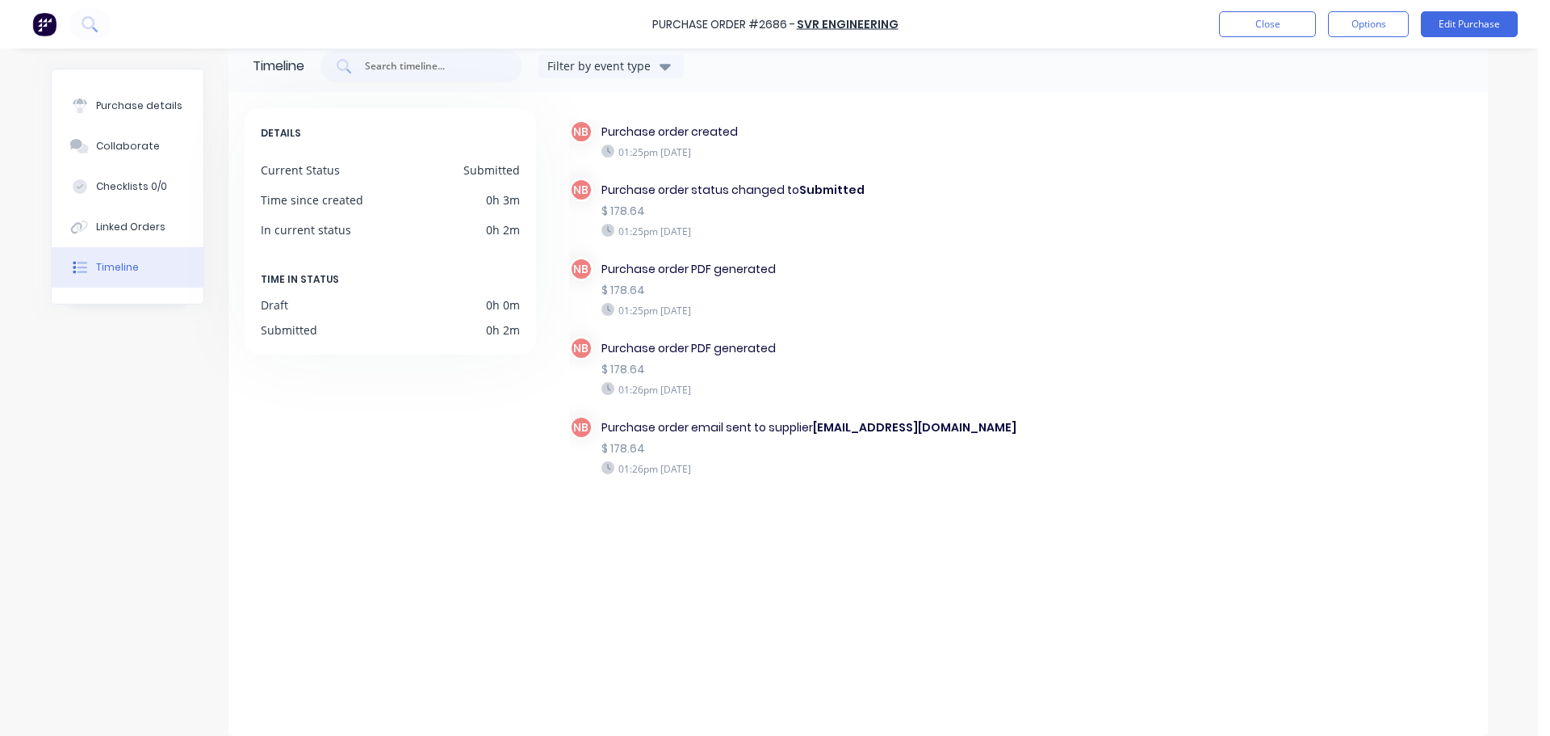
scroll to position [45, 0]
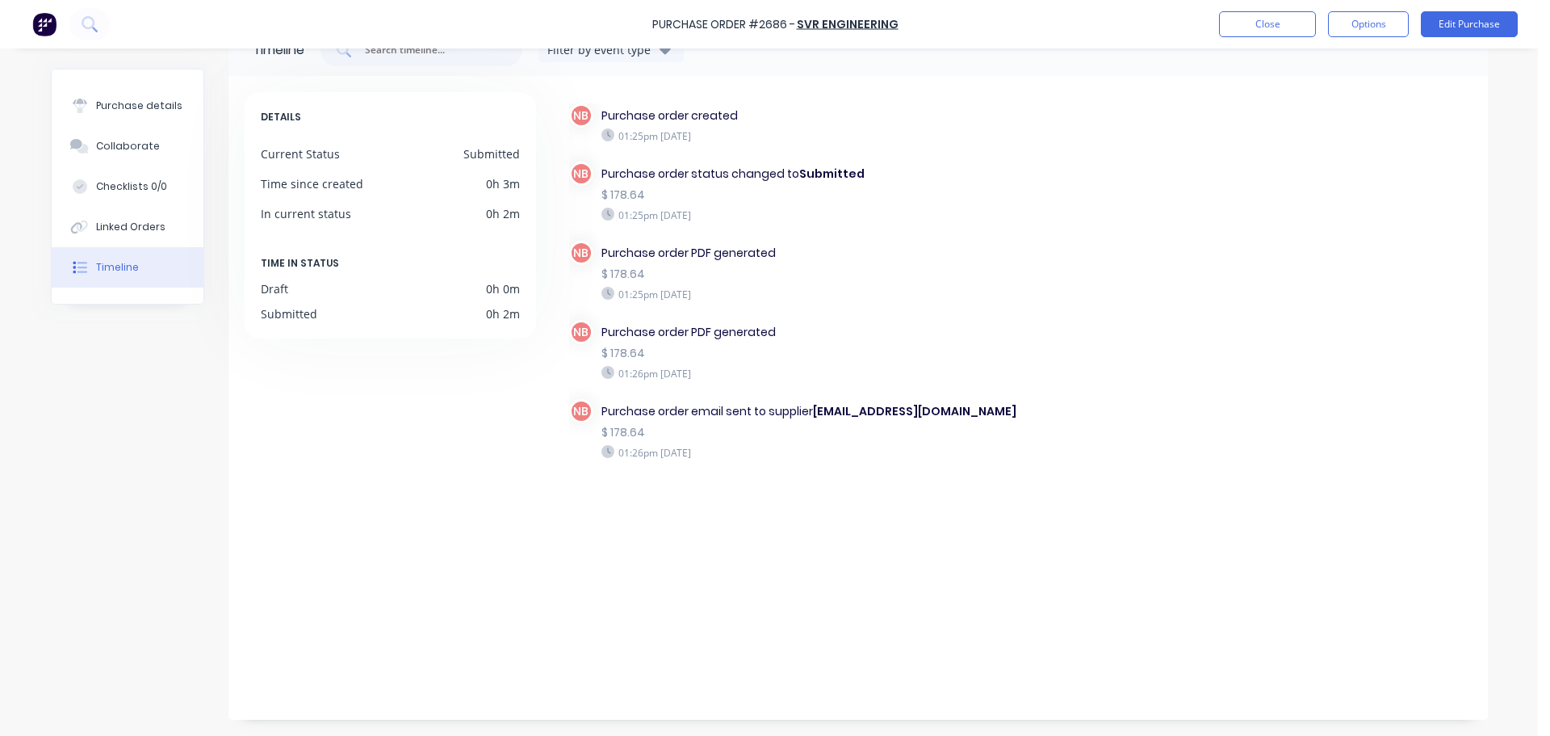
drag, startPoint x: 135, startPoint y: 115, endPoint x: 202, endPoint y: 103, distance: 68.0
click at [135, 115] on button "Purchase details" at bounding box center [128, 106] width 152 height 40
type textarea "x"
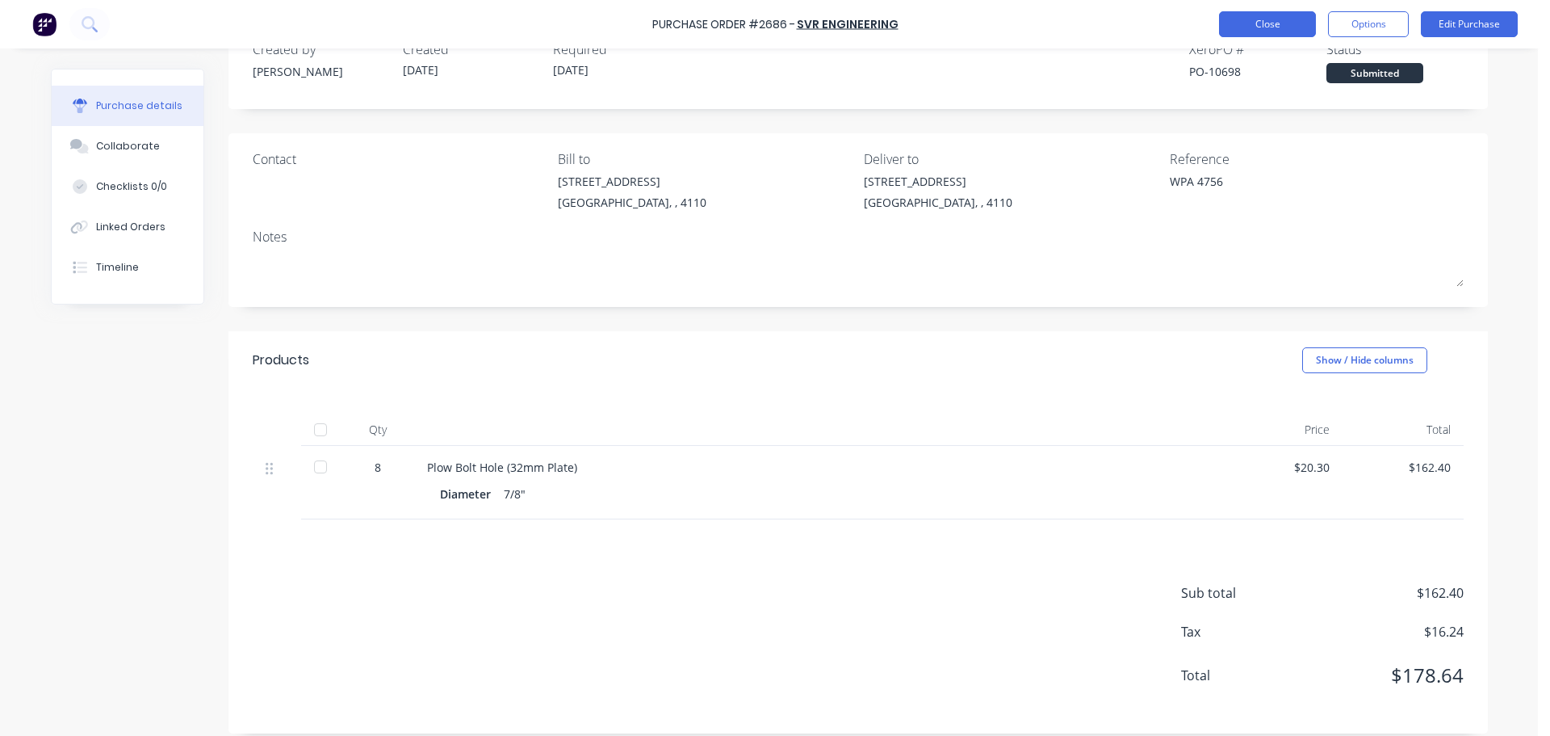
click at [1260, 29] on button "Close" at bounding box center [1267, 24] width 97 height 26
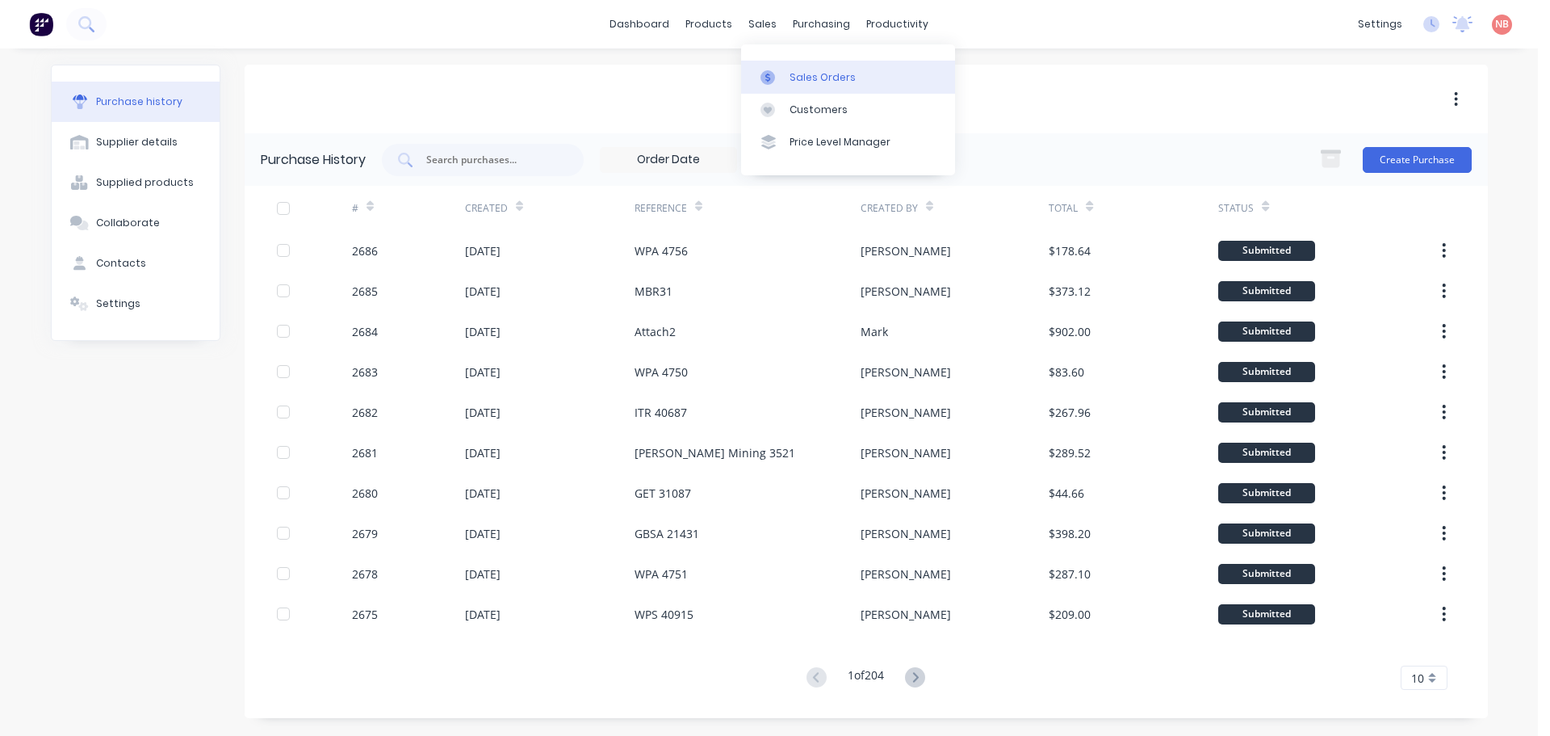
click at [773, 82] on icon at bounding box center [768, 77] width 15 height 15
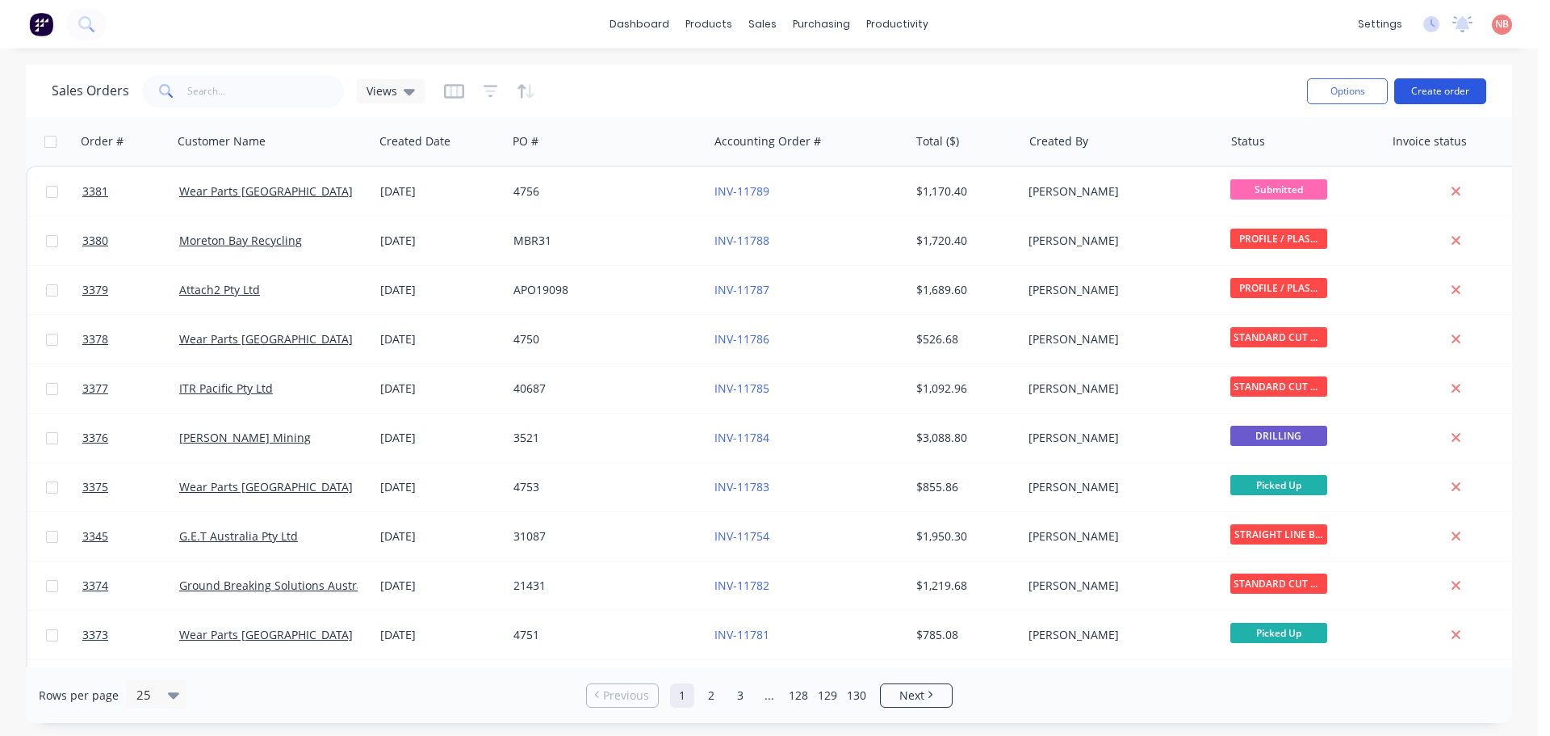
click at [1427, 94] on button "Create order" at bounding box center [1440, 91] width 92 height 26
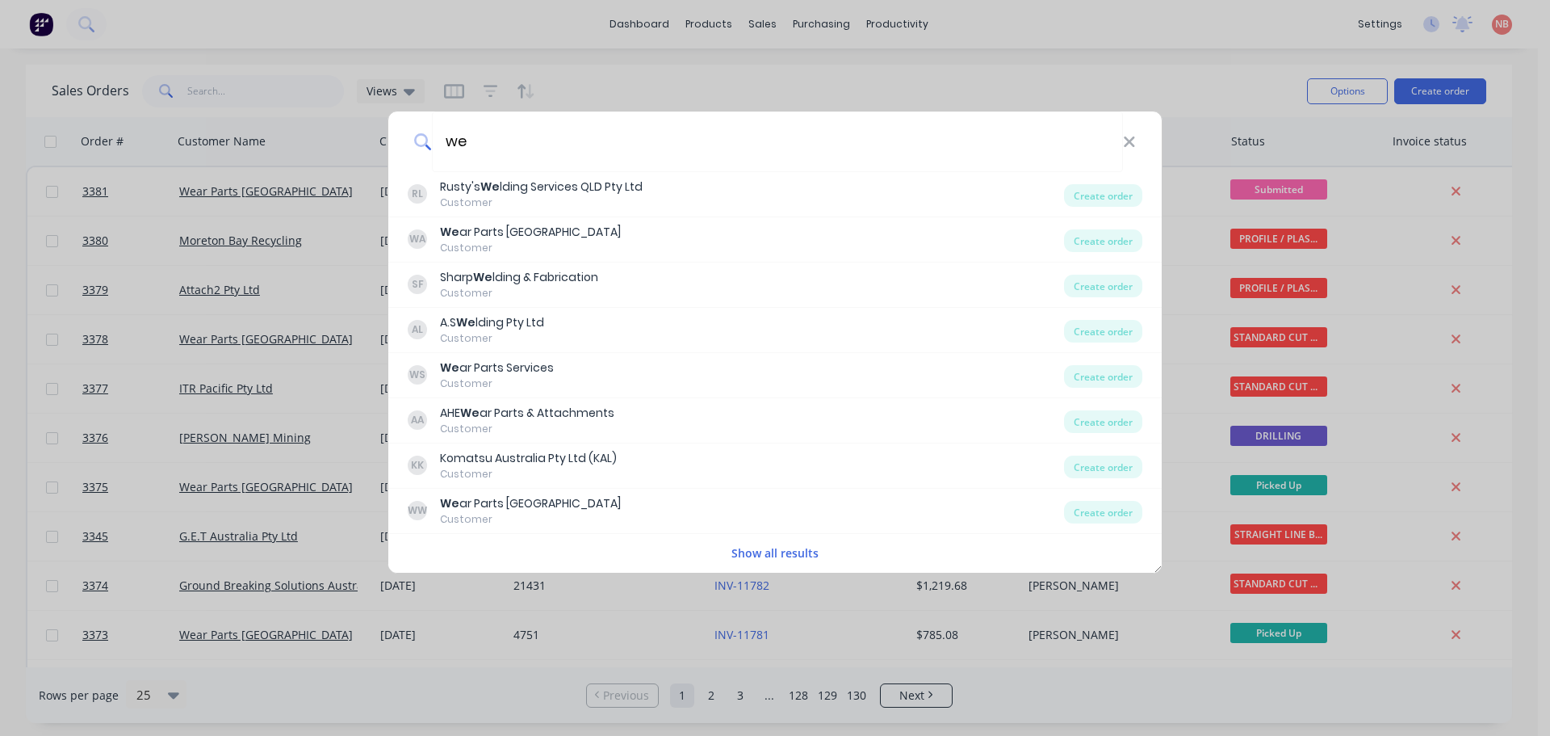
type input "we"
click at [1128, 140] on icon at bounding box center [1129, 141] width 10 height 10
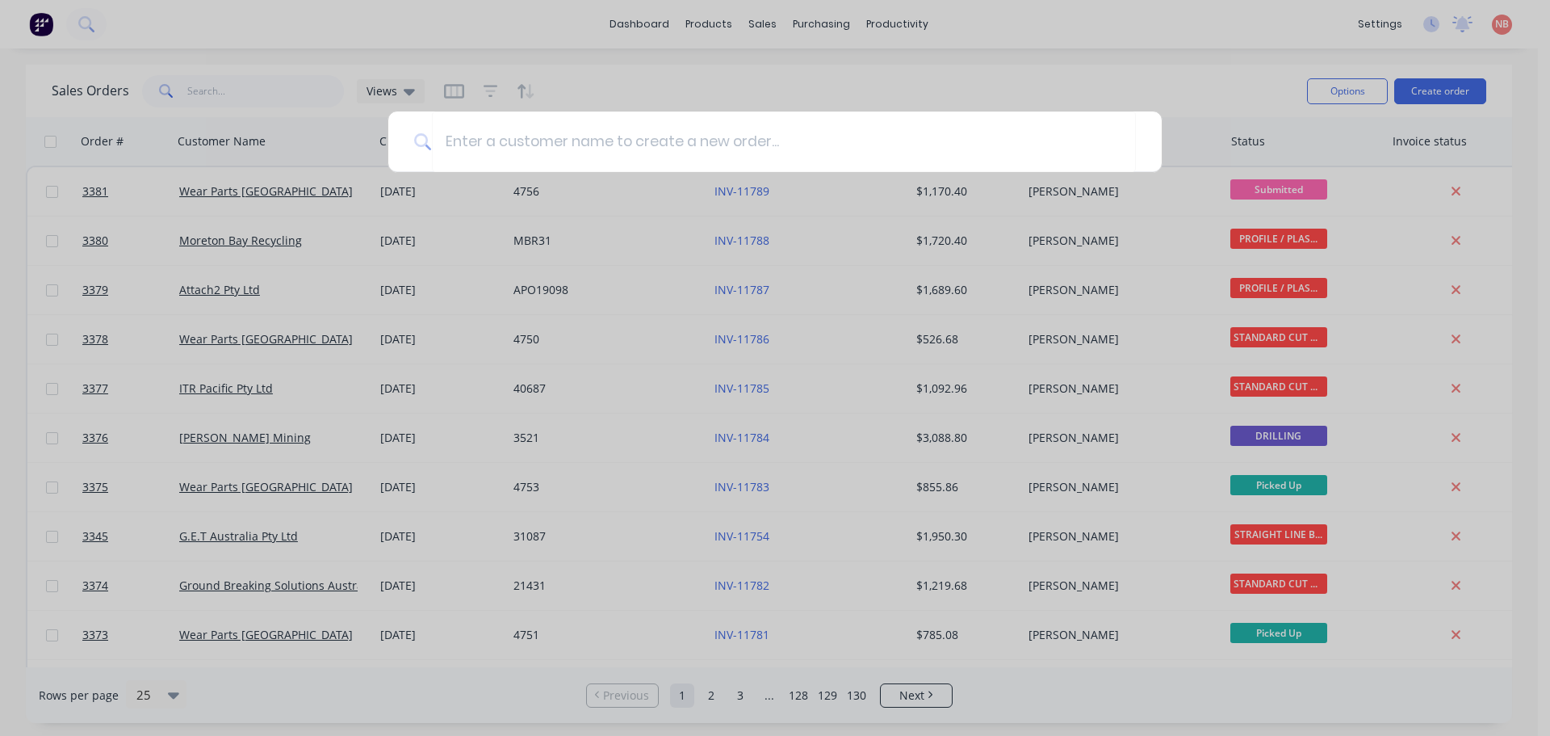
click at [857, 85] on div at bounding box center [775, 368] width 1550 height 736
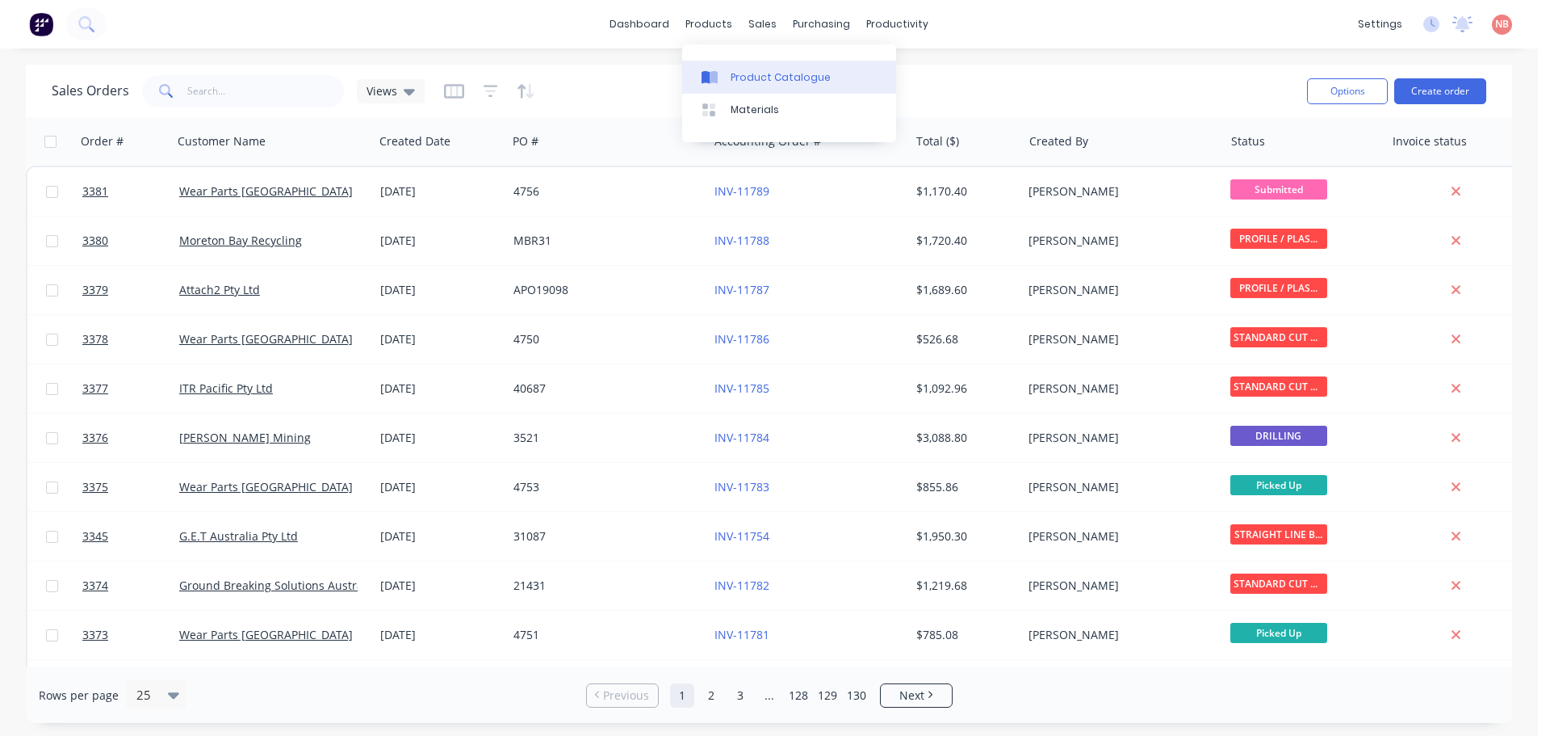
click at [722, 72] on div at bounding box center [714, 77] width 24 height 15
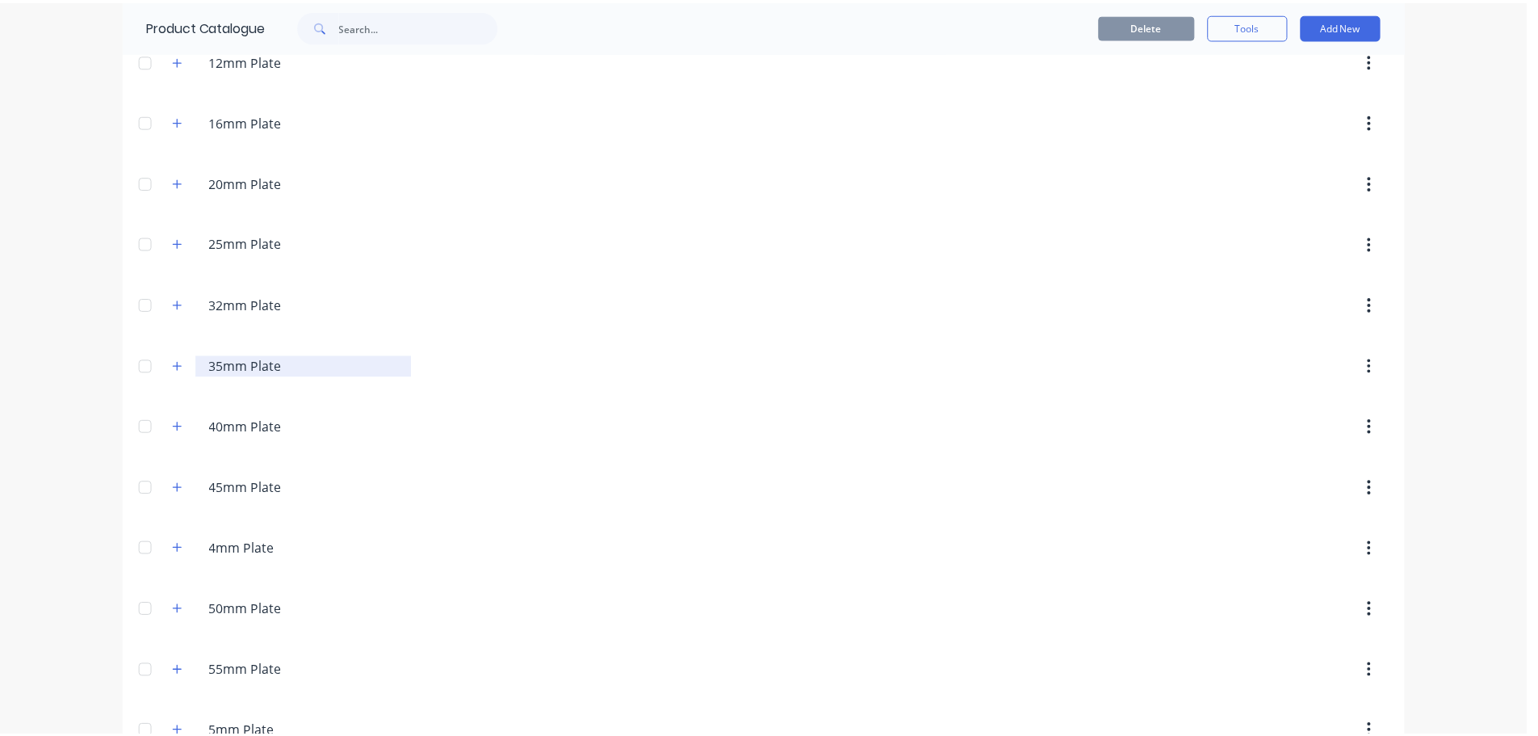
scroll to position [323, 0]
click at [177, 312] on span at bounding box center [179, 303] width 20 height 20
click at [175, 302] on icon "button" at bounding box center [179, 303] width 10 height 11
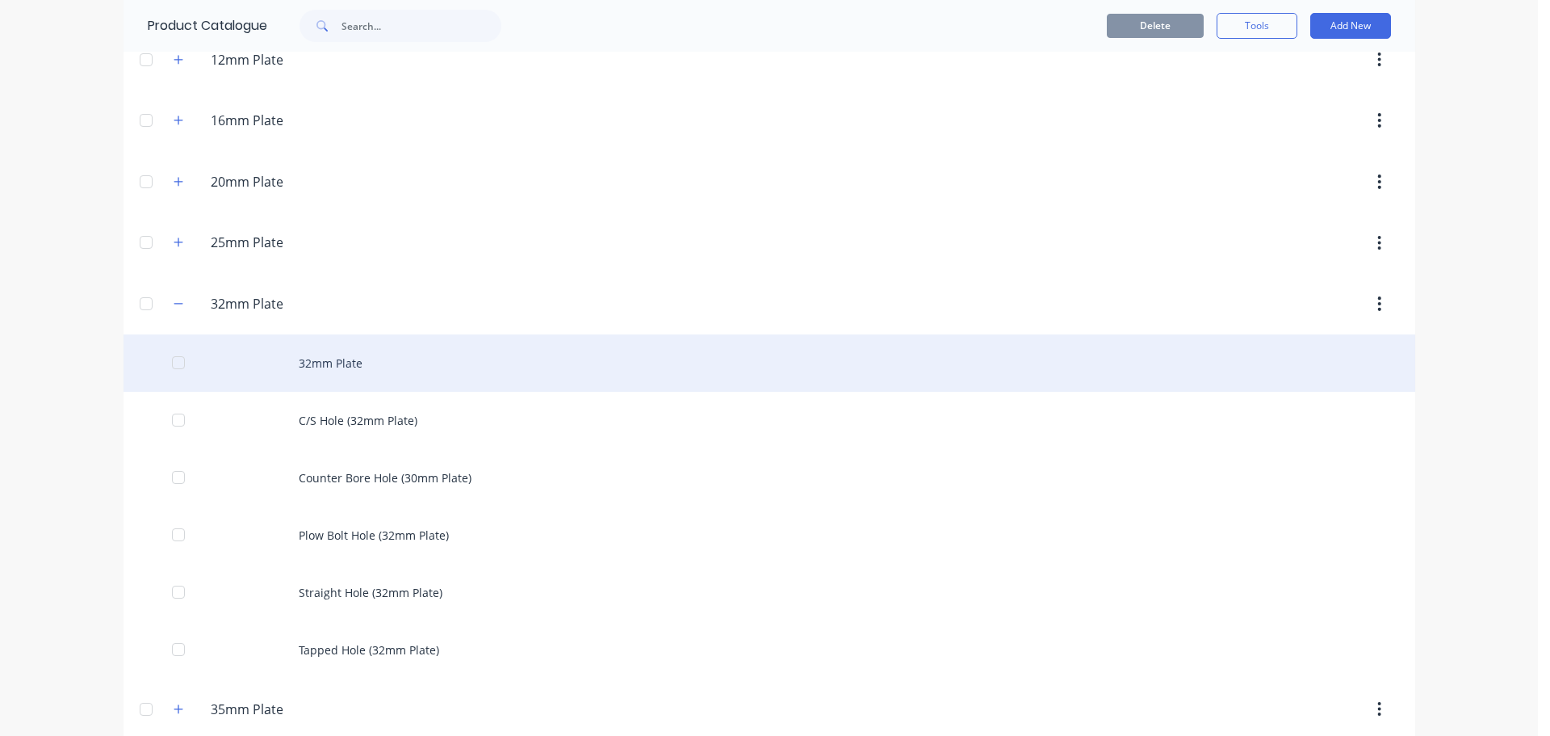
click at [289, 355] on div "32mm Plate" at bounding box center [770, 362] width 1292 height 57
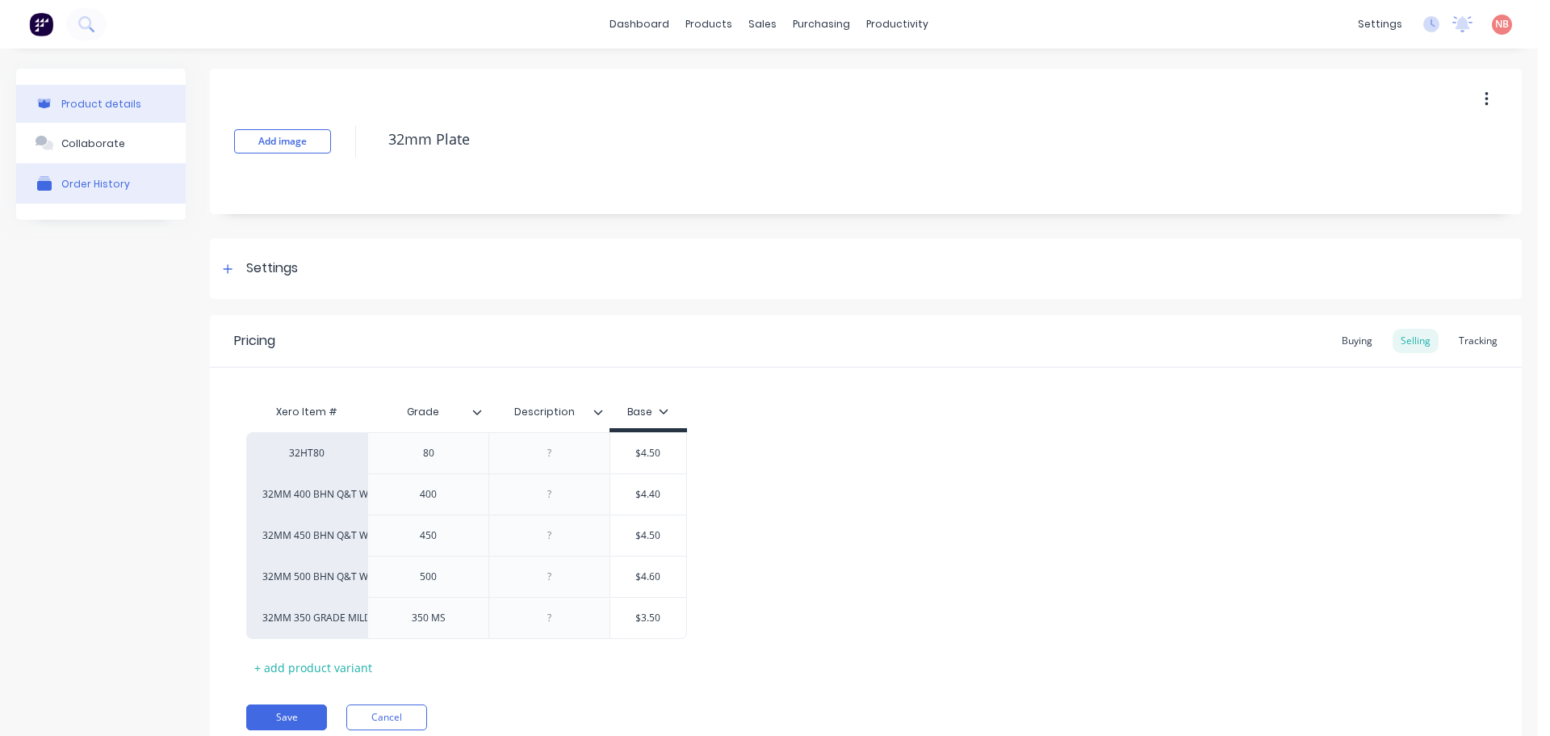
type textarea "x"
click at [110, 195] on button "Order History" at bounding box center [101, 183] width 170 height 40
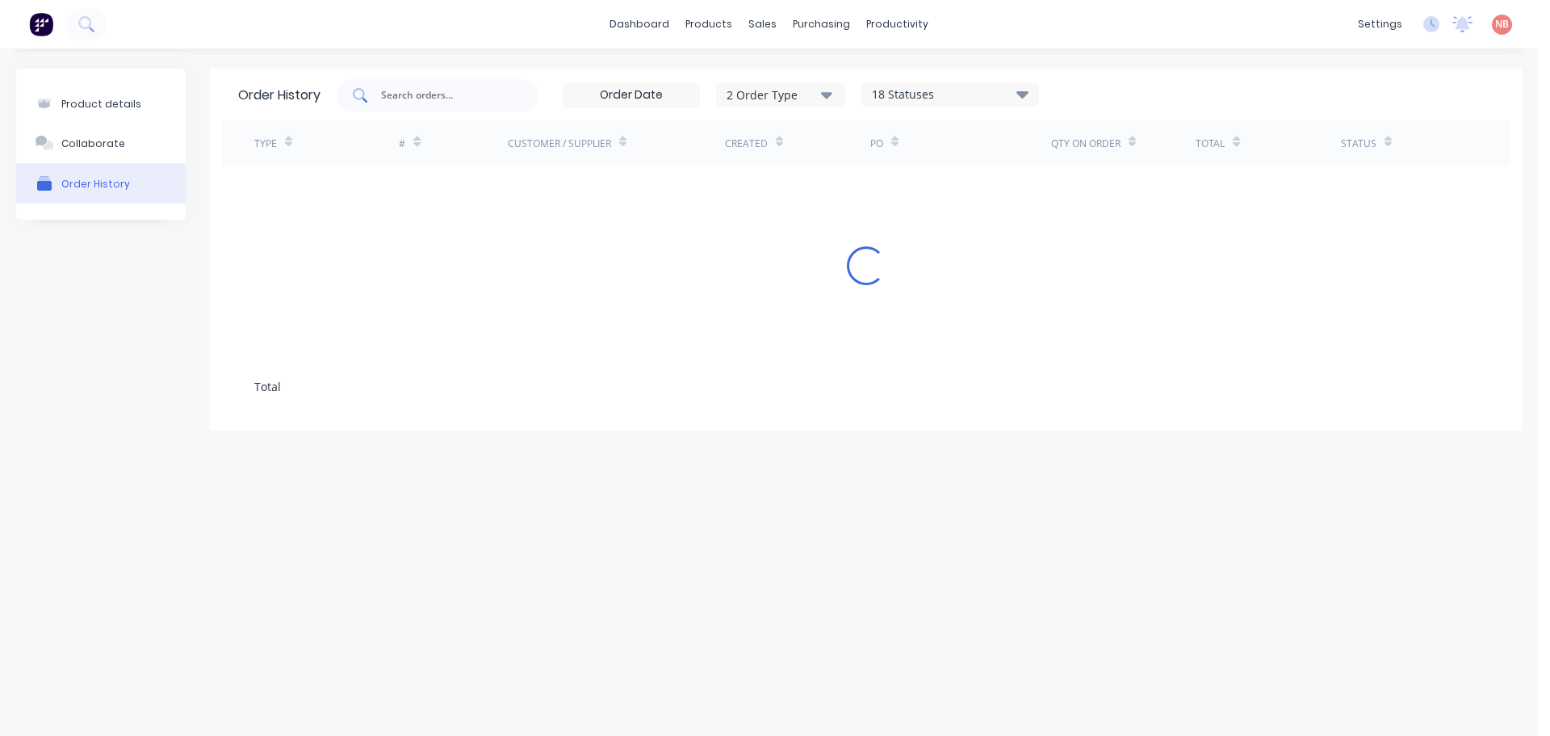
click at [406, 98] on input "text" at bounding box center [446, 95] width 134 height 16
type input "heel"
drag, startPoint x: 456, startPoint y: 90, endPoint x: 339, endPoint y: 104, distance: 117.9
click at [339, 103] on div "heel 2 Order Type 18 Statuses Sales Order Status All Archived Draft Quote Submi…" at bounding box center [688, 95] width 702 height 32
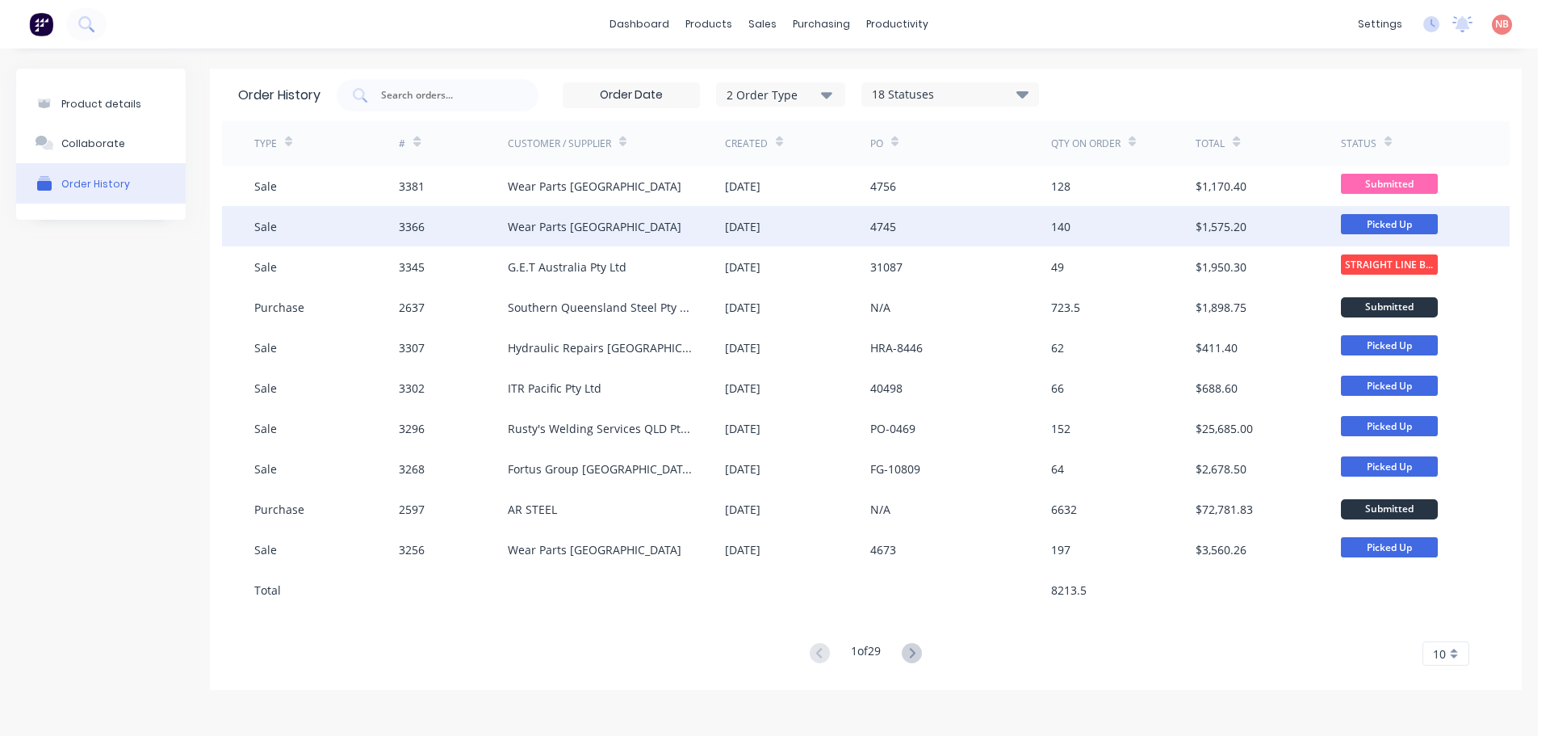
click at [700, 233] on div "Wear Parts [GEOGRAPHIC_DATA]" at bounding box center [616, 226] width 217 height 40
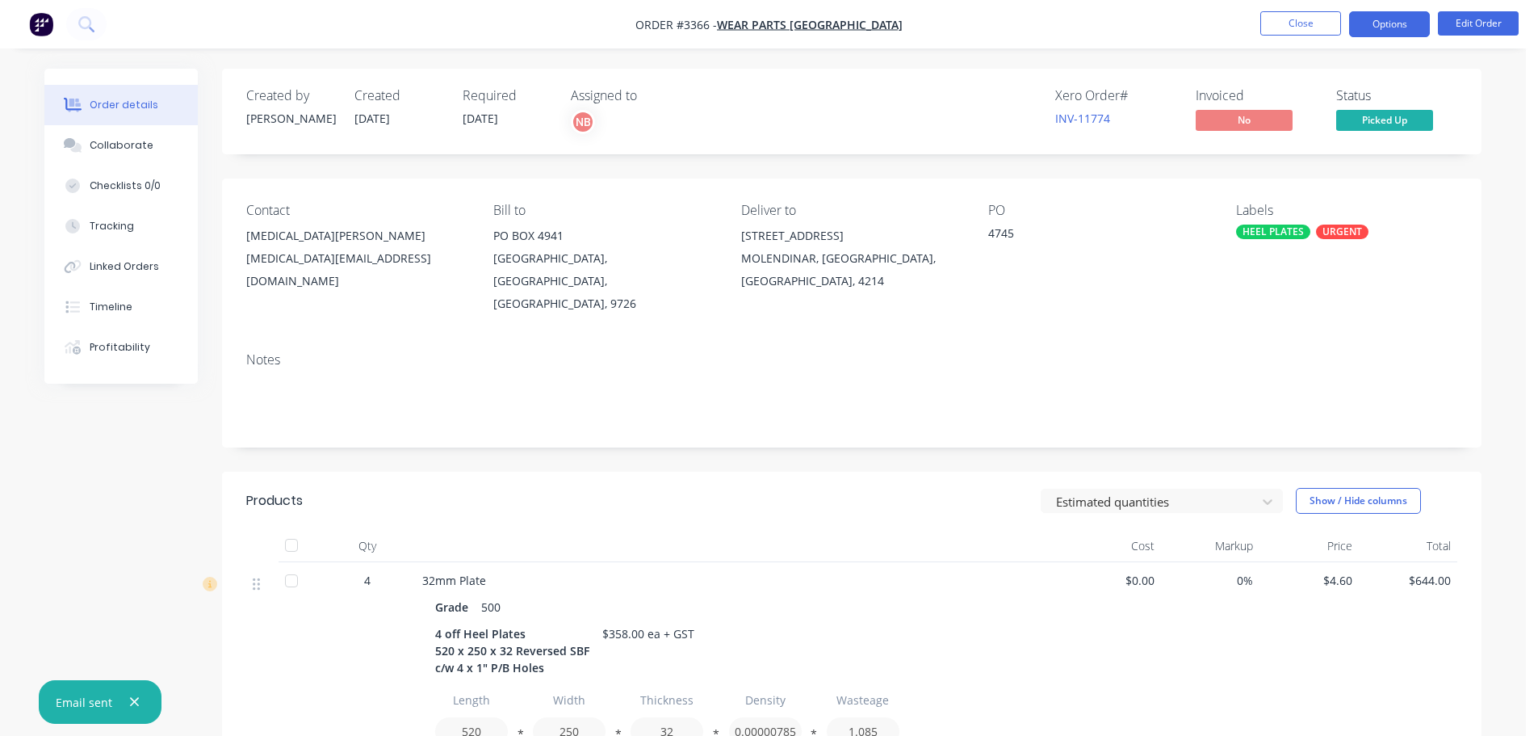
click at [1395, 19] on button "Options" at bounding box center [1389, 24] width 81 height 26
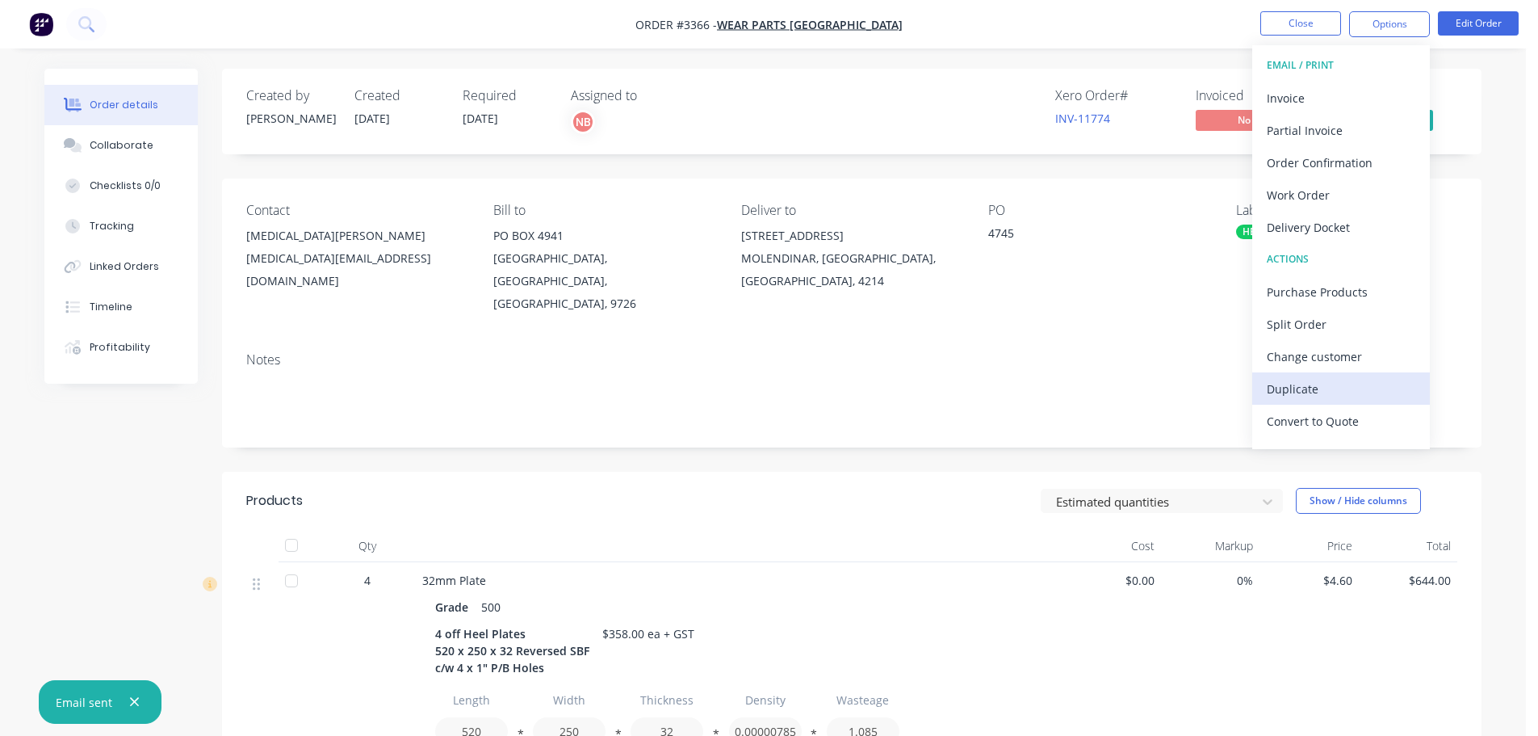
click at [1302, 389] on div "Duplicate" at bounding box center [1341, 388] width 149 height 23
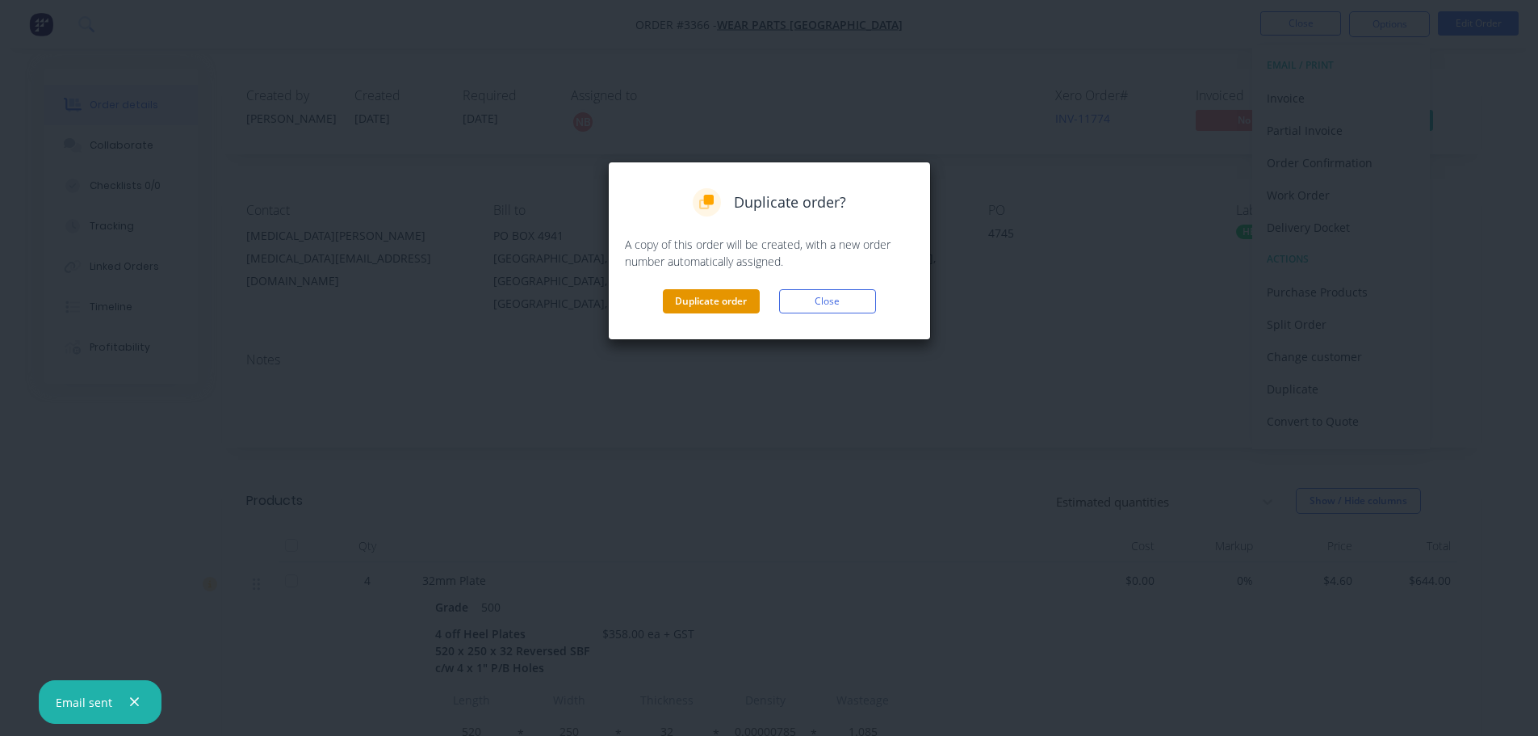
click at [688, 304] on button "Duplicate order" at bounding box center [711, 301] width 97 height 24
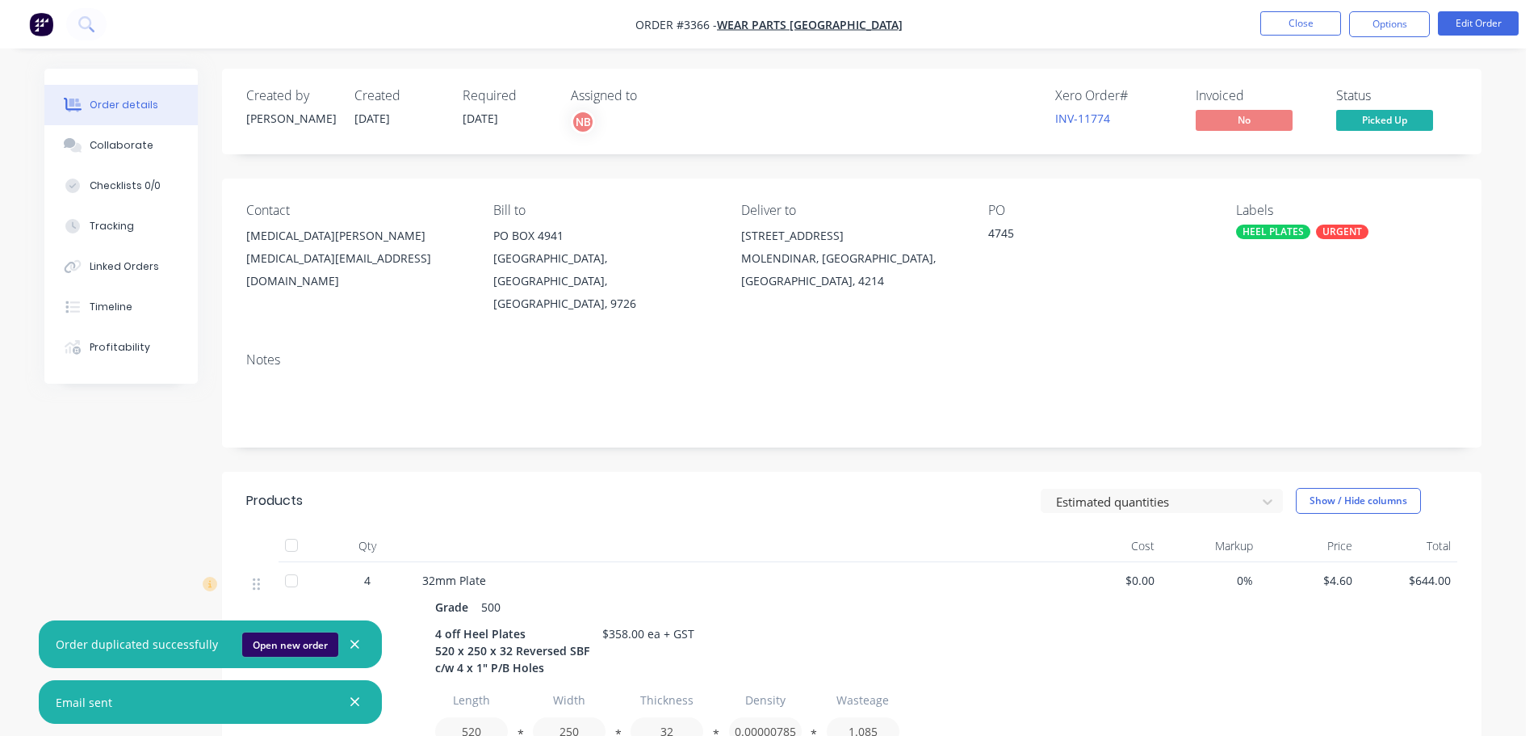
click at [279, 639] on button "Open new order" at bounding box center [290, 644] width 96 height 24
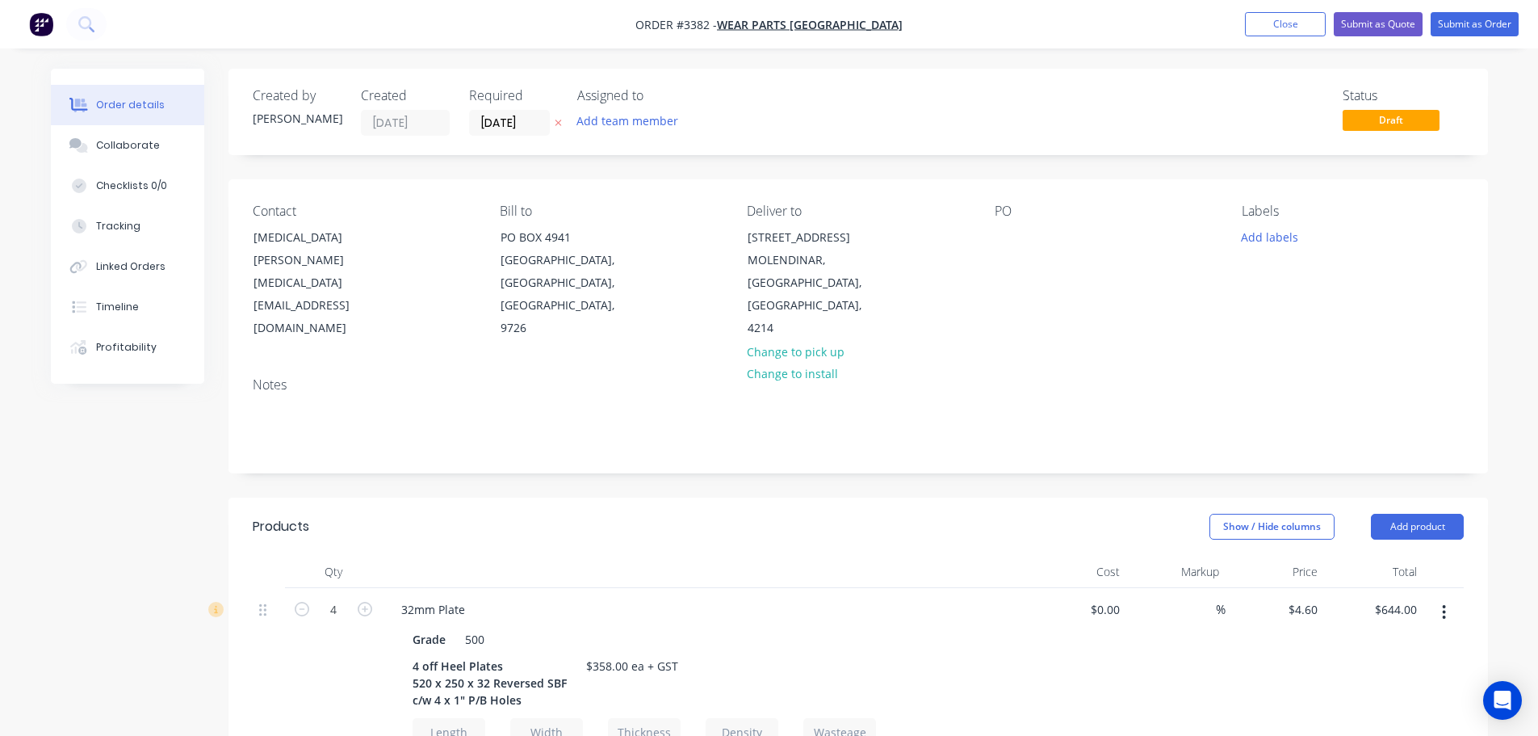
drag, startPoint x: 497, startPoint y: 145, endPoint x: 497, endPoint y: 135, distance: 10.5
click at [497, 143] on div "Created by Naomi Created 07/10/25 Required 07/10/25 Assigned to Add team member…" at bounding box center [858, 112] width 1260 height 86
click at [497, 135] on label "[DATE]" at bounding box center [509, 123] width 81 height 26
click at [497, 135] on input "[DATE]" at bounding box center [509, 123] width 79 height 24
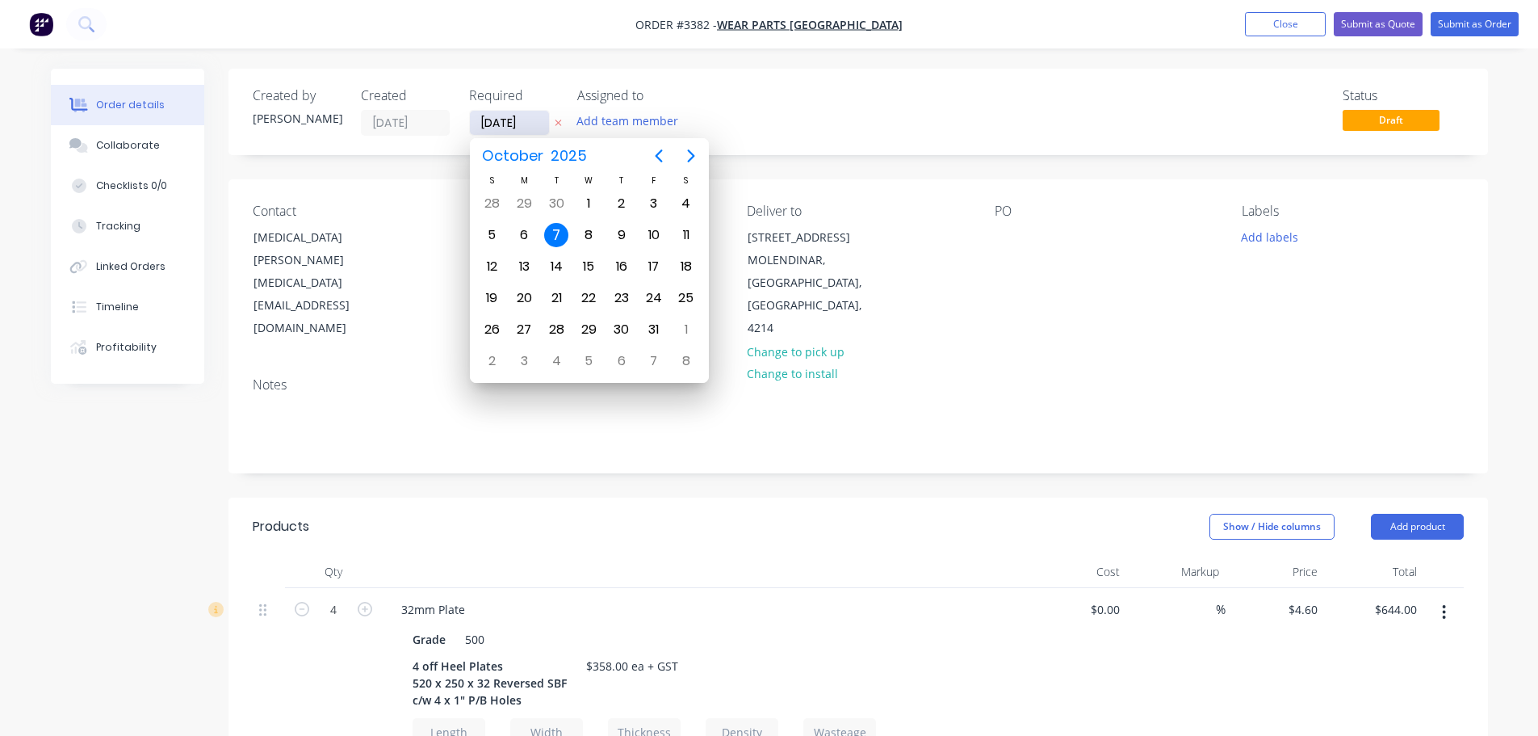
click at [503, 123] on input "[DATE]" at bounding box center [509, 123] width 79 height 24
click at [652, 231] on div "10" at bounding box center [653, 235] width 24 height 24
type input "[DATE]"
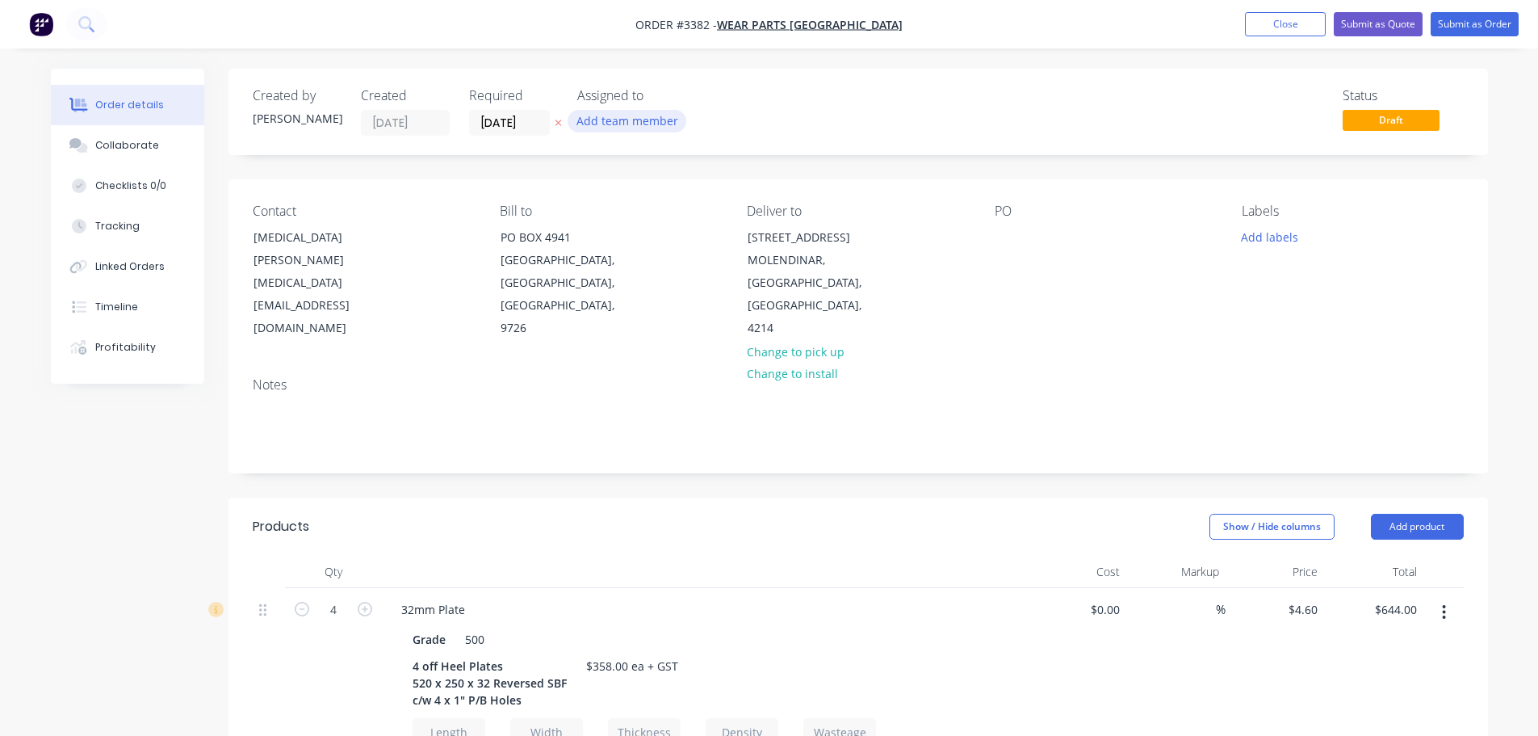
click at [618, 124] on button "Add team member" at bounding box center [627, 121] width 119 height 22
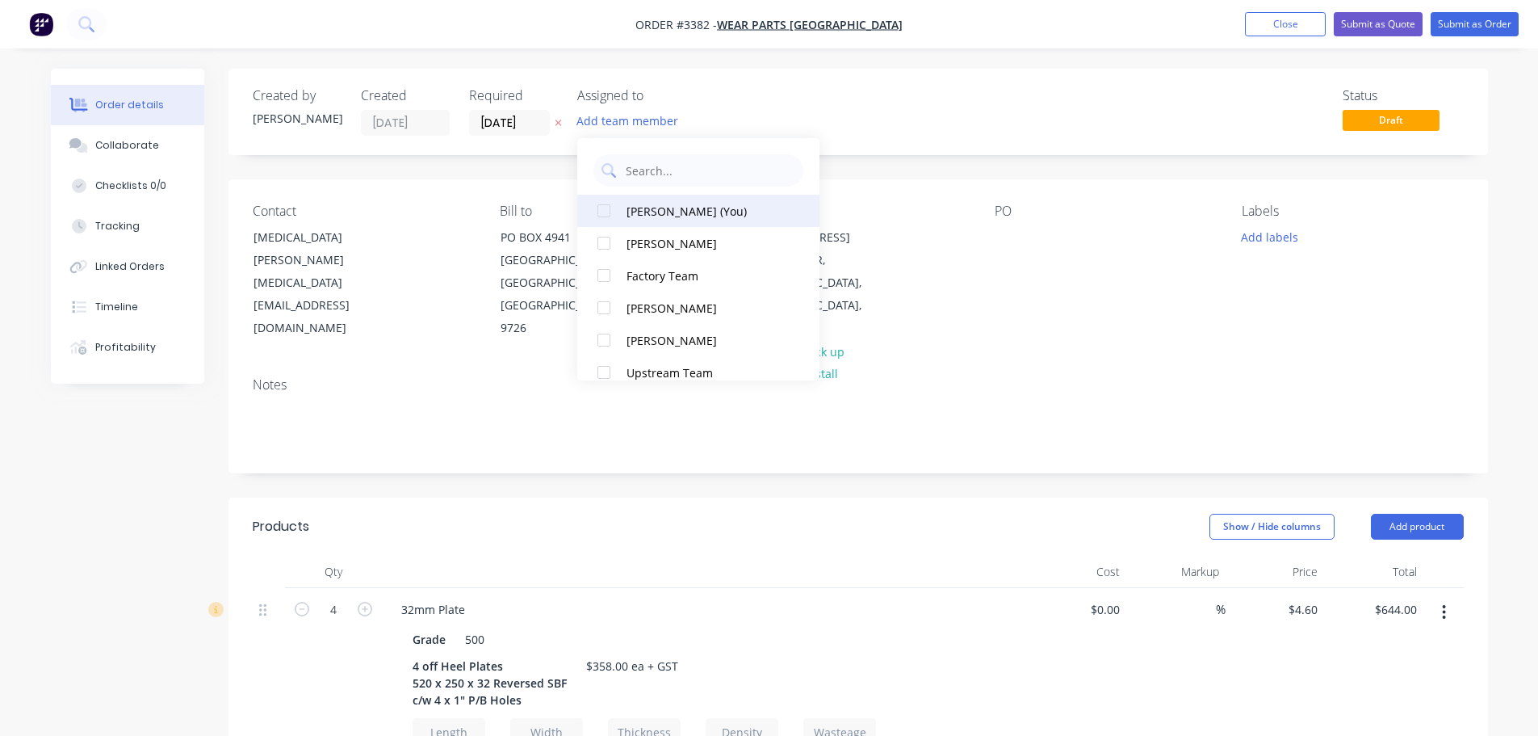
click at [640, 218] on div "[PERSON_NAME] (You)" at bounding box center [707, 211] width 161 height 17
click at [476, 149] on div "Created by Naomi Created 07/10/25 Required 10/10/25 Assigned to NB Status Draft" at bounding box center [858, 112] width 1260 height 86
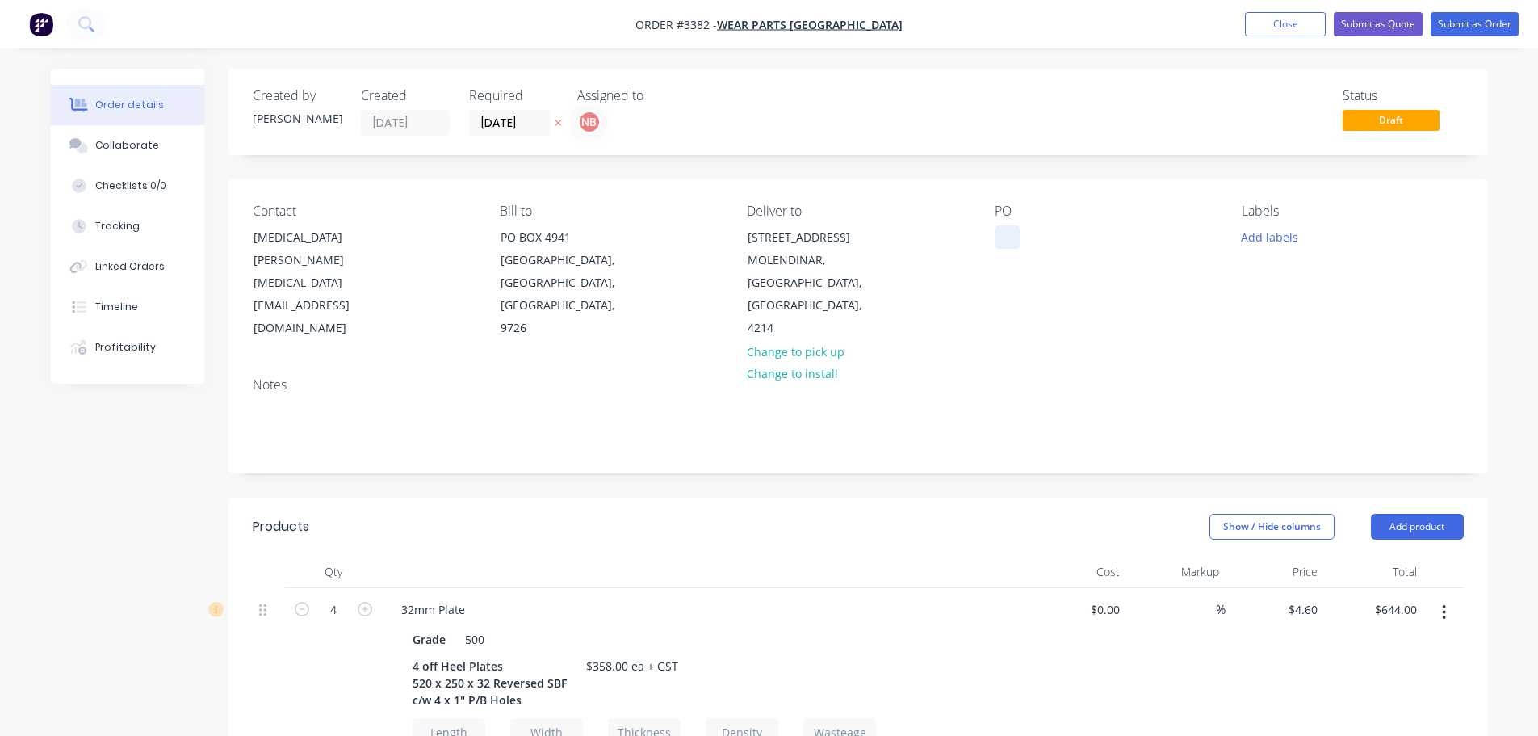
click at [1015, 231] on div at bounding box center [1008, 236] width 26 height 23
click at [1274, 237] on button "Add labels" at bounding box center [1270, 236] width 74 height 22
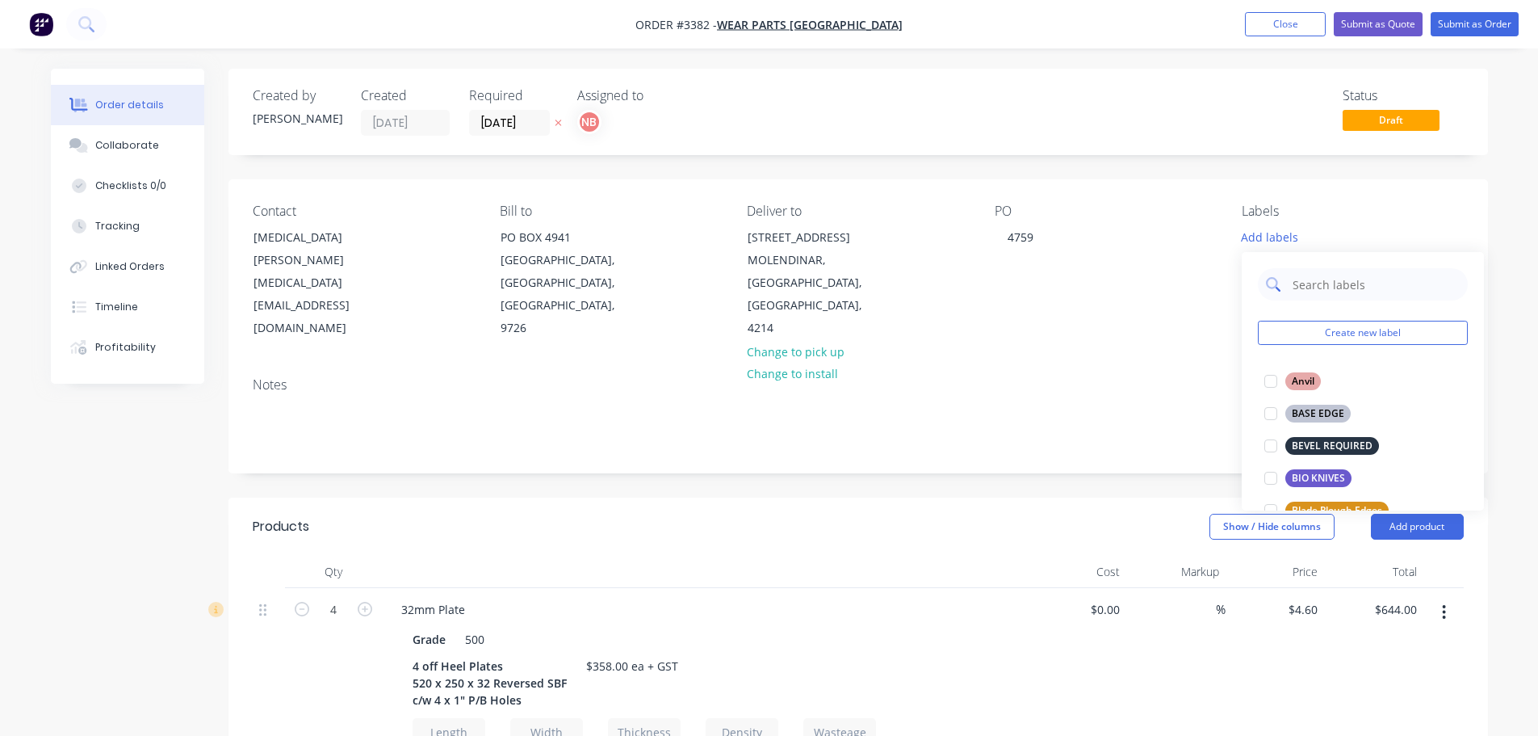
click at [1293, 283] on input "text" at bounding box center [1375, 284] width 169 height 32
type input "hee"
click at [1310, 411] on div "HEEL PLATES" at bounding box center [1322, 414] width 74 height 18
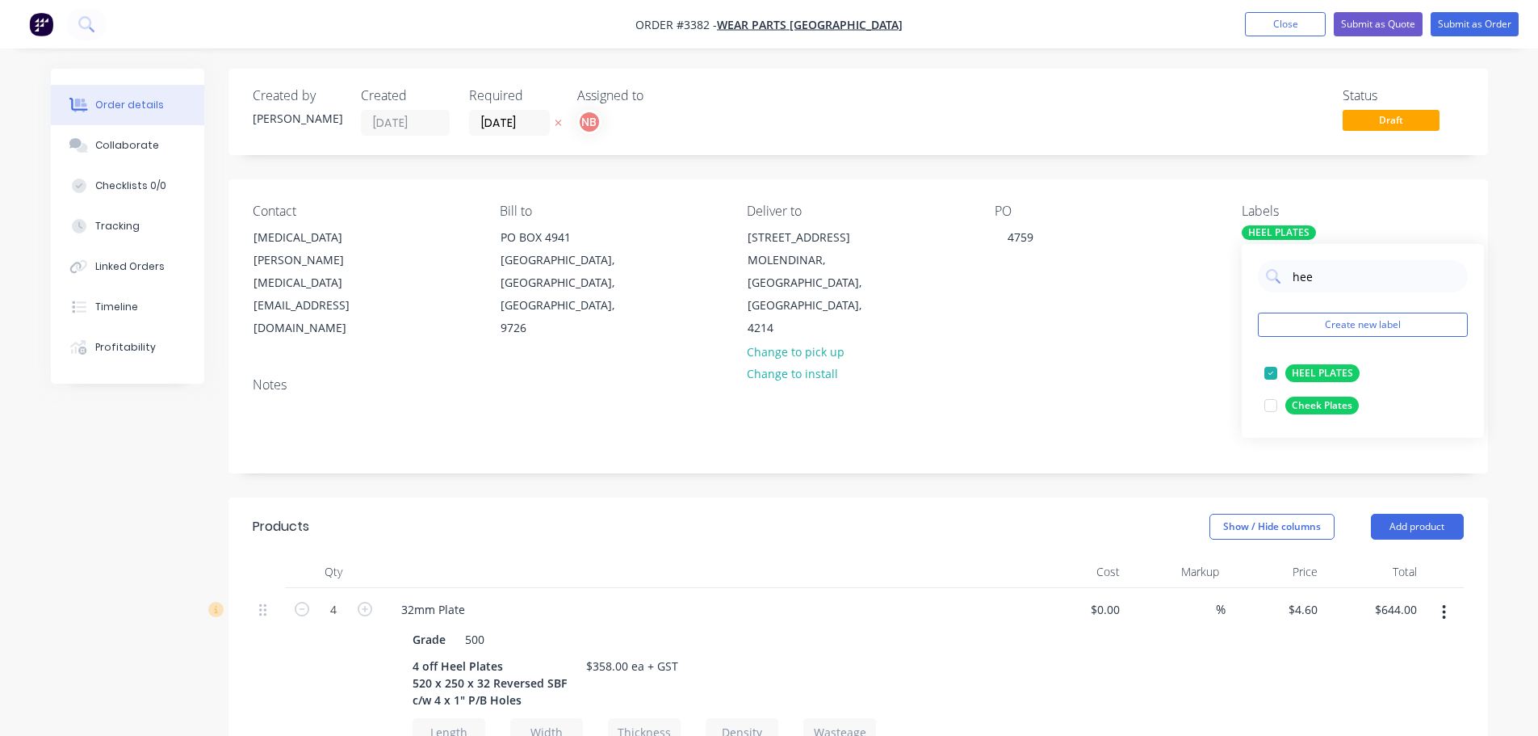
click at [1084, 496] on div "Created by Naomi Created 07/10/25 Required 10/10/25 Assigned to NB Status Draft…" at bounding box center [858, 745] width 1260 height 1353
click at [103, 150] on div "Collaborate" at bounding box center [127, 145] width 64 height 15
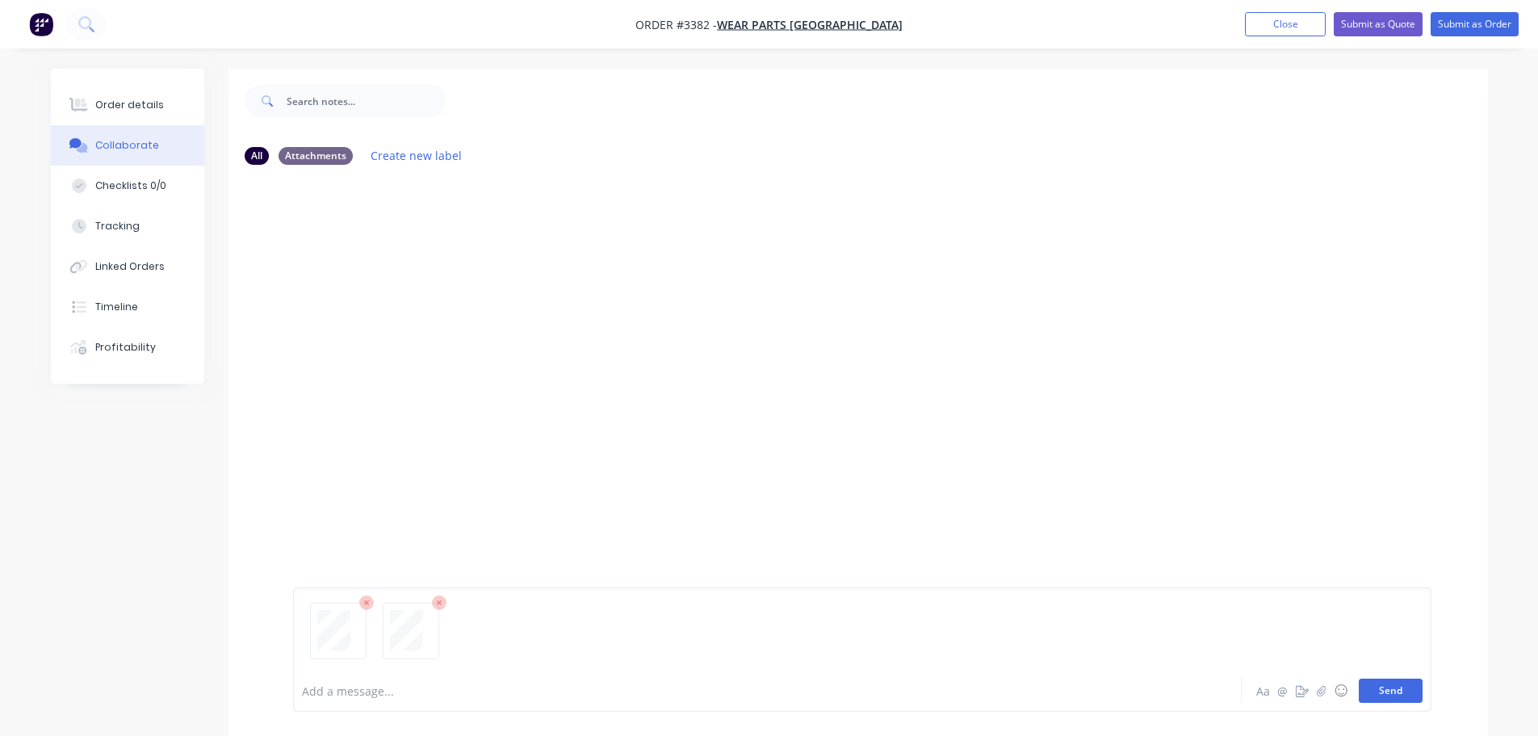
click at [1389, 691] on button "Send" at bounding box center [1391, 690] width 64 height 24
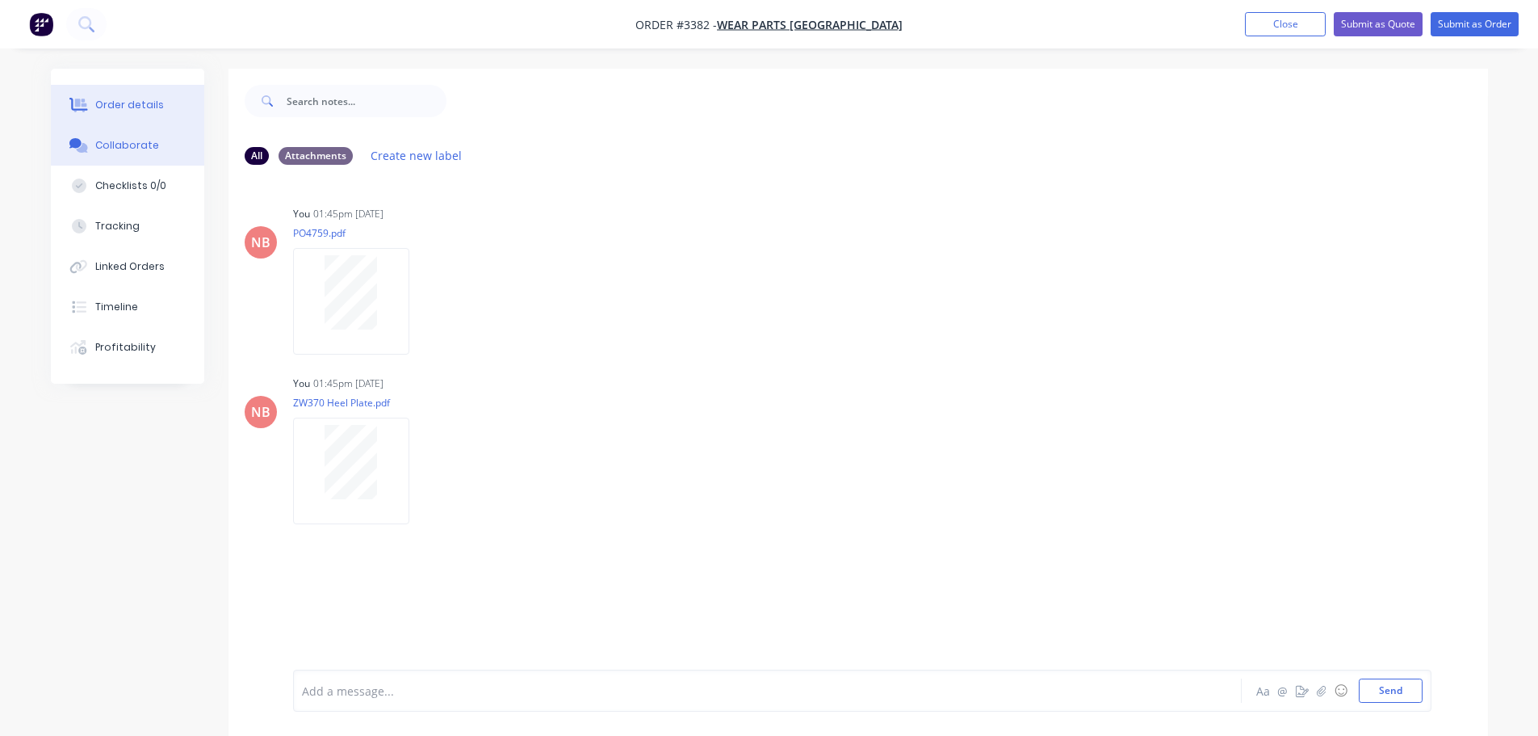
drag, startPoint x: 120, startPoint y: 97, endPoint x: 136, endPoint y: 105, distance: 18.1
click at [121, 97] on button "Order details" at bounding box center [127, 105] width 153 height 40
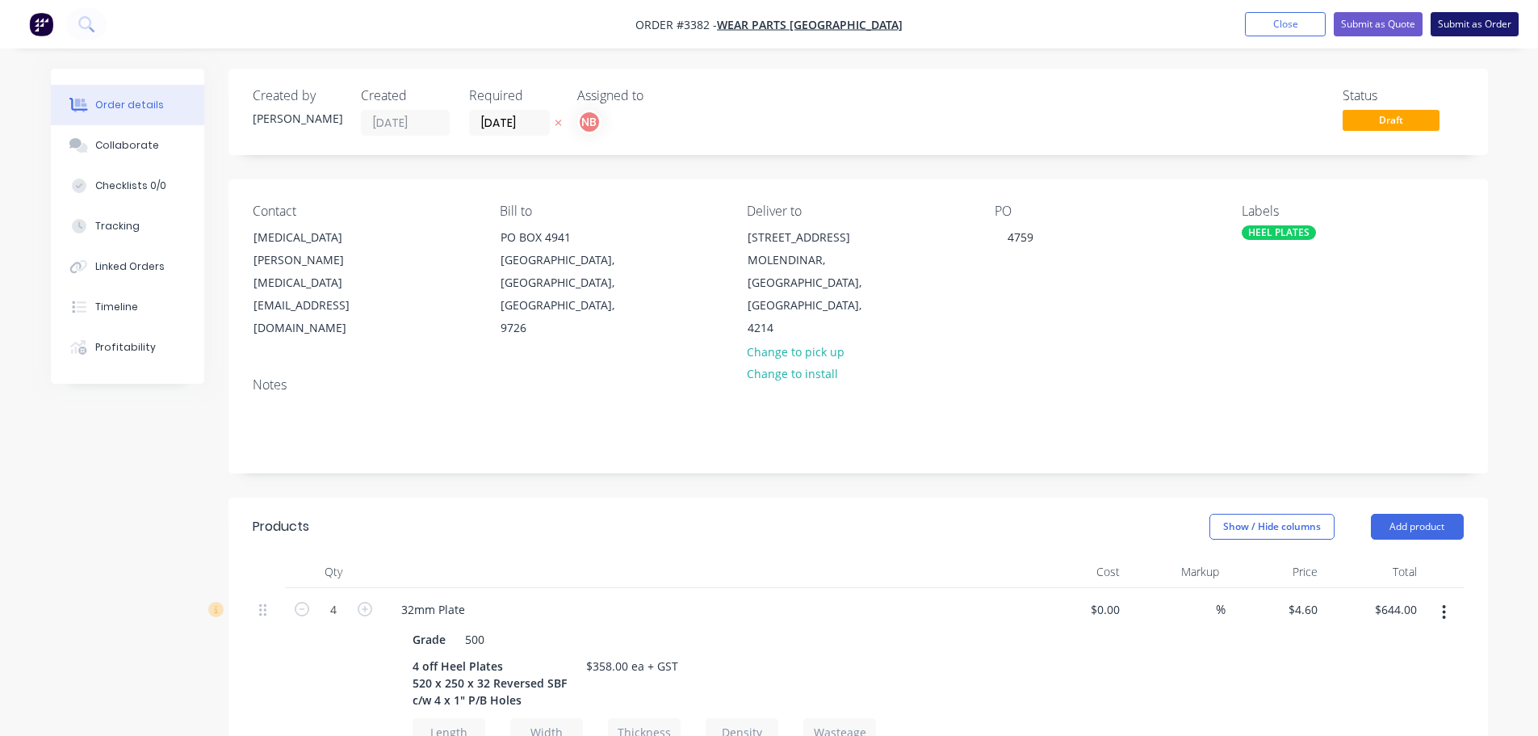
click at [1455, 22] on button "Submit as Order" at bounding box center [1475, 24] width 88 height 24
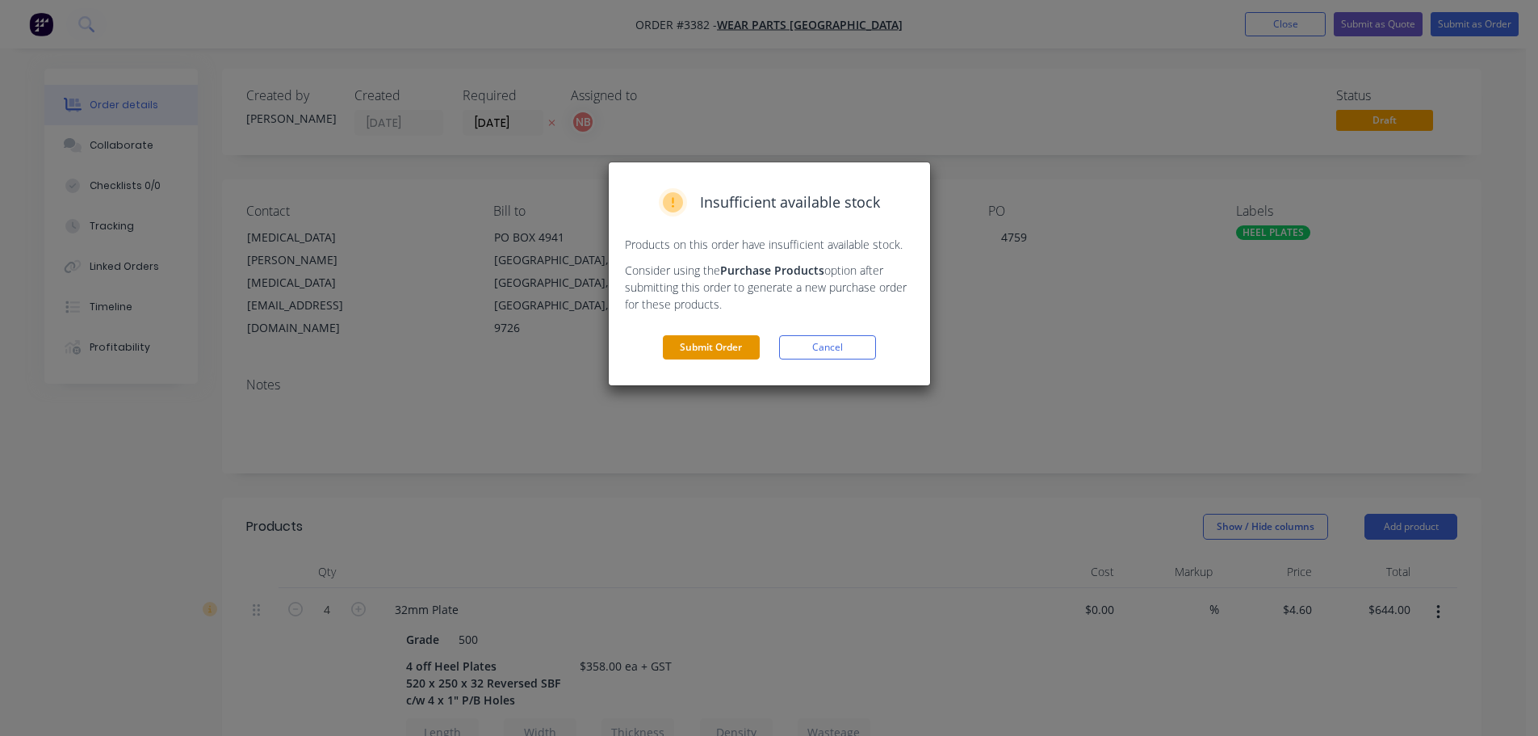
click at [717, 351] on button "Submit Order" at bounding box center [711, 347] width 97 height 24
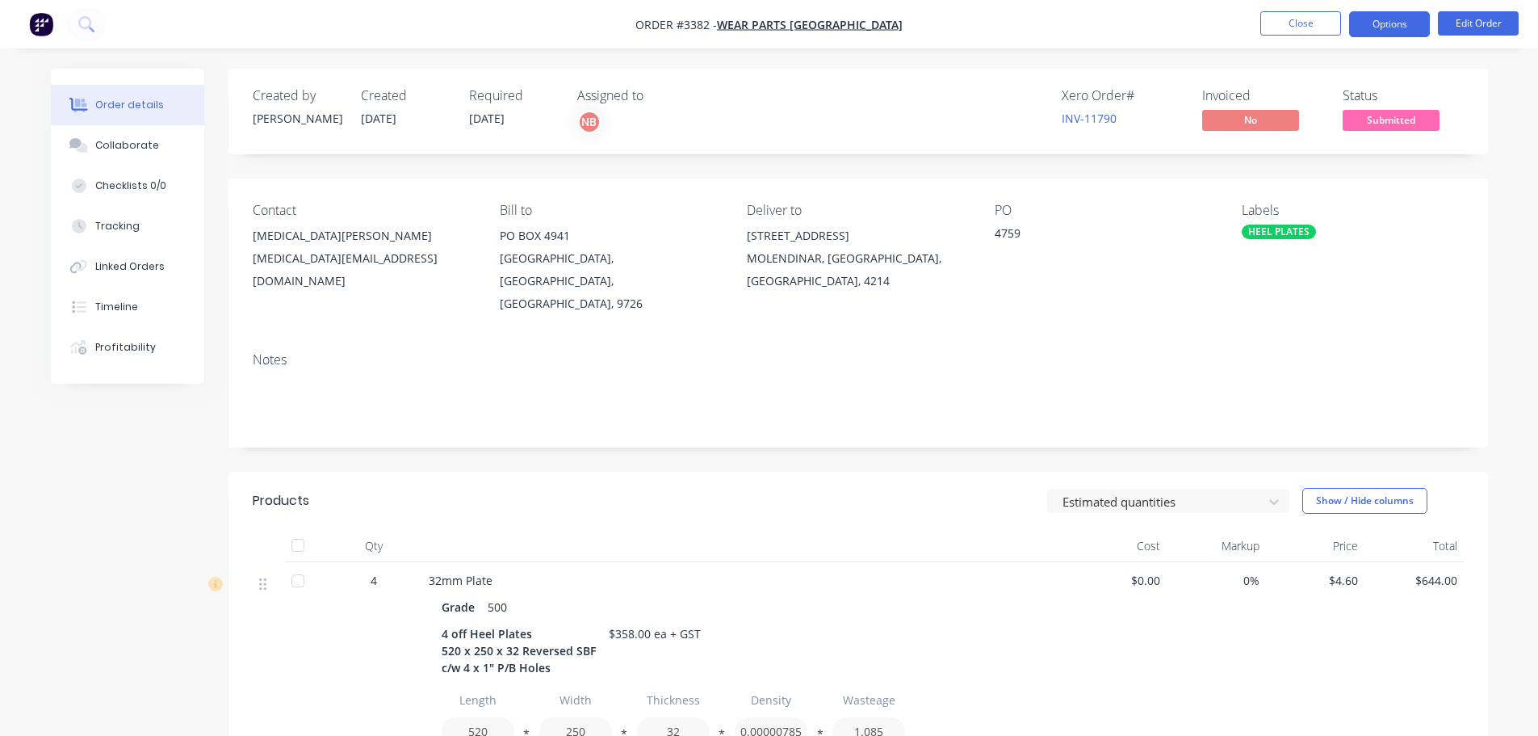
click at [1361, 20] on button "Options" at bounding box center [1389, 24] width 81 height 26
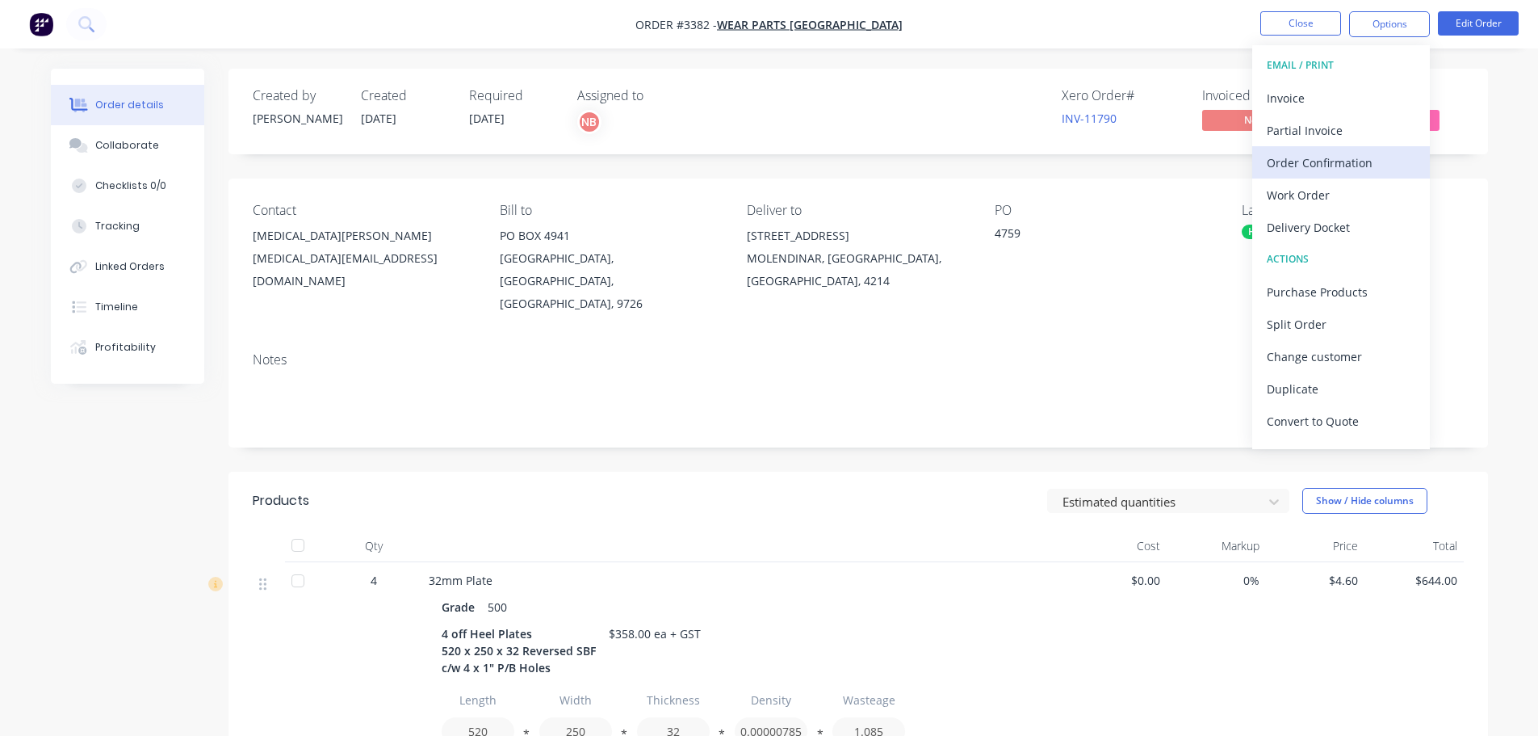
click at [1302, 157] on div "Order Confirmation" at bounding box center [1341, 162] width 149 height 23
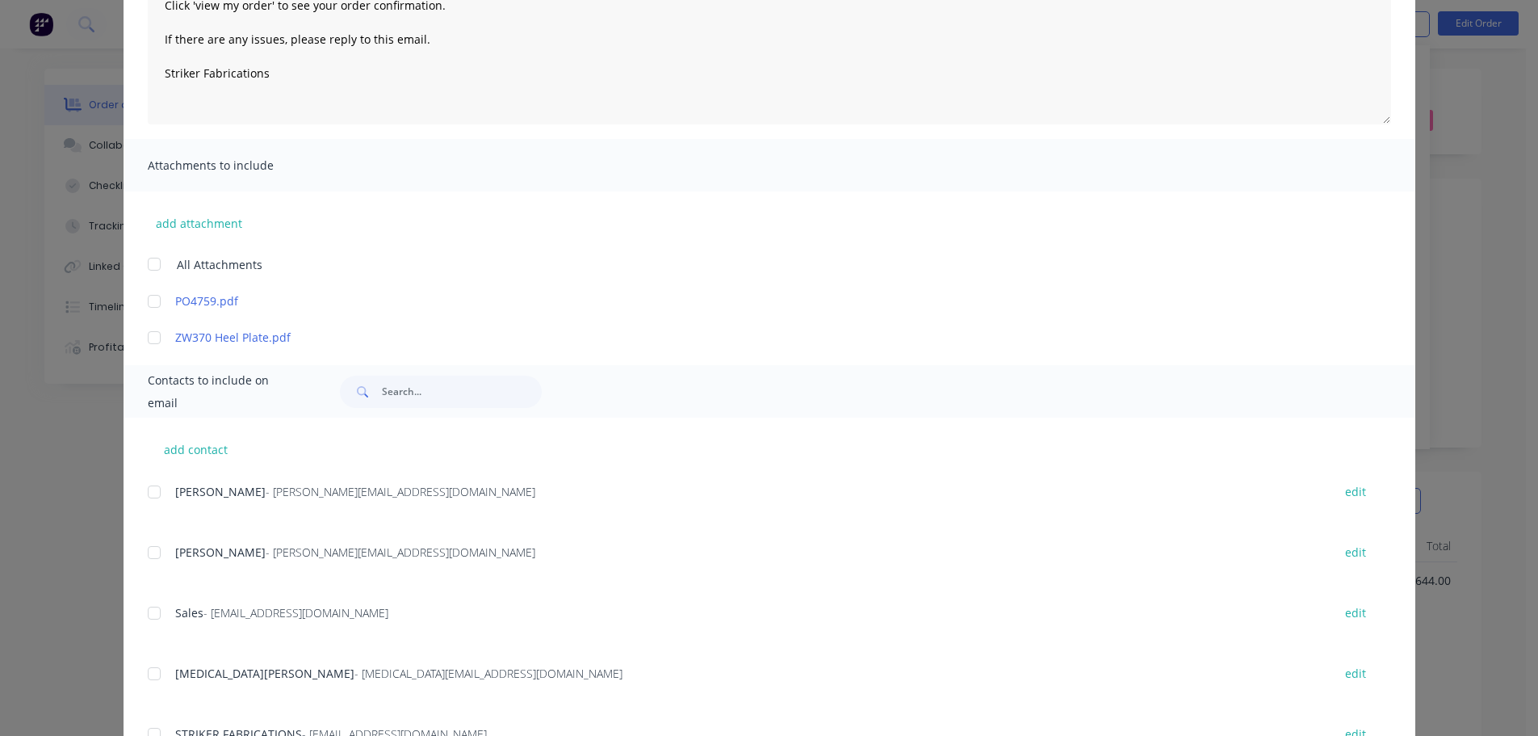
scroll to position [242, 0]
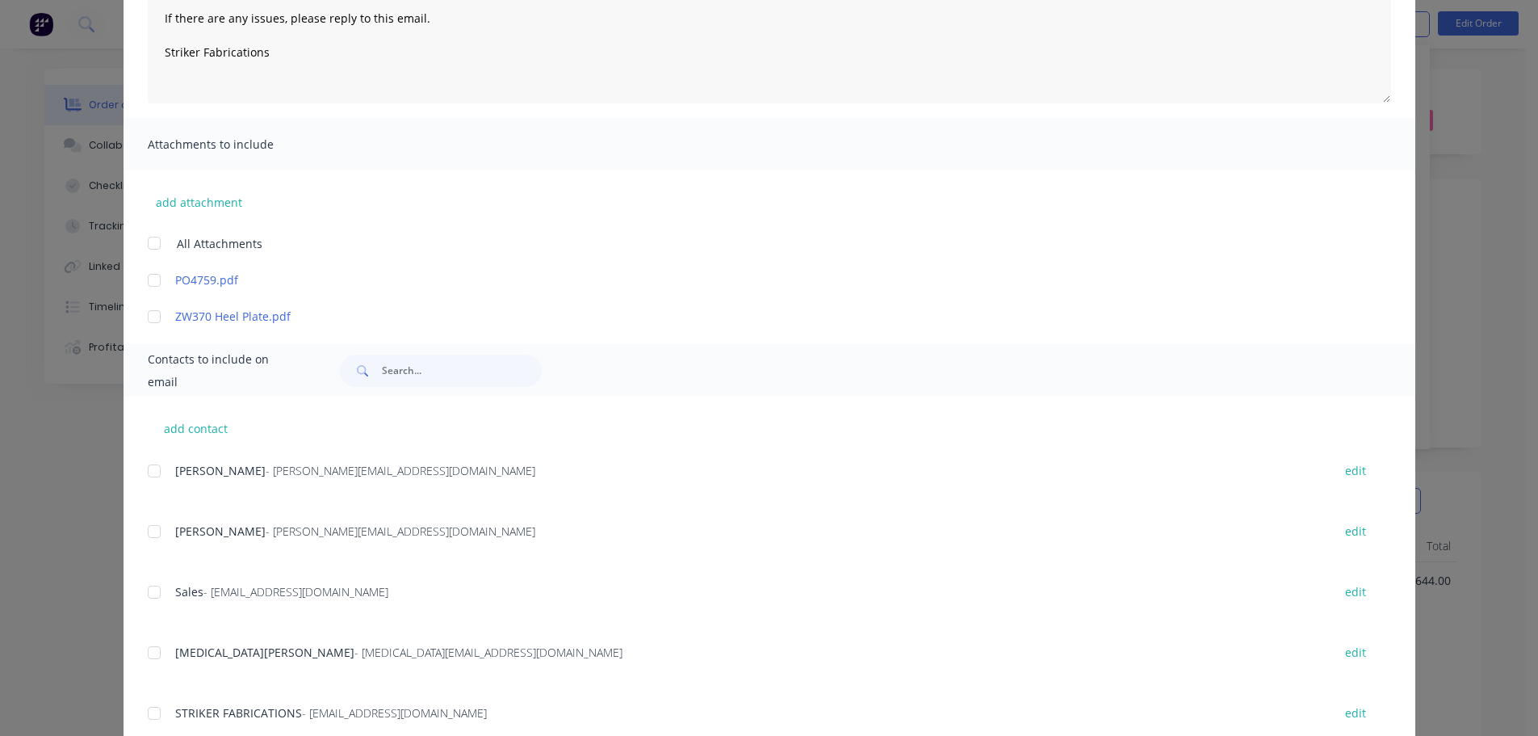
click at [149, 663] on div at bounding box center [154, 652] width 32 height 32
type textarea "Thank you for your order! Click 'view my order' to see your order confirmation.…"
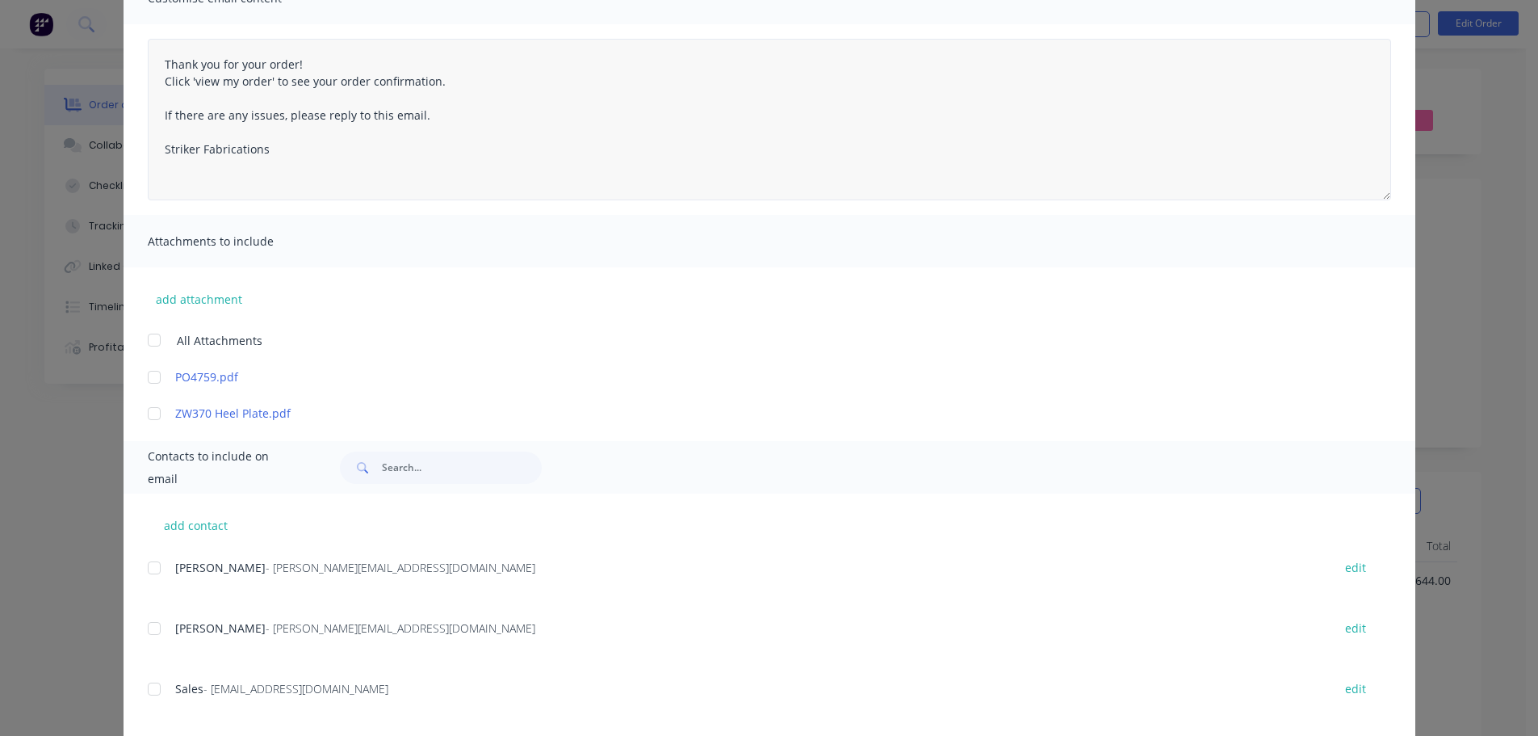
scroll to position [0, 0]
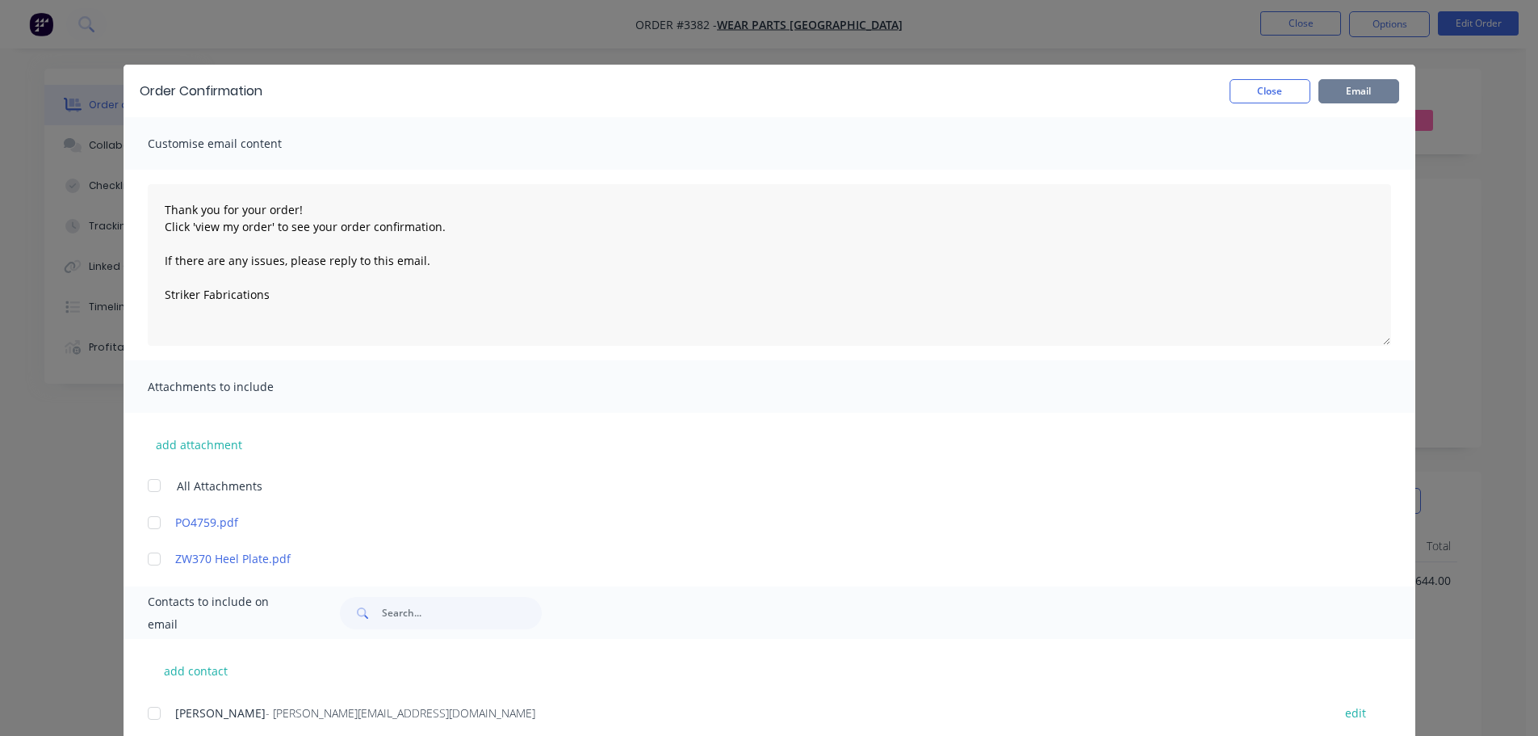
click at [1356, 99] on button "Email" at bounding box center [1358, 91] width 81 height 24
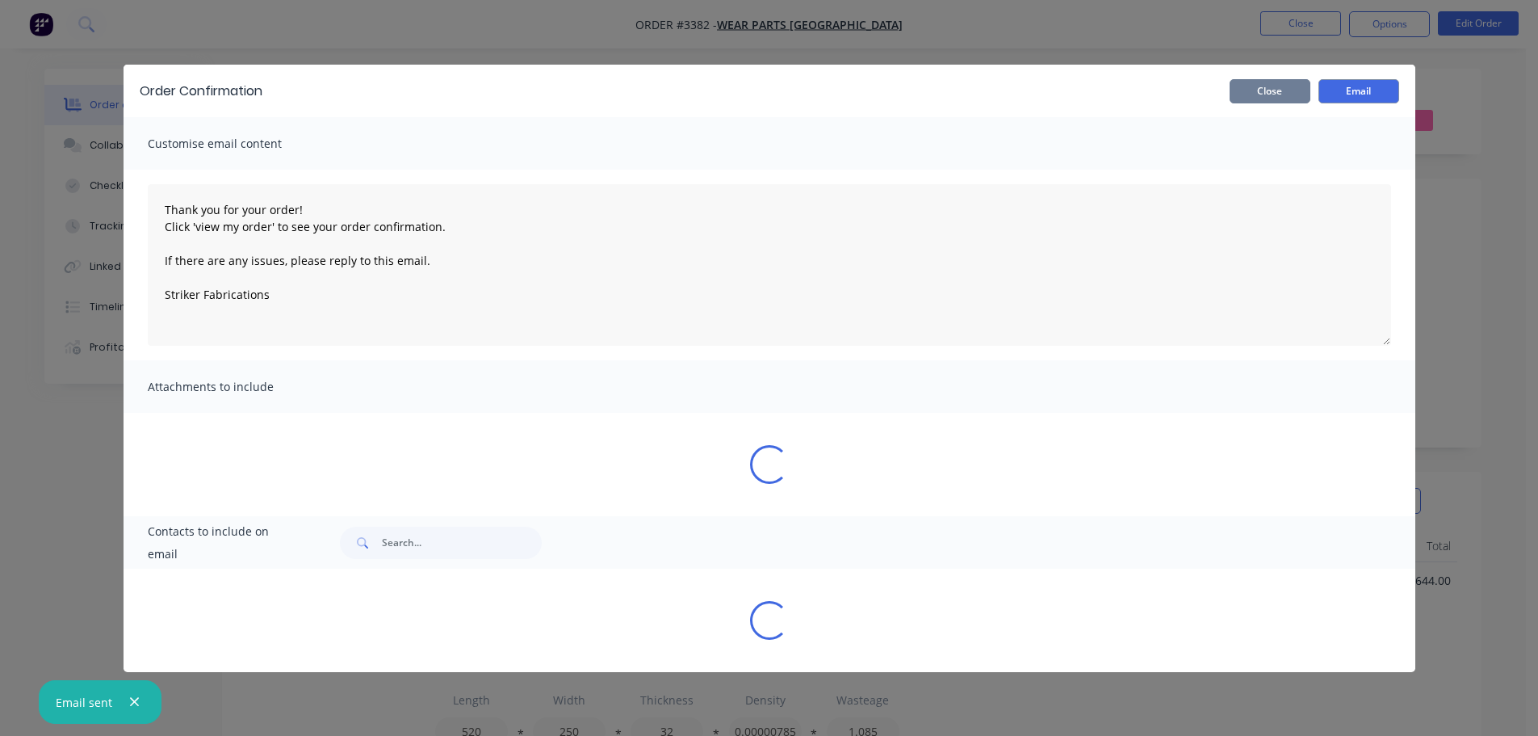
type textarea "Thank you for your order! Click 'view my order' to see your order confirmation.…"
click at [1256, 83] on button "Close" at bounding box center [1270, 91] width 81 height 24
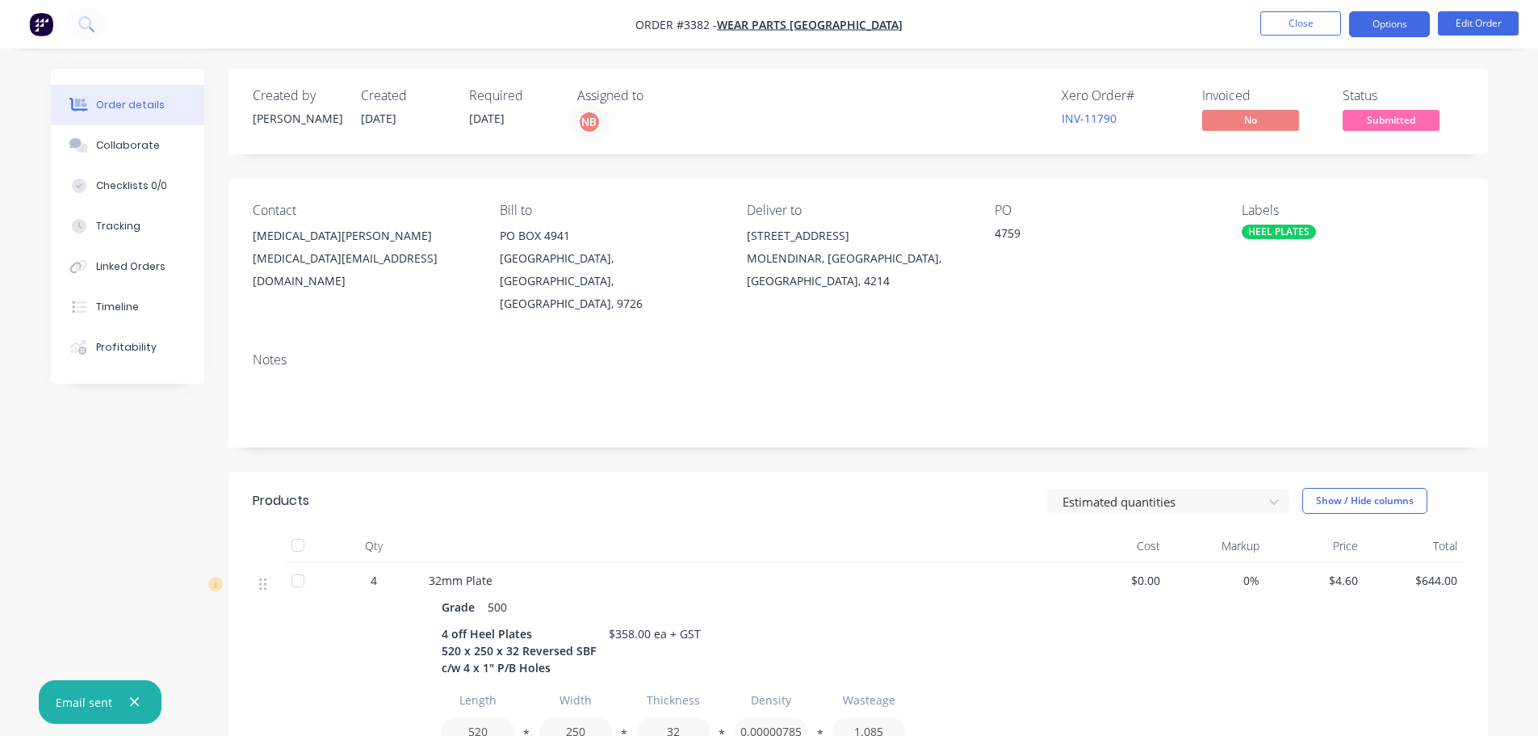
click at [1384, 33] on button "Options" at bounding box center [1389, 24] width 81 height 26
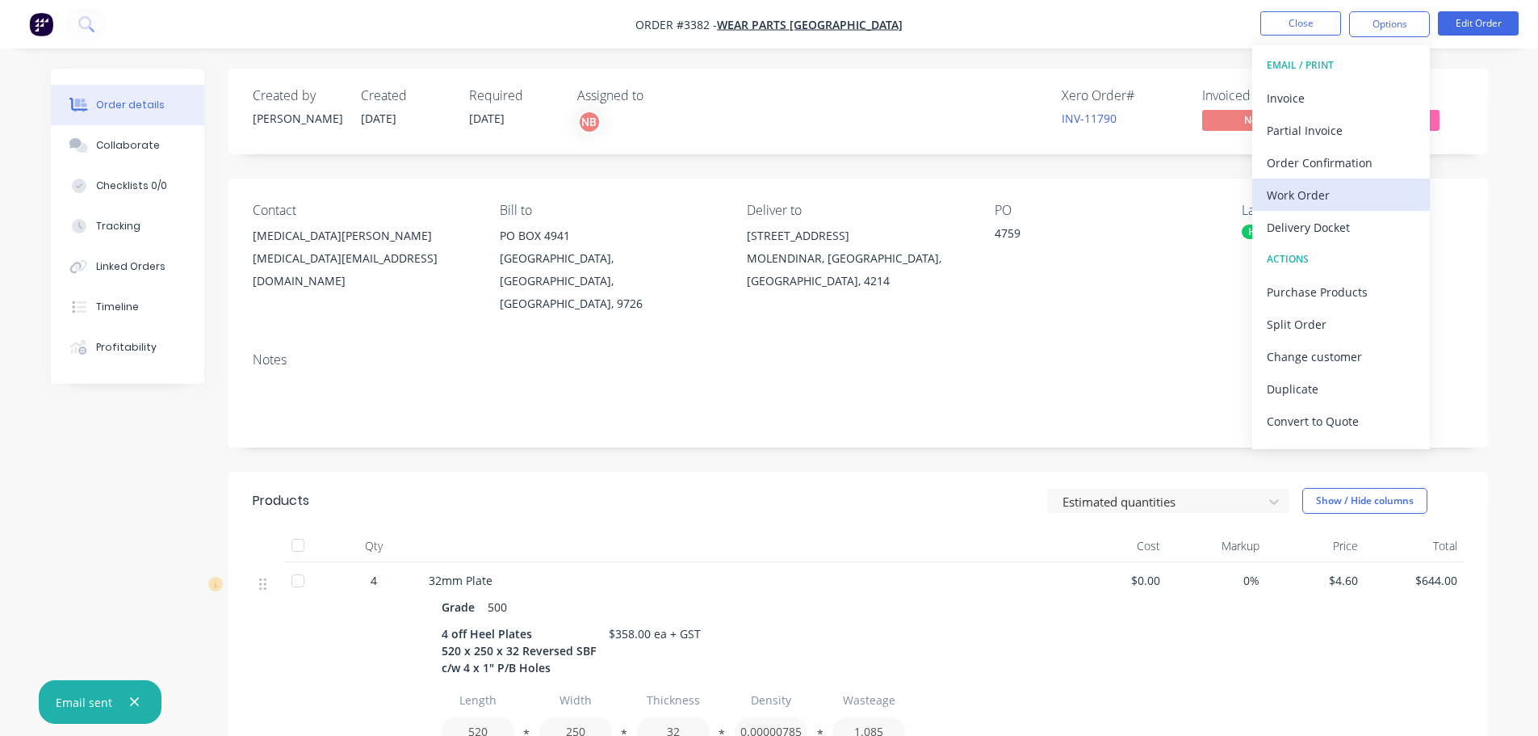
click at [1327, 200] on div "Work Order" at bounding box center [1341, 194] width 149 height 23
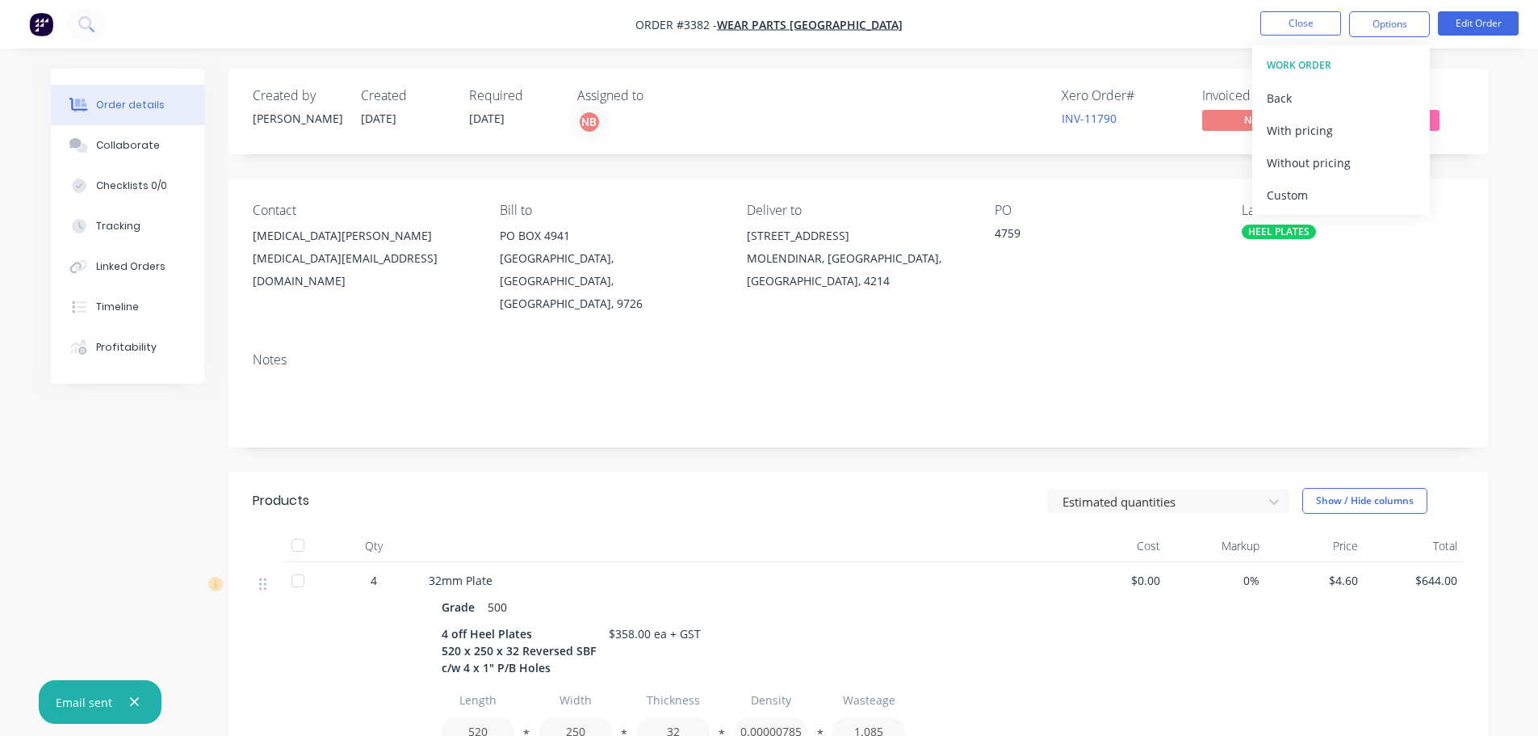
click at [1323, 194] on div "Custom" at bounding box center [1341, 194] width 149 height 23
click at [1314, 163] on div "Without pricing" at bounding box center [1341, 162] width 149 height 23
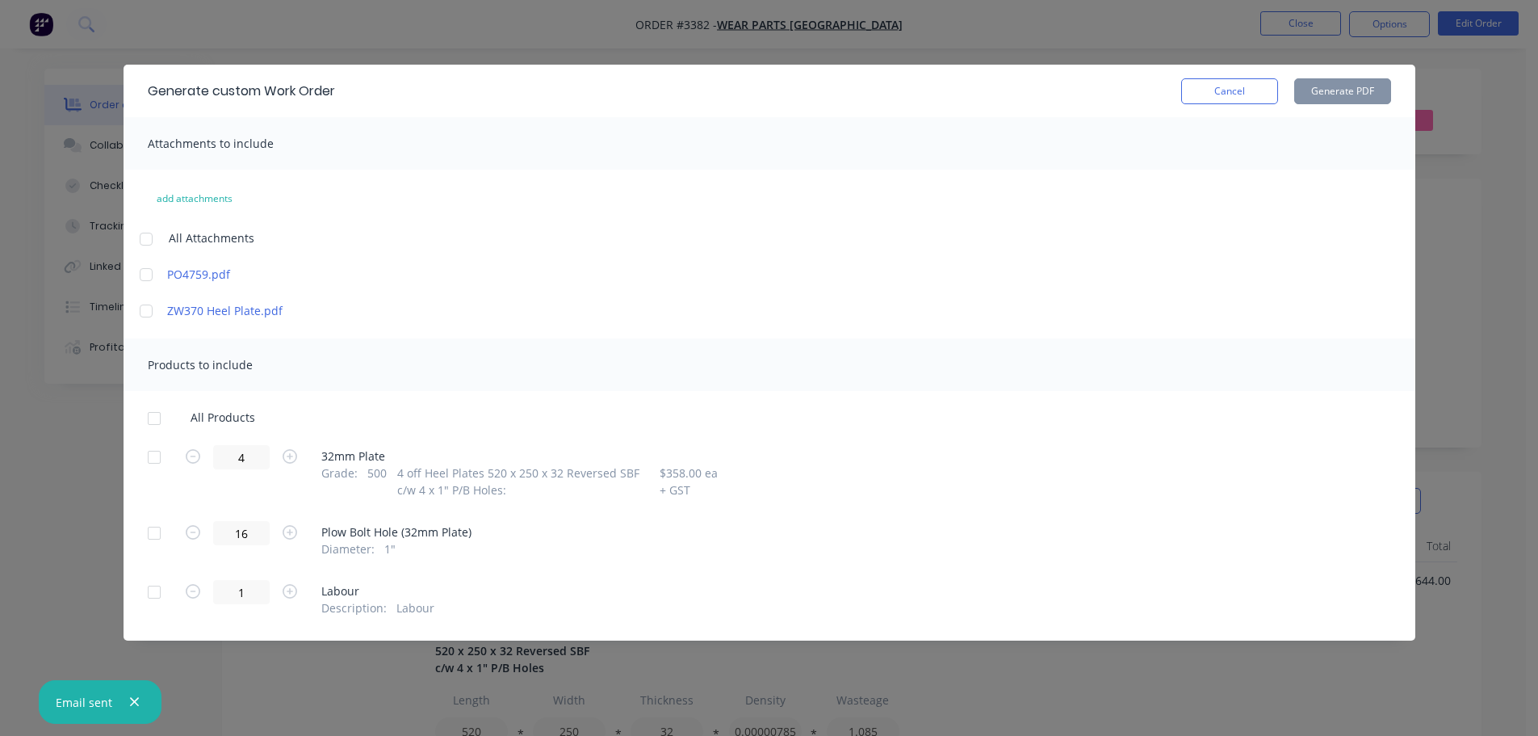
click at [152, 453] on div at bounding box center [154, 457] width 32 height 32
click at [1313, 93] on button "Generate PDF" at bounding box center [1342, 91] width 97 height 26
click at [1230, 86] on button "Cancel" at bounding box center [1229, 91] width 97 height 26
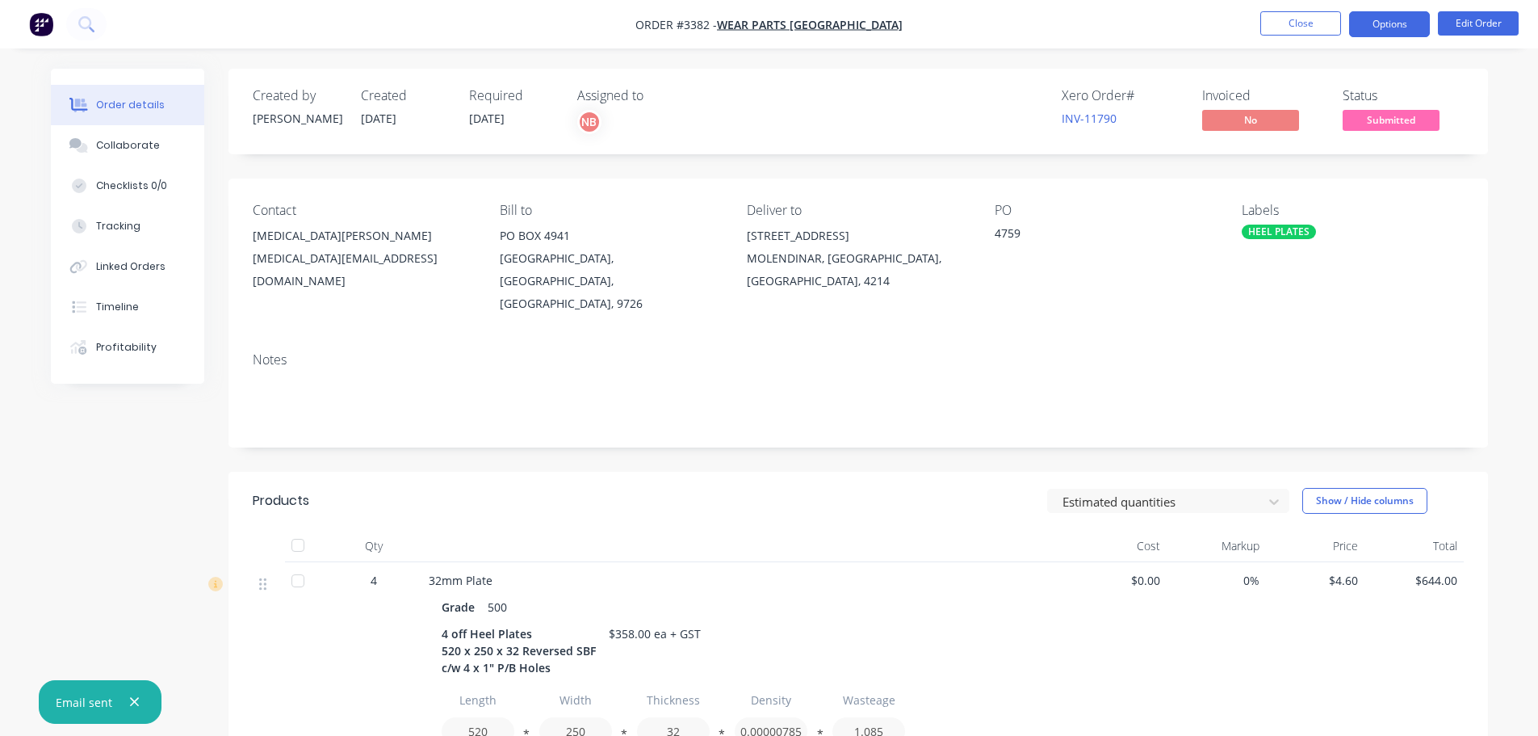
click at [1370, 27] on button "Options" at bounding box center [1389, 24] width 81 height 26
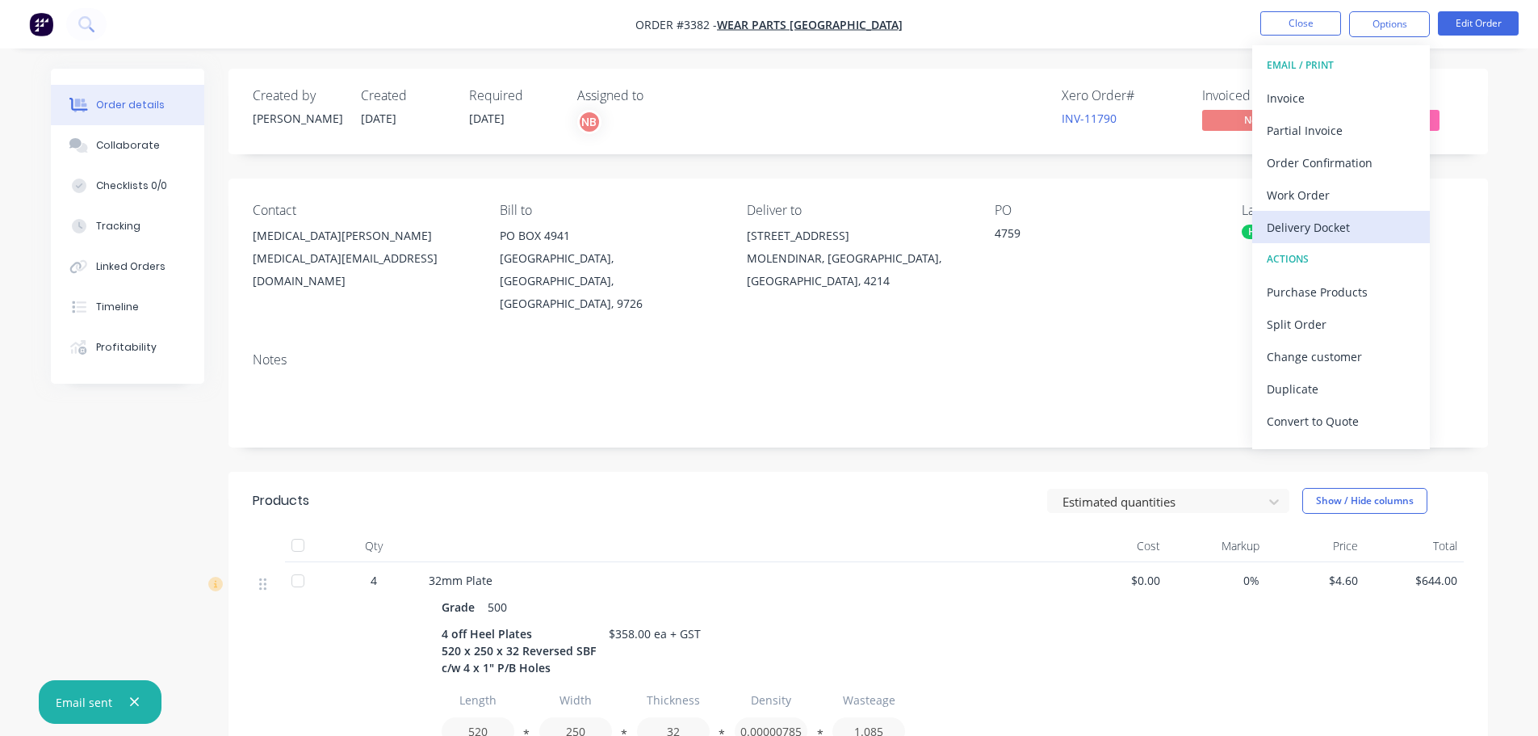
click at [1310, 228] on div "Delivery Docket" at bounding box center [1341, 227] width 149 height 23
click at [1306, 196] on div "Custom" at bounding box center [1341, 194] width 149 height 23
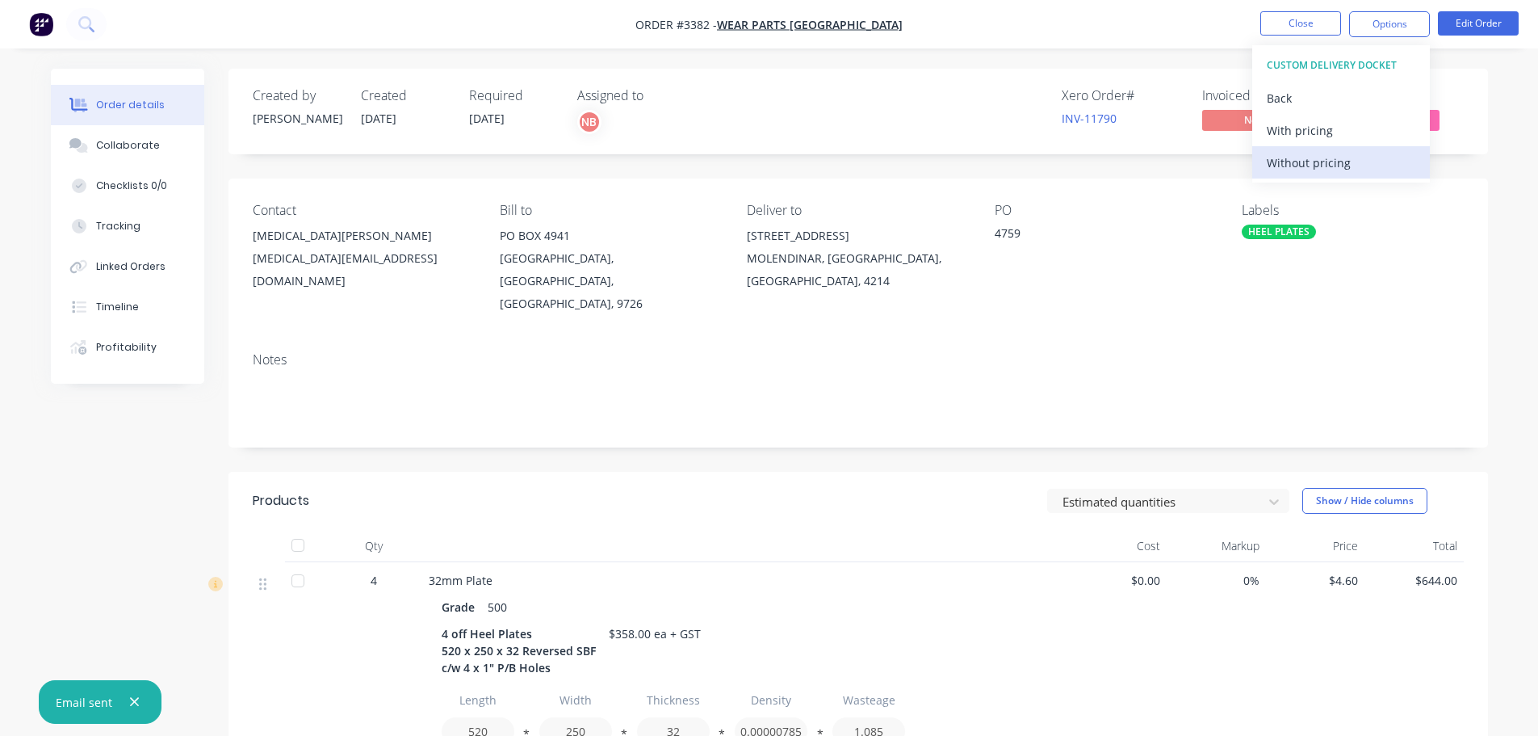
click at [1311, 160] on div "Without pricing" at bounding box center [1341, 162] width 149 height 23
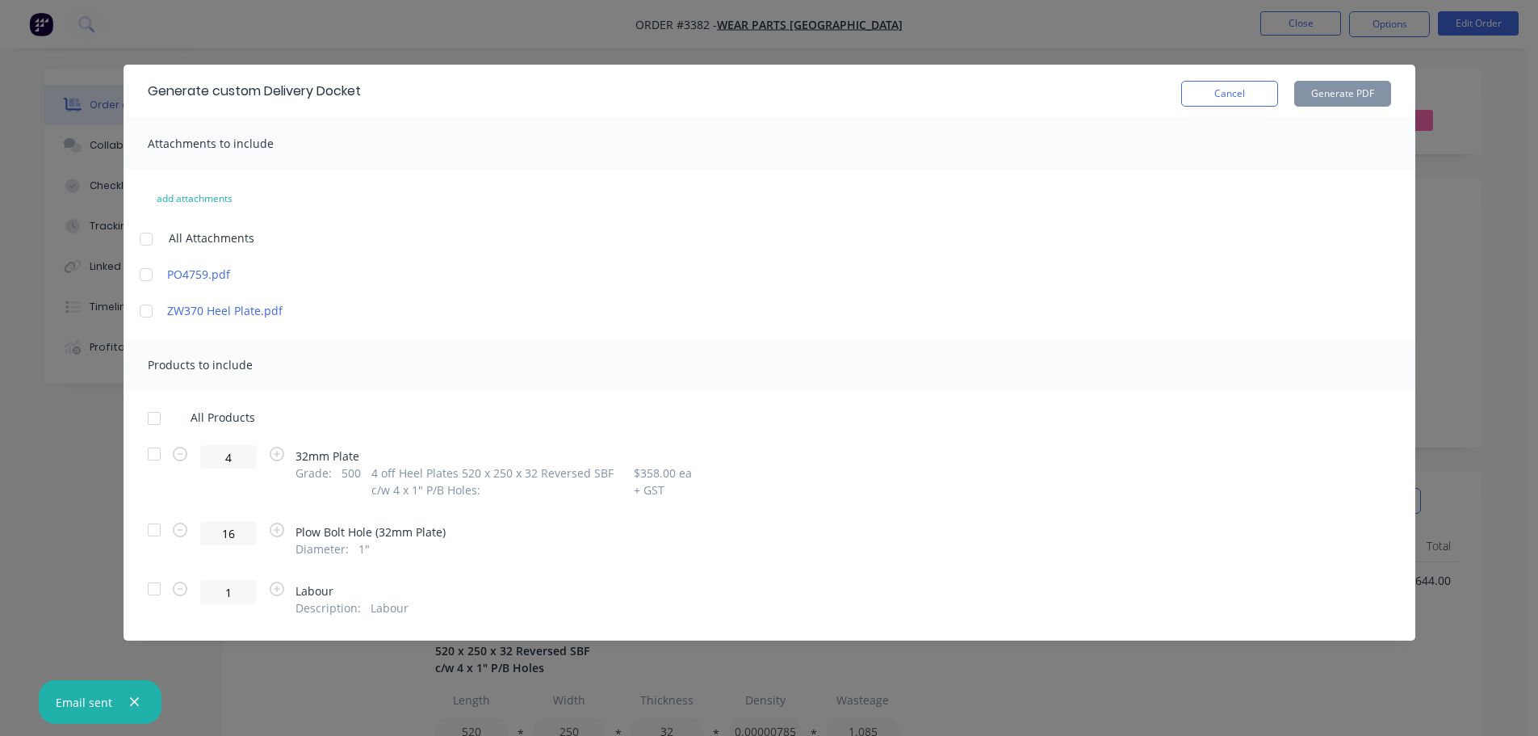
click at [153, 455] on div at bounding box center [154, 454] width 32 height 32
click at [1318, 94] on button "Generate PDF" at bounding box center [1342, 94] width 97 height 26
click at [1218, 88] on button "Cancel" at bounding box center [1229, 94] width 97 height 26
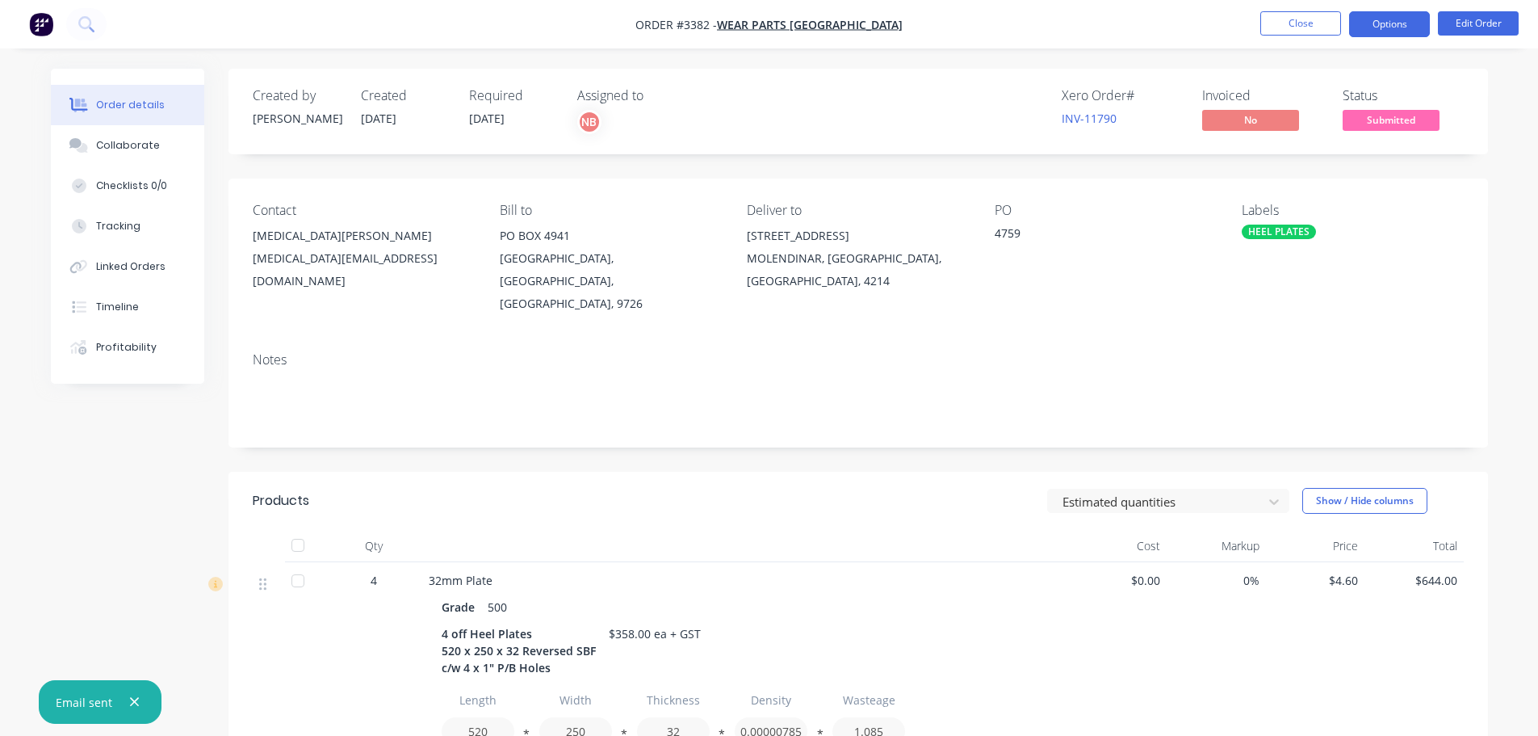
click at [1376, 23] on button "Options" at bounding box center [1389, 24] width 81 height 26
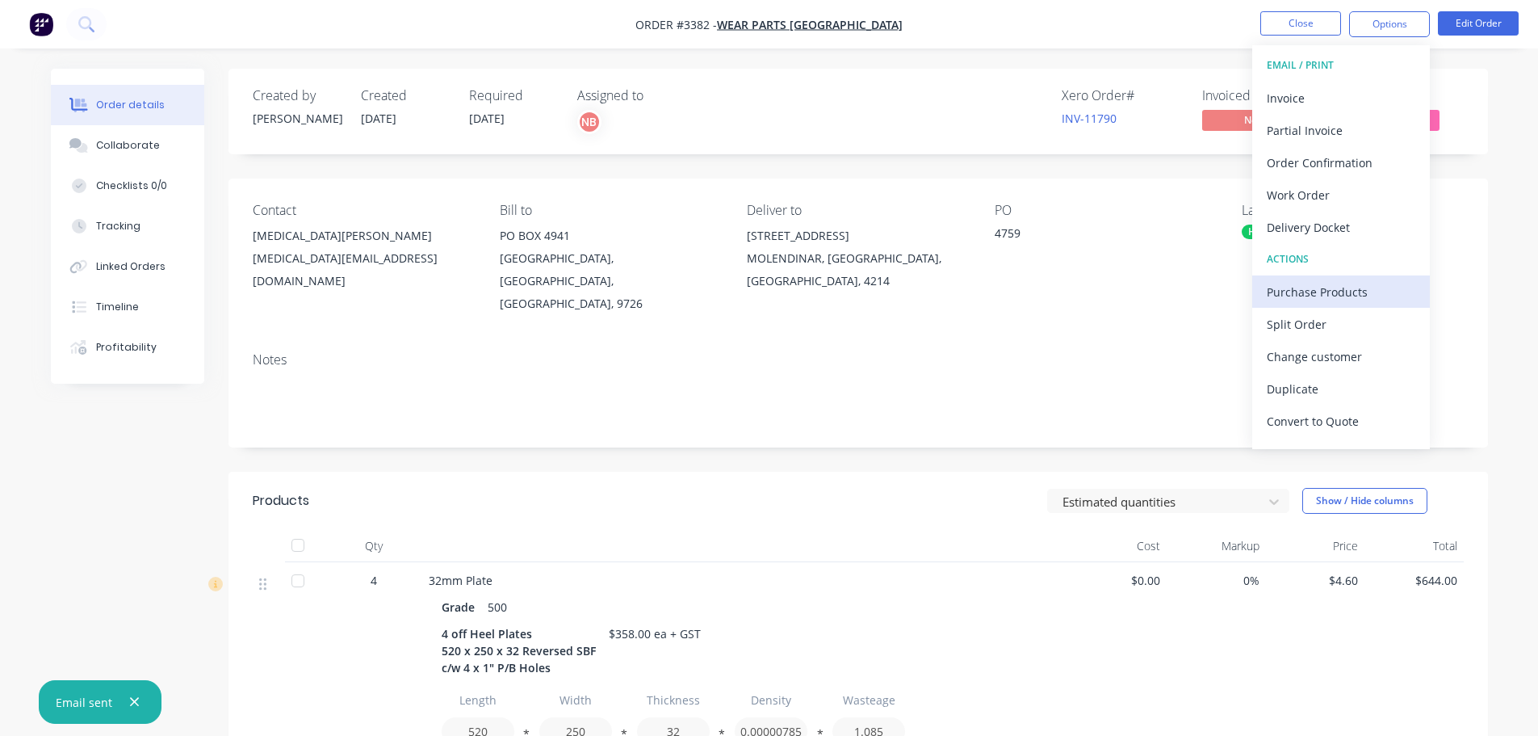
click at [1314, 282] on div "Purchase Products" at bounding box center [1341, 291] width 149 height 23
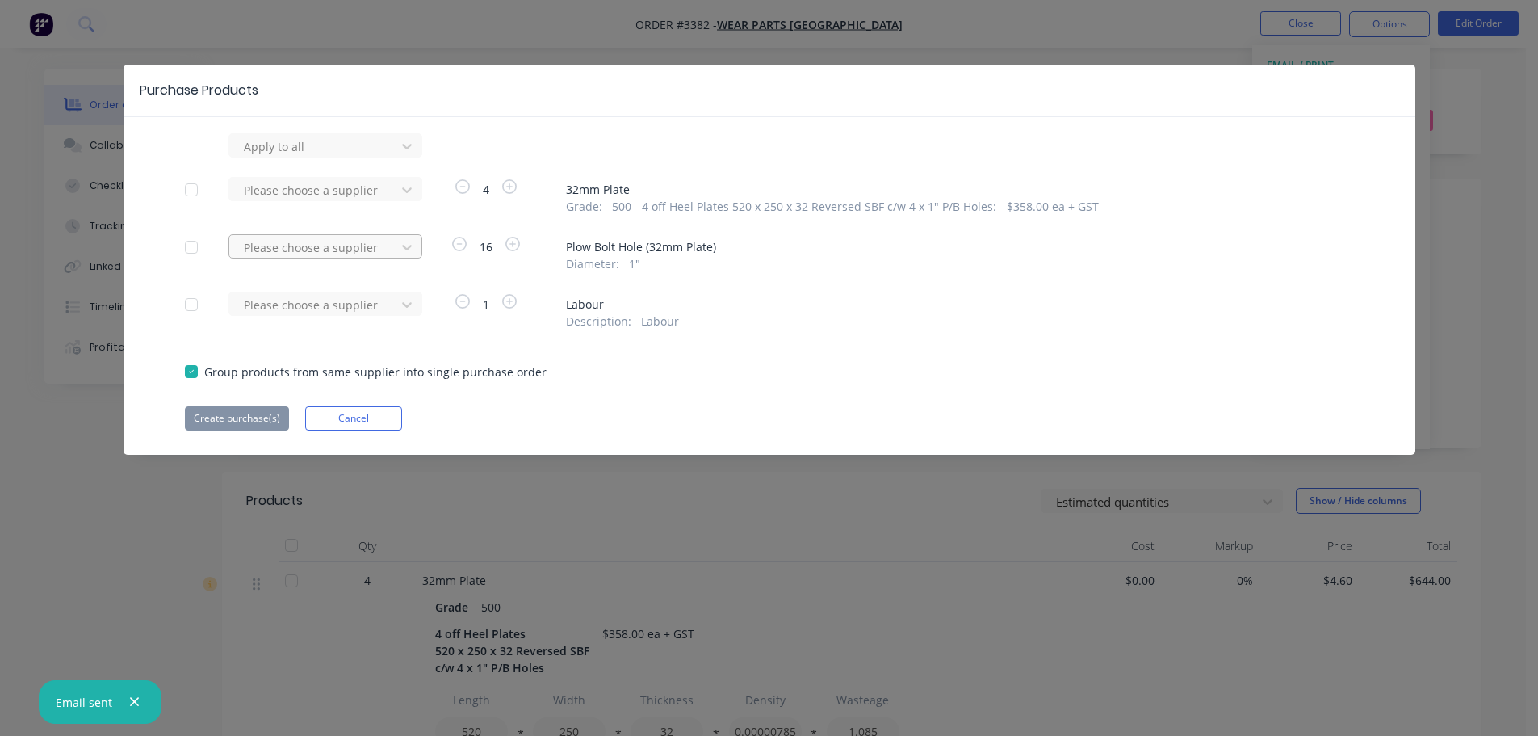
click at [373, 245] on div at bounding box center [314, 247] width 145 height 20
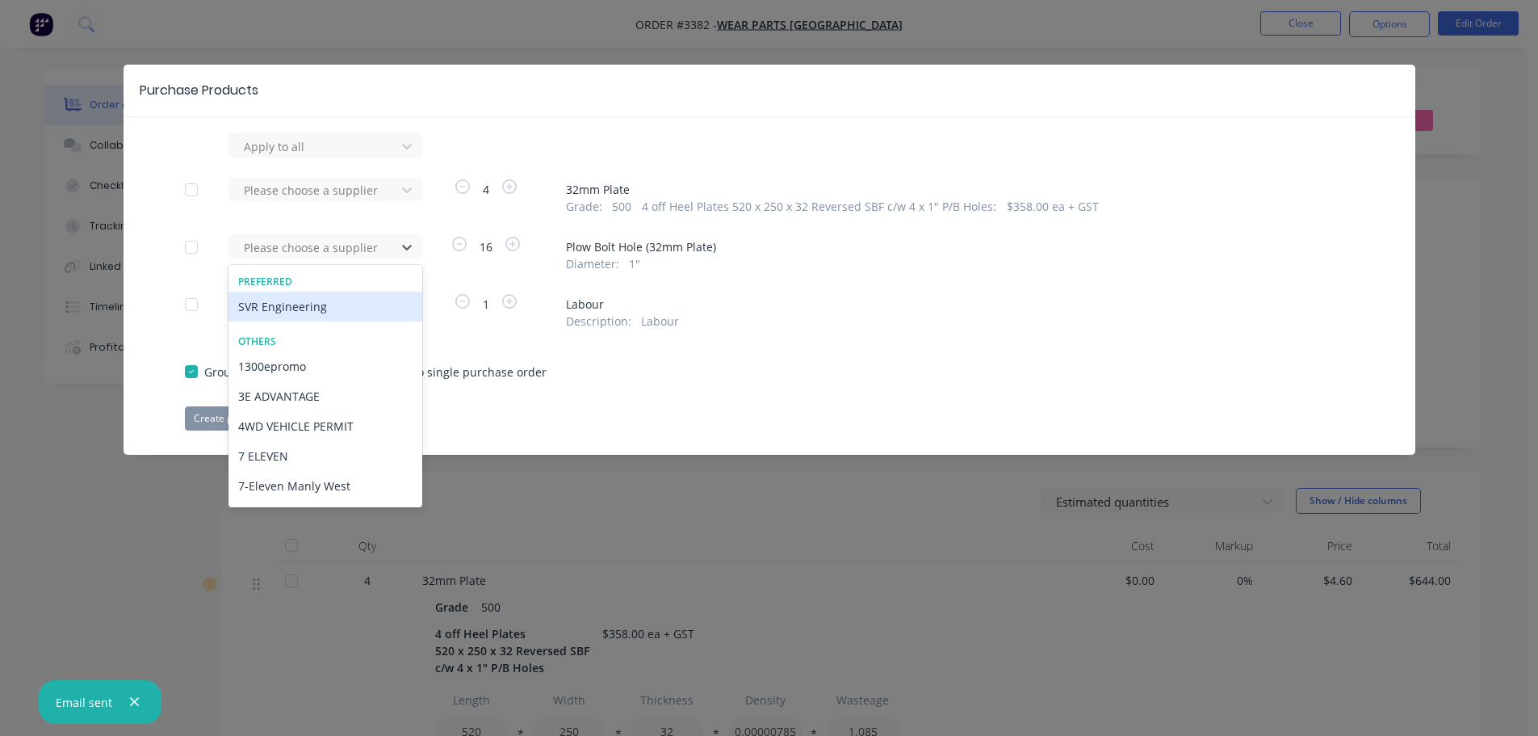
click at [355, 306] on div "SVR Engineering" at bounding box center [325, 306] width 194 height 30
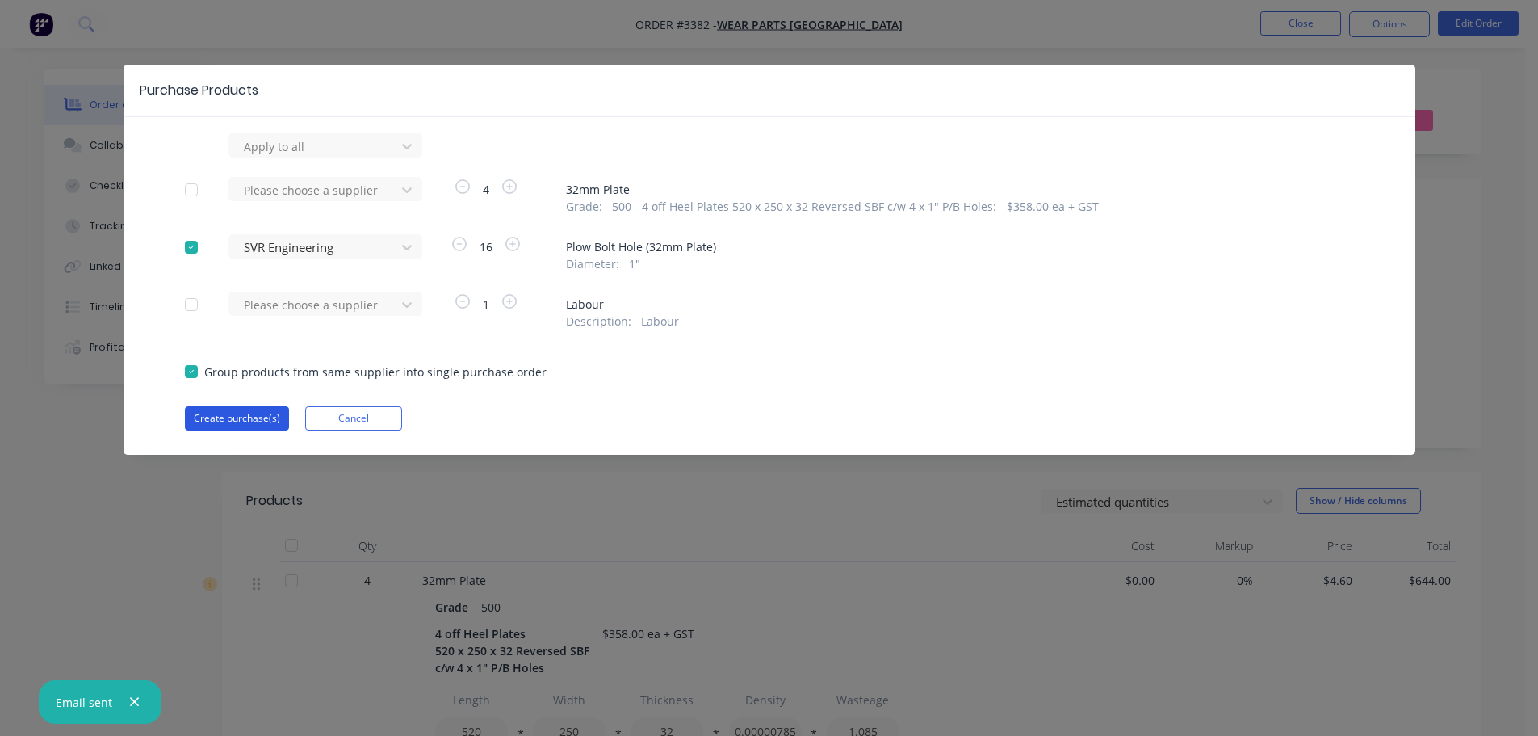
click at [274, 413] on button "Create purchase(s)" at bounding box center [237, 418] width 104 height 24
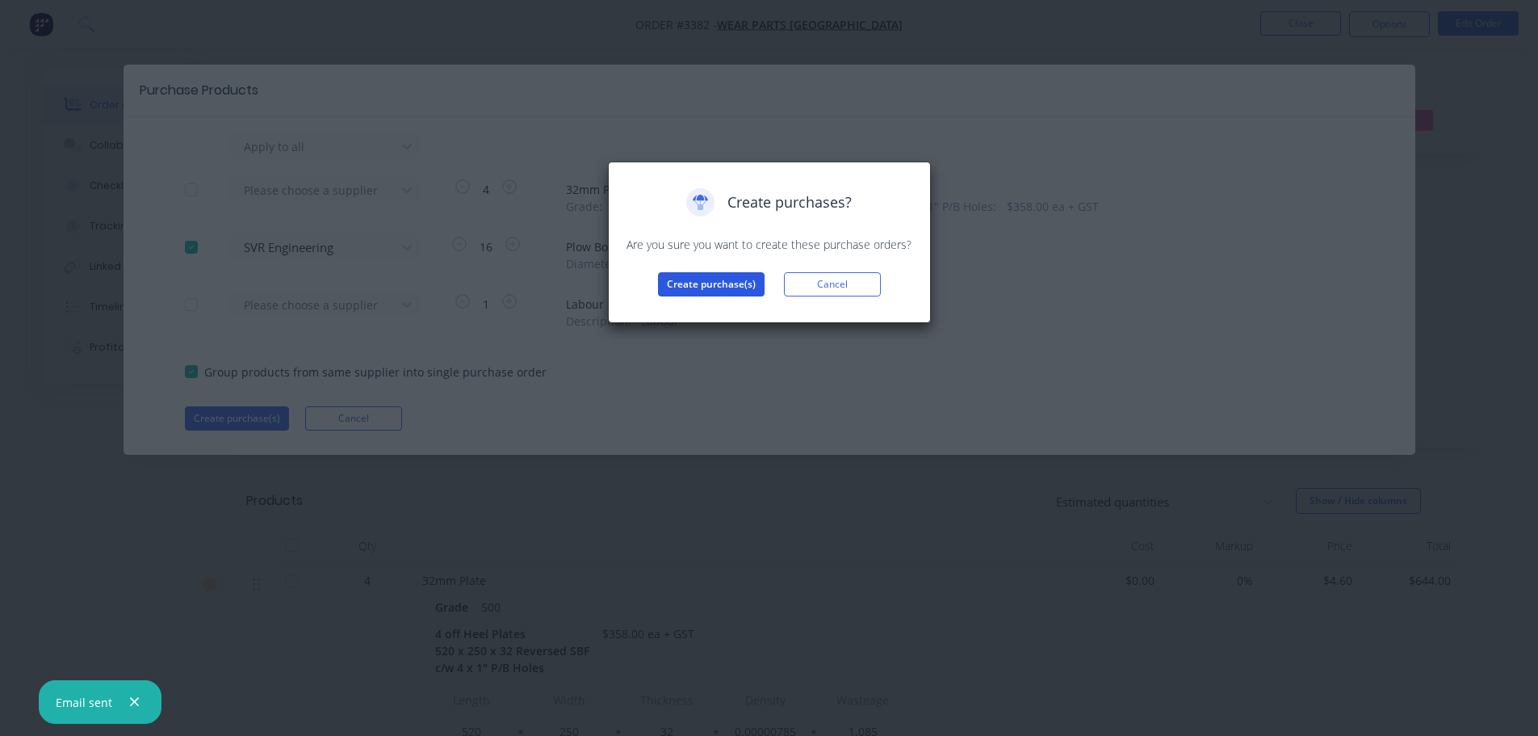
click at [709, 278] on button "Create purchase(s)" at bounding box center [711, 284] width 107 height 24
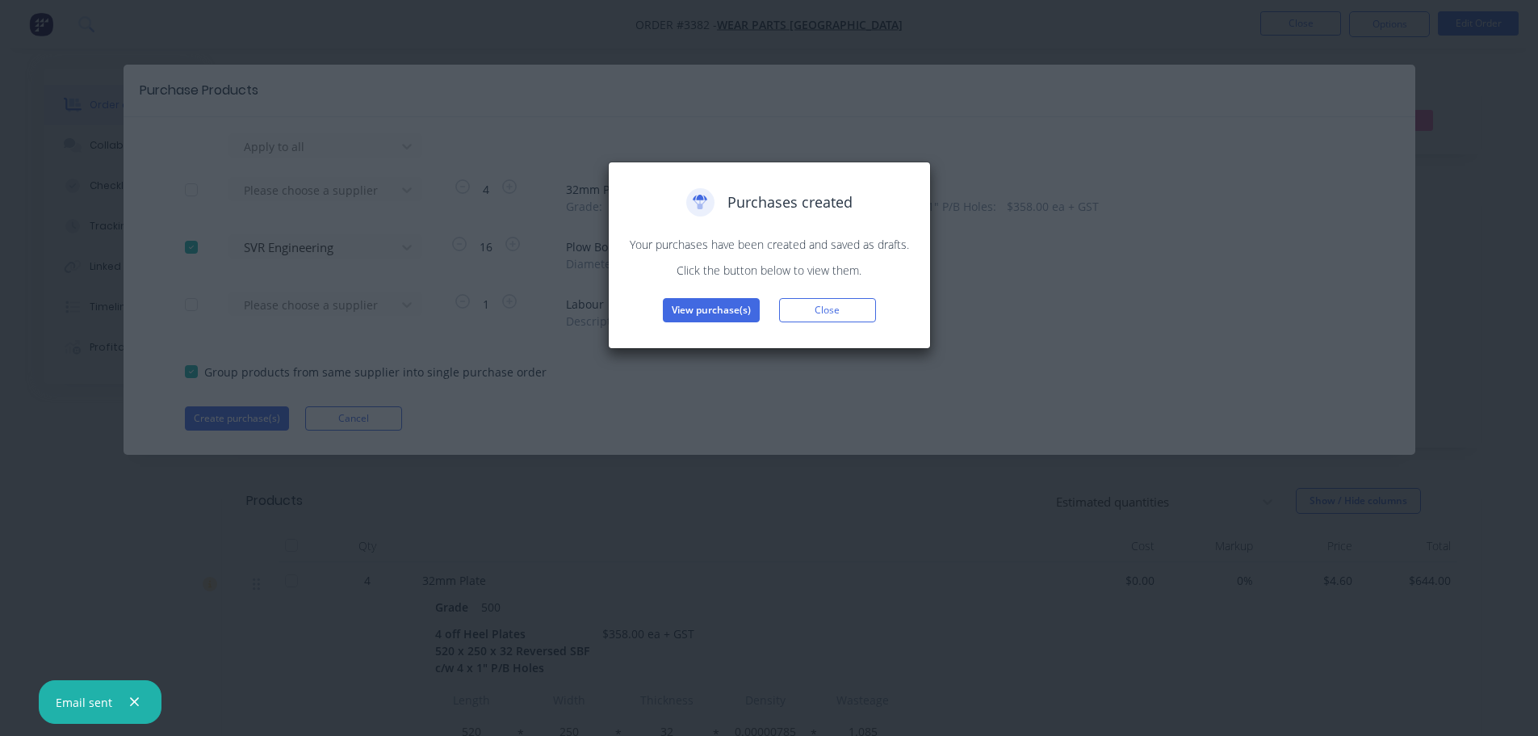
click at [706, 304] on button "View purchase(s)" at bounding box center [711, 310] width 97 height 24
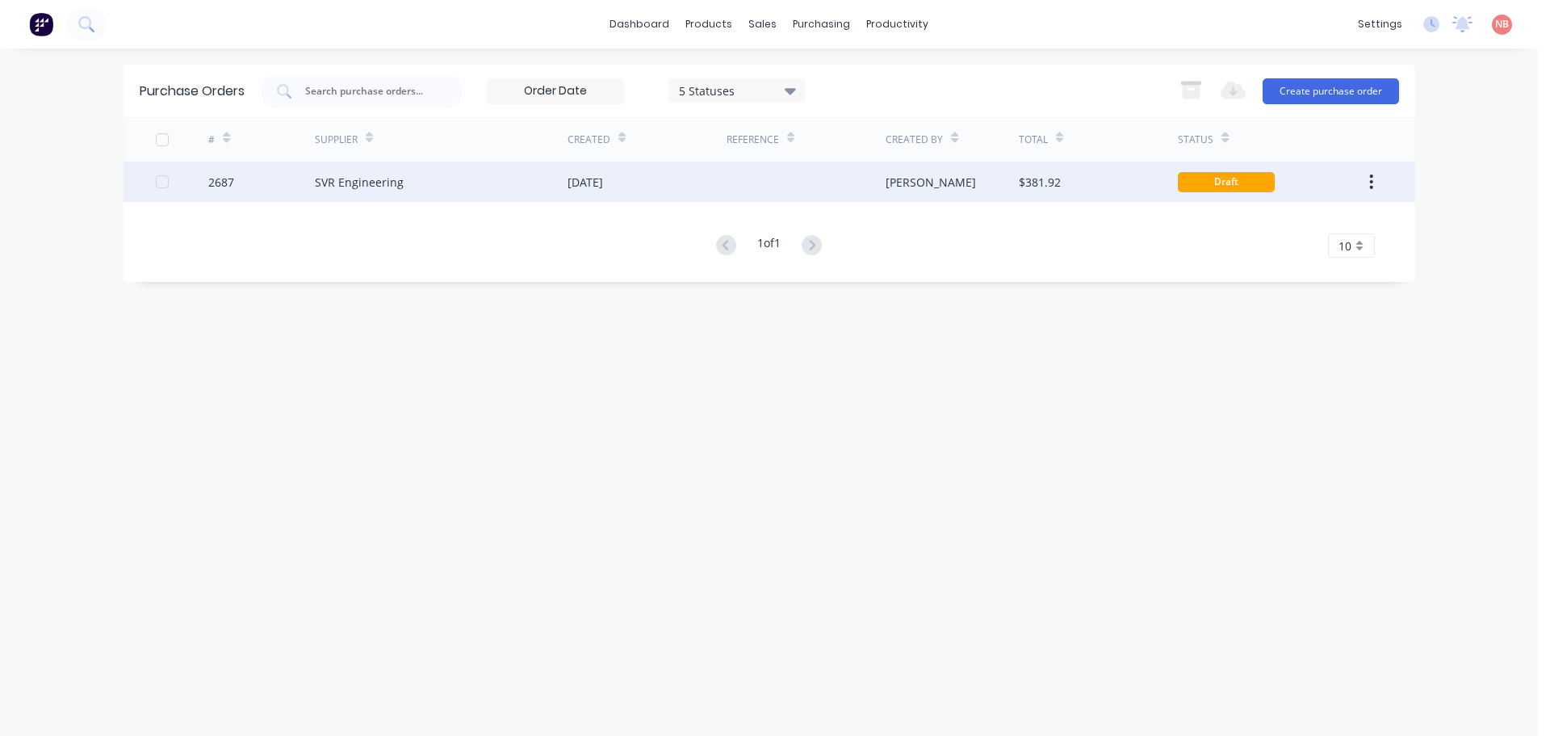
click at [693, 188] on div "[DATE]" at bounding box center [647, 181] width 159 height 40
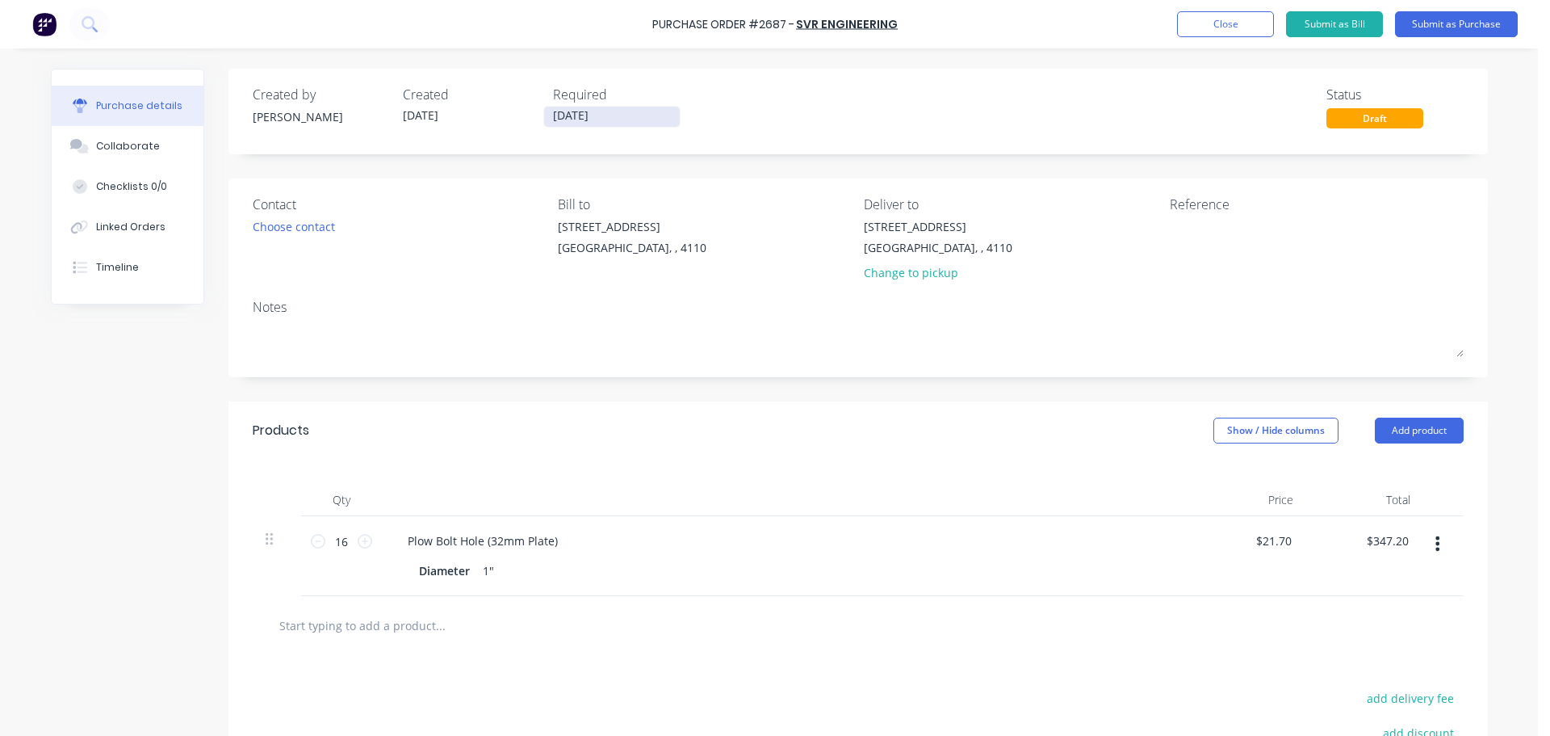
click at [618, 116] on input "[DATE]" at bounding box center [612, 117] width 136 height 20
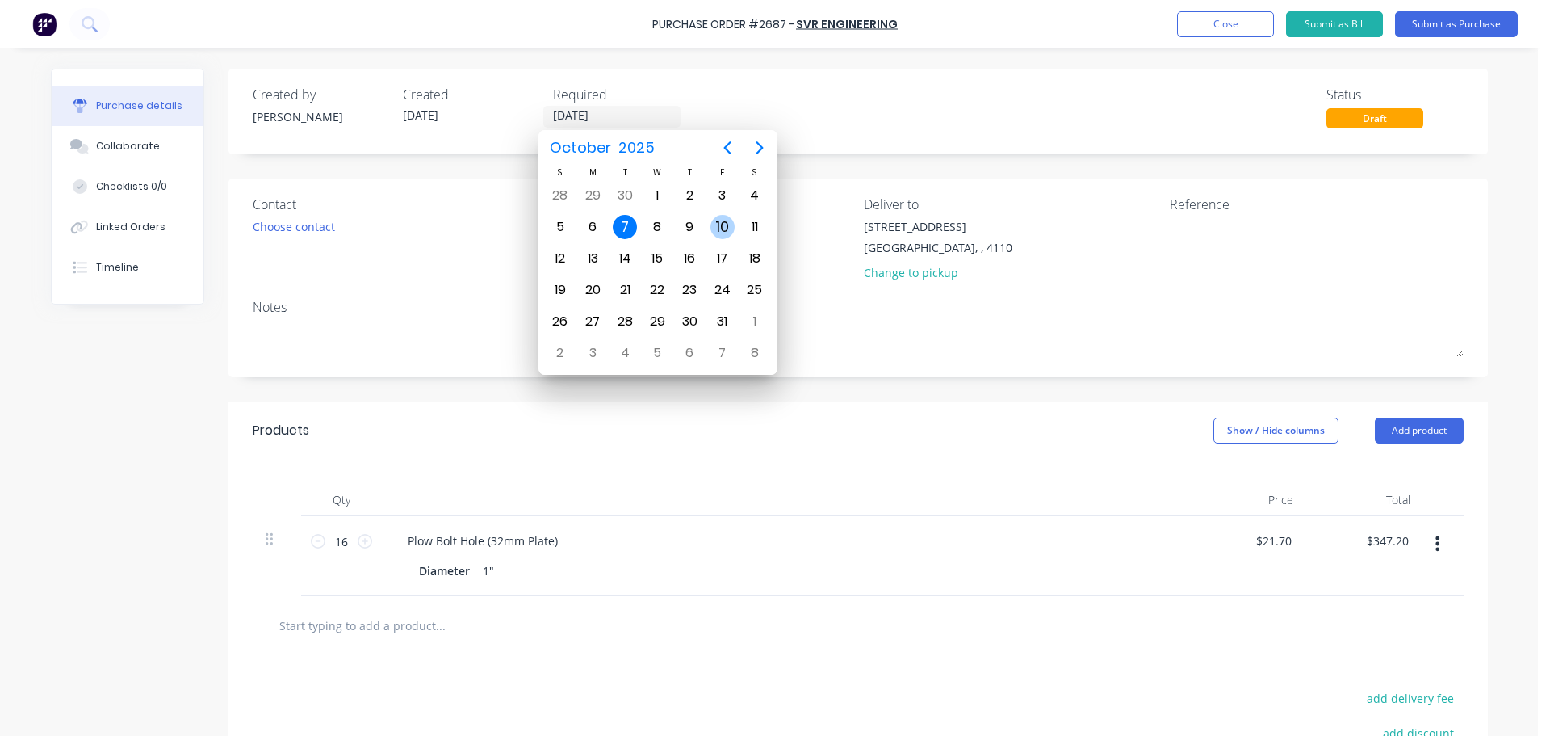
click at [718, 220] on div "10" at bounding box center [723, 227] width 24 height 24
type input "[DATE]"
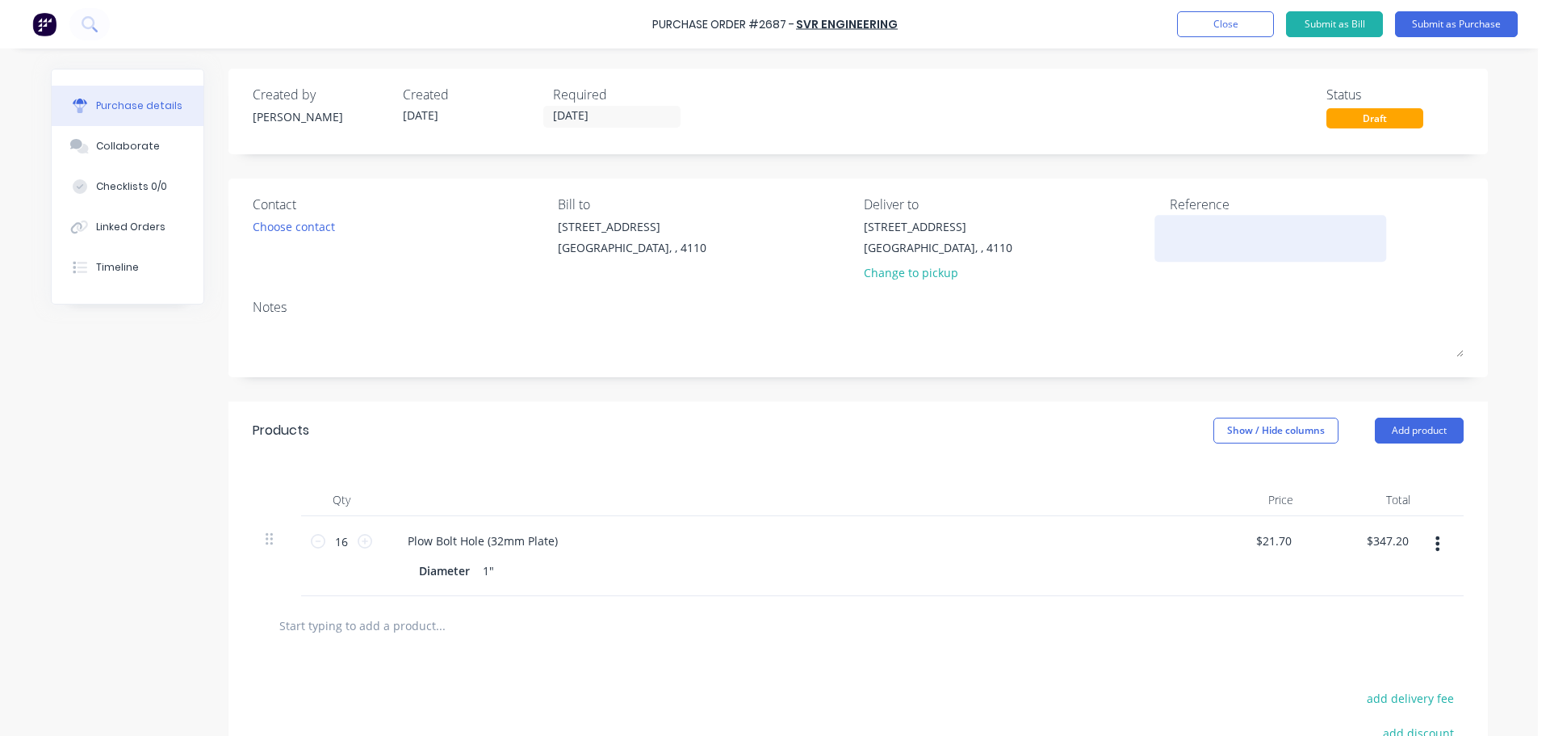
click at [1243, 224] on textarea at bounding box center [1271, 236] width 202 height 36
type textarea "WPA 4759"
type textarea "x"
type textarea "WPA 4759"
click at [1406, 27] on button "Submit as Purchase" at bounding box center [1456, 24] width 123 height 26
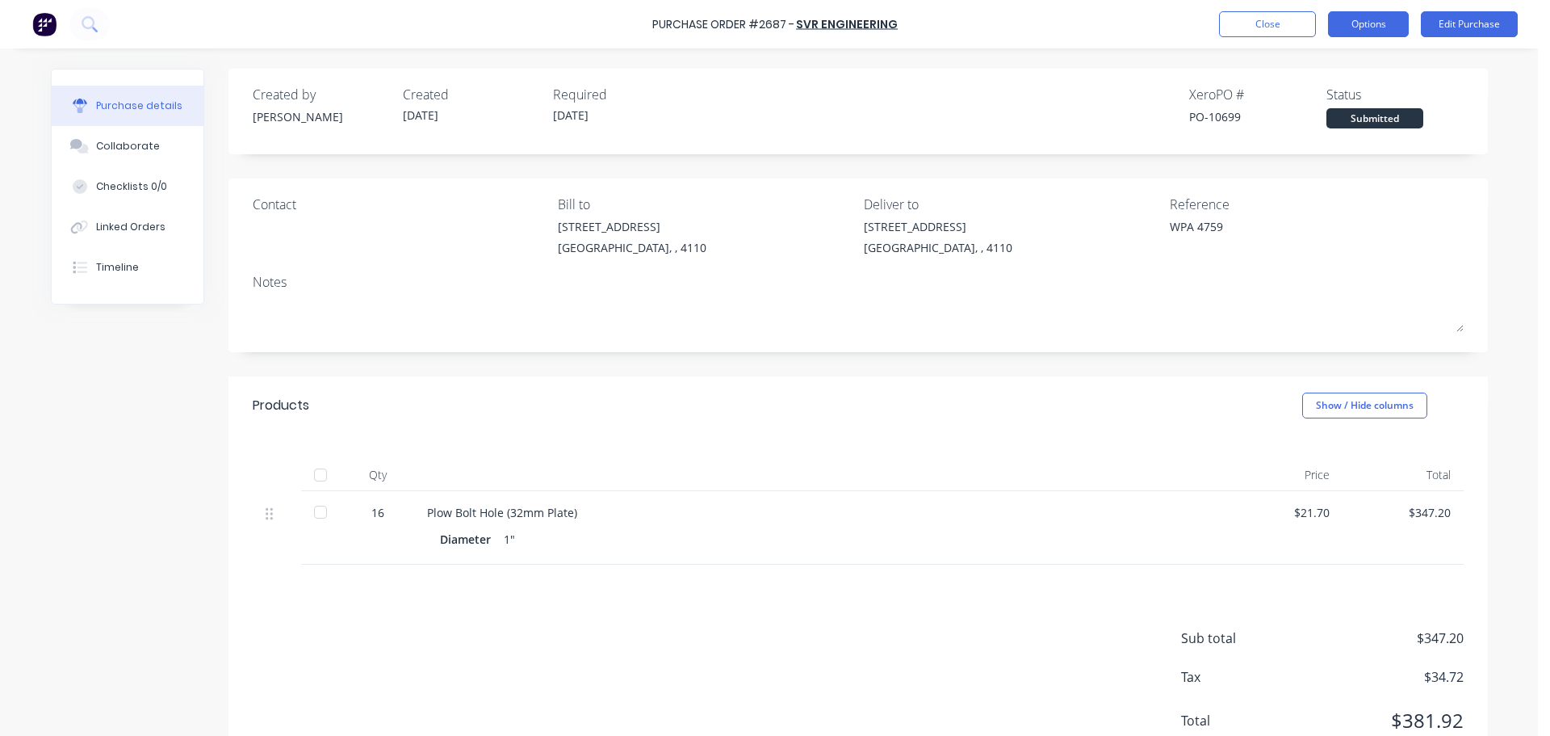
click at [1372, 27] on button "Options" at bounding box center [1368, 24] width 81 height 26
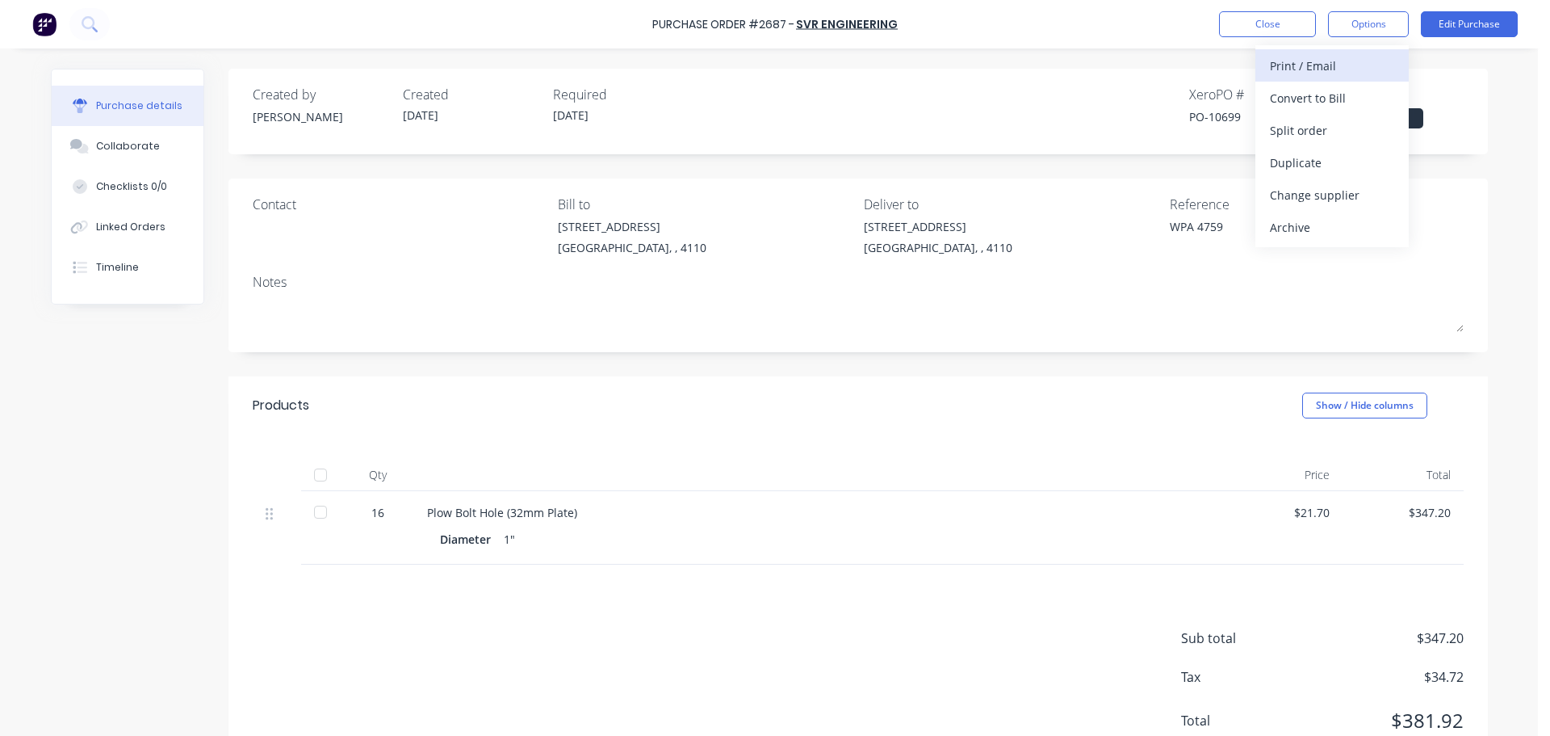
click at [1329, 70] on div "Print / Email" at bounding box center [1332, 65] width 124 height 23
click at [1316, 94] on div "With pricing" at bounding box center [1332, 97] width 124 height 23
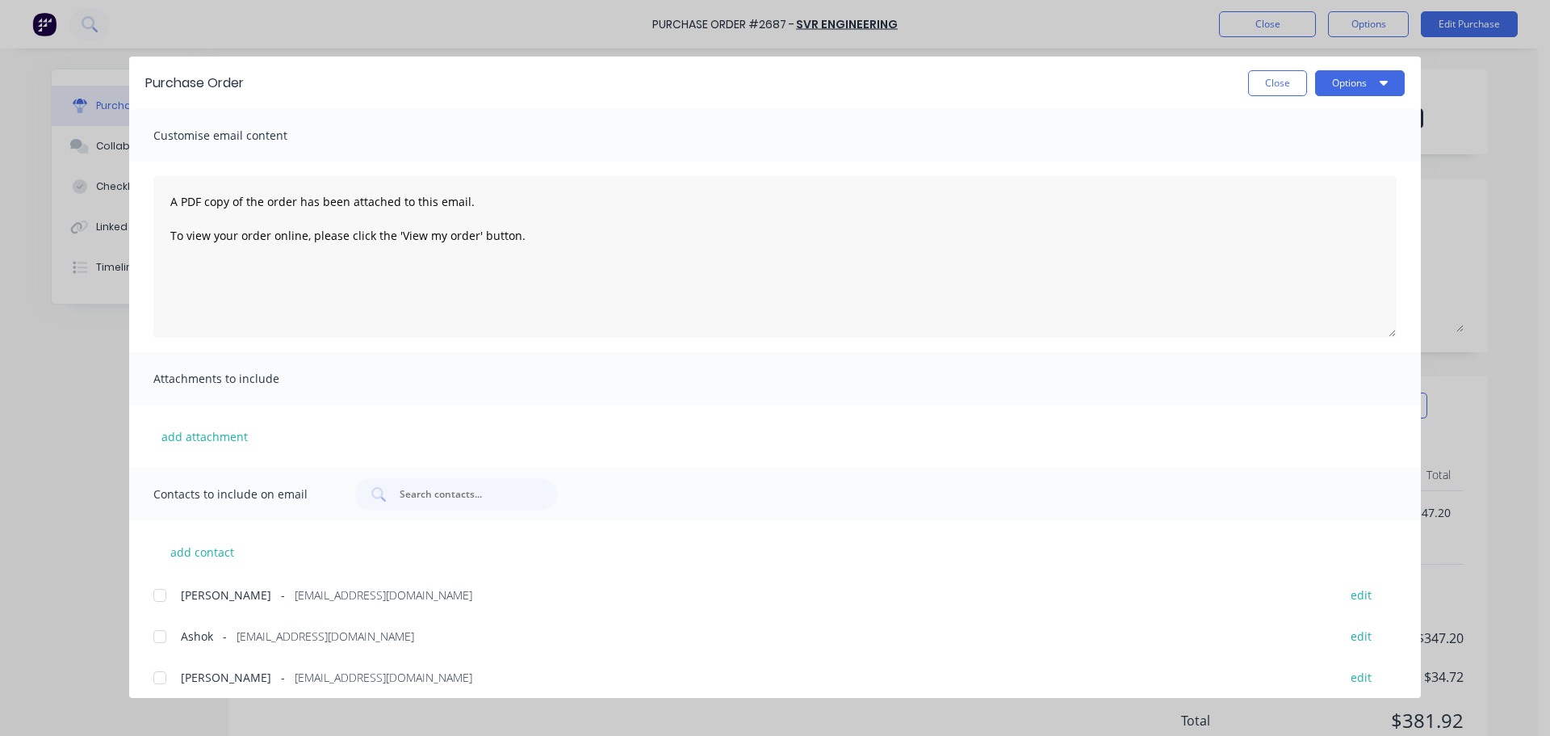
click at [166, 631] on div at bounding box center [160, 636] width 32 height 32
click at [1373, 78] on button "Options" at bounding box center [1360, 83] width 90 height 26
click at [1328, 158] on div "Print" at bounding box center [1328, 156] width 124 height 23
click at [1361, 82] on button "Options" at bounding box center [1360, 83] width 90 height 26
click at [1310, 194] on div "Email" at bounding box center [1328, 188] width 124 height 23
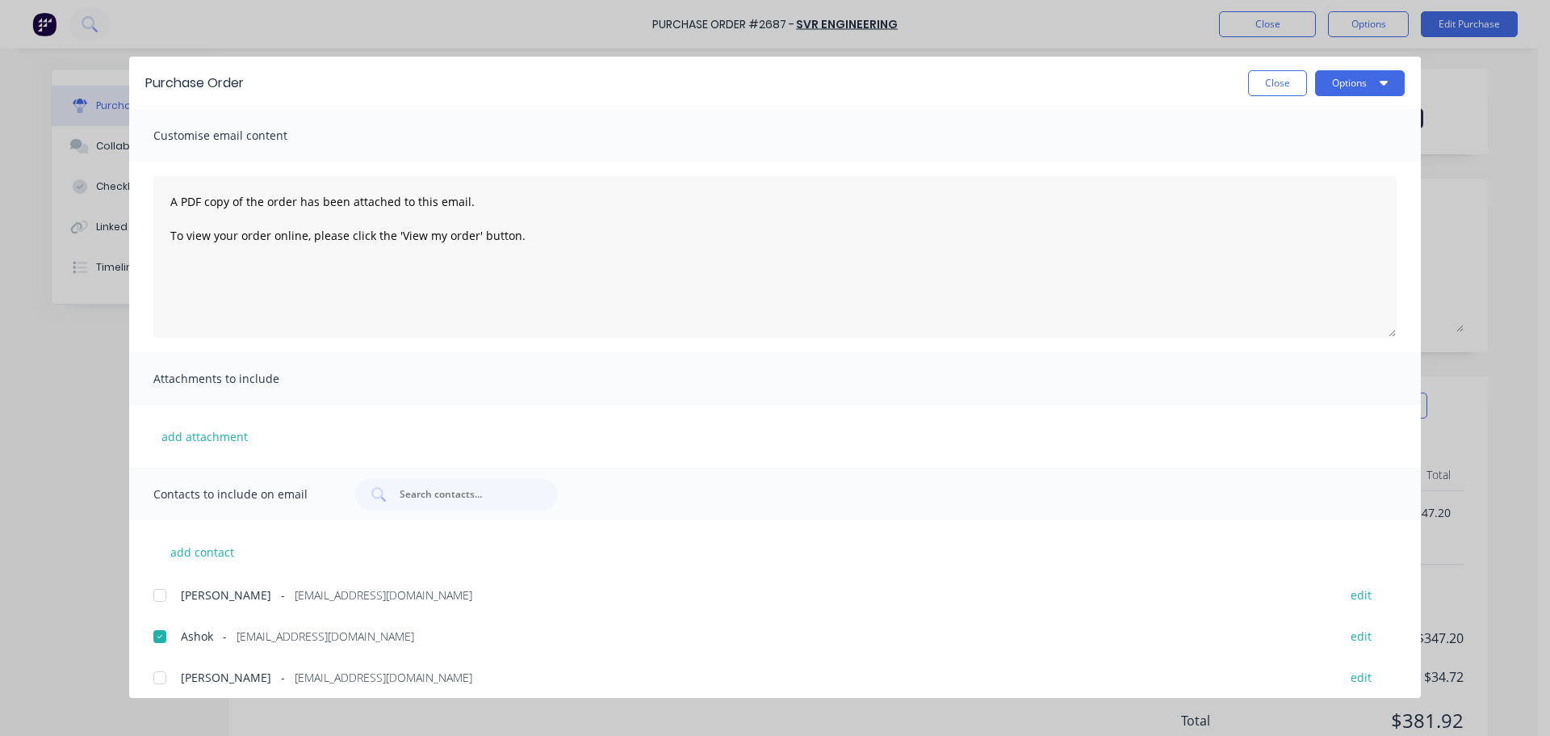
drag, startPoint x: 1264, startPoint y: 84, endPoint x: 1266, endPoint y: 43, distance: 41.2
click at [1264, 85] on button "Close" at bounding box center [1277, 83] width 59 height 26
type textarea "x"
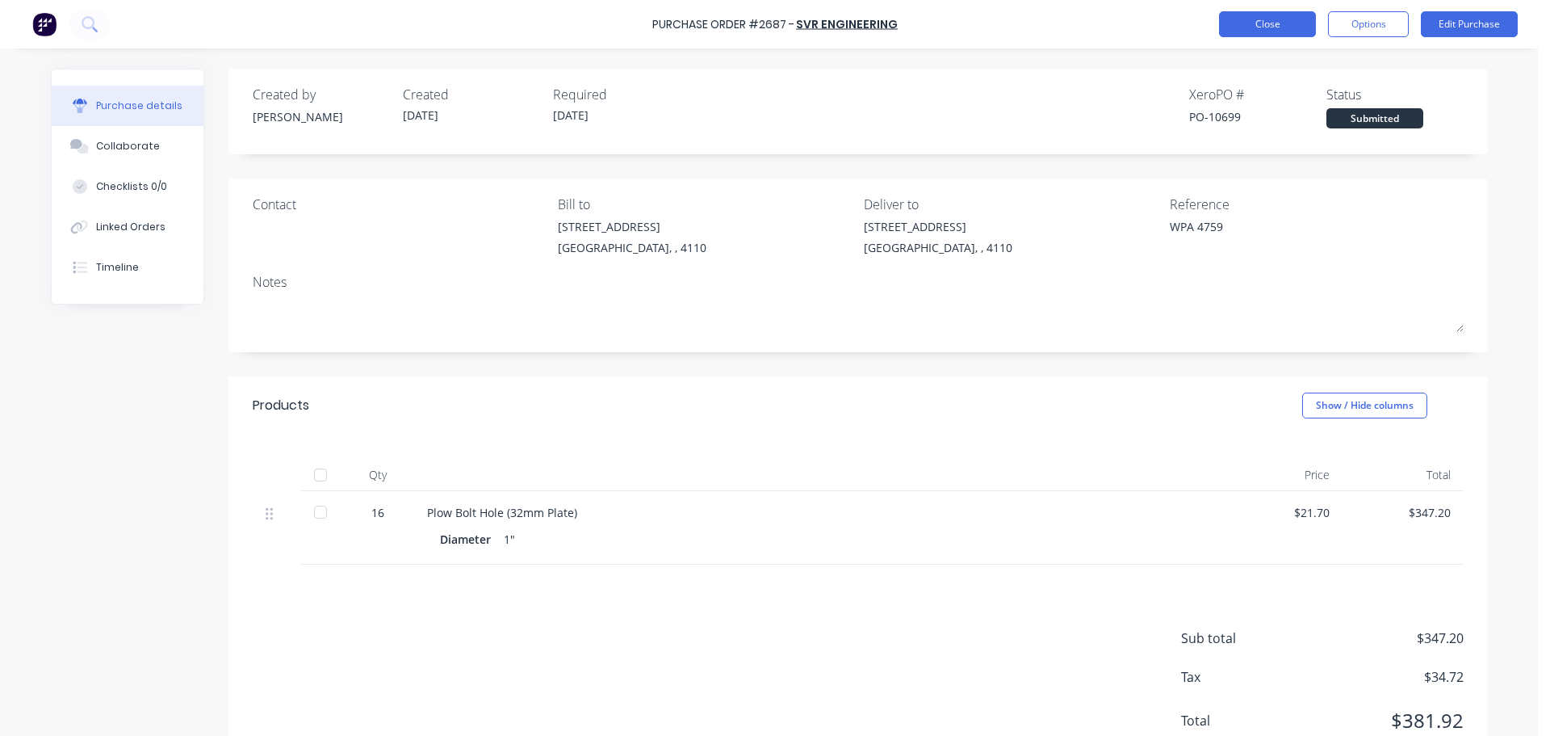
click at [1265, 36] on button "Close" at bounding box center [1267, 24] width 97 height 26
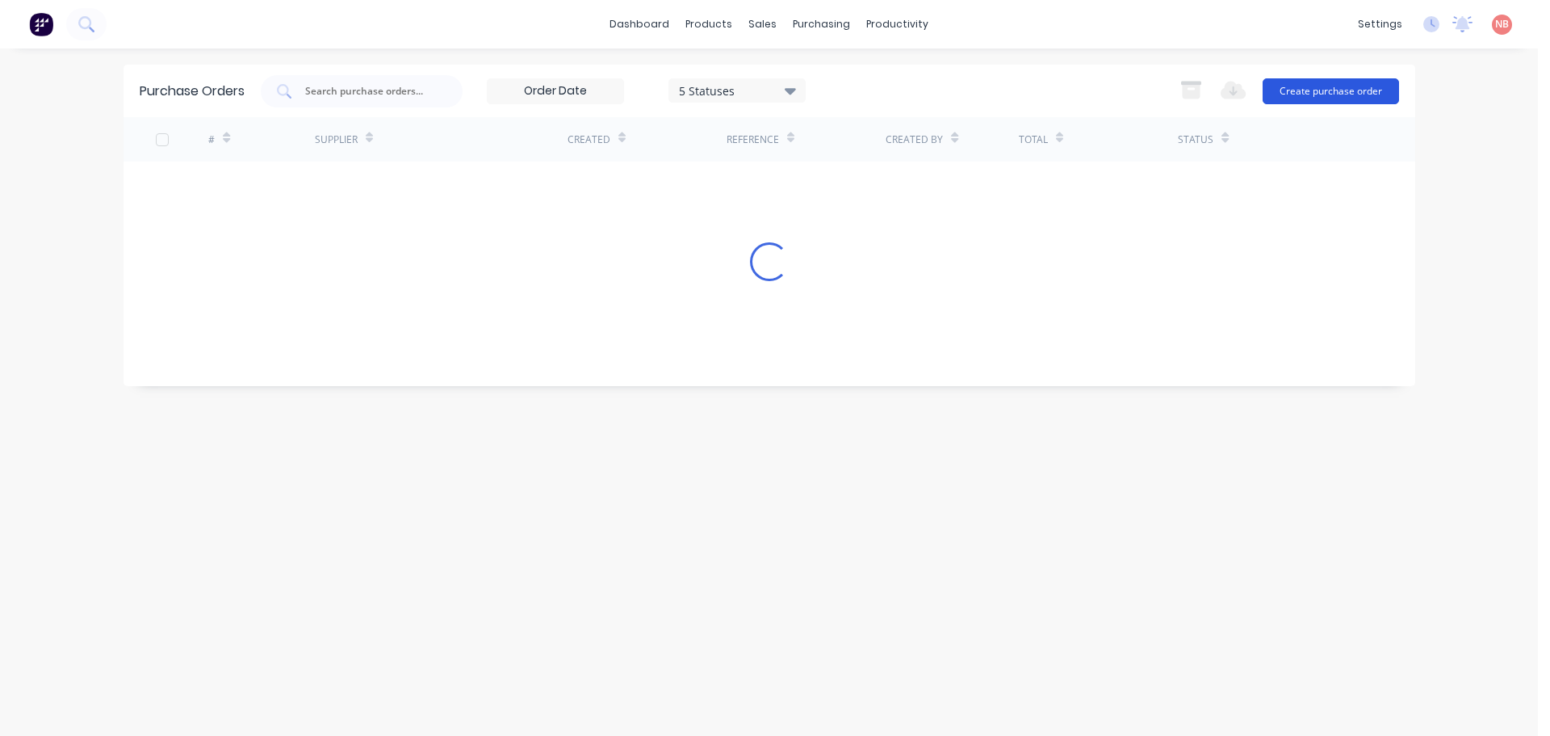
click at [1314, 102] on button "Create purchase order" at bounding box center [1331, 91] width 136 height 26
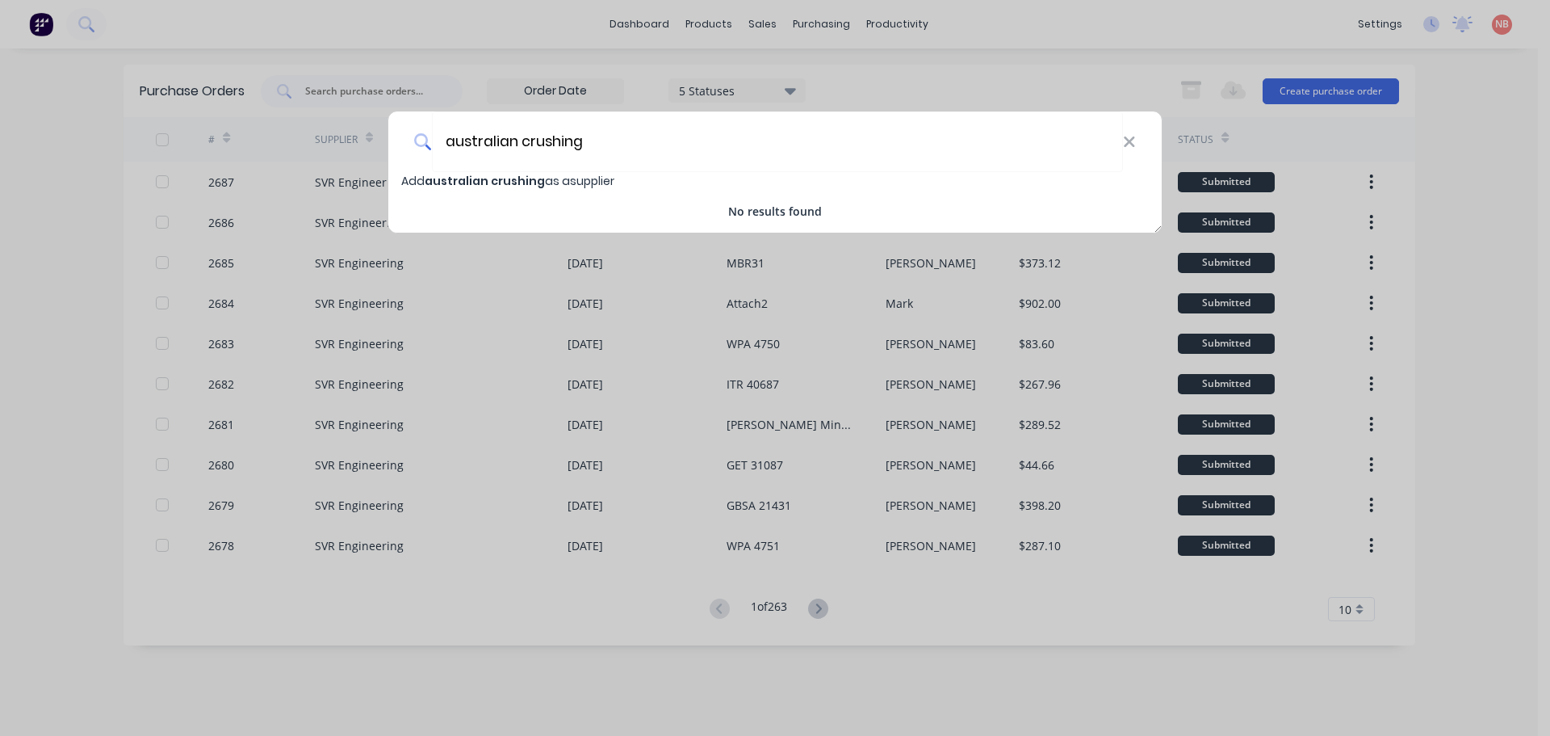
drag, startPoint x: 518, startPoint y: 145, endPoint x: 351, endPoint y: 154, distance: 166.6
click at [351, 154] on div "australian crushing Add australian crushing as a supplier No results found" at bounding box center [775, 368] width 1550 height 736
type input "austr crushing"
click at [1131, 146] on icon at bounding box center [1129, 142] width 13 height 18
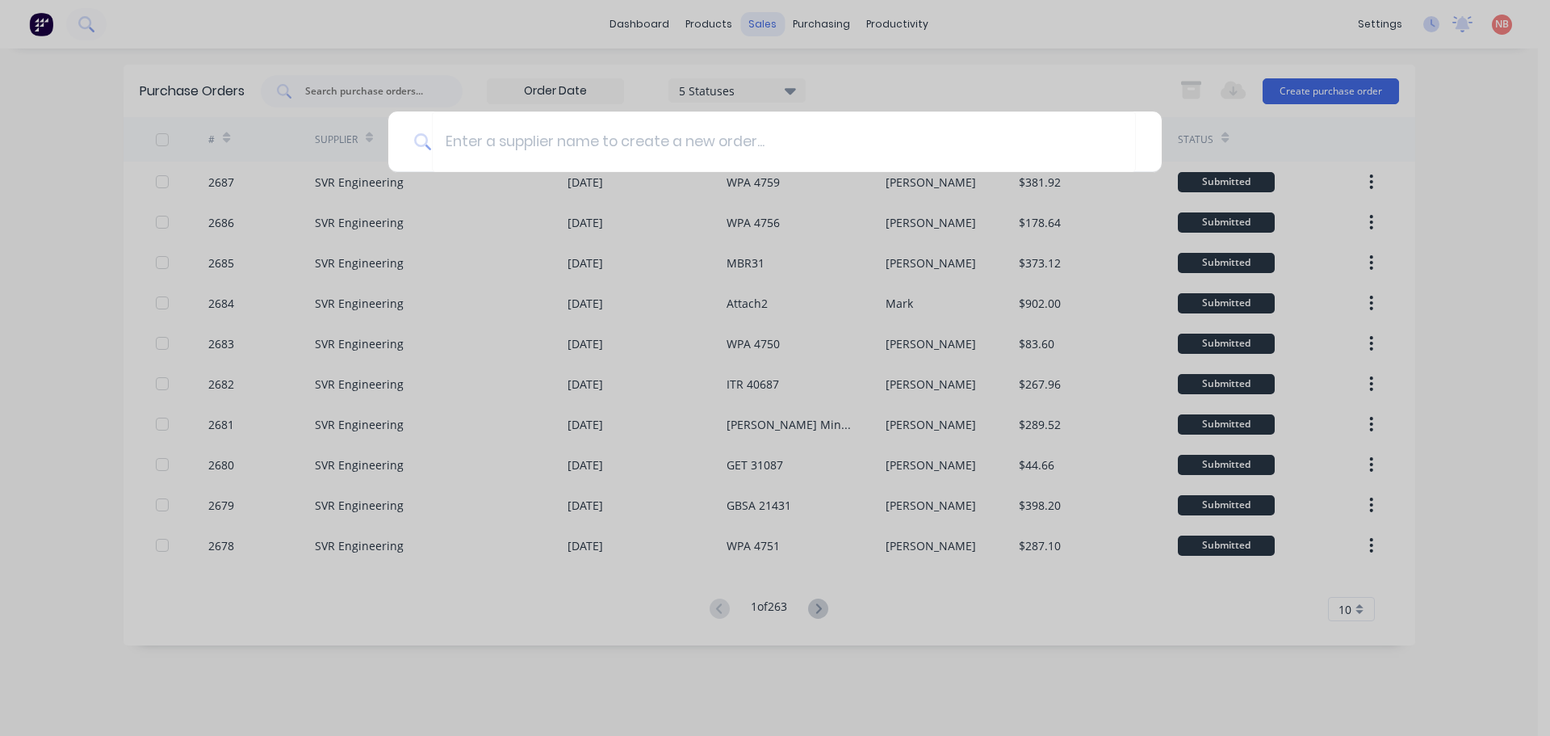
click at [760, 21] on div at bounding box center [775, 368] width 1550 height 736
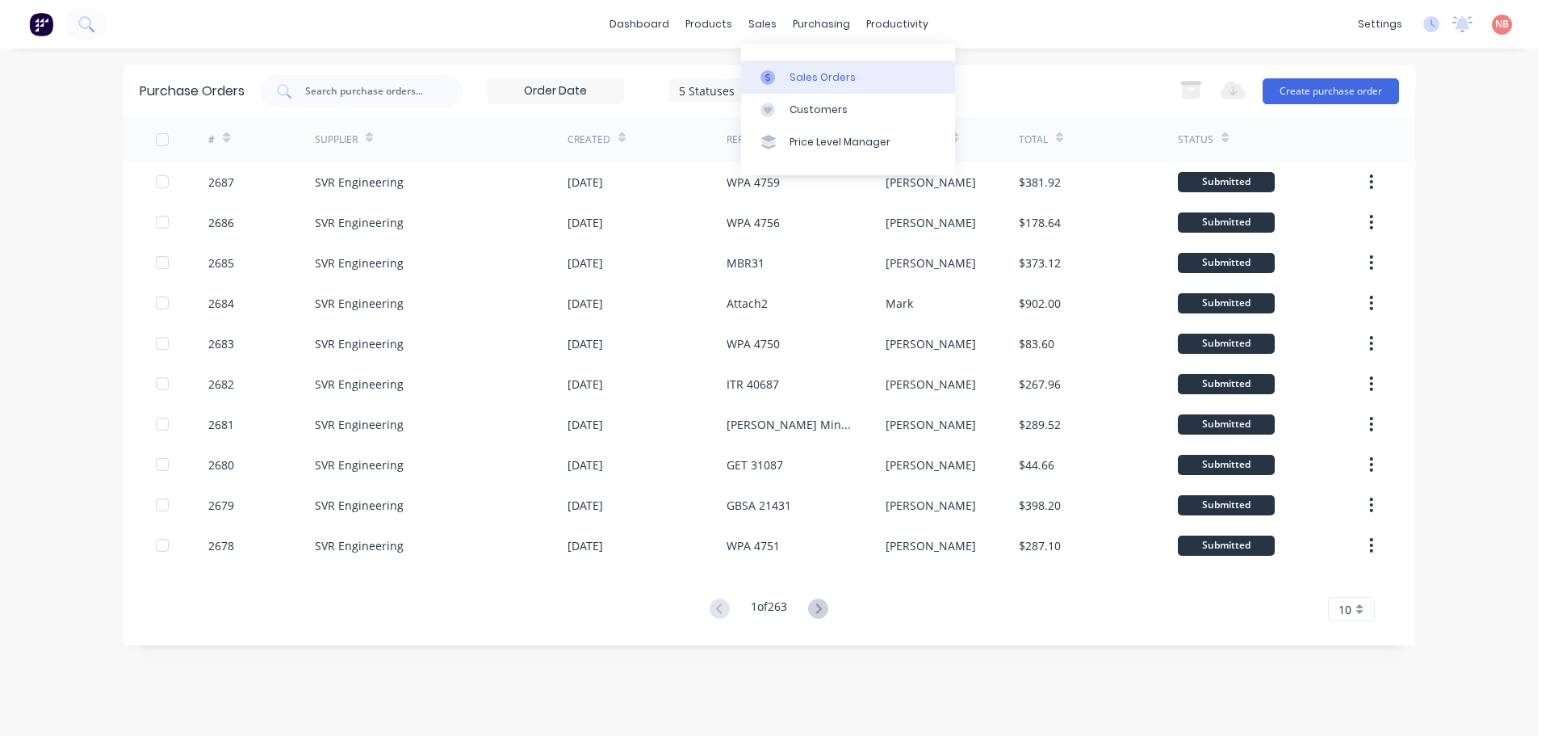
click at [779, 75] on div at bounding box center [773, 77] width 24 height 15
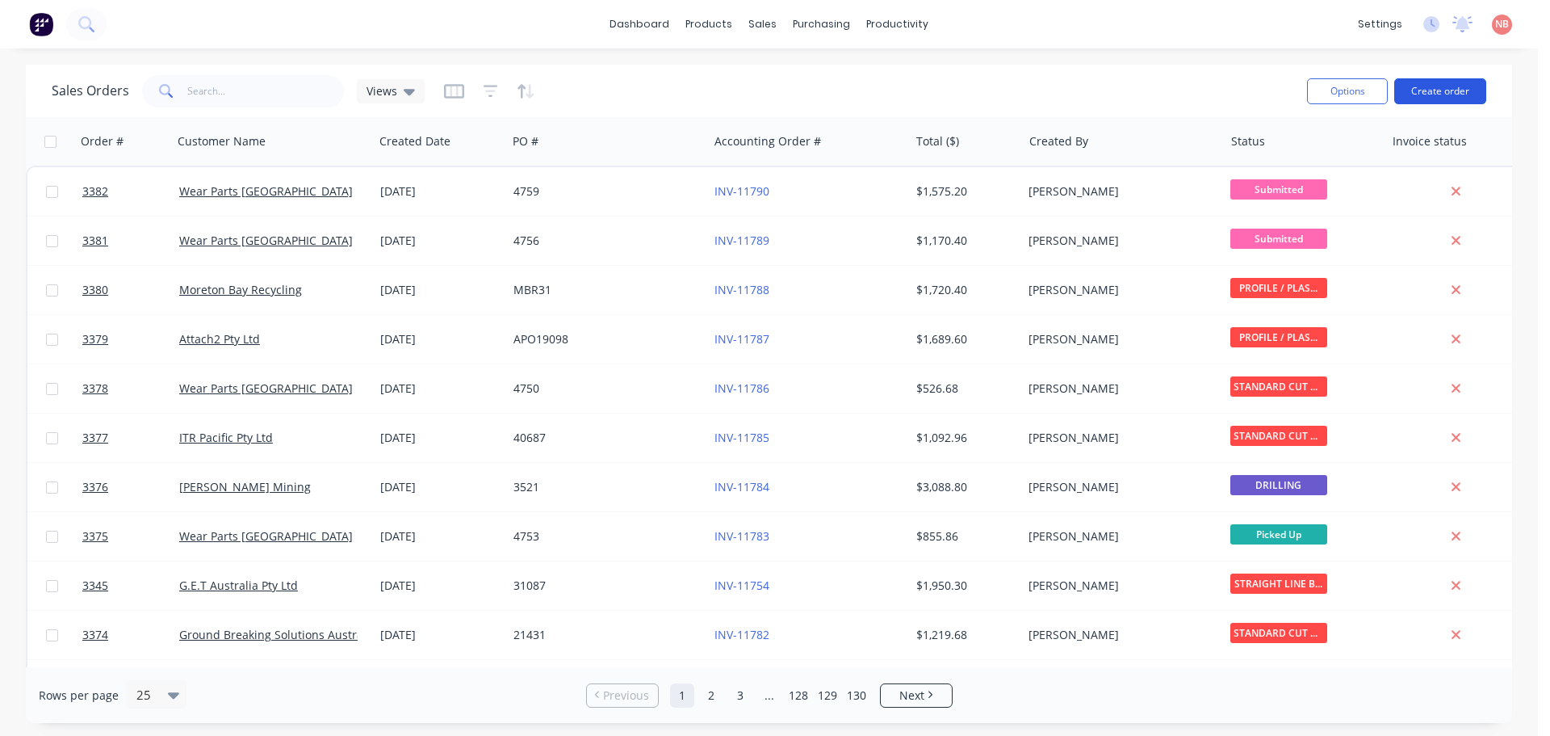
click at [1424, 94] on button "Create order" at bounding box center [1440, 91] width 92 height 26
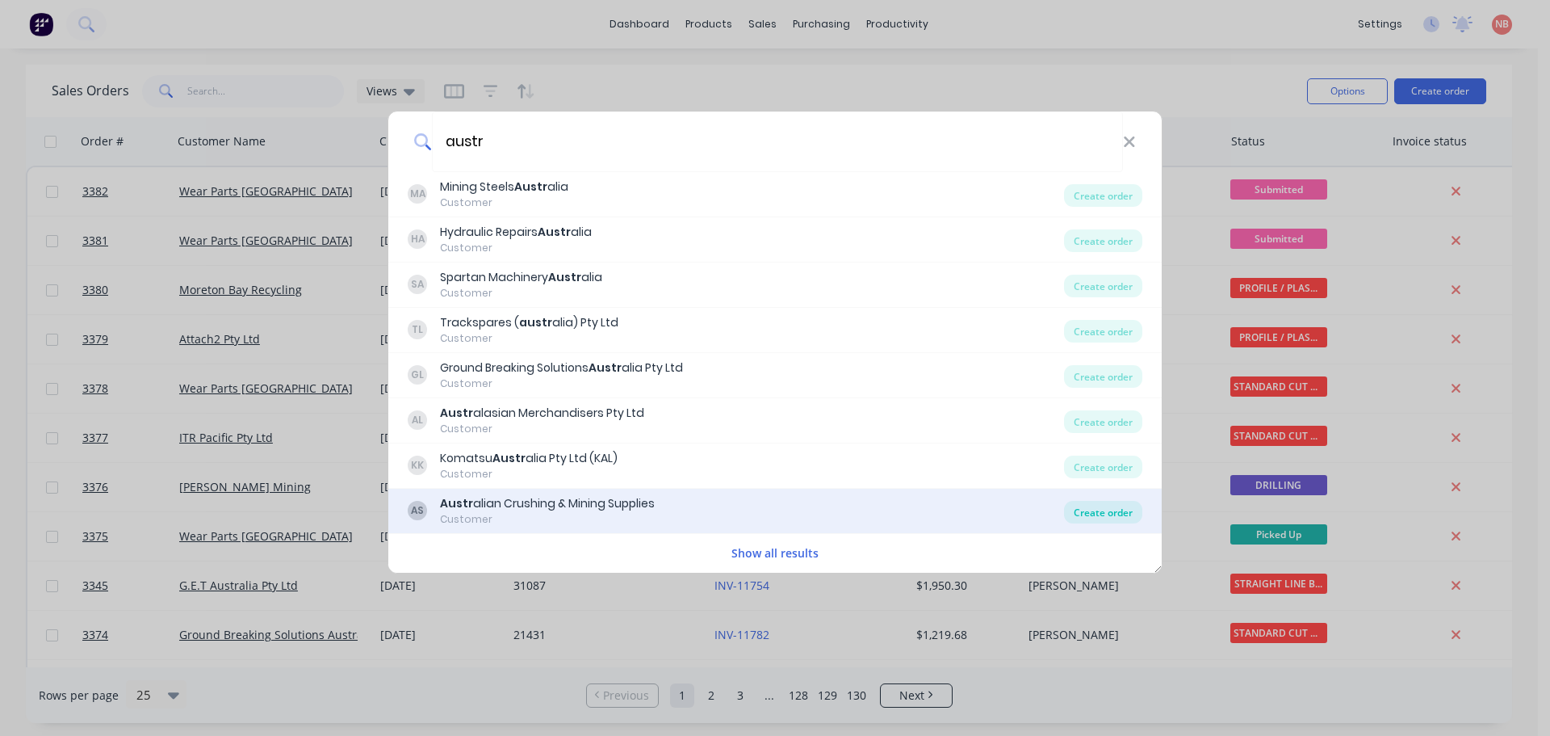
type input "austr"
click at [1103, 511] on div "Create order" at bounding box center [1103, 512] width 78 height 23
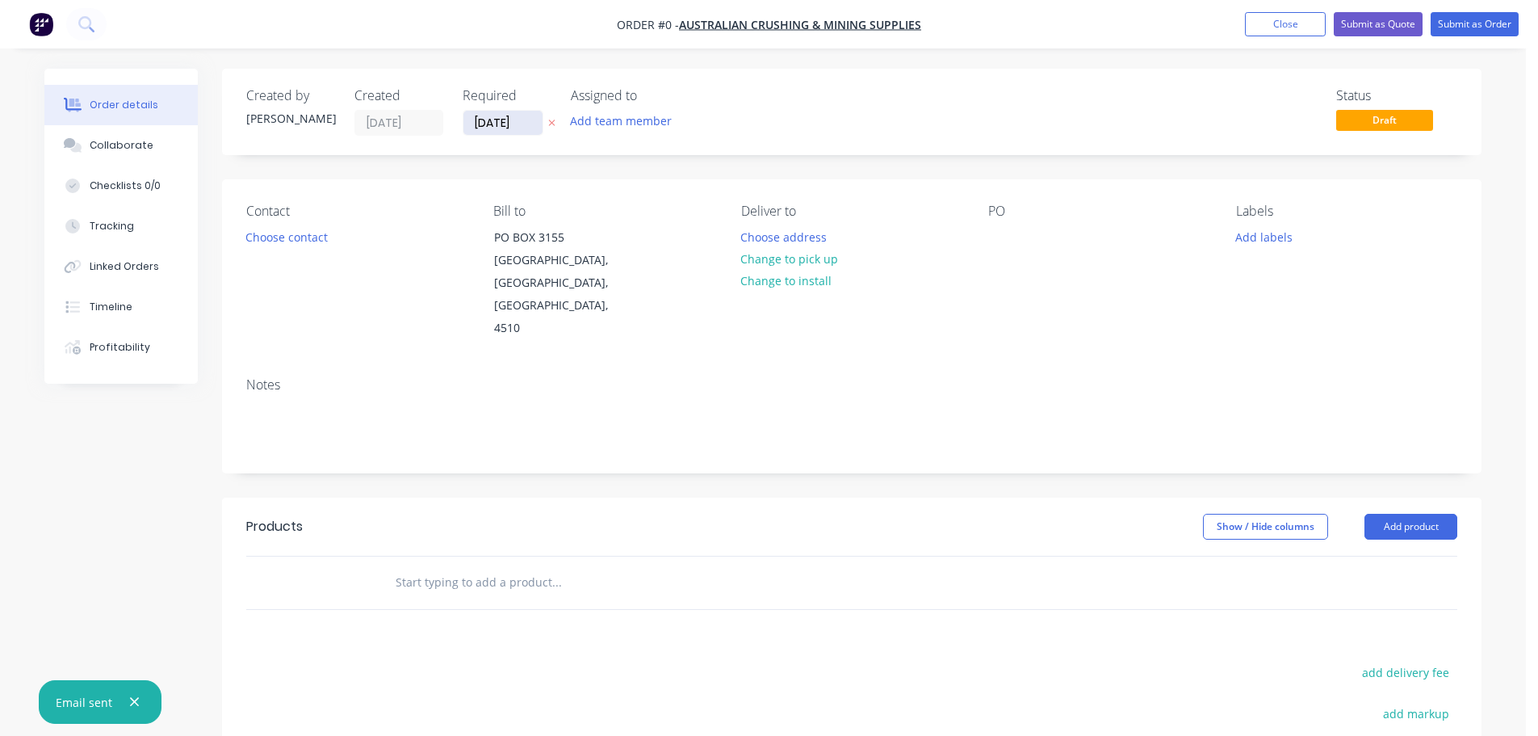
click at [518, 122] on input "[DATE]" at bounding box center [502, 123] width 79 height 24
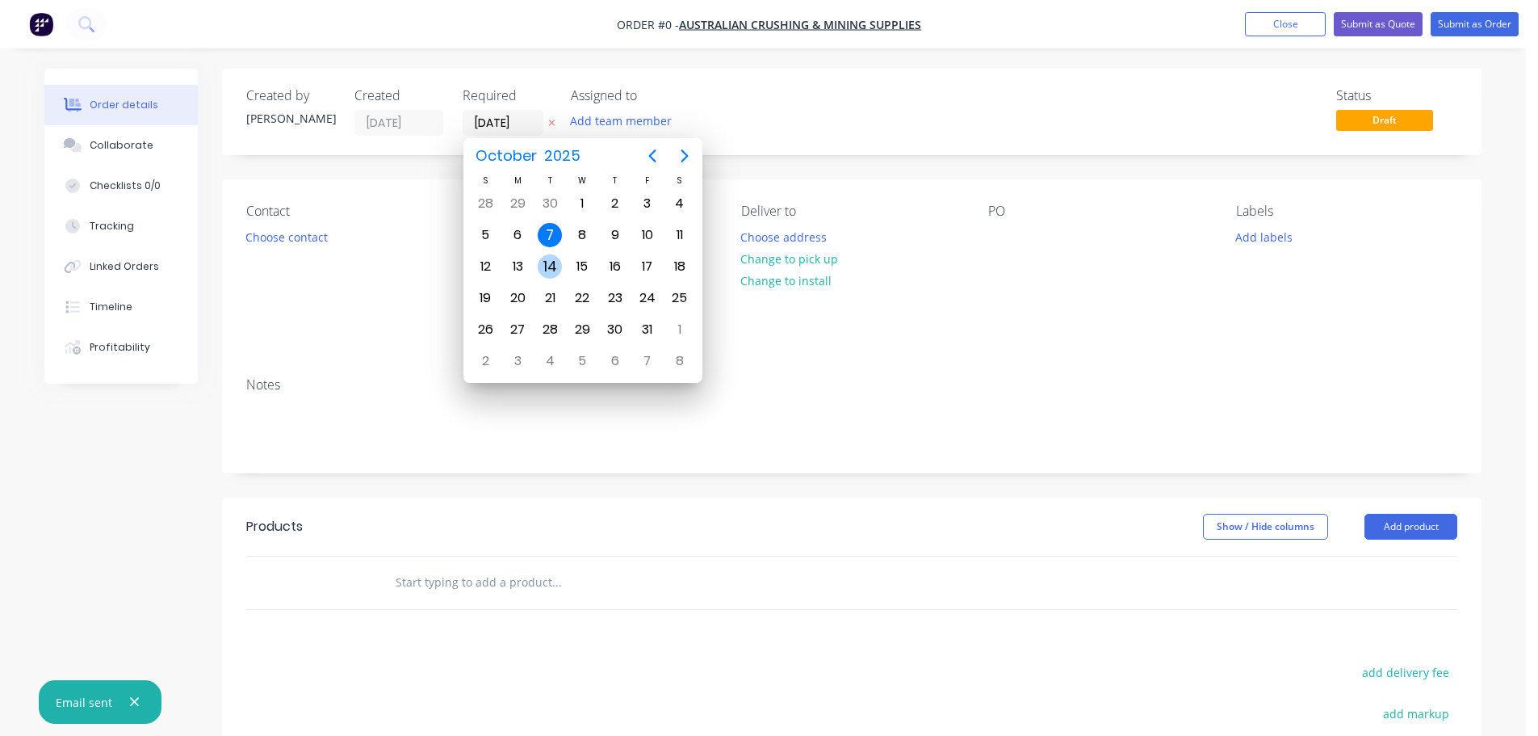
click at [543, 272] on div "14" at bounding box center [550, 266] width 24 height 24
type input "[DATE]"
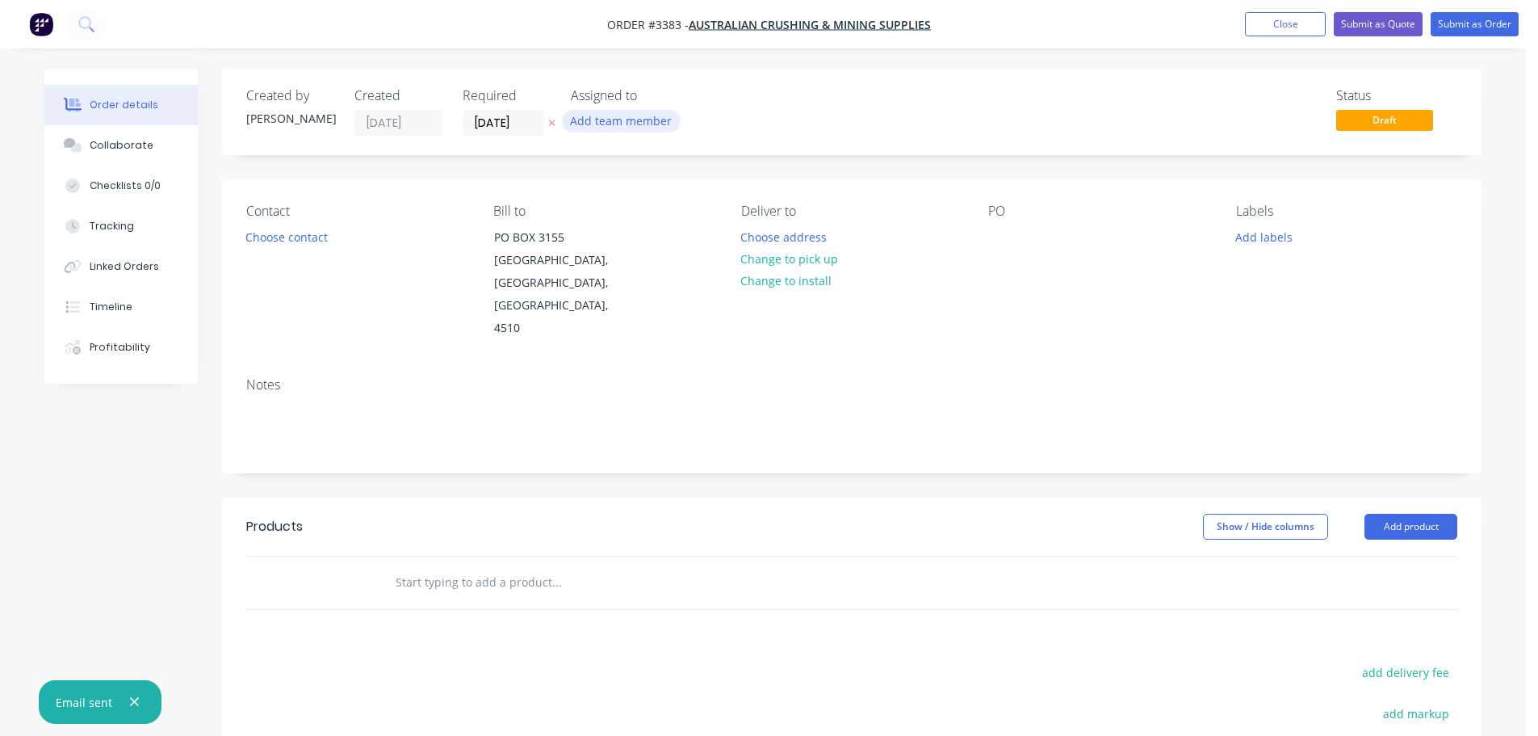
click at [615, 121] on button "Add team member" at bounding box center [621, 121] width 119 height 22
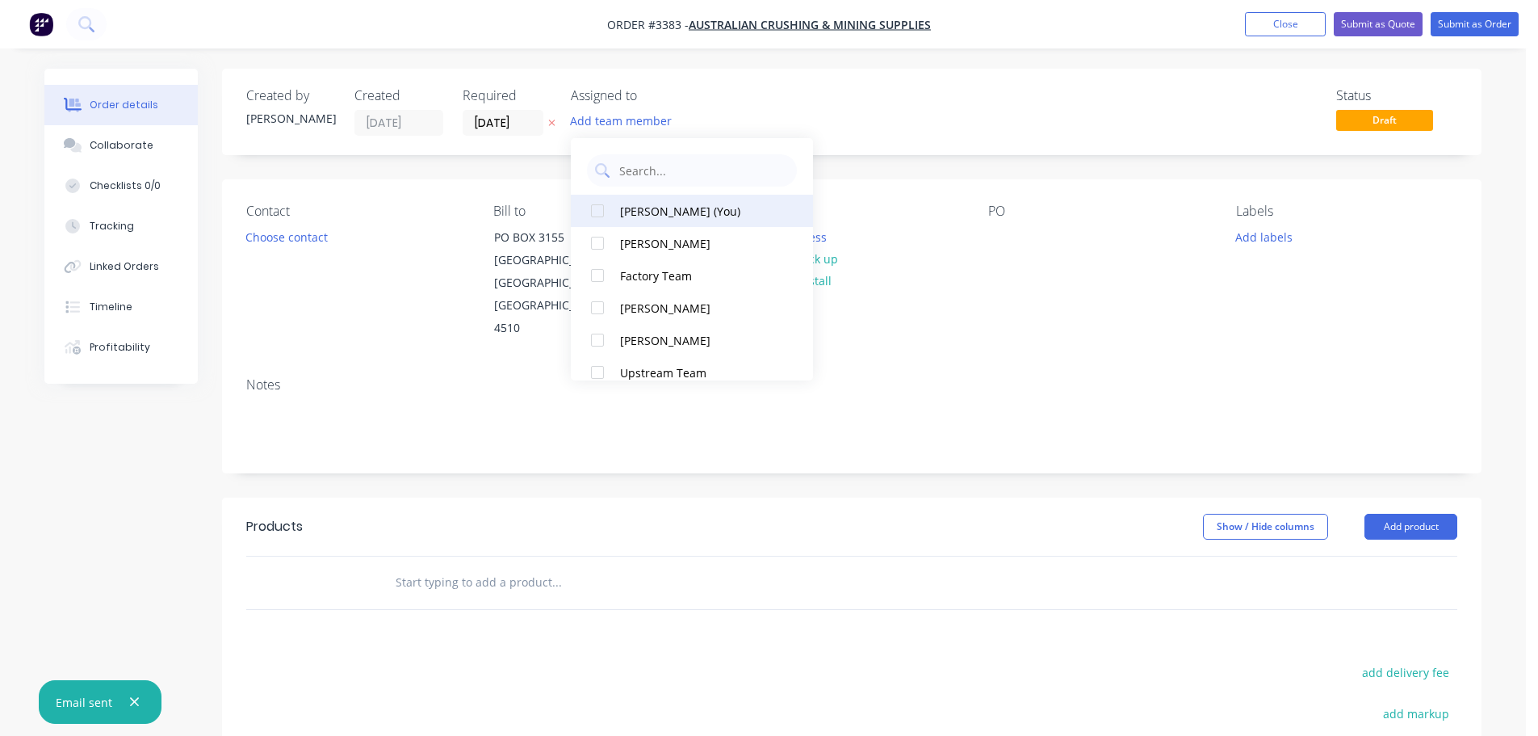
click at [628, 210] on div "[PERSON_NAME] (You)" at bounding box center [700, 211] width 161 height 17
click at [255, 241] on button "Choose contact" at bounding box center [286, 236] width 99 height 22
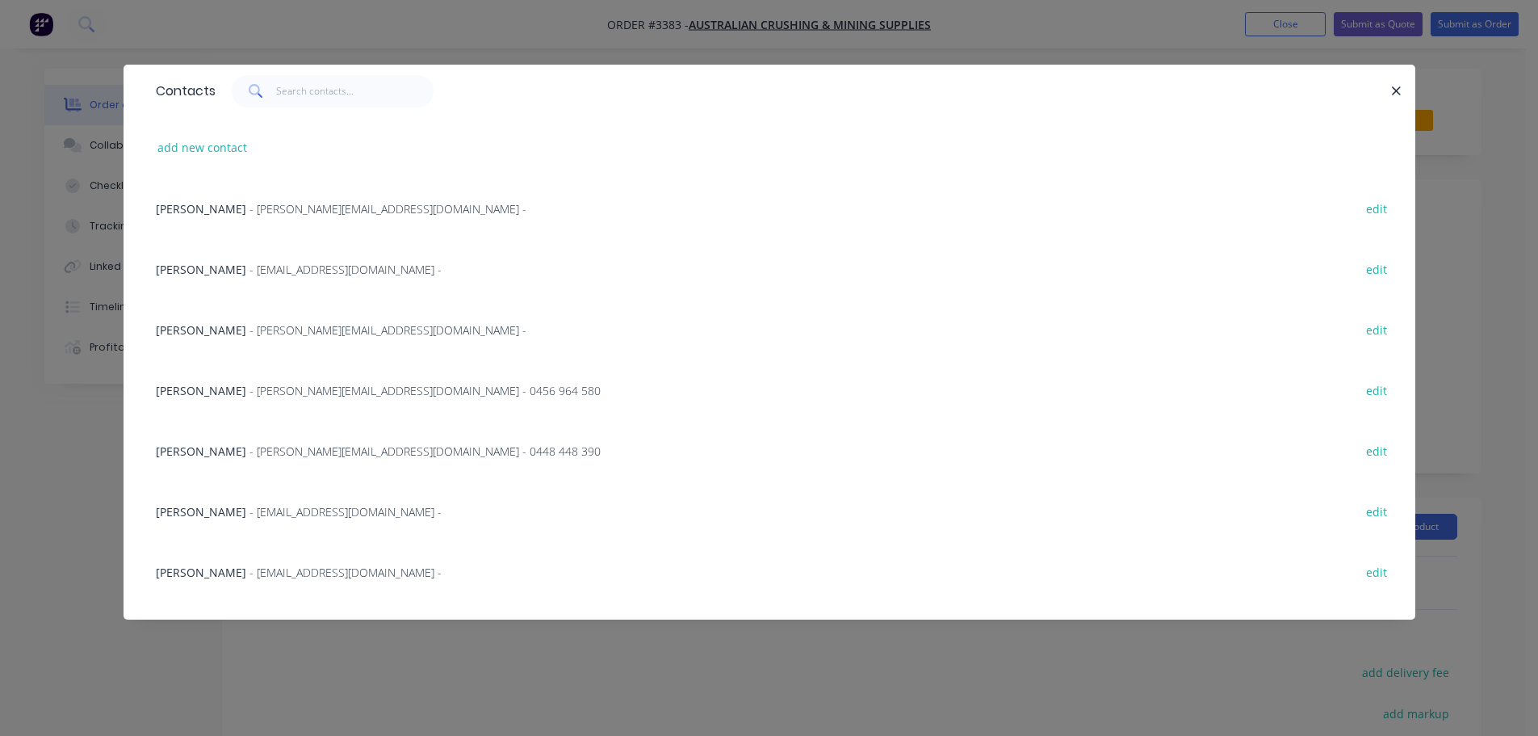
scroll to position [224, 0]
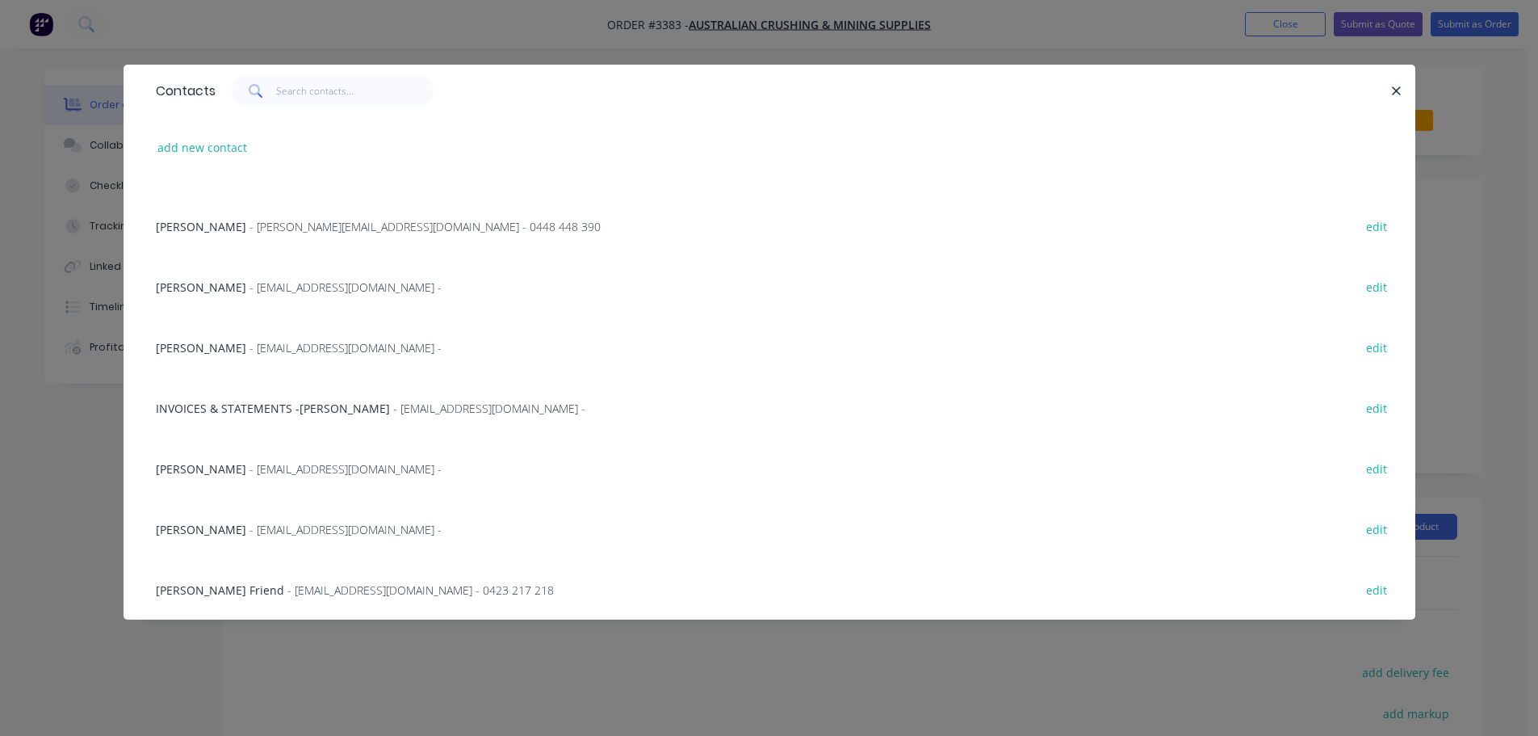
click at [287, 585] on span "- sales1@auscbgroup.com.au - 0423 217 218" at bounding box center [420, 589] width 266 height 15
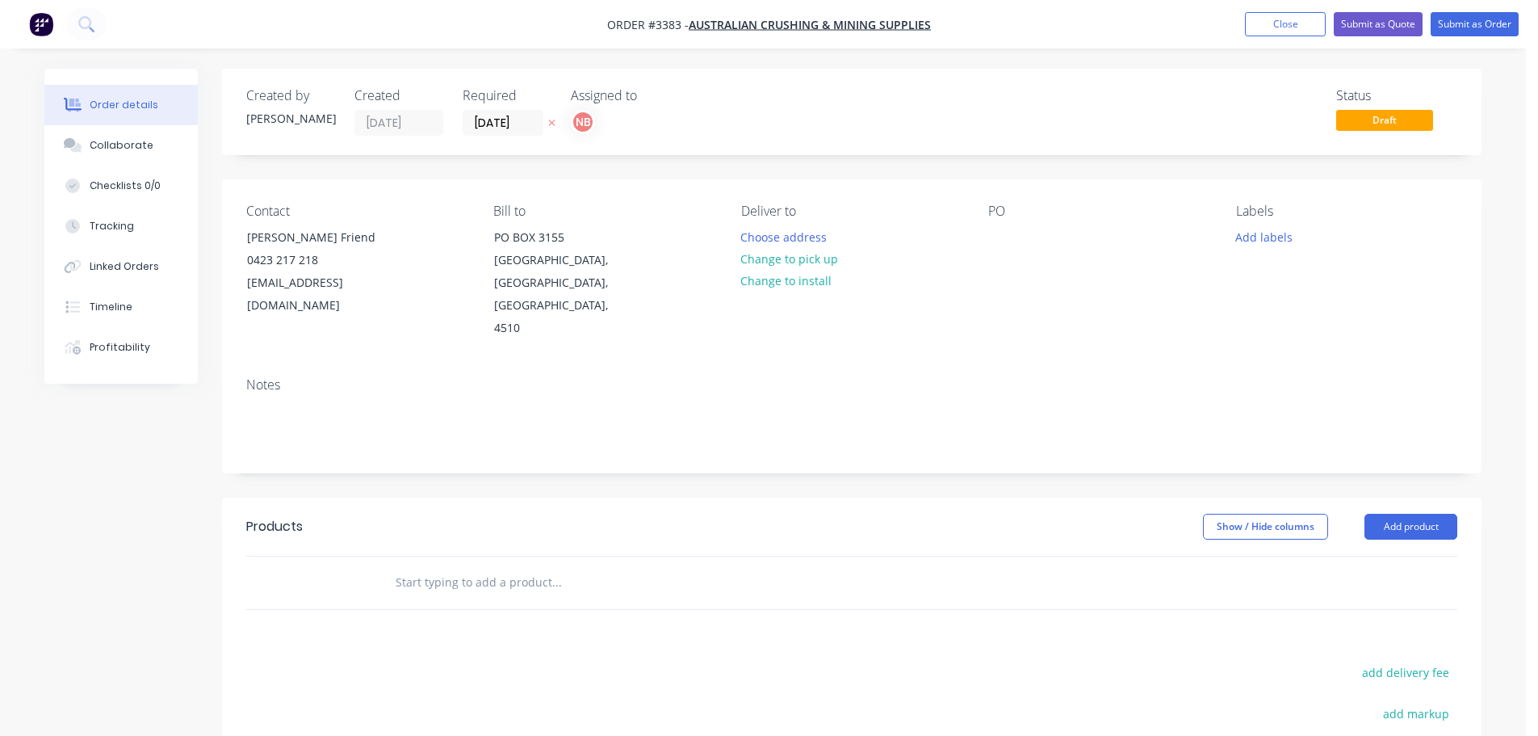
click at [755, 223] on div "Deliver to Choose address Change to pick up Change to install" at bounding box center [851, 271] width 221 height 136
click at [755, 234] on button "Choose address" at bounding box center [783, 236] width 103 height 22
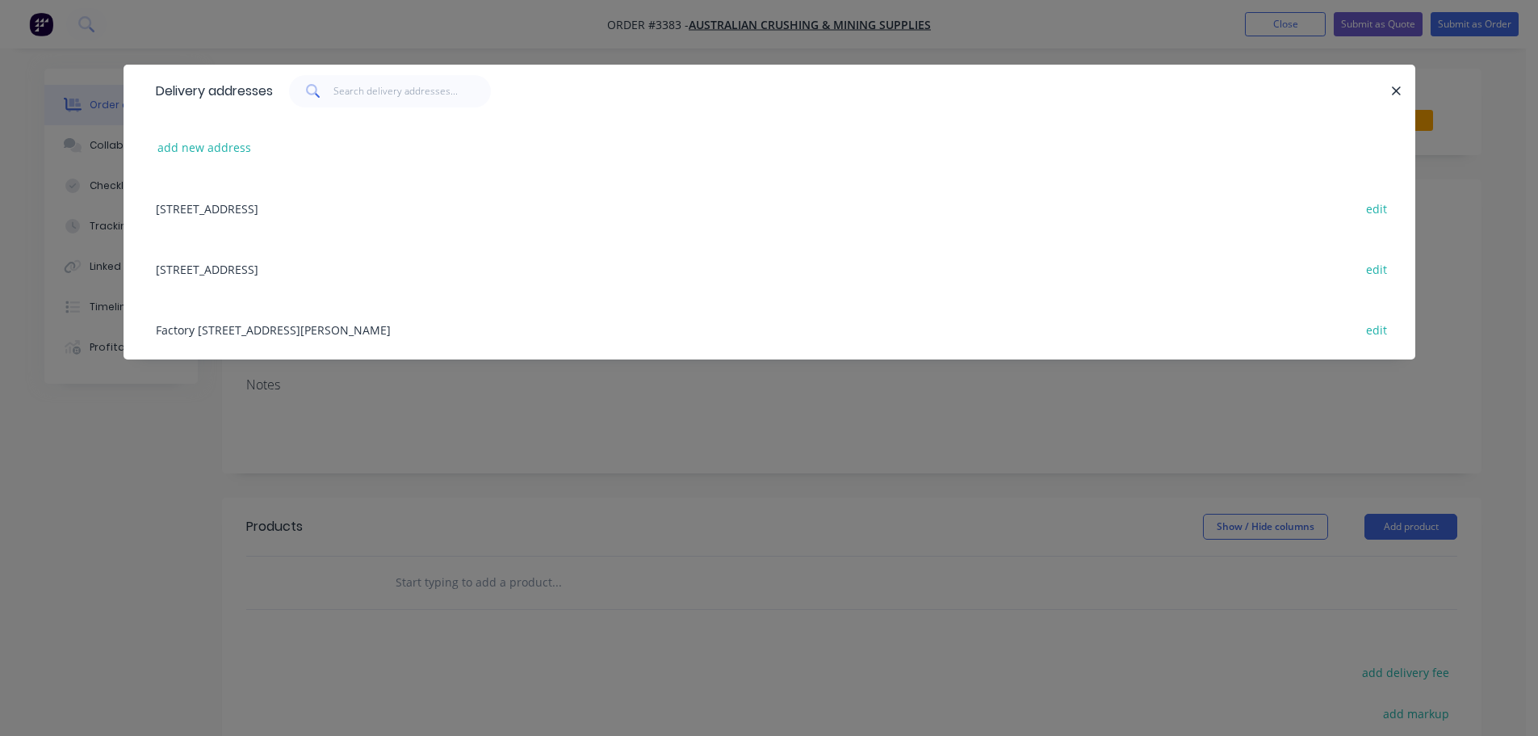
click at [264, 326] on div "Factory 5, 1 Johnson Street, Caboolture, Queensland, Australia, 4510 edit" at bounding box center [769, 329] width 1243 height 61
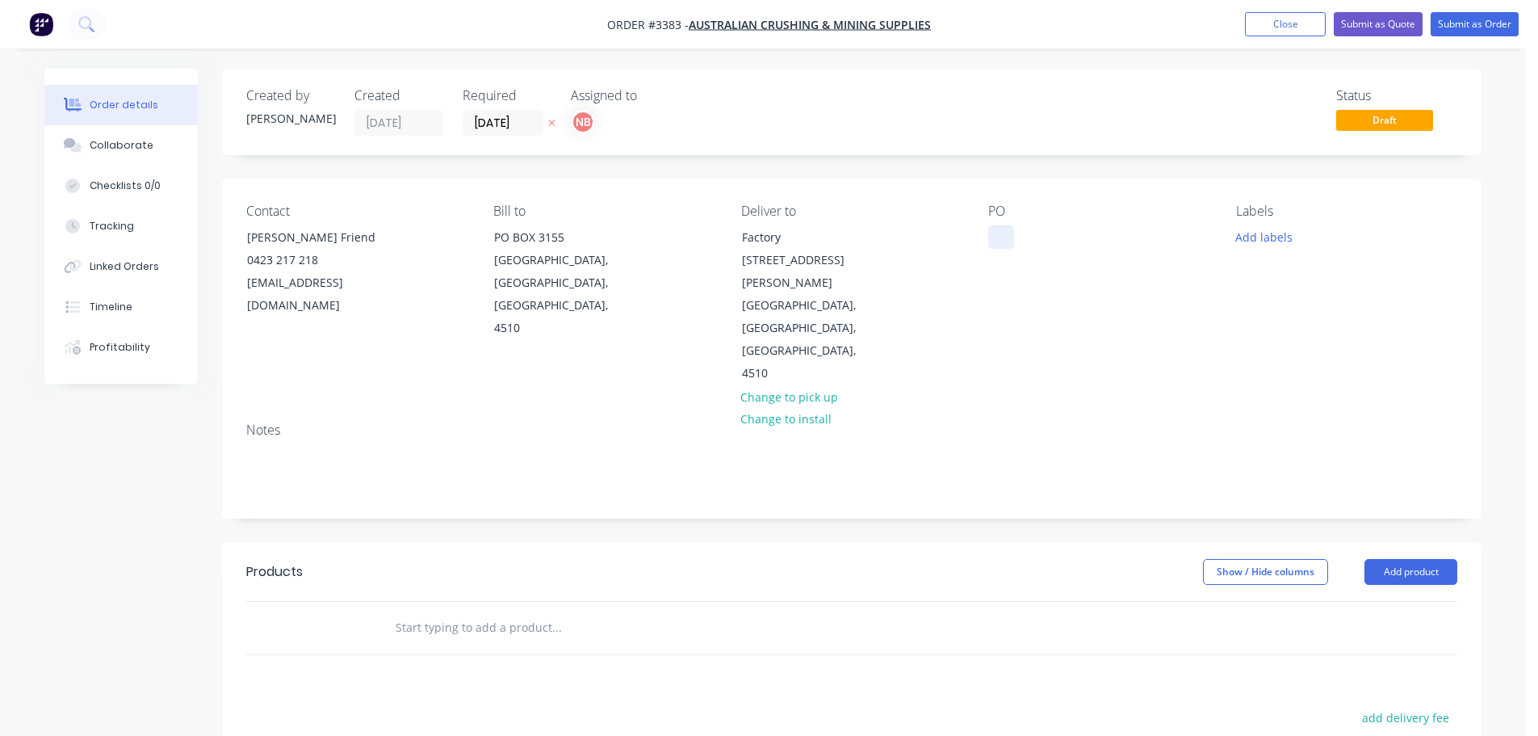
click at [1004, 237] on div at bounding box center [1001, 236] width 26 height 23
click at [1008, 241] on div "P161" at bounding box center [1014, 236] width 52 height 23
click at [1042, 237] on div "P0161" at bounding box center [1017, 236] width 58 height 23
click at [1250, 237] on button "Add labels" at bounding box center [1263, 236] width 74 height 22
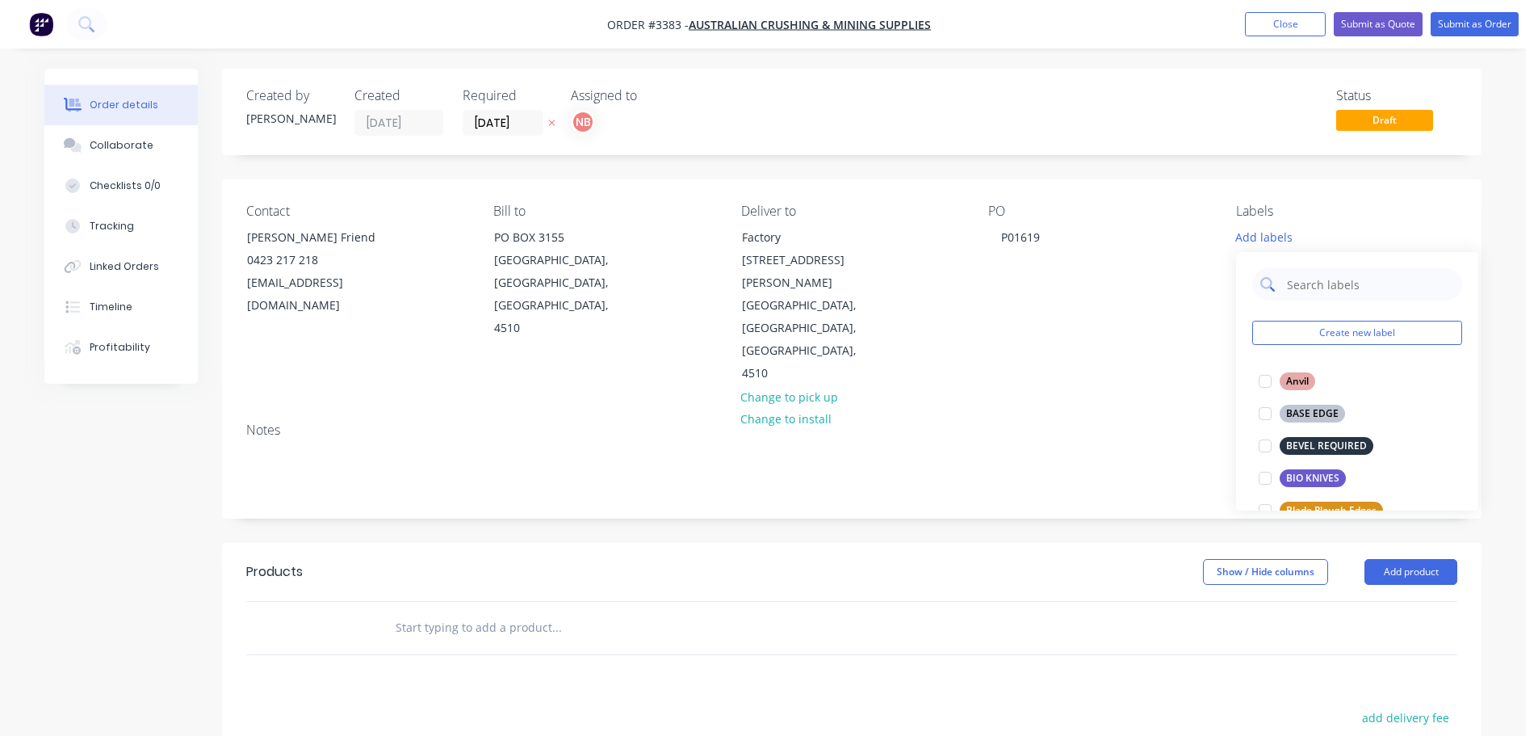
click at [1313, 283] on input "text" at bounding box center [1369, 284] width 169 height 32
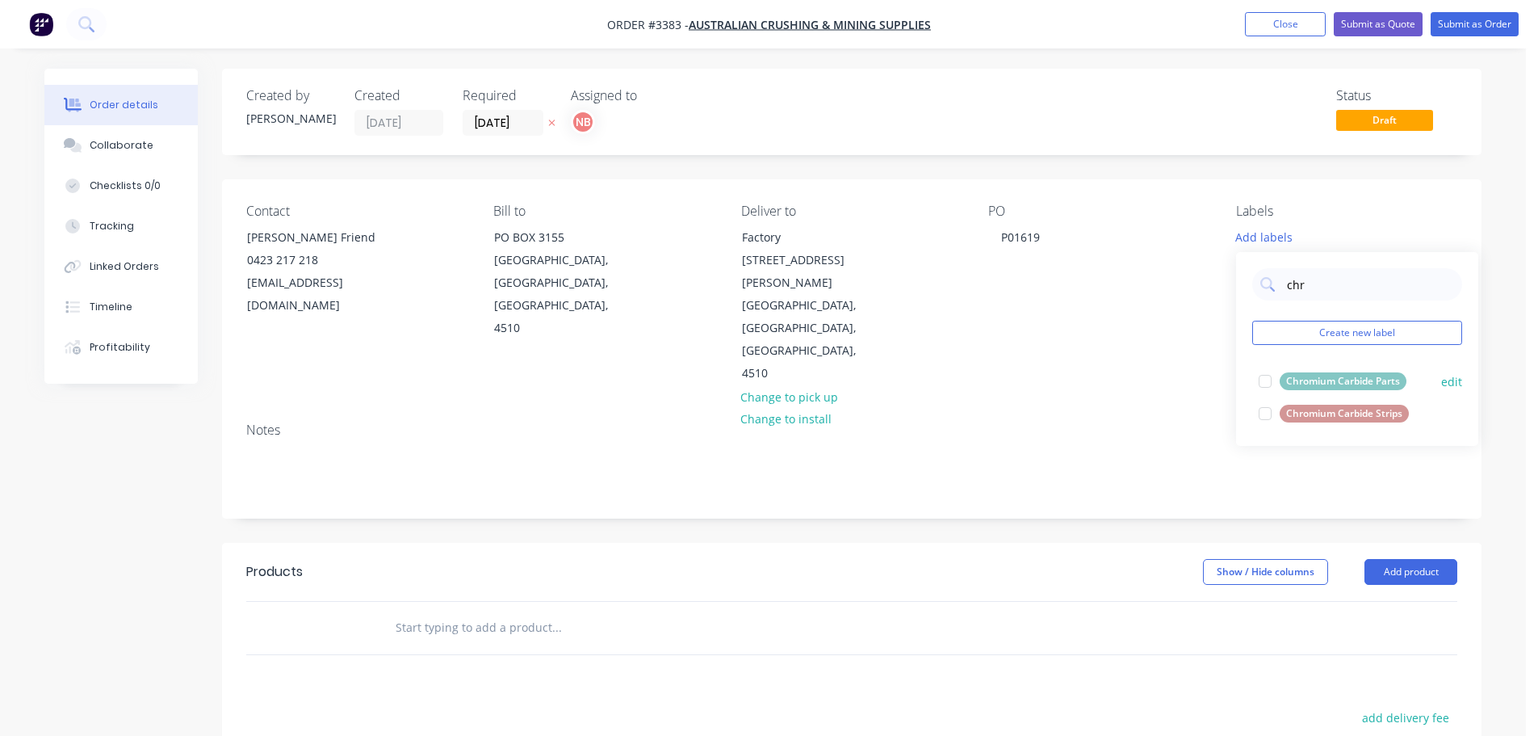
click at [1343, 384] on div "Chromium Carbide Parts" at bounding box center [1343, 381] width 127 height 18
click at [1331, 278] on input "chr" at bounding box center [1369, 276] width 169 height 32
type input "stu"
click at [1321, 372] on div "STUD WELDING" at bounding box center [1323, 373] width 86 height 18
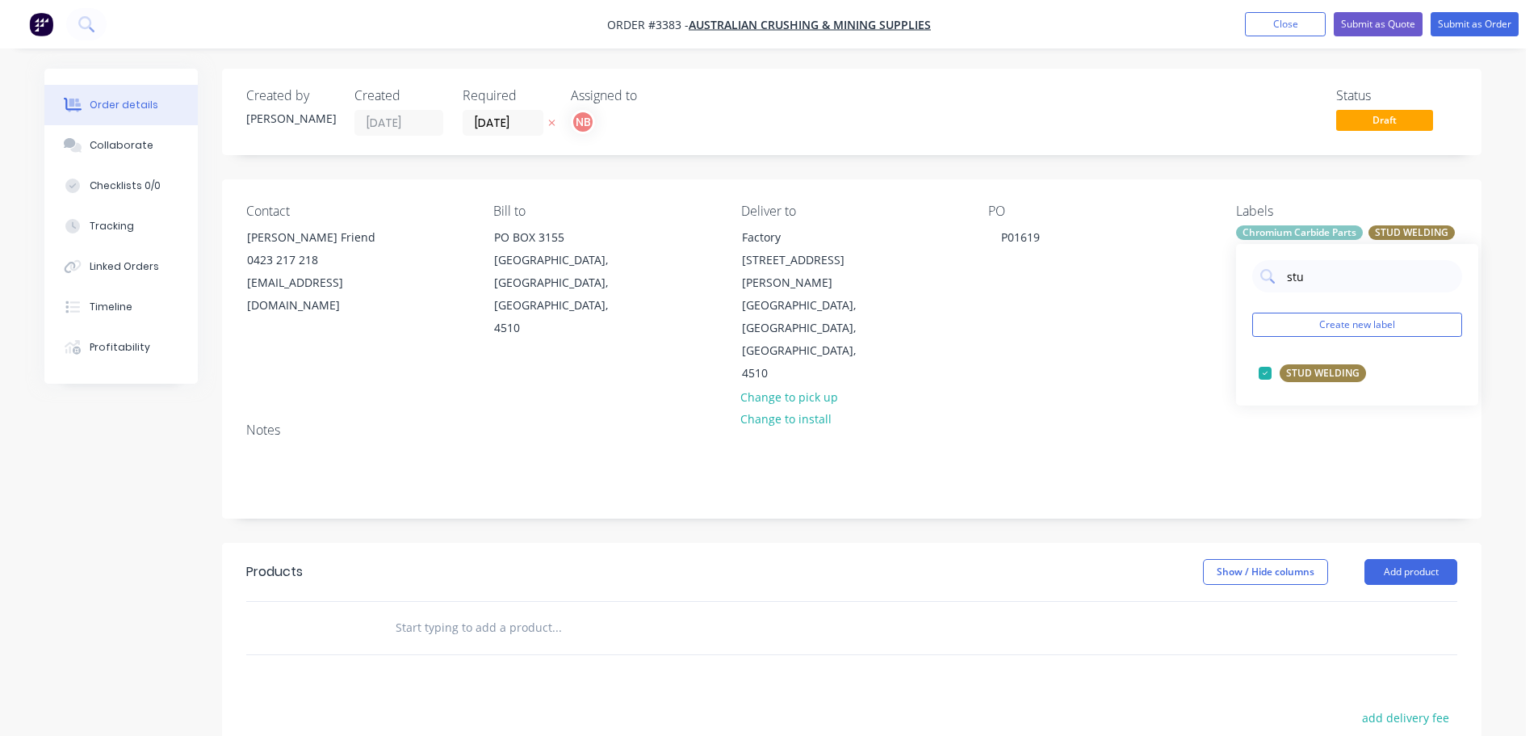
click at [1120, 543] on header "Products Show / Hide columns Add product" at bounding box center [852, 572] width 1260 height 58
click at [1385, 559] on button "Add product" at bounding box center [1411, 572] width 93 height 26
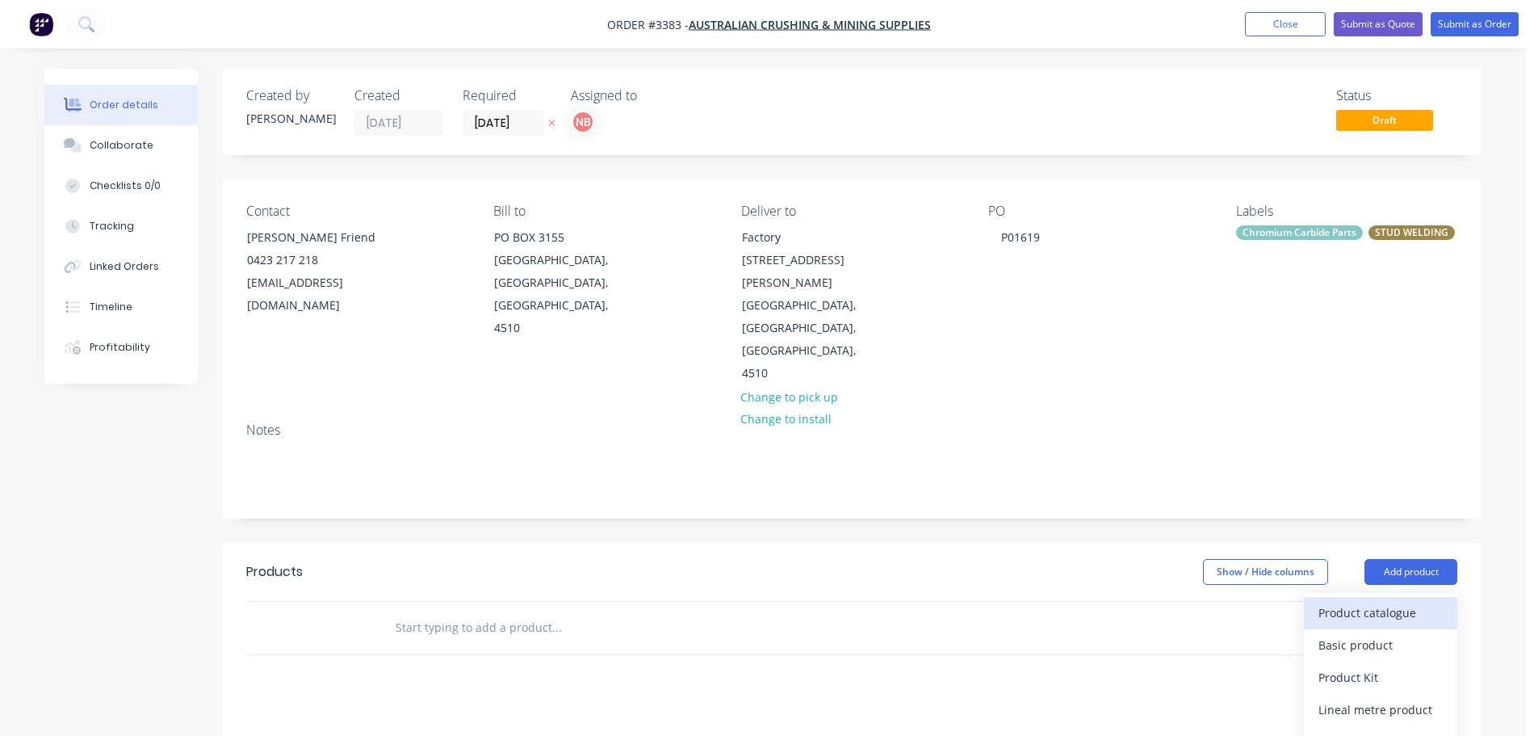
click at [1365, 601] on div "Product catalogue" at bounding box center [1380, 612] width 124 height 23
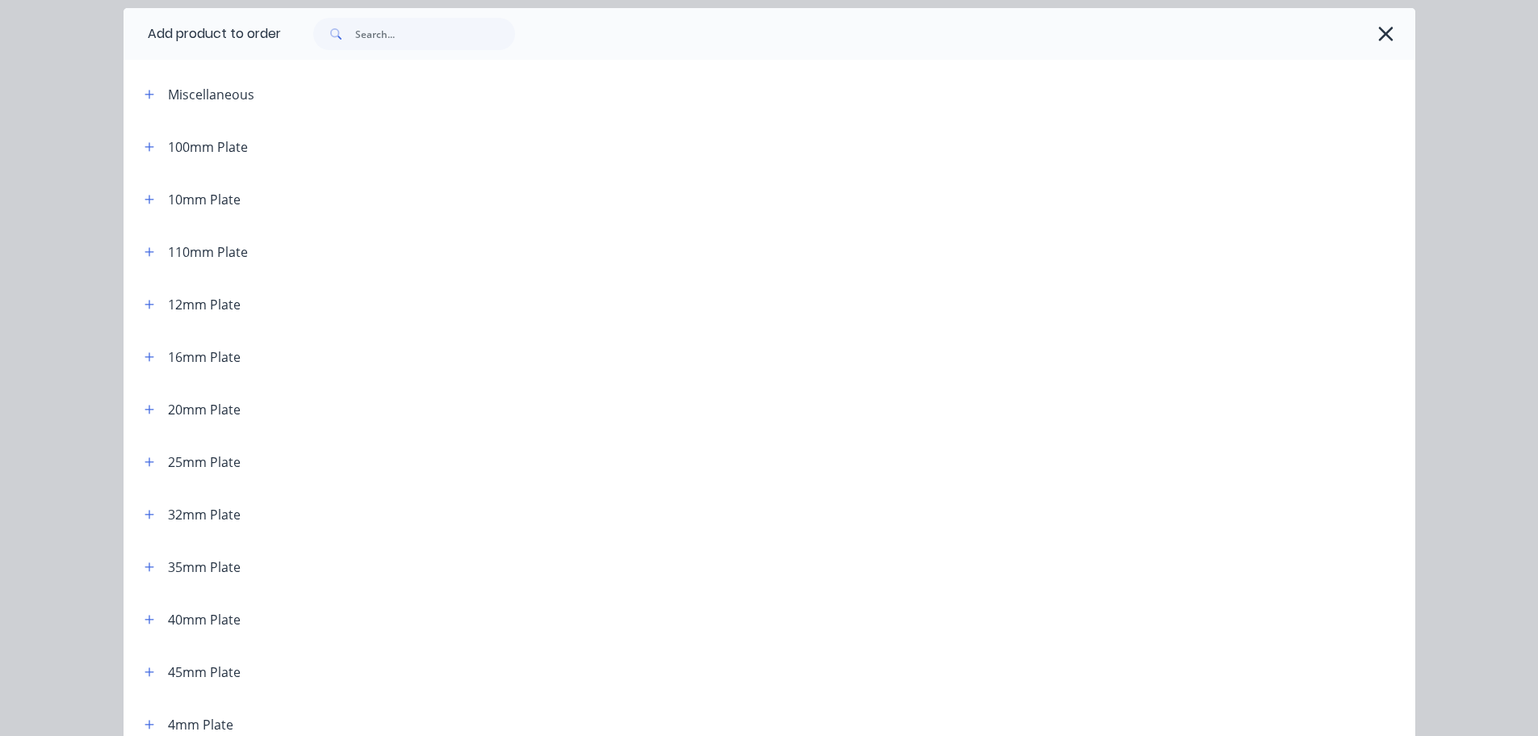
scroll to position [0, 0]
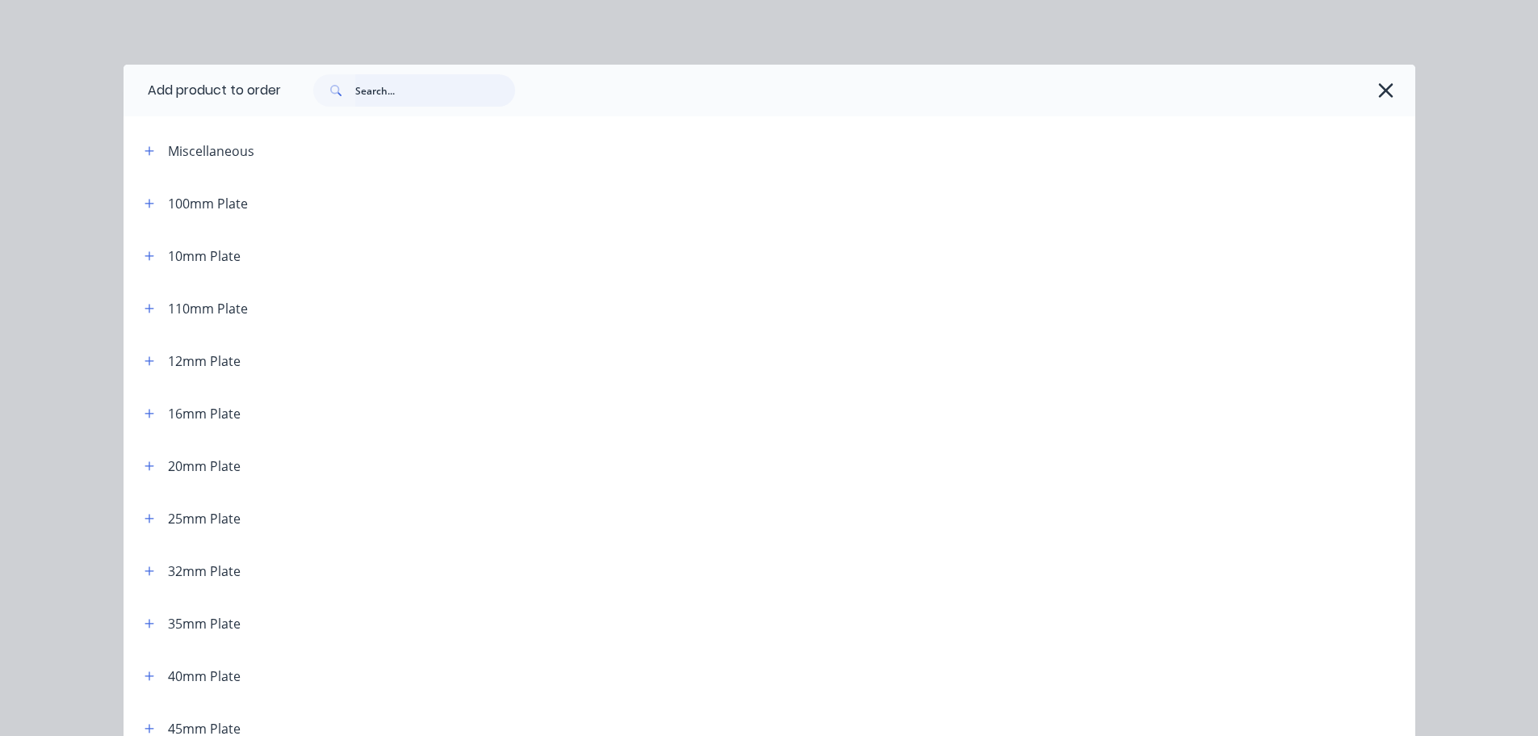
click at [413, 90] on input "text" at bounding box center [435, 90] width 160 height 32
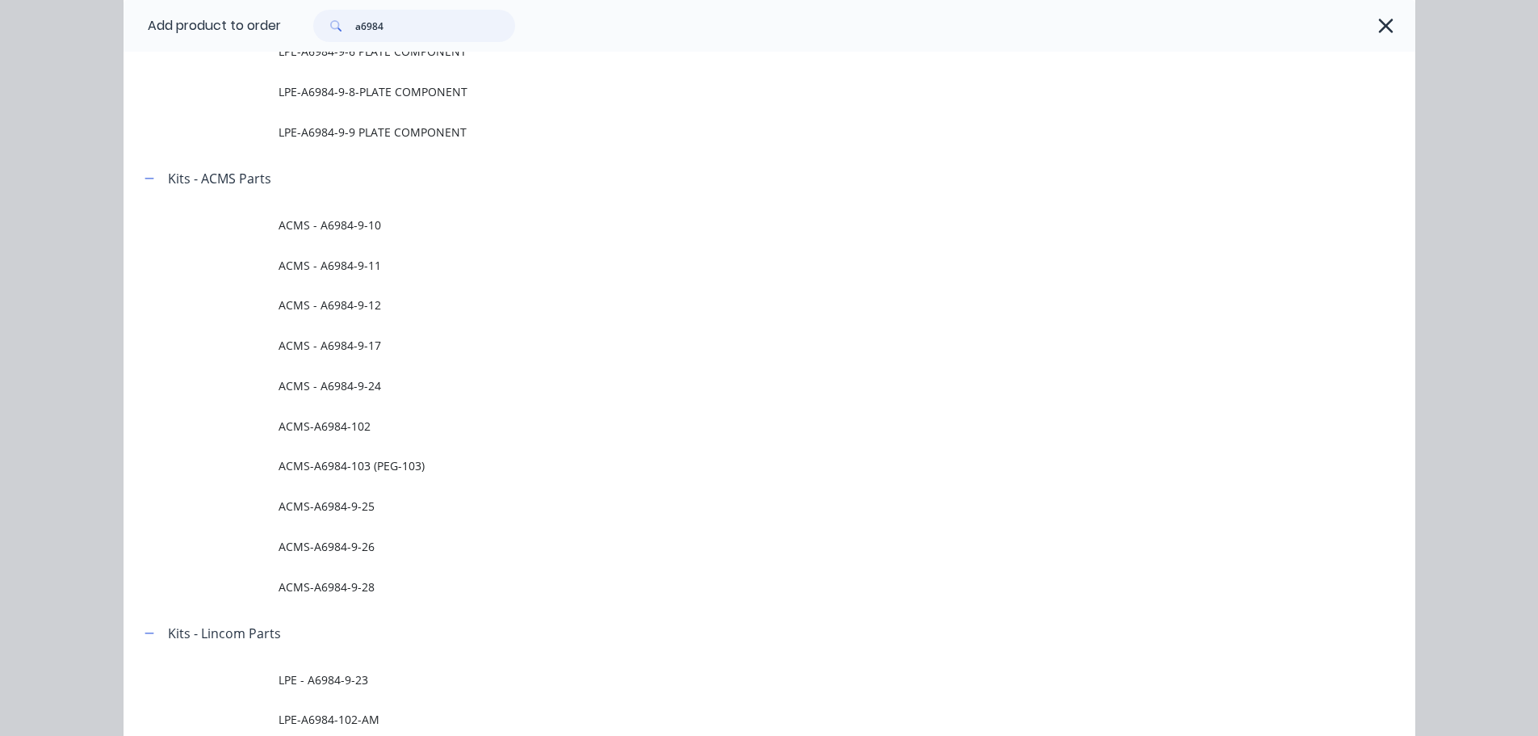
scroll to position [1453, 0]
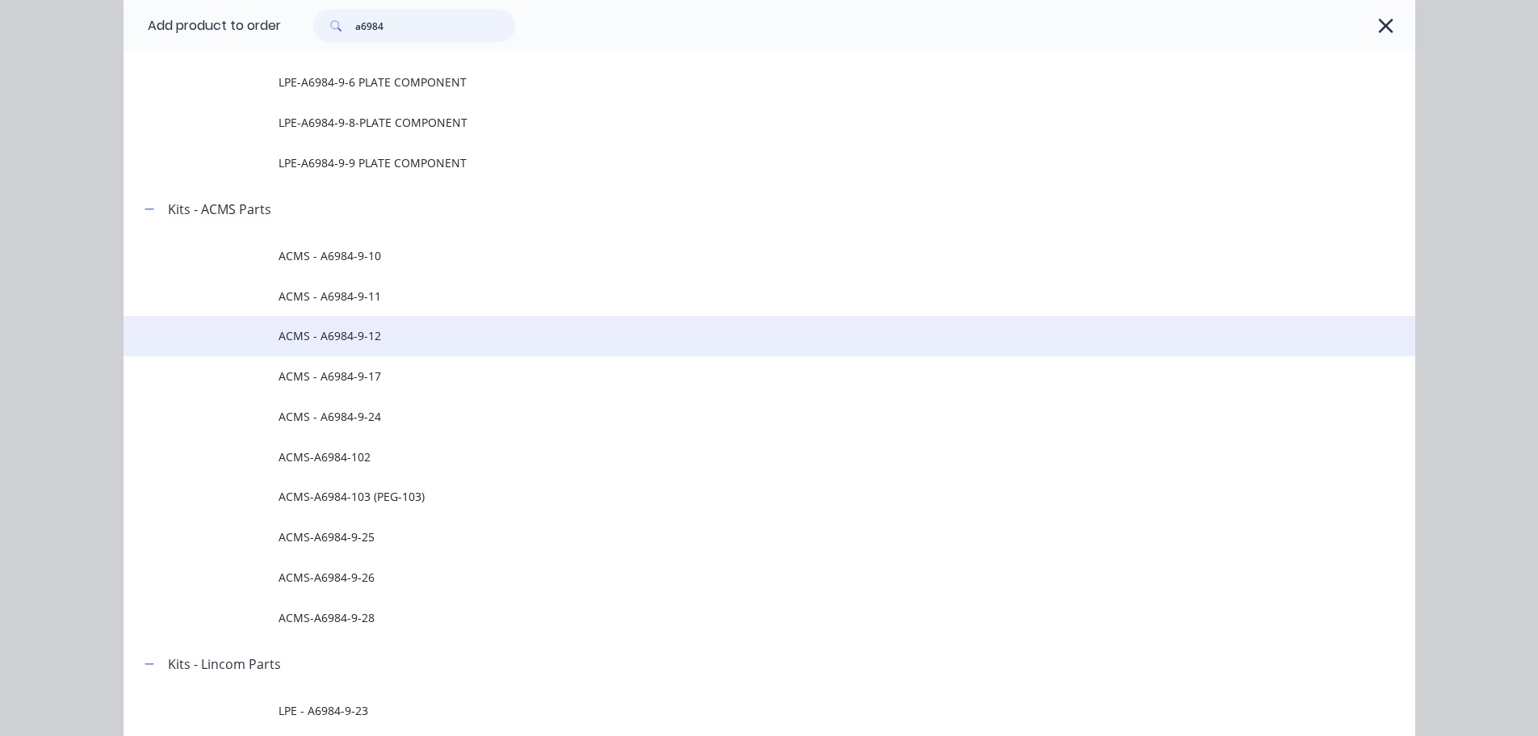
type input "a6984"
click at [372, 328] on span "ACMS - A6984-9-12" at bounding box center [733, 335] width 909 height 17
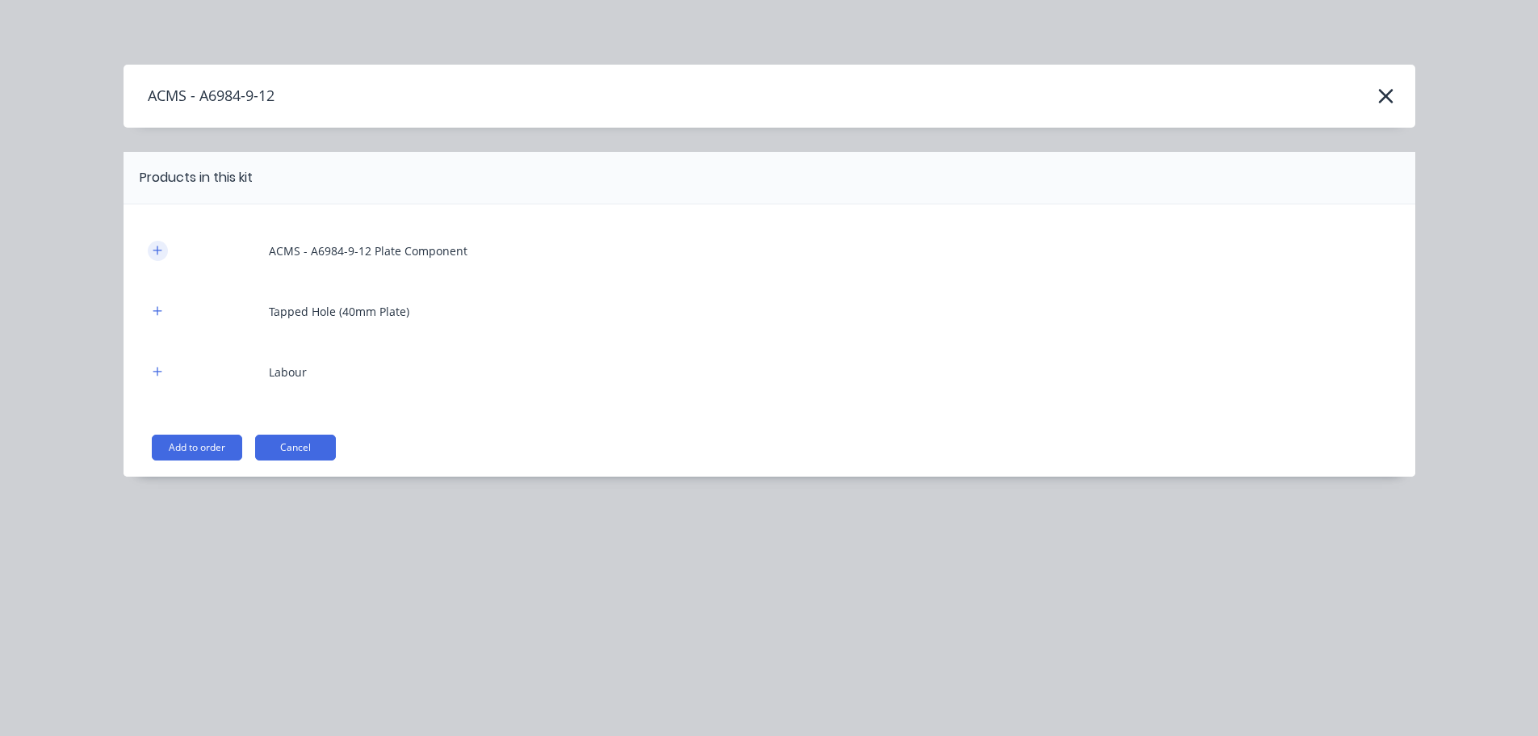
click at [149, 248] on button "button" at bounding box center [158, 251] width 20 height 20
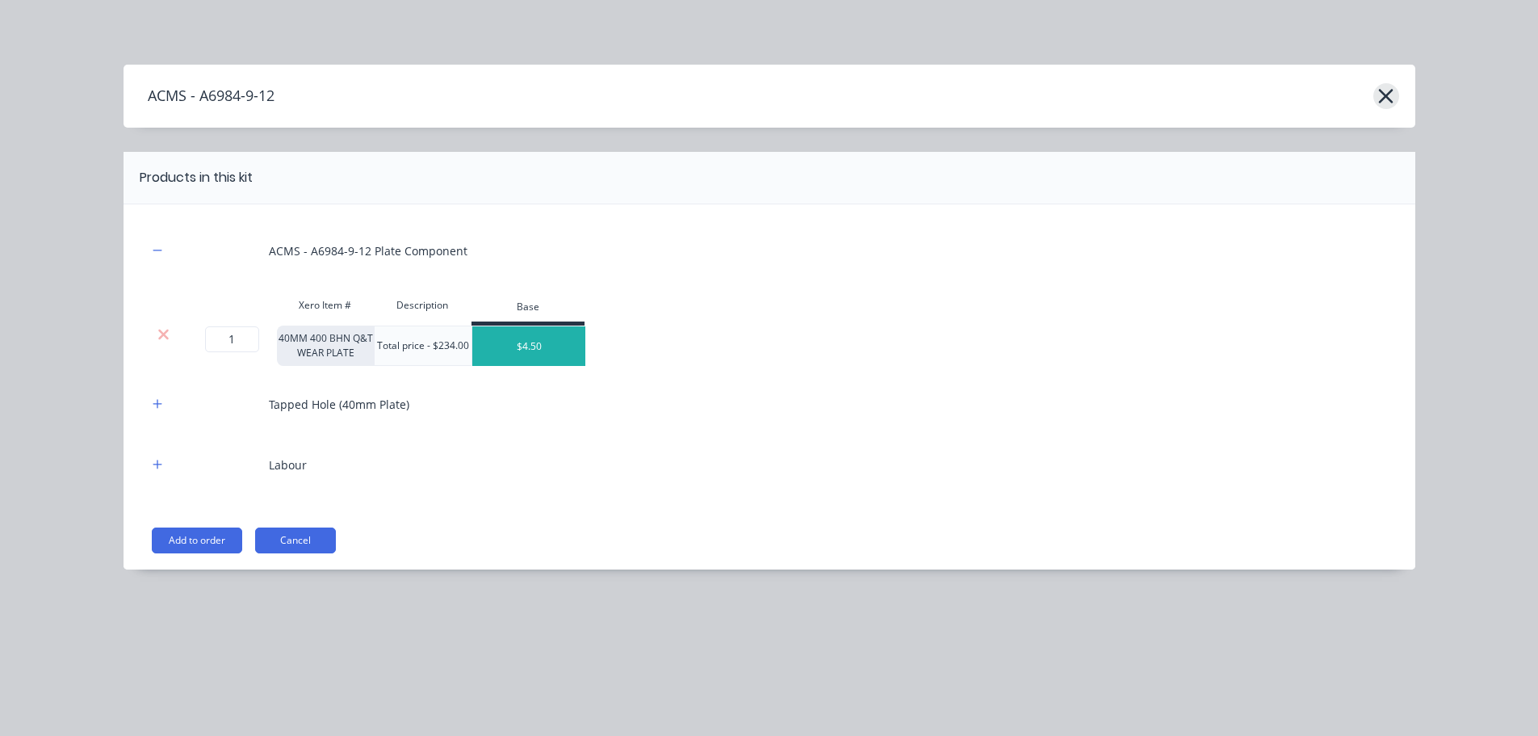
click at [1382, 94] on icon "button" at bounding box center [1385, 96] width 17 height 23
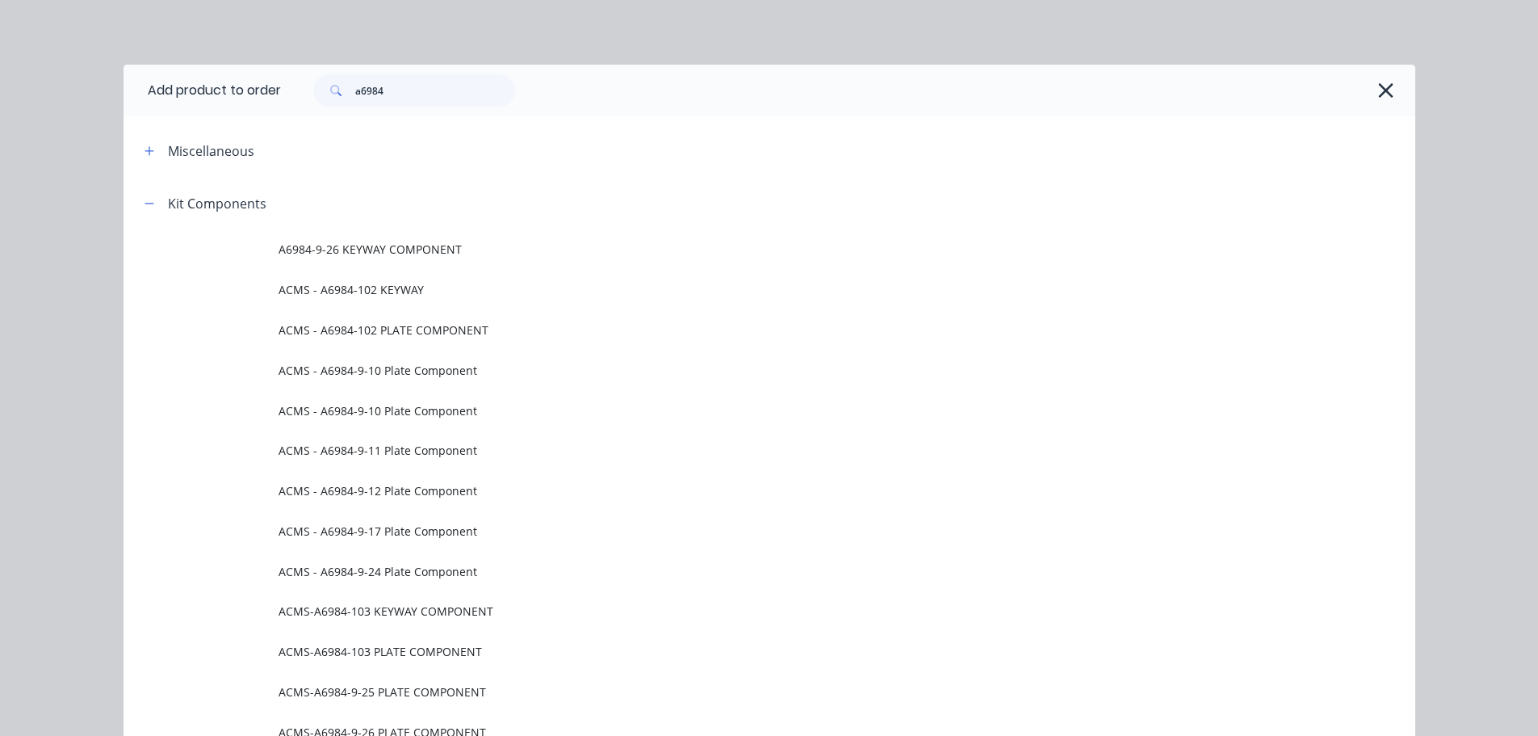
scroll to position [1636, 0]
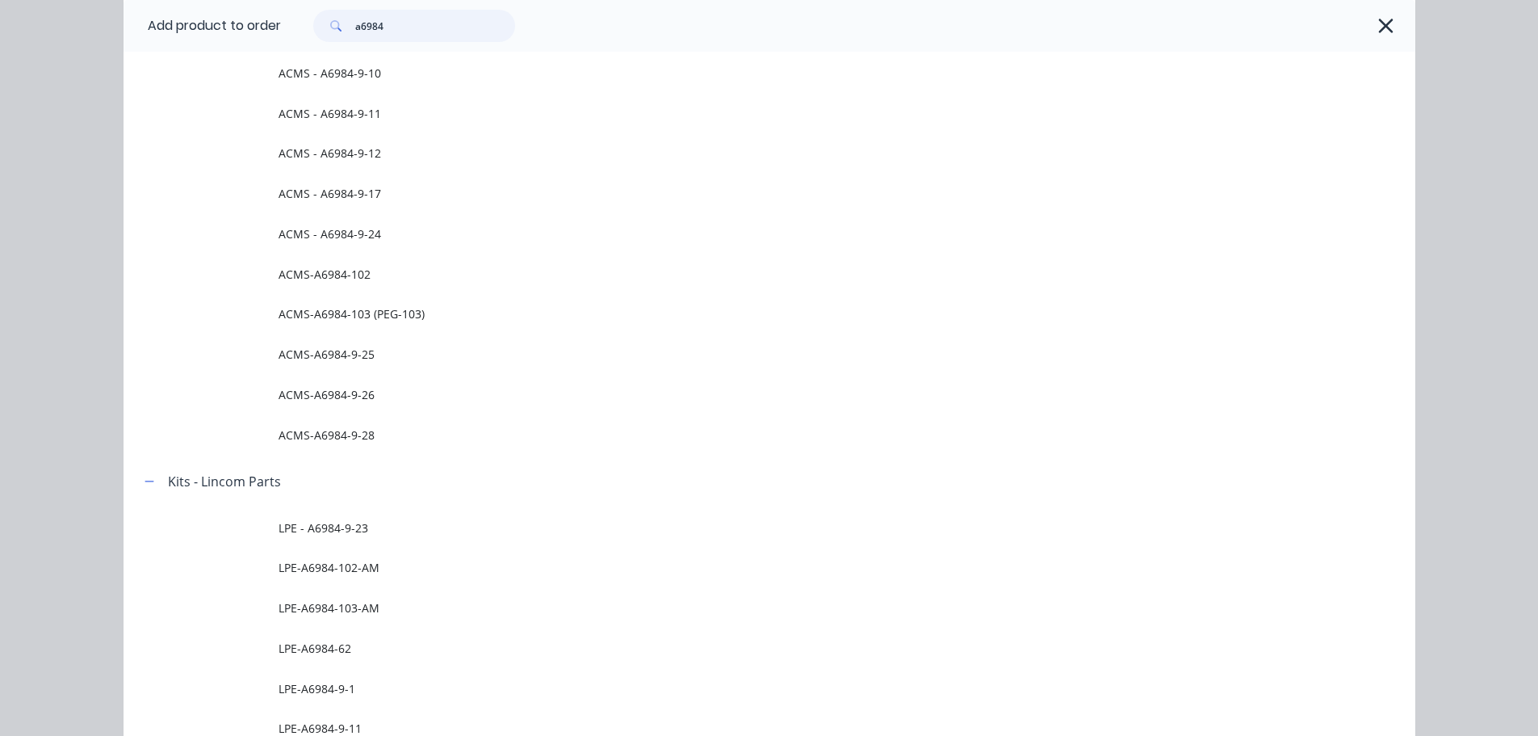
drag, startPoint x: 388, startPoint y: 30, endPoint x: 294, endPoint y: 41, distance: 94.3
click at [297, 41] on div "a6984" at bounding box center [406, 26] width 218 height 32
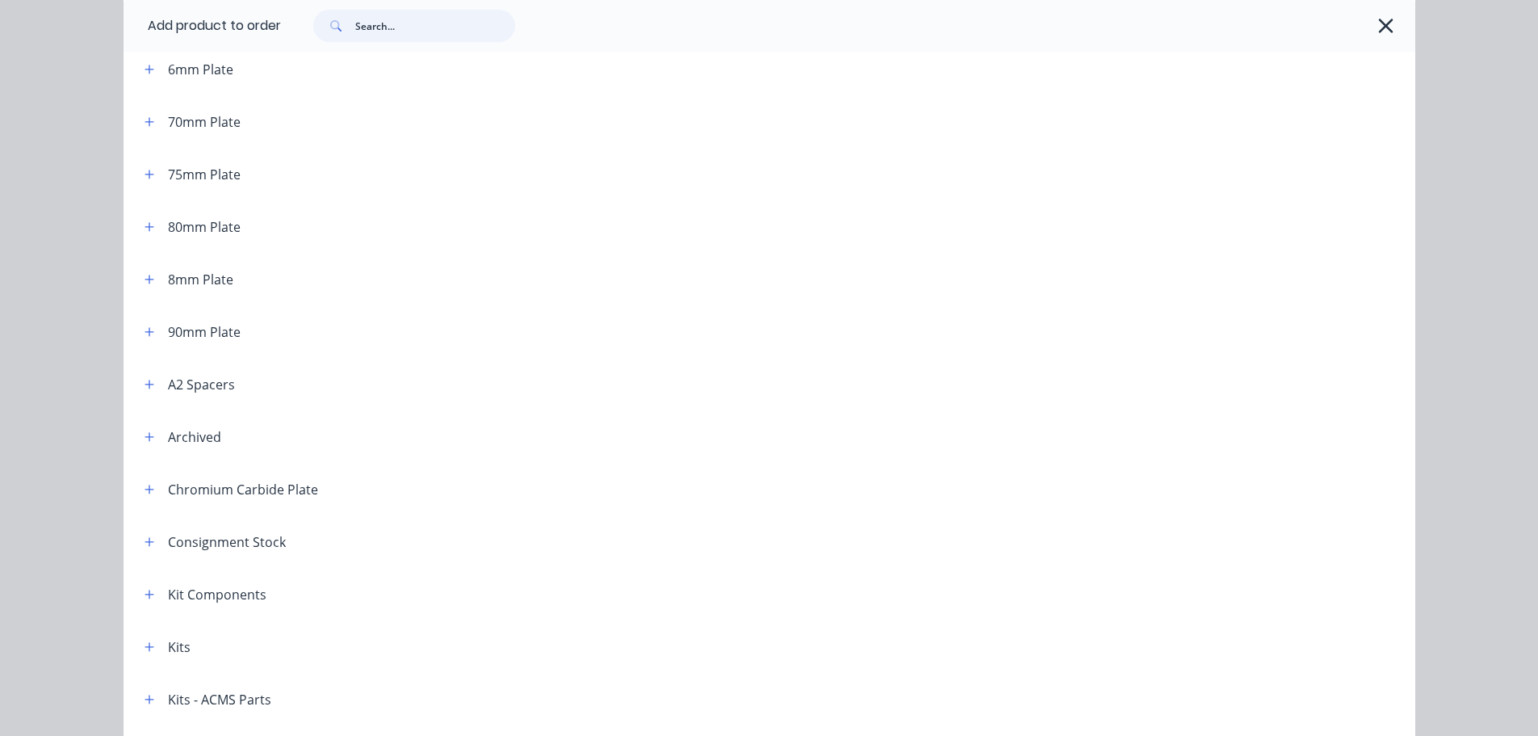
scroll to position [1050, 0]
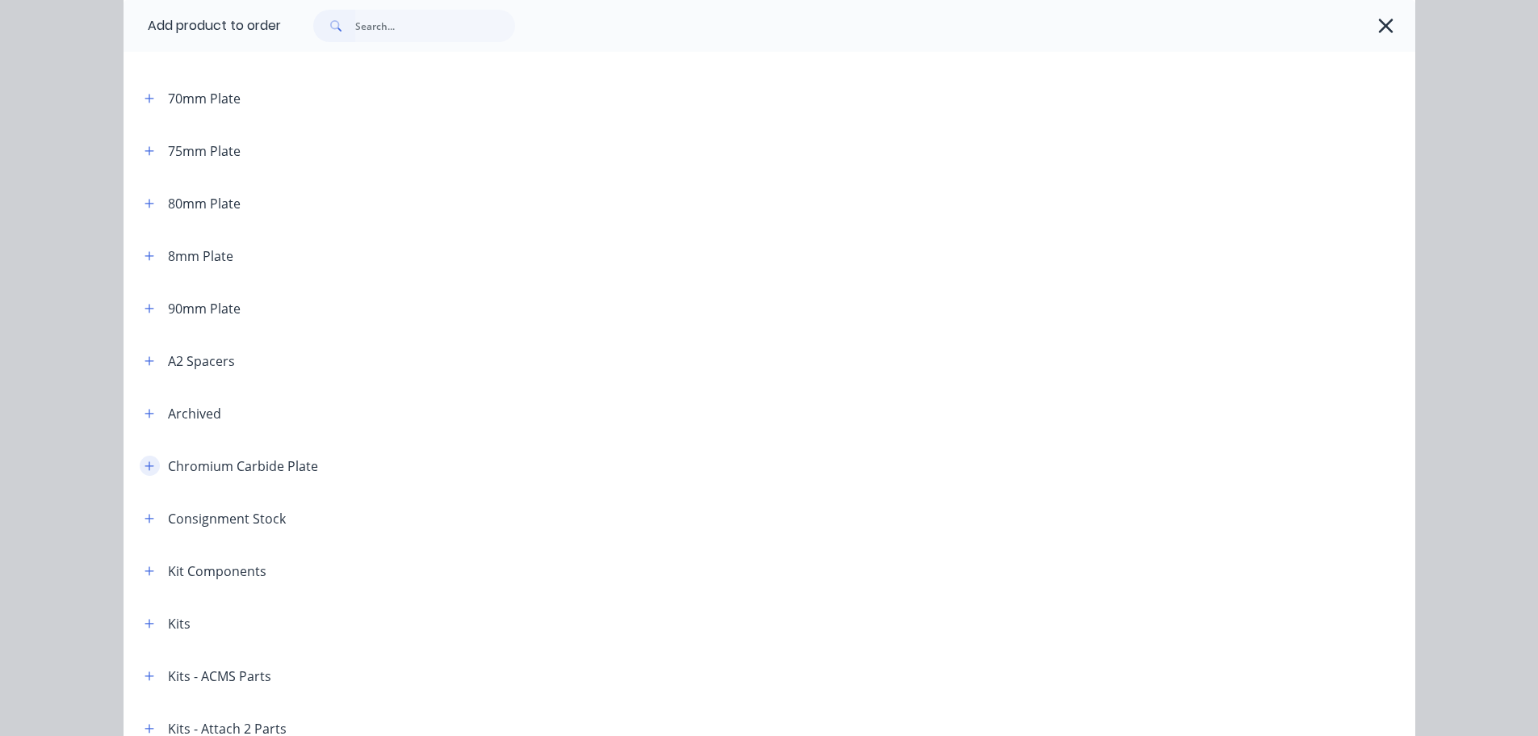
click at [140, 467] on button "button" at bounding box center [150, 465] width 20 height 20
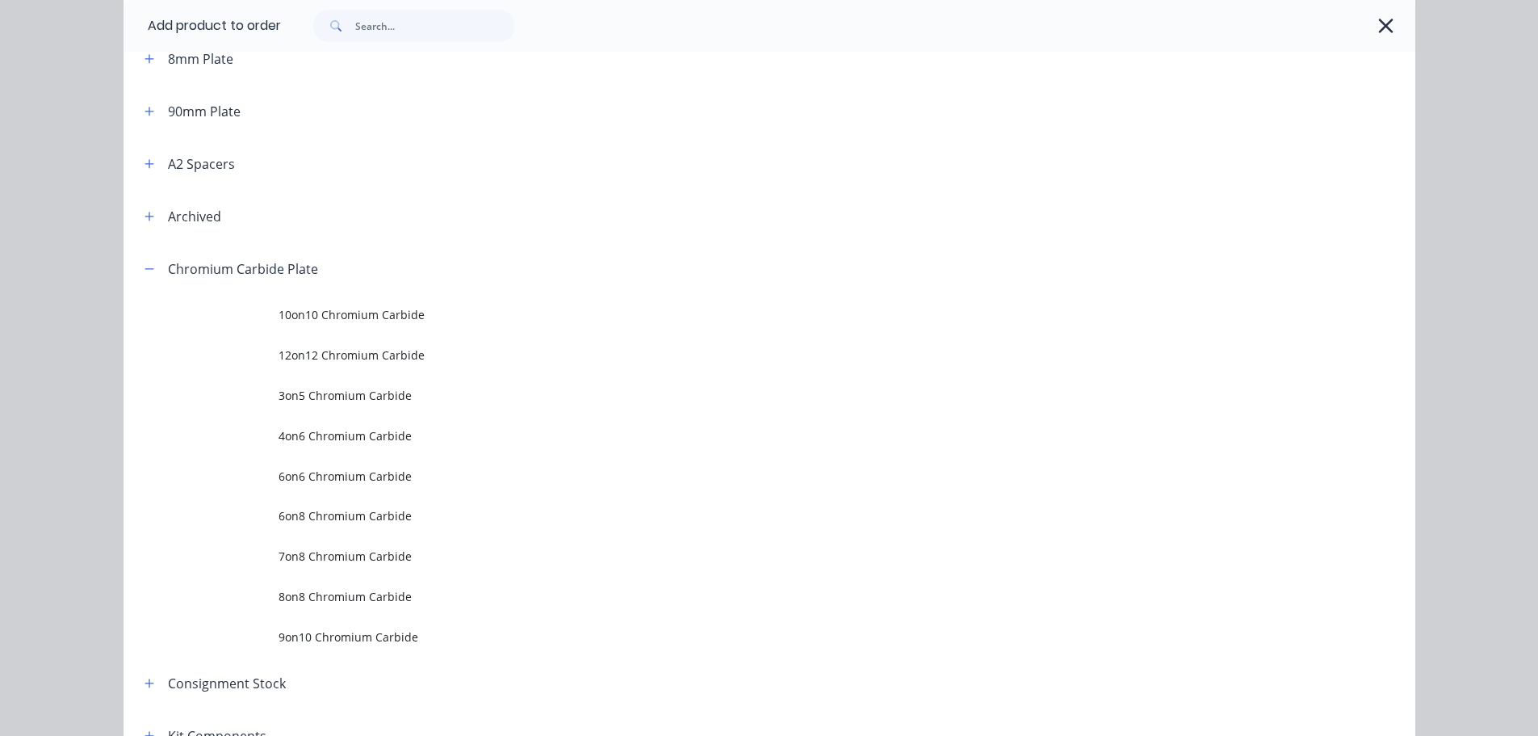
scroll to position [1292, 0]
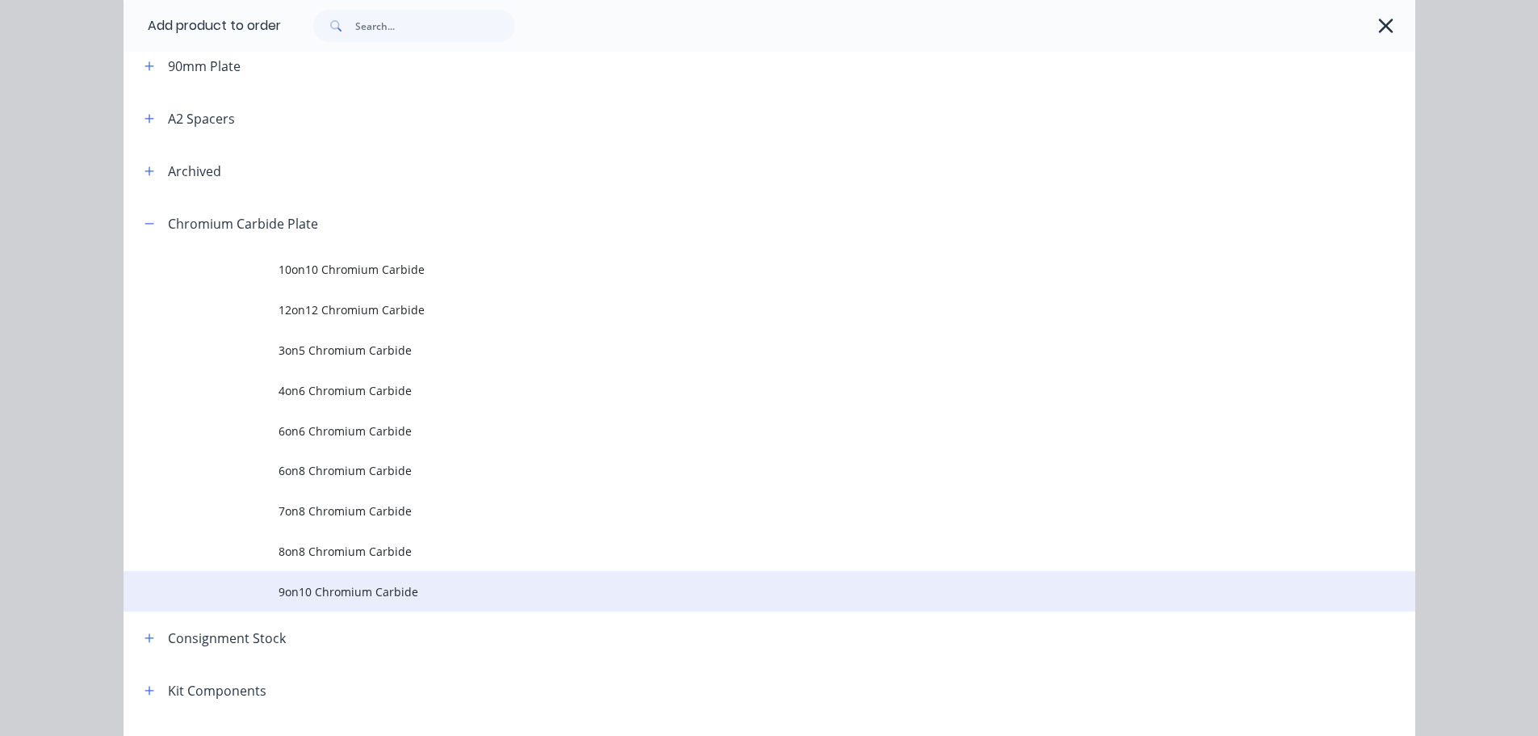
click at [315, 584] on span "9on10 Chromium Carbide" at bounding box center [733, 591] width 909 height 17
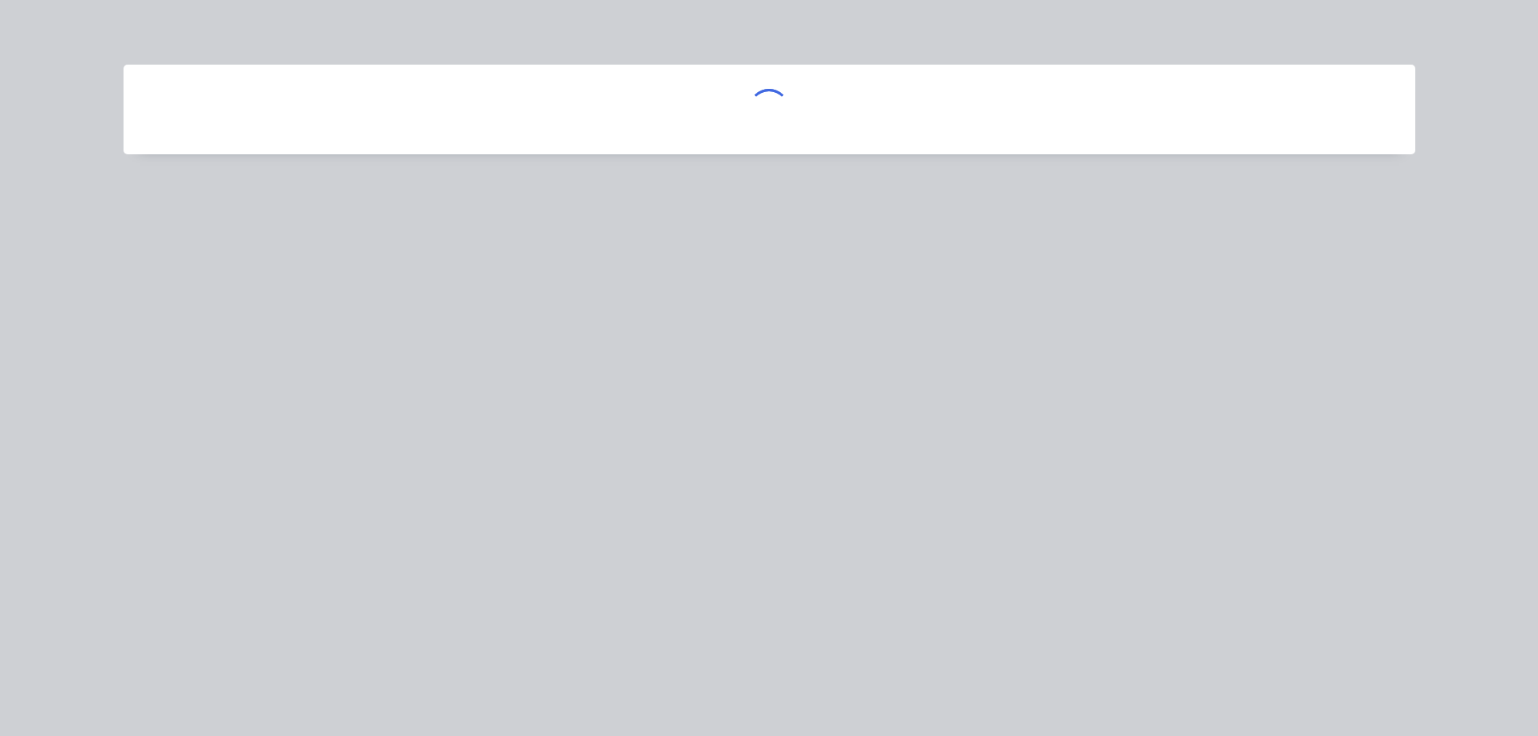
scroll to position [0, 0]
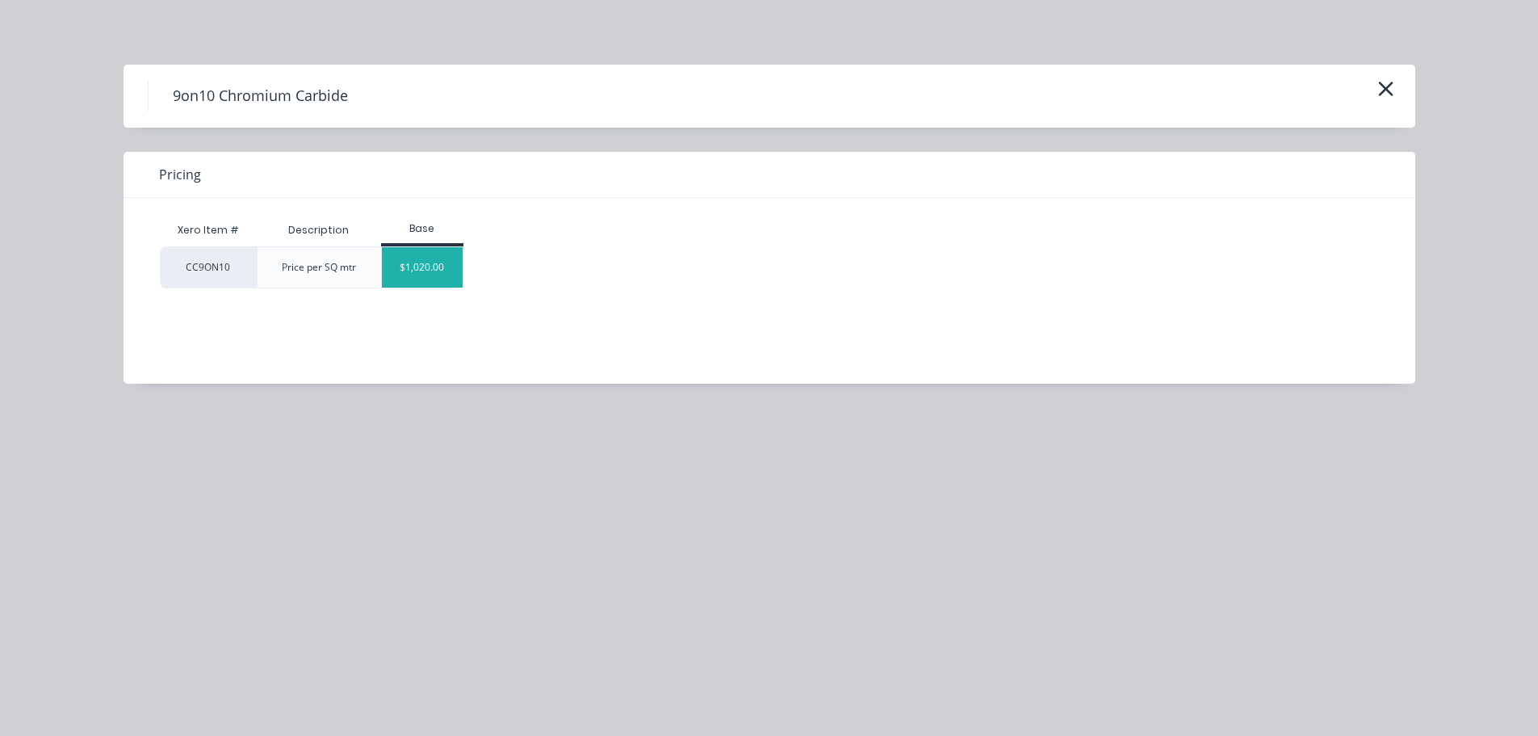
click at [405, 270] on div "$1,020.00" at bounding box center [422, 267] width 81 height 40
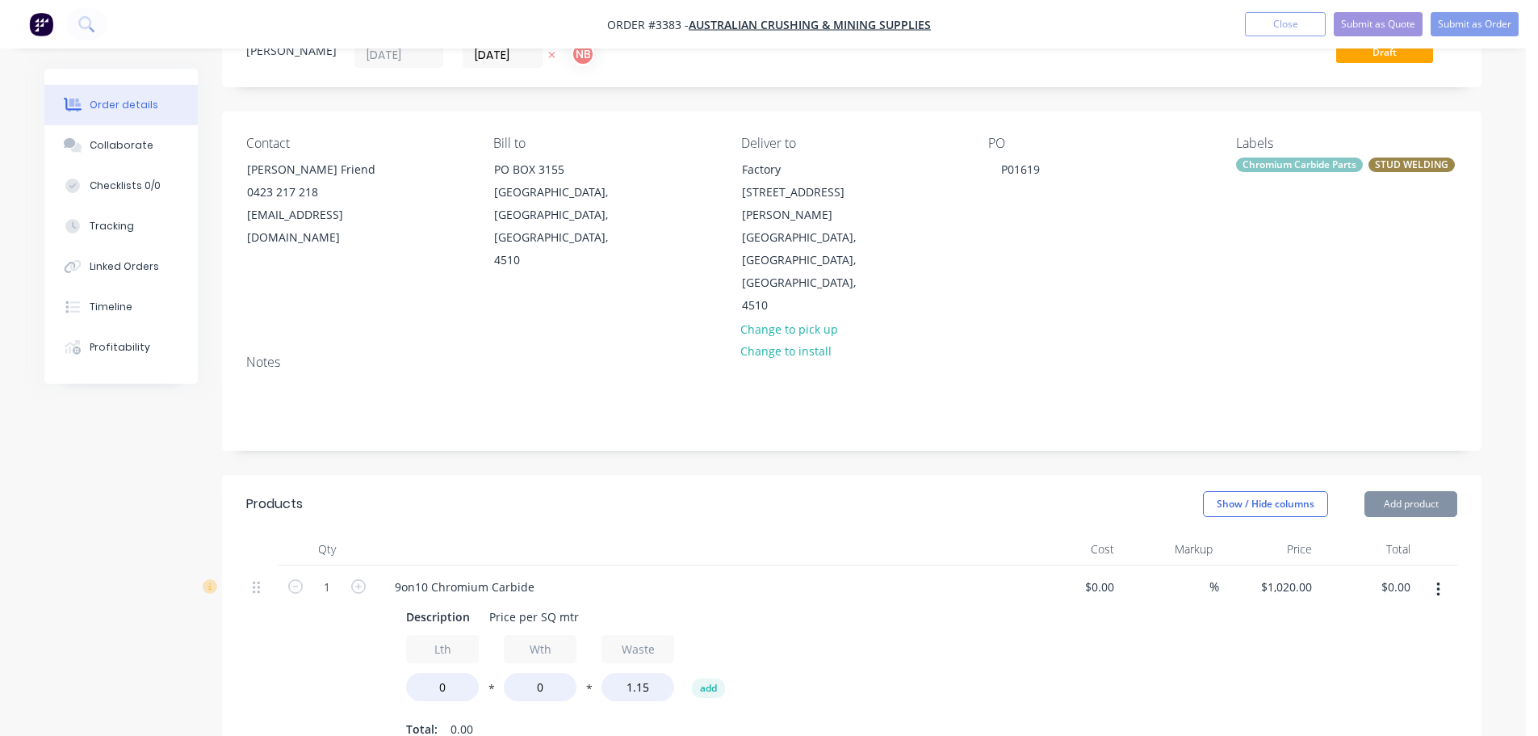
scroll to position [161, 0]
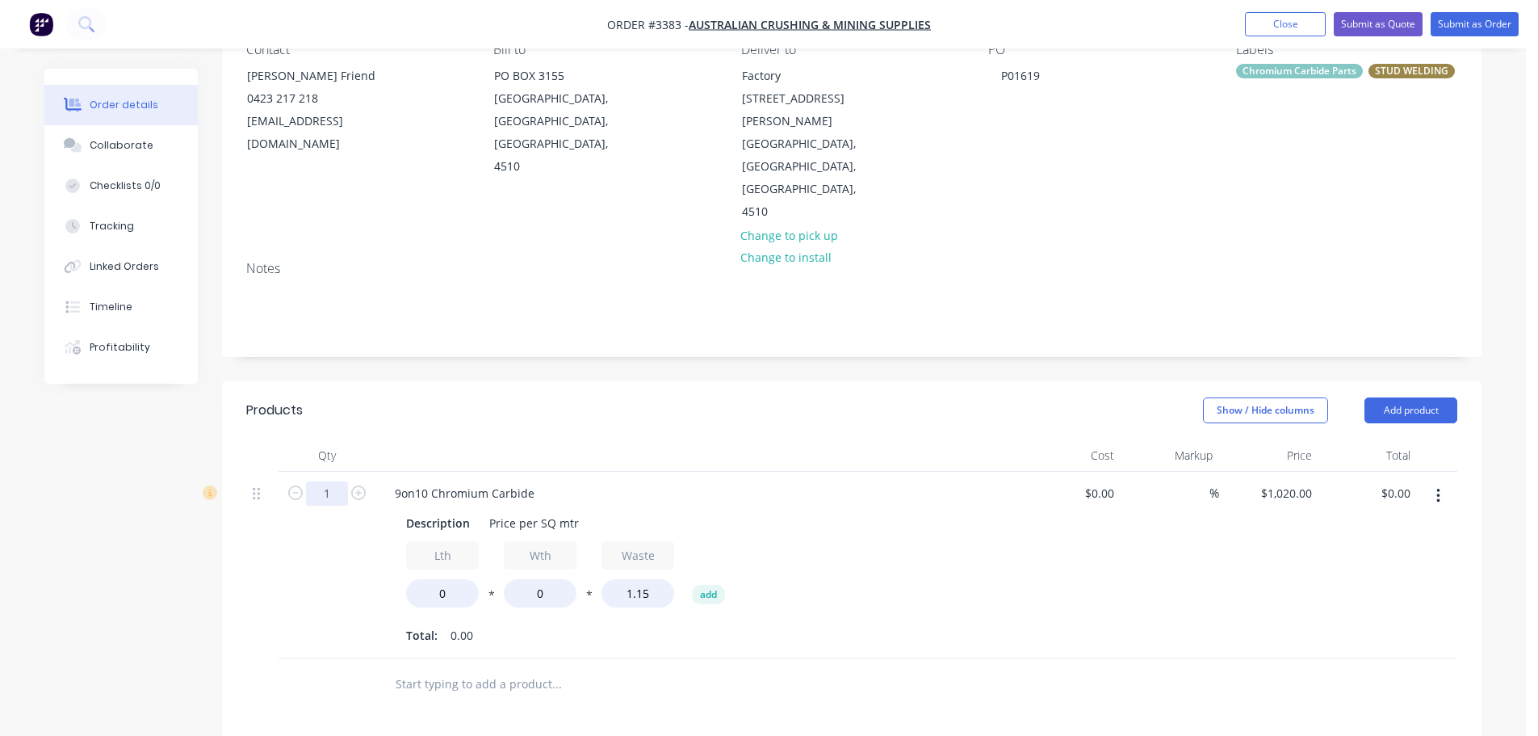
click at [325, 481] on input "1" at bounding box center [327, 493] width 42 height 24
type input "12"
click at [450, 381] on header "Products Show / Hide columns Add product" at bounding box center [852, 410] width 1260 height 58
click at [444, 511] on div "Description" at bounding box center [438, 522] width 77 height 23
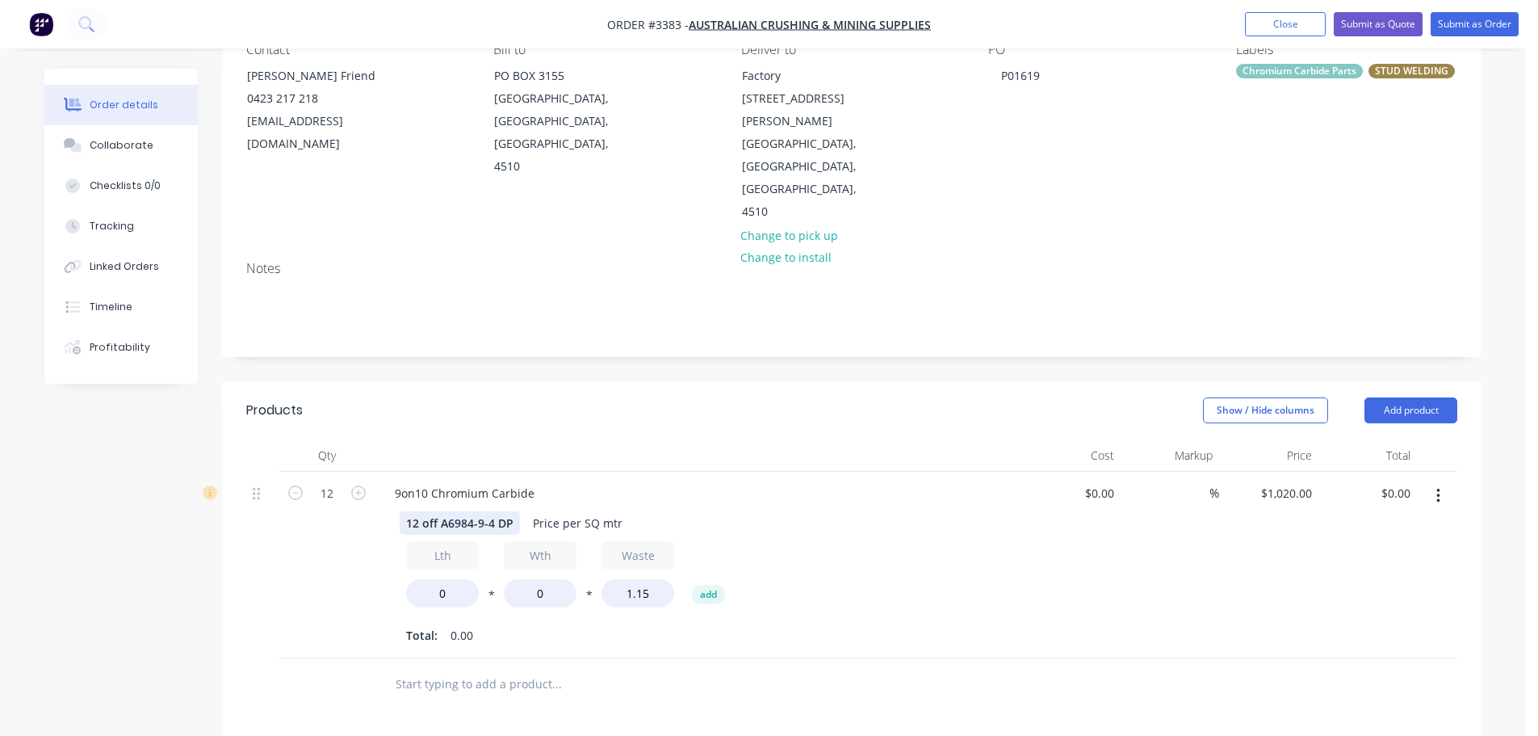
click at [497, 511] on div "12 off A6984-9-4 DP" at bounding box center [460, 522] width 120 height 23
click at [513, 511] on div "12 off A6984-9-4 DP" at bounding box center [460, 522] width 120 height 23
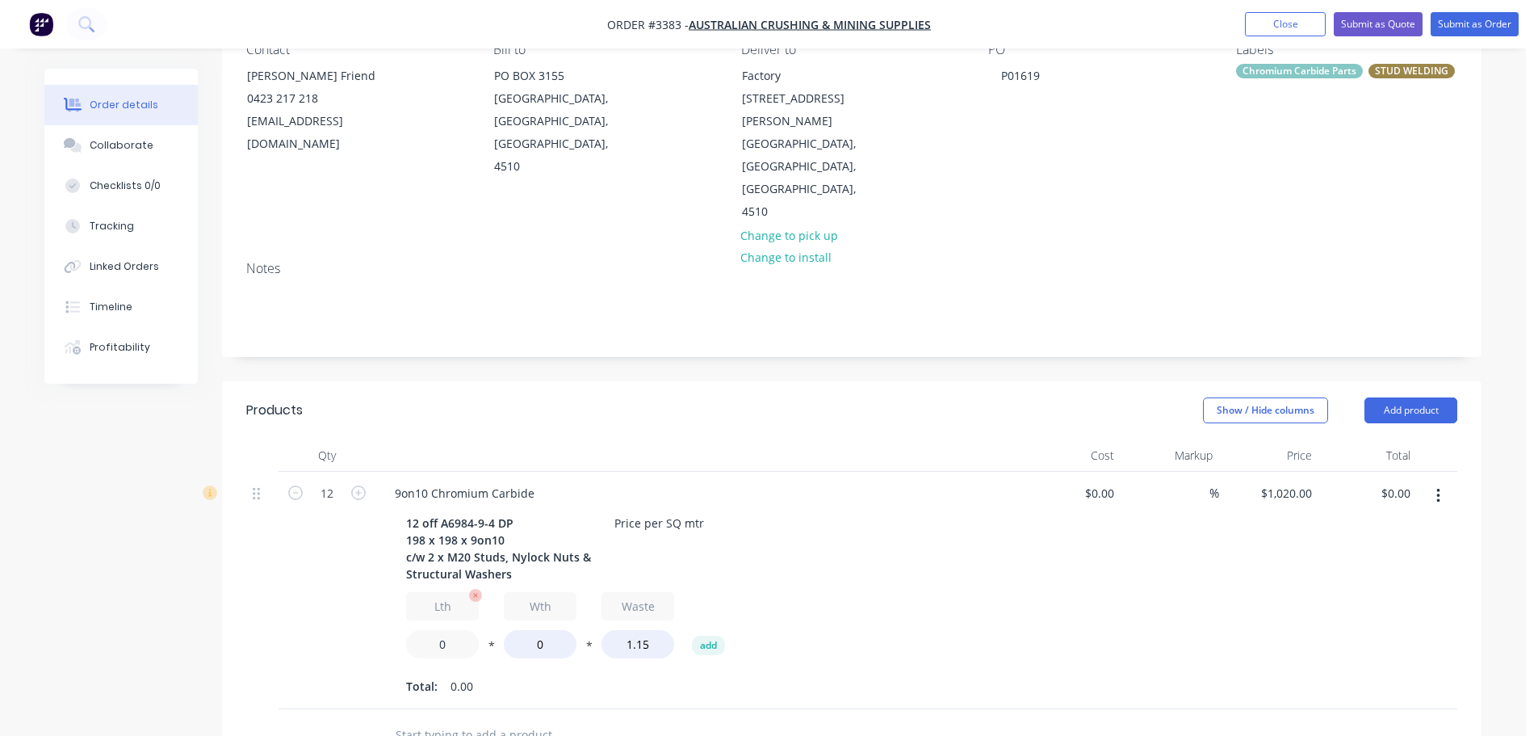
click at [439, 630] on input "0" at bounding box center [442, 644] width 73 height 28
type input "0.198"
click at [530, 630] on input "0" at bounding box center [540, 644] width 73 height 28
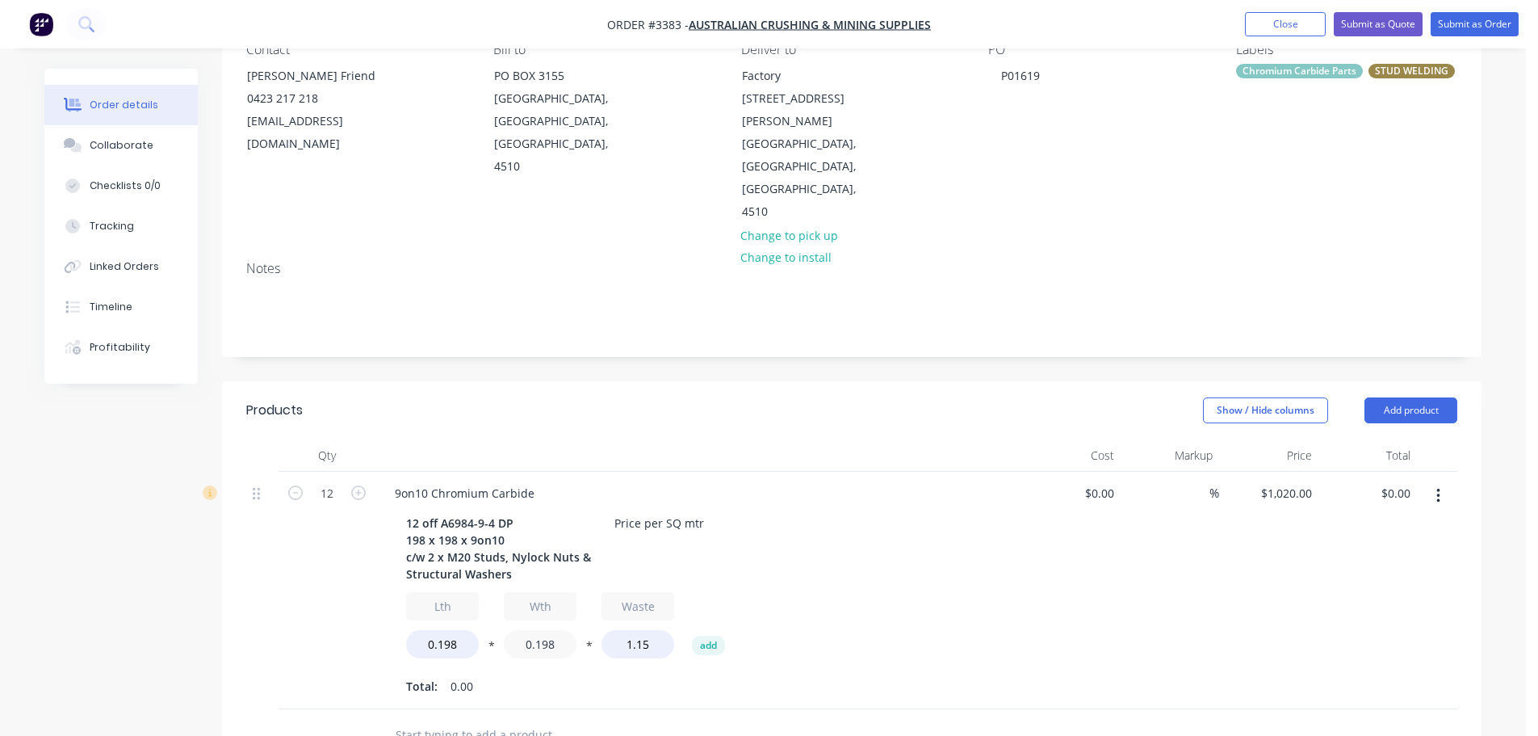
type input "0.198"
type input "$552.02"
click at [600, 633] on div "9on10 Chromium Carbide 12 off A6984-9-4 DP 198 x 198 x 9on10 c/w 2 x M20 Studs,…" at bounding box center [698, 590] width 646 height 237
click at [683, 511] on div "Price per SQ mtr" at bounding box center [659, 522] width 103 height 23
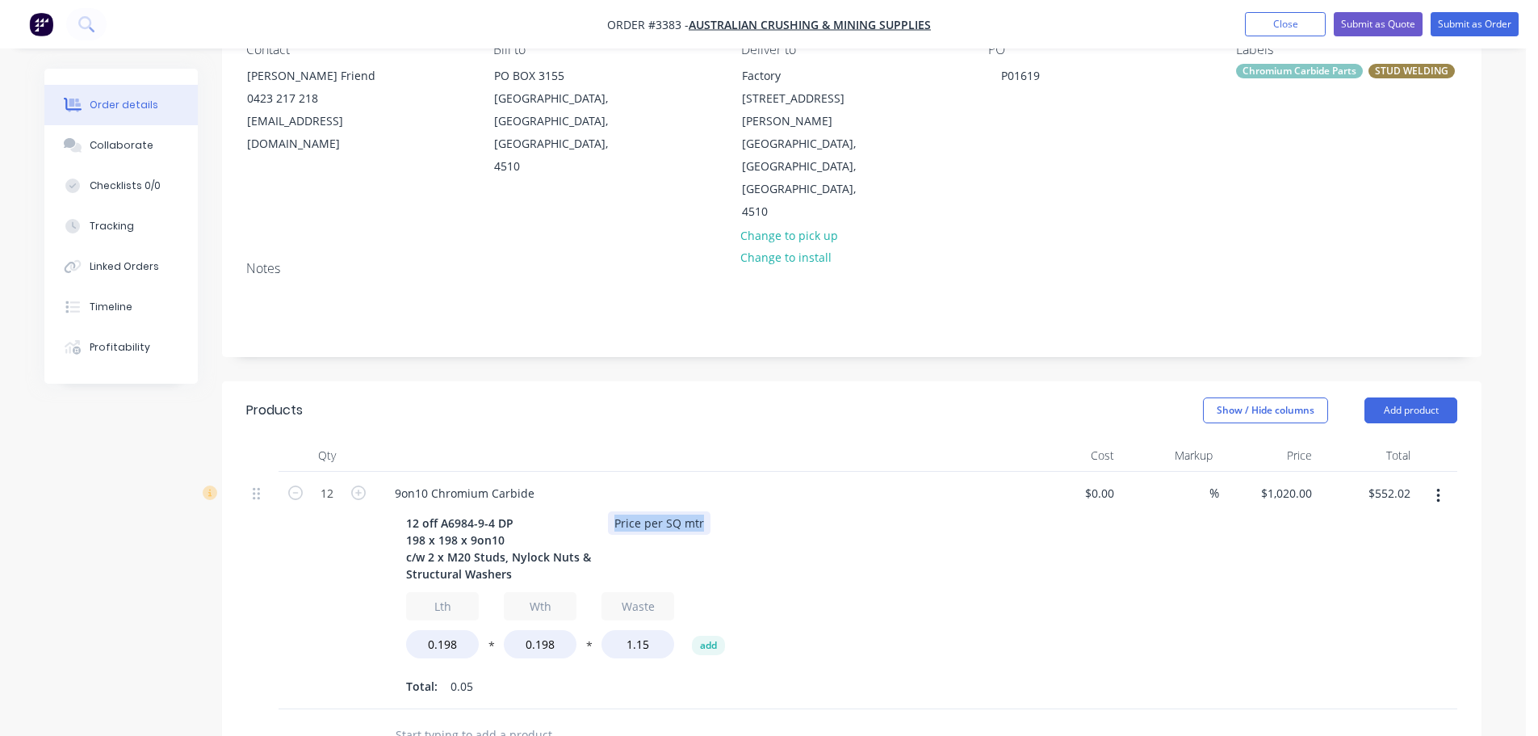
click at [683, 511] on div "Price per SQ mtr" at bounding box center [659, 522] width 103 height 23
click at [716, 439] on div at bounding box center [698, 455] width 646 height 32
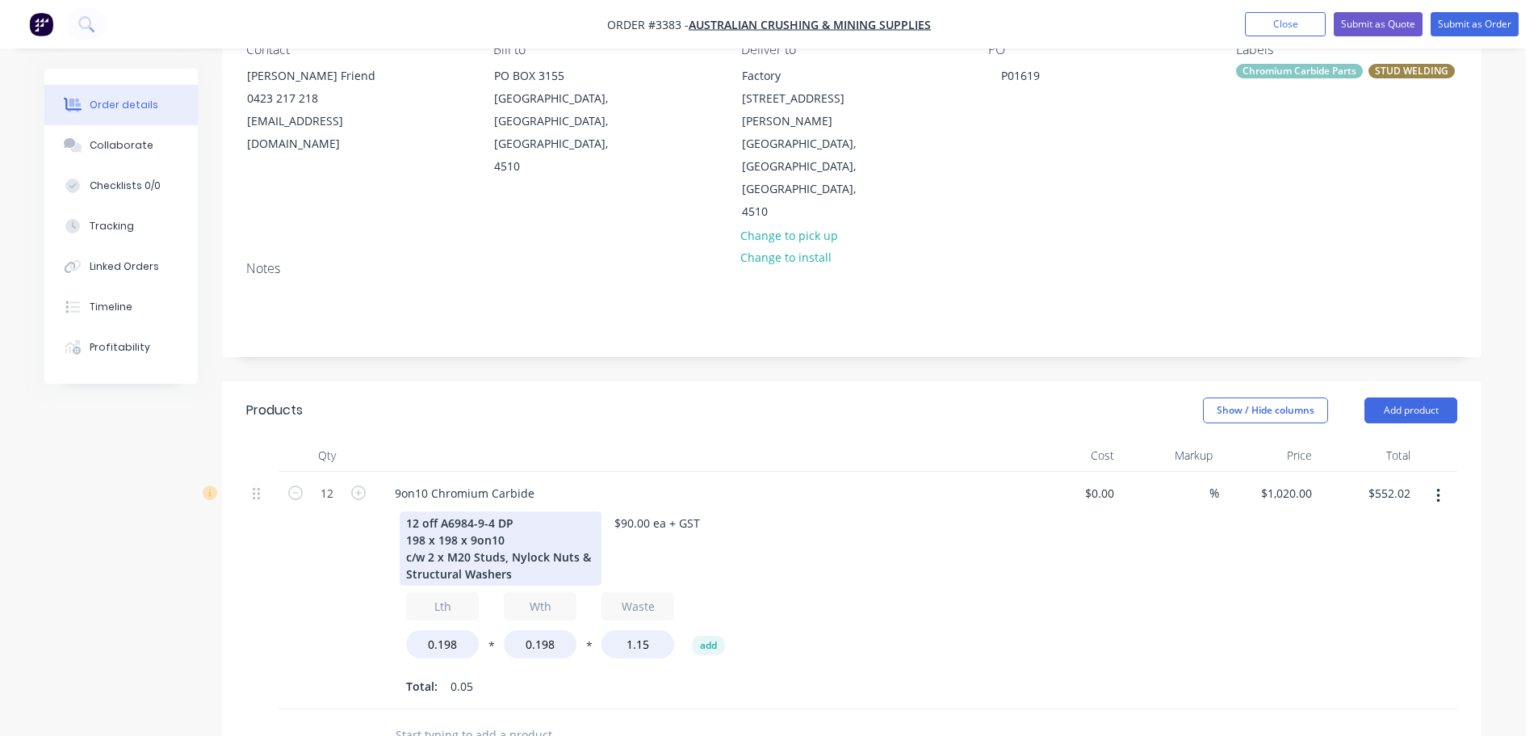
click at [470, 511] on div "12 off A6984-9-4 DP 198 x 198 x 9on10 c/w 2 x M20 Studs, Nylock Nuts & Structur…" at bounding box center [501, 548] width 202 height 74
click at [1433, 481] on button "button" at bounding box center [1438, 495] width 38 height 29
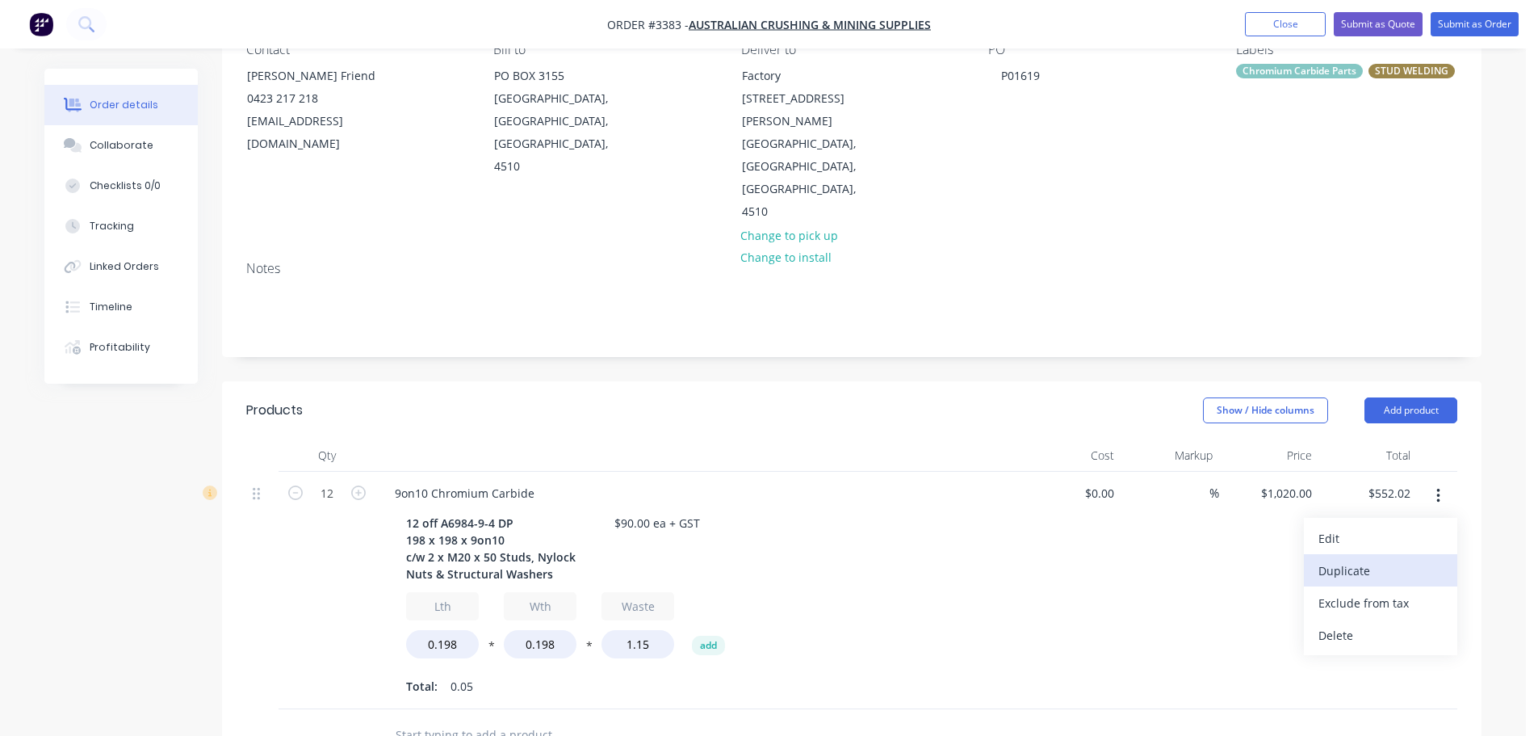
click at [1322, 559] on div "Duplicate" at bounding box center [1380, 570] width 124 height 23
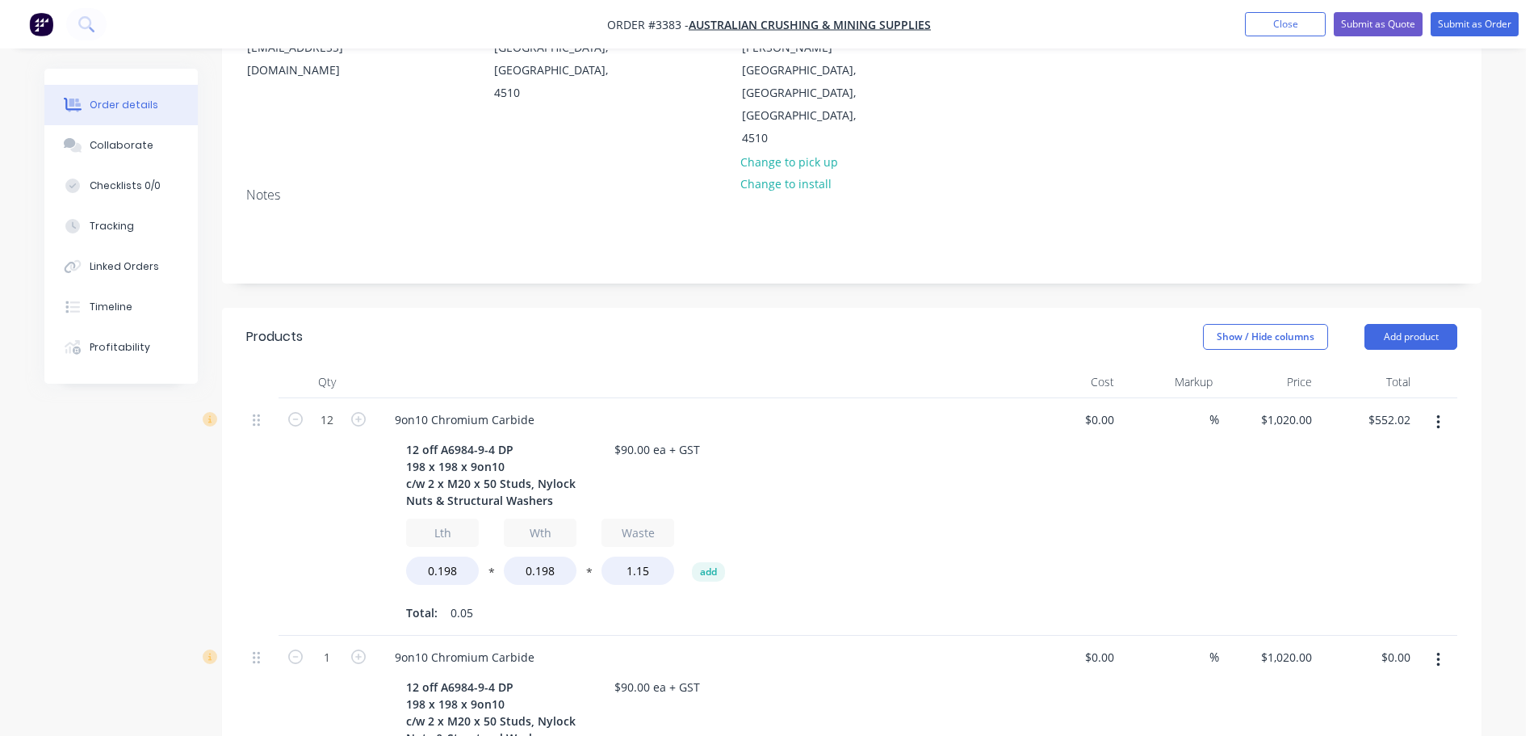
scroll to position [484, 0]
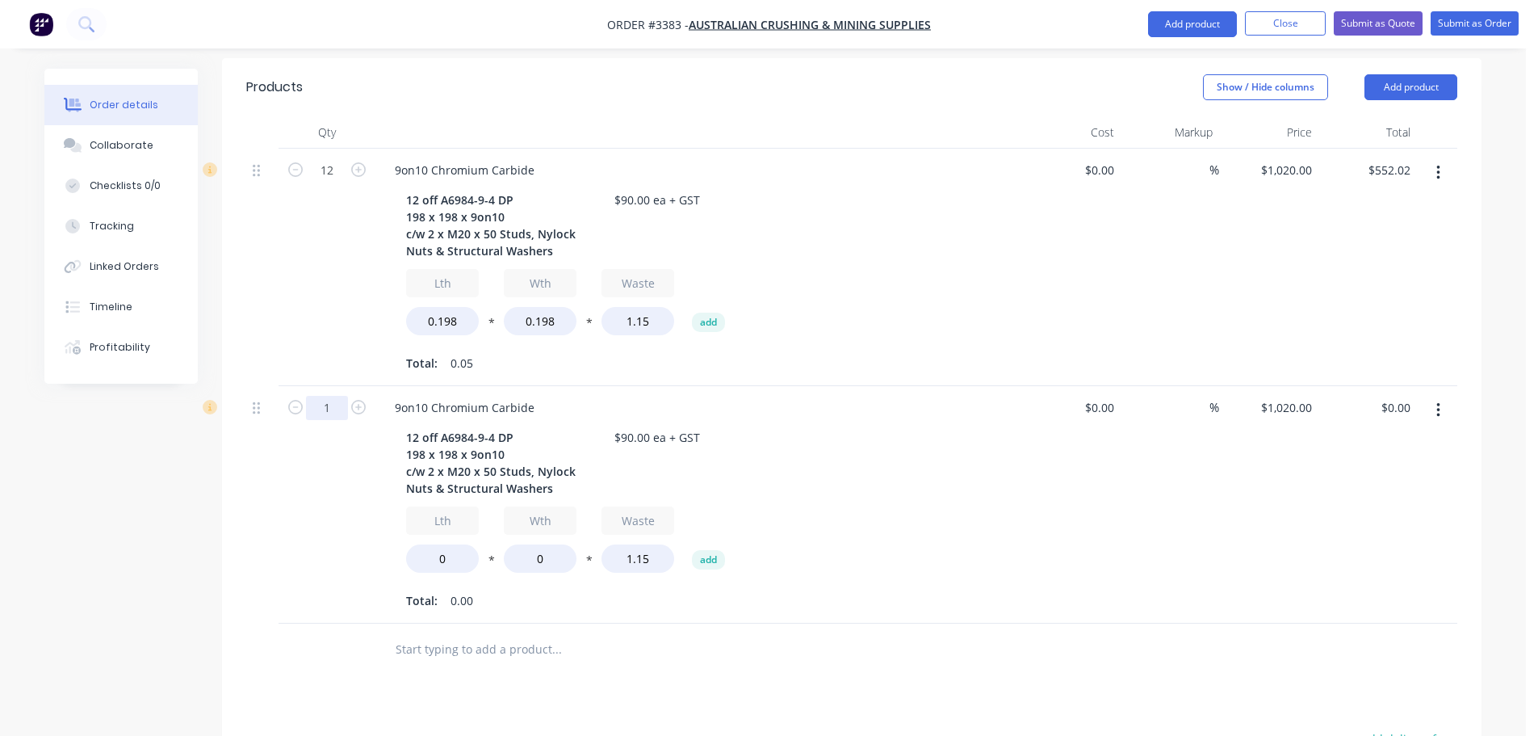
click at [329, 396] on input "1" at bounding box center [327, 408] width 42 height 24
type input "6"
click at [208, 439] on div "Created by Naomi Created 07/10/25 Required 14/10/25 Assigned to NB Status Draft…" at bounding box center [762, 335] width 1437 height 1503
drag, startPoint x: 417, startPoint y: 371, endPoint x: 404, endPoint y: 371, distance: 12.9
click at [404, 426] on div "12 off A6984-9-4 DP 198 x 198 x 9on10 c/w 2 x M20 x 50 Studs, Nylock Nuts & Str…" at bounding box center [501, 463] width 202 height 74
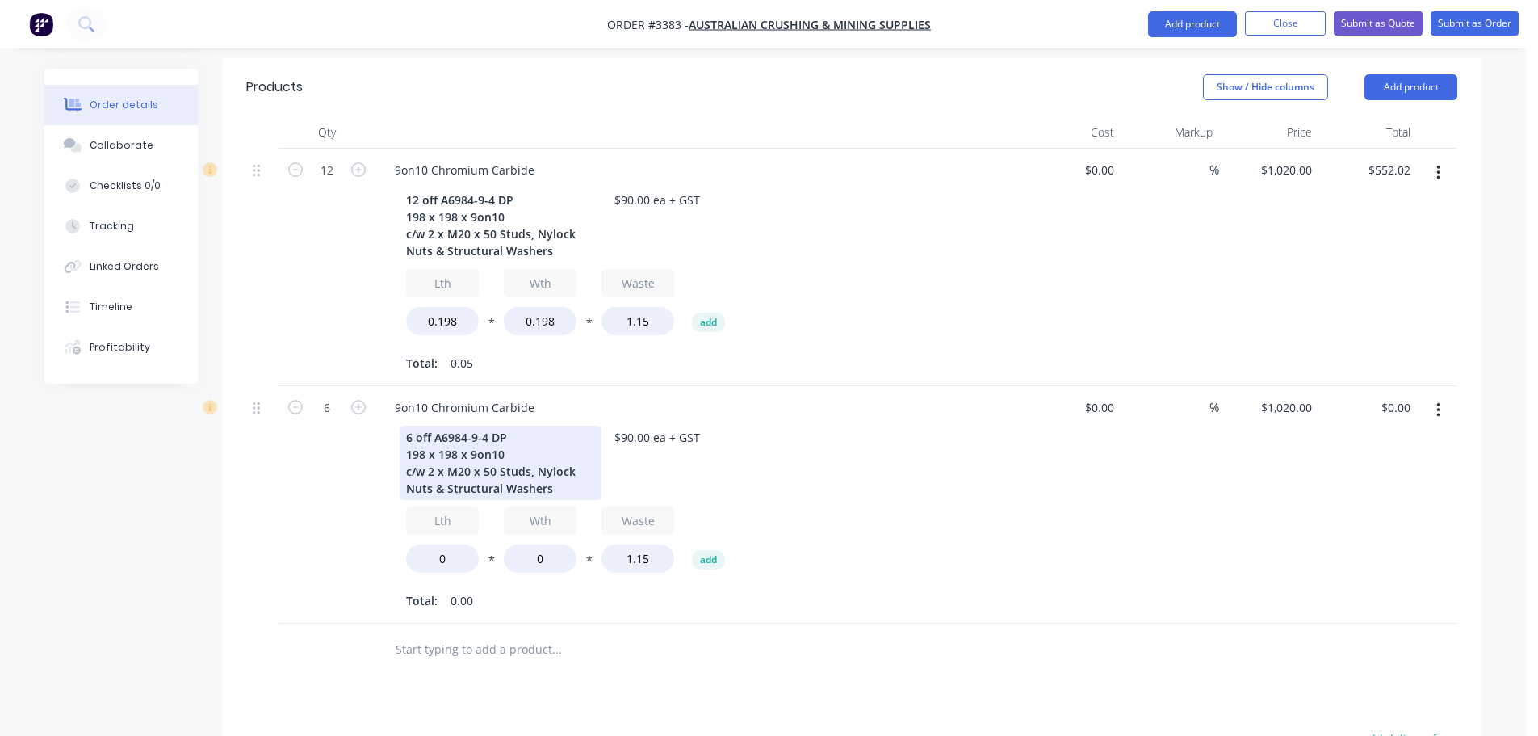
click at [485, 426] on div "6 off A6984-9-4 DP 198 x 198 x 9on10 c/w 2 x M20 x 50 Studs, Nylock Nuts & Stru…" at bounding box center [501, 463] width 202 height 74
drag, startPoint x: 424, startPoint y: 387, endPoint x: 368, endPoint y: 388, distance: 55.7
click at [368, 388] on div "6 9on10 Chromium Carbide 6 off A6984-9-8 DP 198 x 198 x 9on10 c/w 2 x M20 x 50 …" at bounding box center [851, 504] width 1211 height 237
drag, startPoint x: 455, startPoint y: 384, endPoint x: 438, endPoint y: 382, distance: 16.3
click at [438, 426] on div "6 off A6984-9-8 DP 338 x 198 x 9on10 c/w 2 x M20 x 50 Studs, Nylock Nuts & Stru…" at bounding box center [501, 463] width 202 height 74
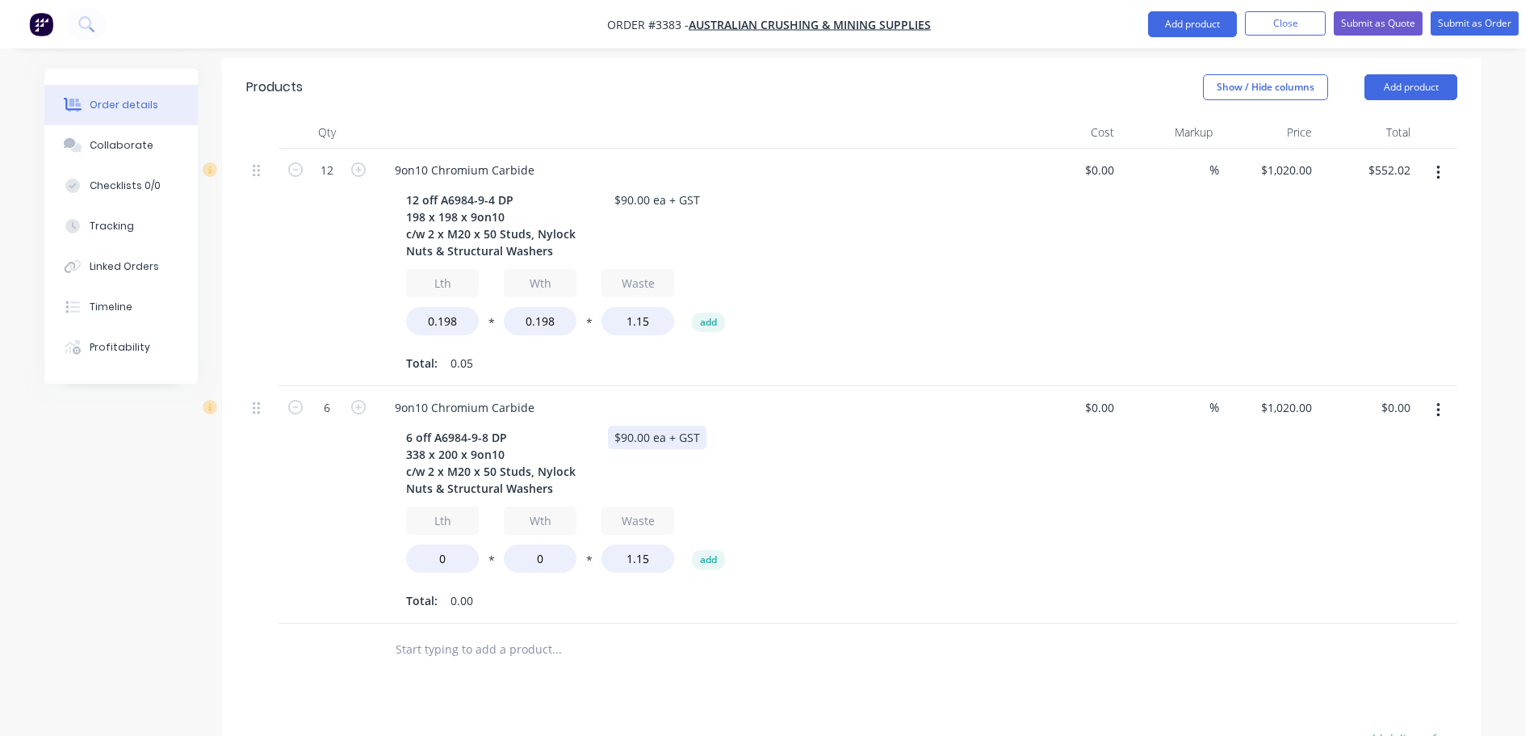
click at [633, 426] on div "$90.00 ea + GST" at bounding box center [657, 437] width 99 height 23
click at [441, 544] on input "0" at bounding box center [442, 558] width 73 height 28
type input "0.338"
click at [534, 544] on input "0" at bounding box center [540, 558] width 73 height 28
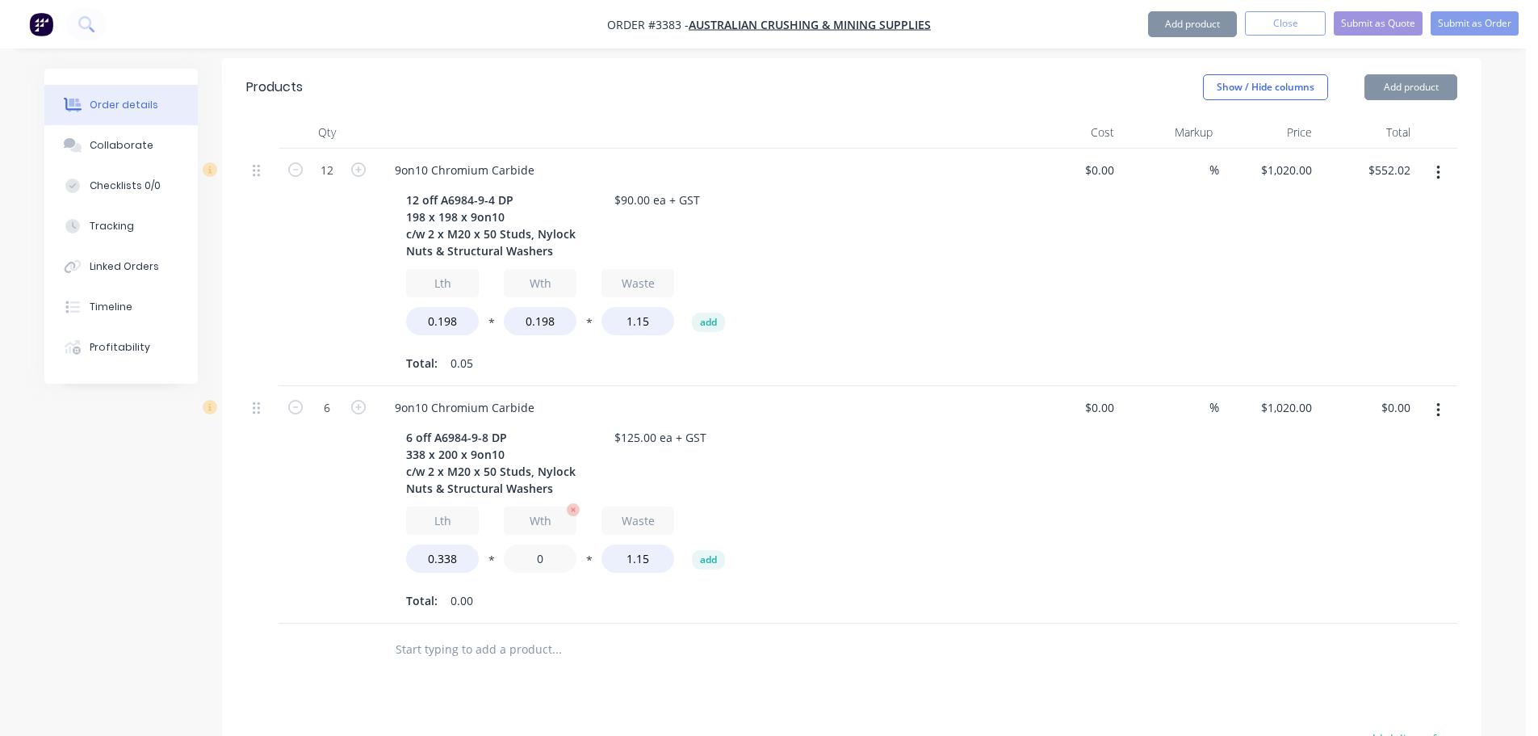
click at [534, 544] on input "0" at bounding box center [540, 558] width 73 height 28
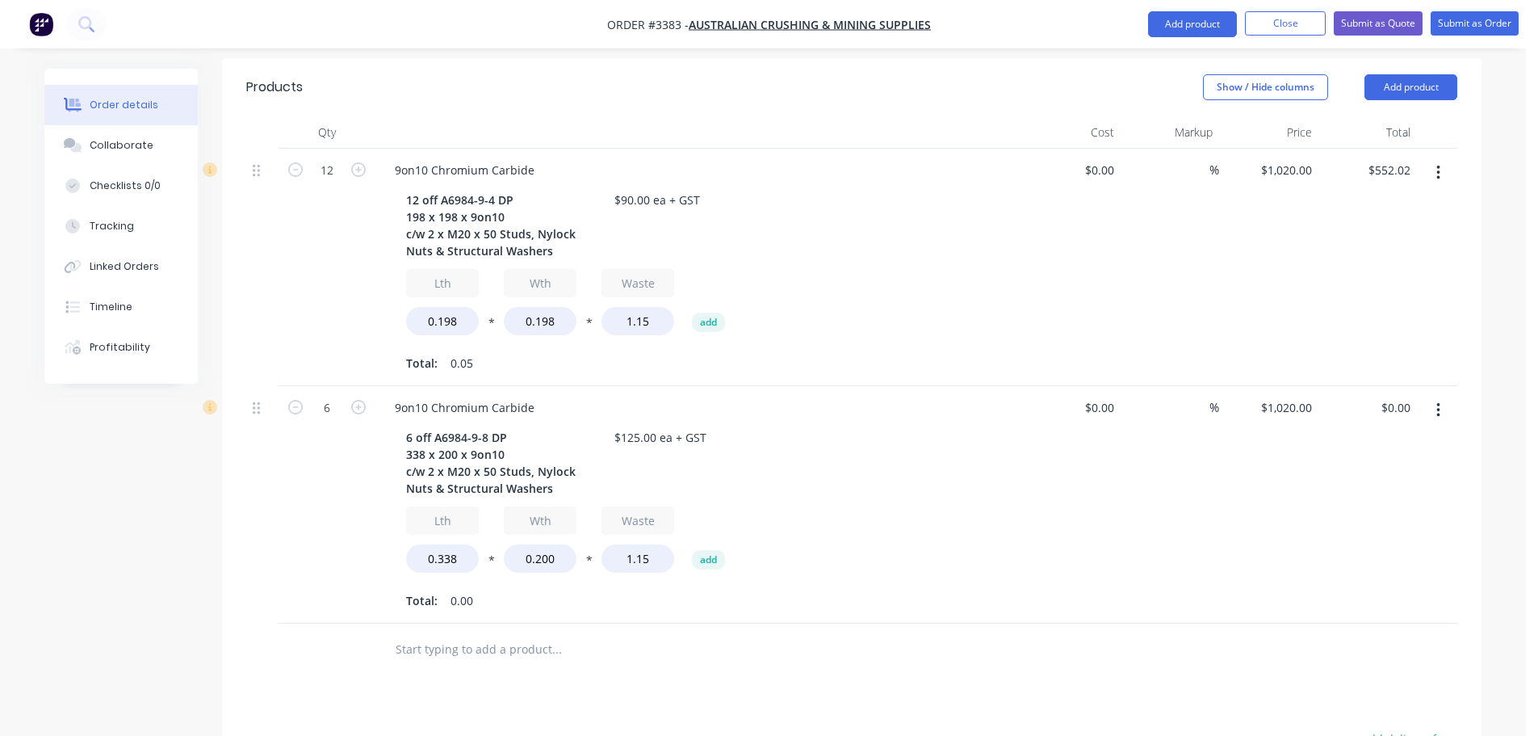
type input "0.2"
type input "$475.52"
click at [555, 589] on div "Total: 0.00" at bounding box center [698, 601] width 585 height 24
